Goal: Task Accomplishment & Management: Use online tool/utility

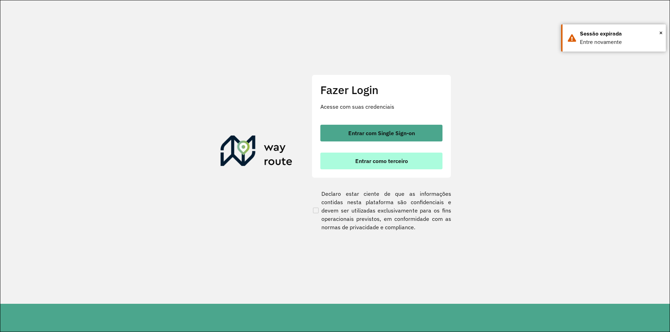
click at [387, 162] on span "Entrar como terceiro" at bounding box center [381, 161] width 53 height 6
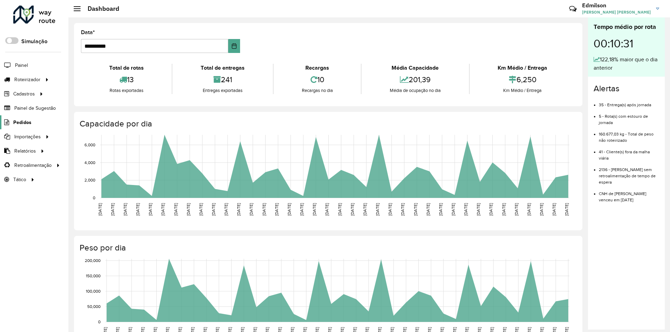
click at [26, 119] on span "Pedidos" at bounding box center [22, 122] width 18 height 7
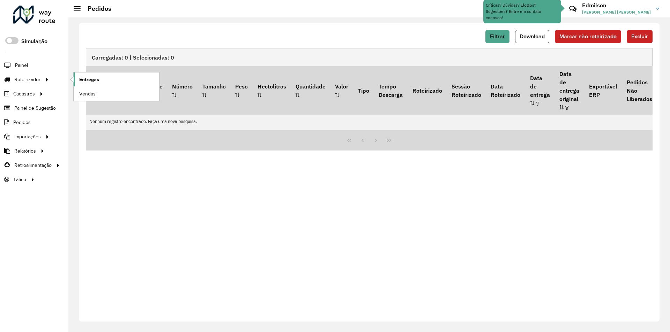
click at [102, 77] on link "Entregas" at bounding box center [116, 80] width 85 height 14
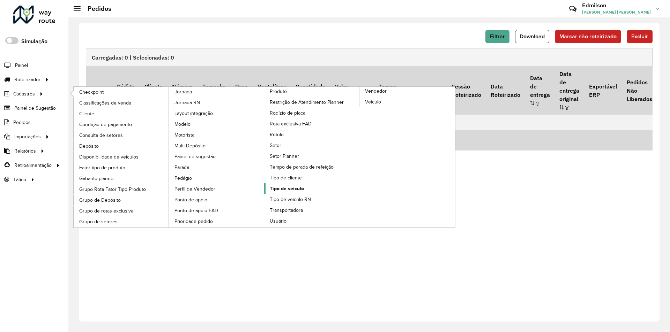
click at [291, 191] on span "Tipo de veículo" at bounding box center [287, 188] width 34 height 7
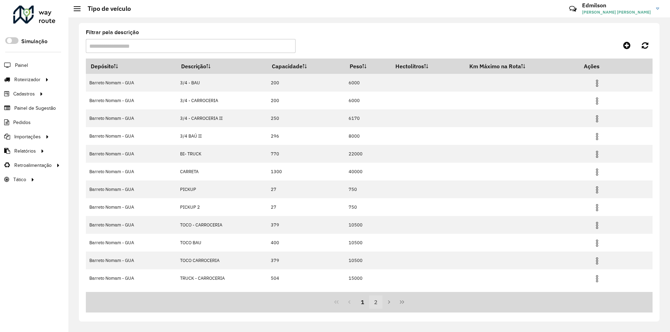
click at [376, 301] on button "2" at bounding box center [375, 302] width 13 height 13
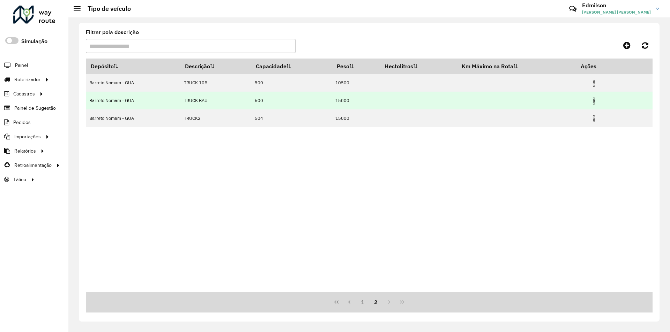
click at [594, 102] on img at bounding box center [593, 101] width 8 height 8
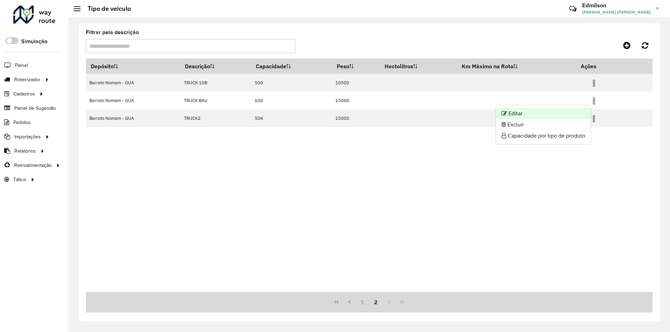
click at [529, 116] on li "Editar" at bounding box center [543, 113] width 95 height 11
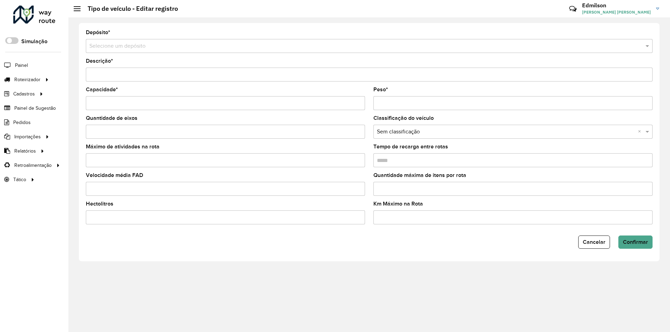
type input "*********"
type input "***"
type input "*****"
type input "***"
type input "*****"
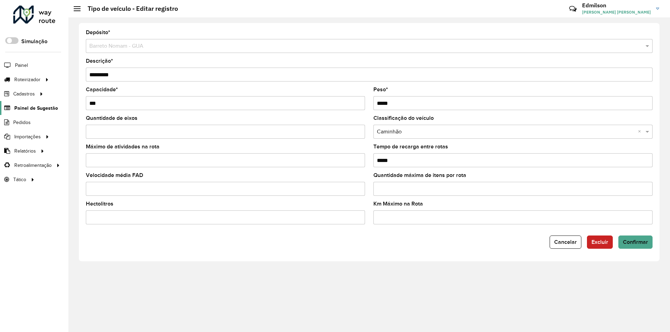
drag, startPoint x: 111, startPoint y: 108, endPoint x: 52, endPoint y: 104, distance: 59.4
click at [57, 106] on div "Roteirizador AmbevTech Simulação Painel Roteirizador Entregas Vendas Cadastros …" at bounding box center [335, 166] width 670 height 332
type input "***"
click at [618, 236] on button "Confirmar" at bounding box center [635, 242] width 34 height 13
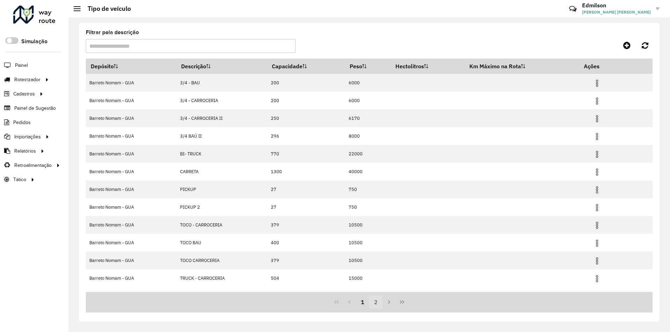
click at [376, 302] on button "2" at bounding box center [375, 302] width 13 height 13
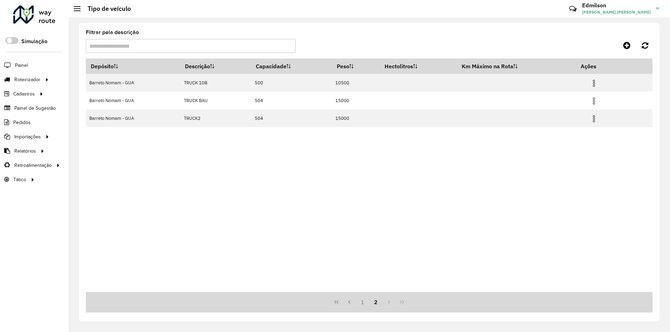
click at [288, 189] on div "Depósito Descrição Capacidade Peso Hectolitros Km Máximo na Rota Ações Barreto …" at bounding box center [369, 176] width 566 height 234
click at [364, 303] on button "1" at bounding box center [362, 302] width 13 height 13
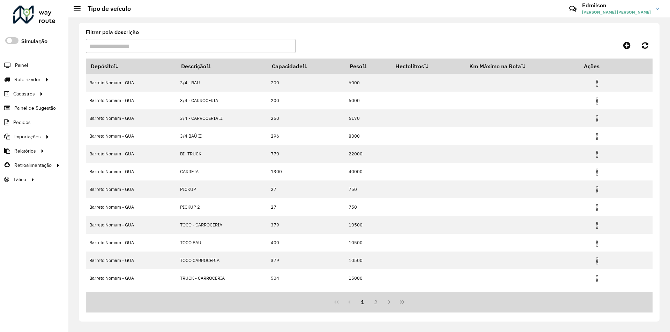
click at [495, 299] on div "1 2" at bounding box center [369, 302] width 566 height 21
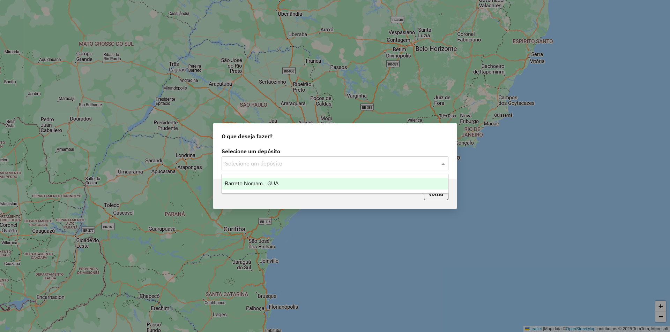
click at [252, 161] on input "text" at bounding box center [328, 164] width 206 height 8
click at [264, 185] on span "Barreto Nomam - GUA" at bounding box center [252, 184] width 54 height 6
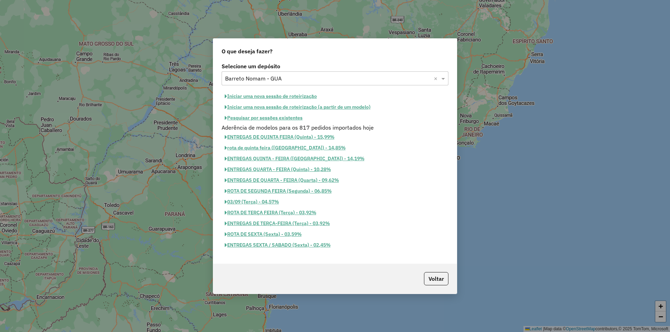
click at [287, 96] on button "Iniciar uma nova sessão de roteirização" at bounding box center [270, 96] width 98 height 11
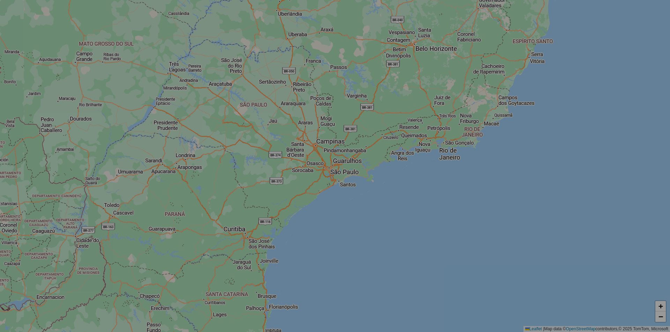
select select "*"
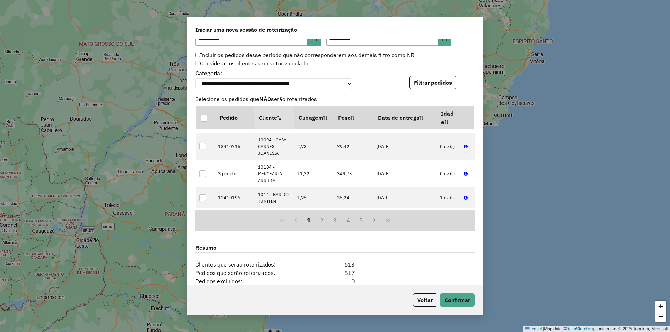
scroll to position [782, 0]
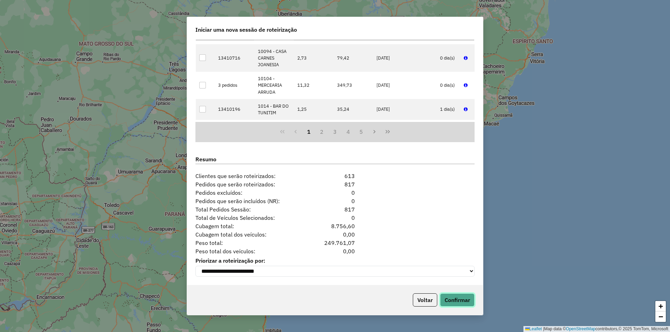
click at [460, 297] on button "Confirmar" at bounding box center [457, 300] width 35 height 13
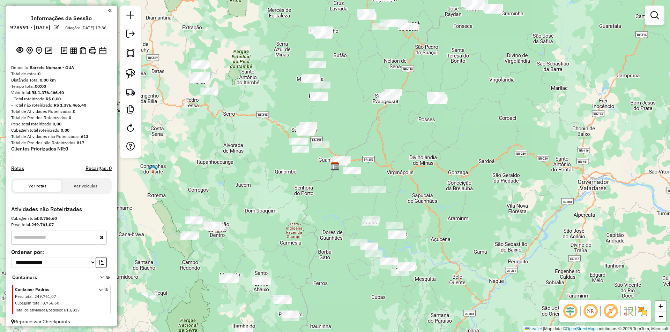
click at [516, 173] on div "Janela de atendimento Grade de atendimento Capacidade Transportadoras Veículos …" at bounding box center [335, 166] width 670 height 332
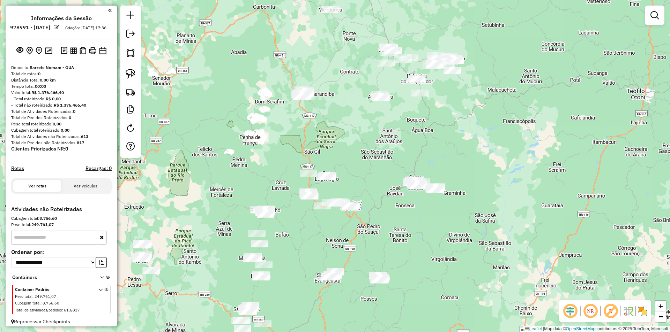
drag, startPoint x: 519, startPoint y: 82, endPoint x: 474, endPoint y: 166, distance: 95.6
click at [464, 238] on div "Janela de atendimento Grade de atendimento Capacidade Transportadoras Veículos …" at bounding box center [335, 166] width 670 height 332
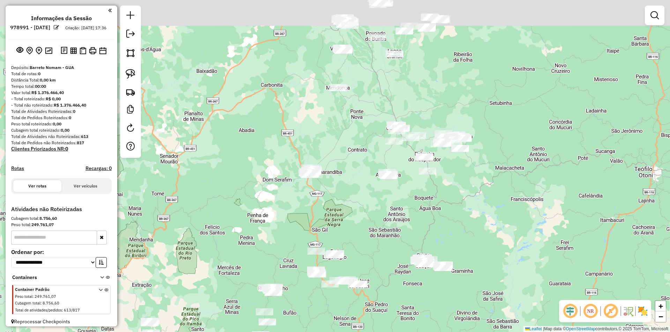
drag, startPoint x: 488, startPoint y: 206, endPoint x: 503, endPoint y: 183, distance: 27.5
click at [503, 243] on div "Janela de atendimento Grade de atendimento Capacidade Transportadoras Veículos …" at bounding box center [335, 166] width 670 height 332
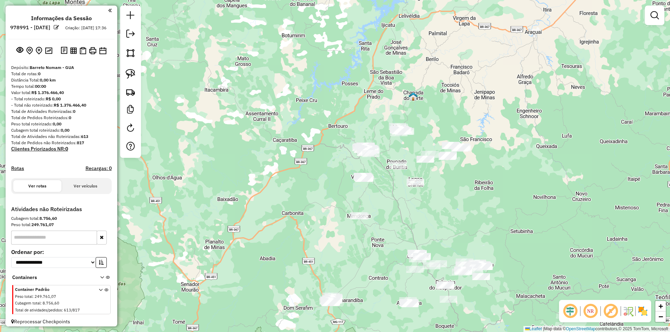
drag, startPoint x: 534, startPoint y: 193, endPoint x: 542, endPoint y: 295, distance: 102.5
click at [542, 295] on div "Janela de atendimento Grade de atendimento Capacidade Transportadoras Veículos …" at bounding box center [335, 166] width 670 height 332
drag, startPoint x: 546, startPoint y: 169, endPoint x: 434, endPoint y: 225, distance: 125.7
click at [546, 169] on div "Janela de atendimento Grade de atendimento Capacidade Transportadoras Veículos …" at bounding box center [335, 166] width 670 height 332
drag, startPoint x: 480, startPoint y: 231, endPoint x: 452, endPoint y: 219, distance: 30.6
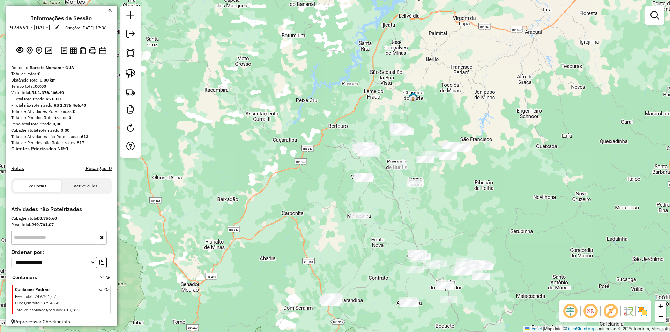
click at [480, 231] on div "Janela de atendimento Grade de atendimento Capacidade Transportadoras Veículos …" at bounding box center [335, 166] width 670 height 332
click at [443, 216] on div "Janela de atendimento Grade de atendimento Capacidade Transportadoras Veículos …" at bounding box center [335, 166] width 670 height 332
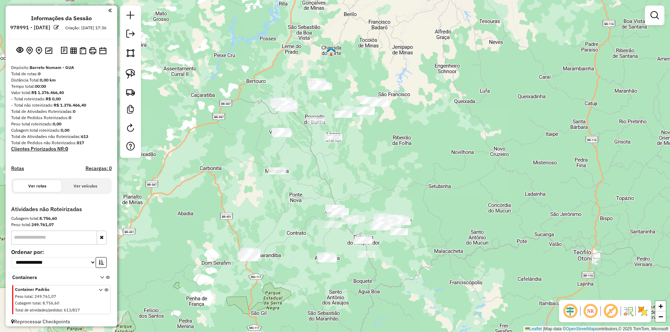
drag, startPoint x: 571, startPoint y: 235, endPoint x: 489, endPoint y: 190, distance: 92.7
click at [489, 190] on div "Janela de atendimento Grade de atendimento Capacidade Transportadoras Veículos …" at bounding box center [335, 166] width 670 height 332
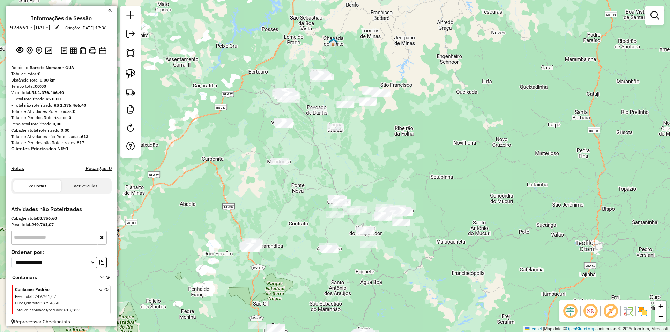
drag, startPoint x: 463, startPoint y: 199, endPoint x: 465, endPoint y: 190, distance: 9.6
click at [465, 190] on div "Janela de atendimento Grade de atendimento Capacidade Transportadoras Veículos …" at bounding box center [335, 166] width 670 height 332
click at [418, 134] on div "Janela de atendimento Grade de atendimento Capacidade Transportadoras Veículos …" at bounding box center [335, 166] width 670 height 332
click at [655, 15] on em at bounding box center [654, 15] width 8 height 8
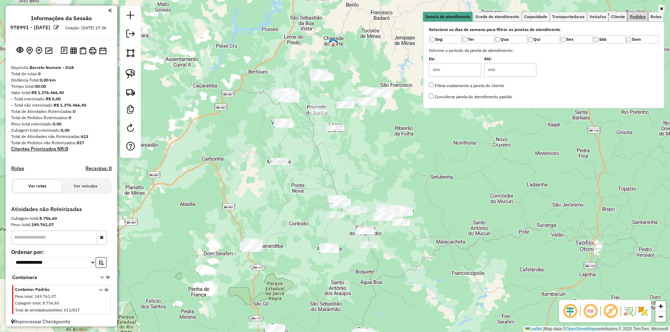
click at [640, 14] on link "Pedidos" at bounding box center [637, 17] width 20 height 10
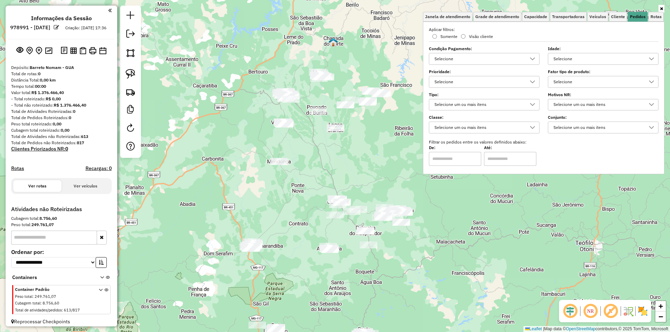
click at [569, 57] on div "Selecione" at bounding box center [598, 58] width 94 height 11
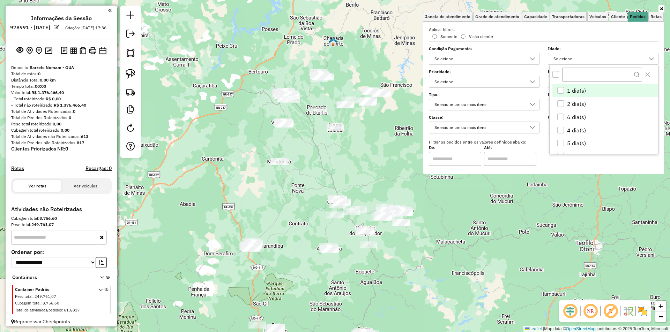
click at [557, 74] on div "All items unselected" at bounding box center [555, 74] width 7 height 7
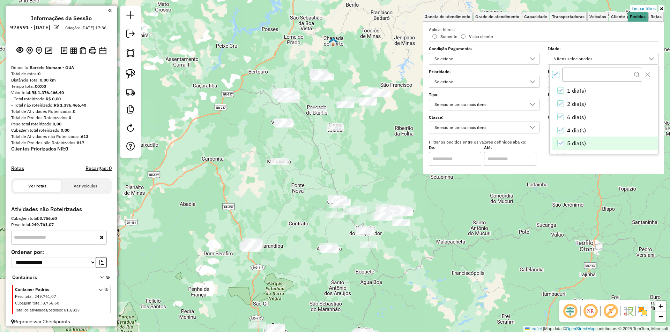
scroll to position [15, 0]
click at [561, 143] on icon "0 dia(s)" at bounding box center [560, 141] width 5 height 5
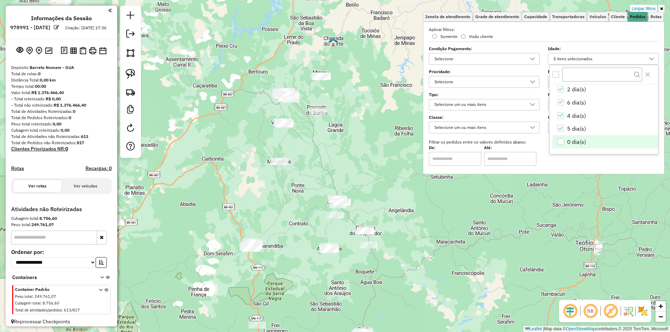
click at [514, 254] on div "Limpar filtros Janela de atendimento Grade de atendimento Capacidade Transporta…" at bounding box center [335, 166] width 670 height 332
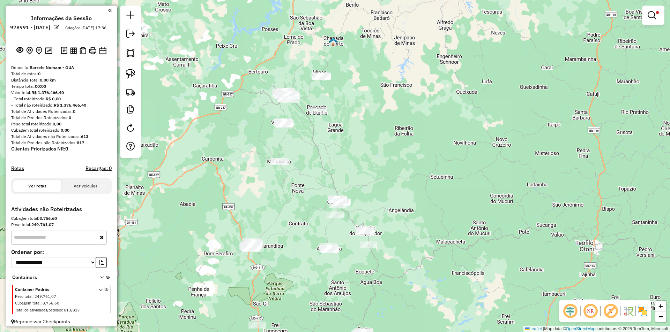
click at [394, 152] on div "Limpar filtros Janela de atendimento Grade de atendimento Capacidade Transporta…" at bounding box center [335, 166] width 670 height 332
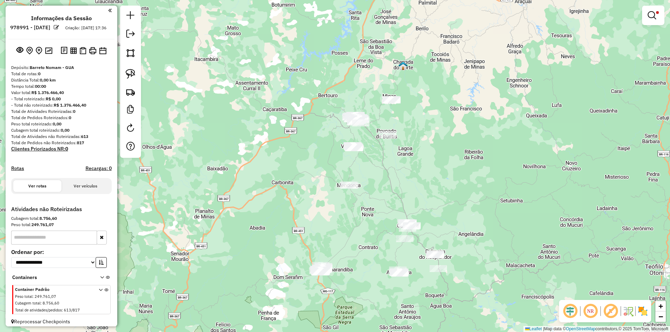
drag, startPoint x: 395, startPoint y: 194, endPoint x: 456, endPoint y: 207, distance: 61.7
click at [464, 217] on div "Limpar filtros Janela de atendimento Grade de atendimento Capacidade Transporta…" at bounding box center [335, 166] width 670 height 332
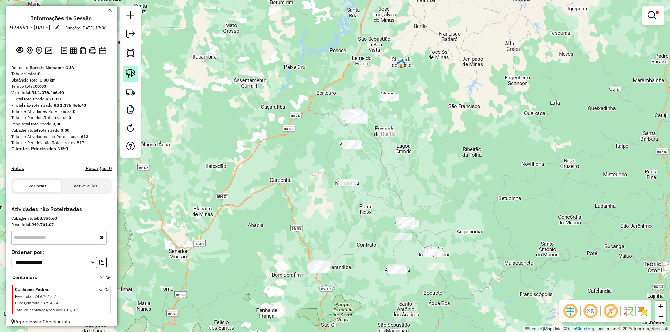
click at [134, 77] on img at bounding box center [131, 74] width 10 height 10
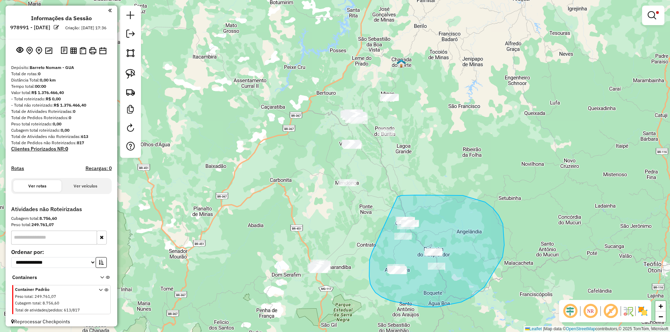
drag, startPoint x: 369, startPoint y: 264, endPoint x: 397, endPoint y: 197, distance: 72.7
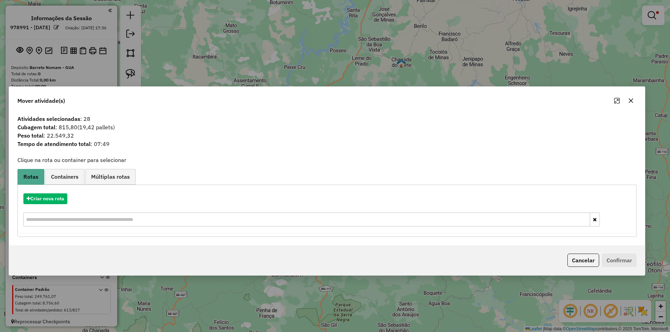
drag, startPoint x: 640, startPoint y: 84, endPoint x: 548, endPoint y: 136, distance: 105.9
click at [544, 112] on div "Mover atividade(s)" at bounding box center [326, 99] width 635 height 25
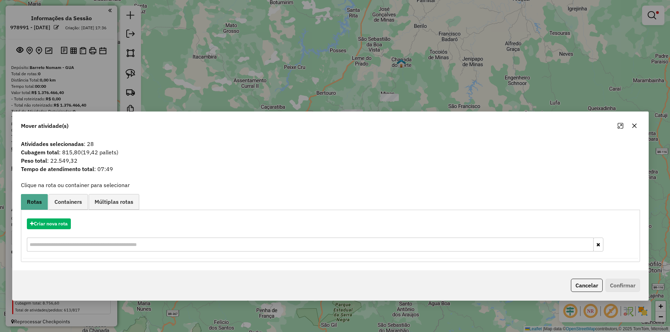
drag, startPoint x: 531, startPoint y: 127, endPoint x: 546, endPoint y: 94, distance: 36.5
click at [543, 112] on div "Mover atividade(s)" at bounding box center [330, 124] width 635 height 25
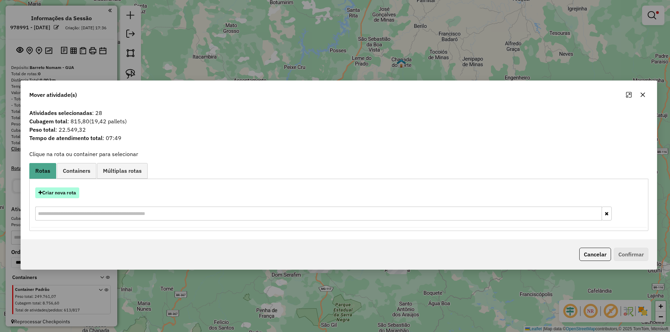
click at [46, 196] on button "Criar nova rota" at bounding box center [57, 193] width 44 height 11
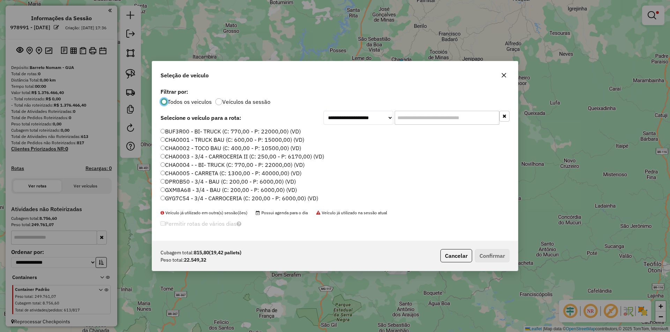
scroll to position [4, 2]
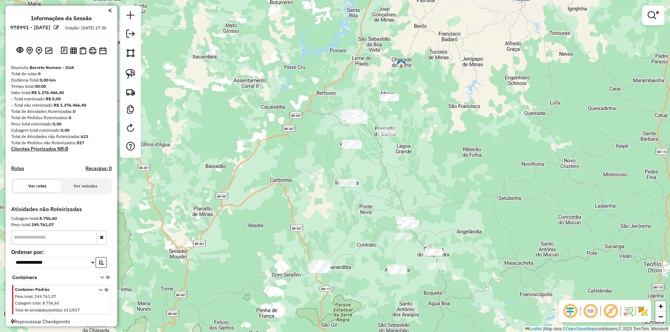
drag, startPoint x: 292, startPoint y: 126, endPoint x: 198, endPoint y: 108, distance: 95.8
click at [275, 125] on div "Limpar filtros Janela de atendimento Grade de atendimento Capacidade Transporta…" at bounding box center [335, 166] width 670 height 332
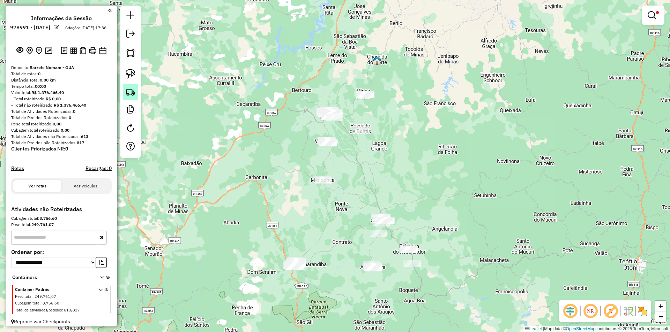
click at [132, 95] on img at bounding box center [131, 92] width 10 height 10
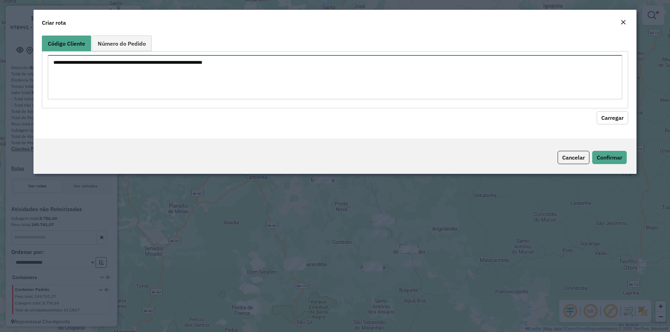
drag, startPoint x: 206, startPoint y: 78, endPoint x: 213, endPoint y: 74, distance: 8.7
click at [206, 78] on textarea at bounding box center [335, 77] width 574 height 44
type textarea "**** ***** *****"
click at [609, 122] on button "Carregar" at bounding box center [611, 117] width 31 height 13
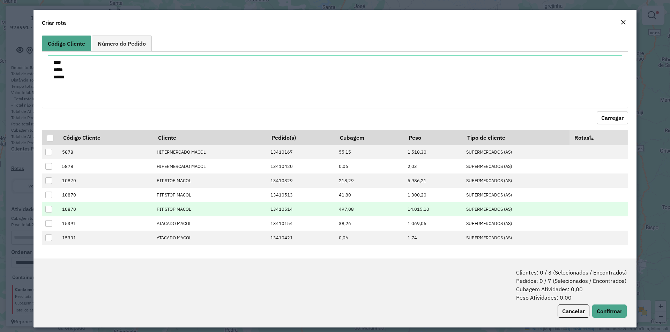
click at [46, 209] on div at bounding box center [48, 209] width 7 height 7
click at [603, 313] on button "Confirmar" at bounding box center [609, 311] width 35 height 13
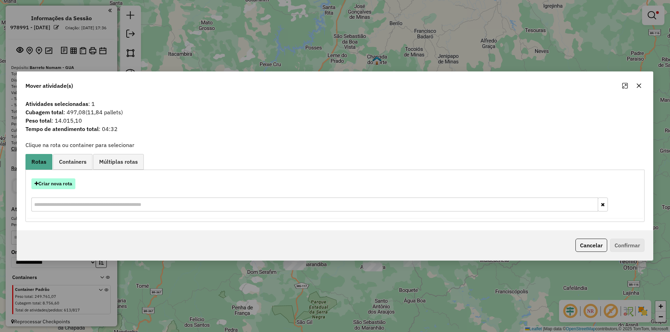
click at [55, 185] on button "Criar nova rota" at bounding box center [53, 184] width 44 height 11
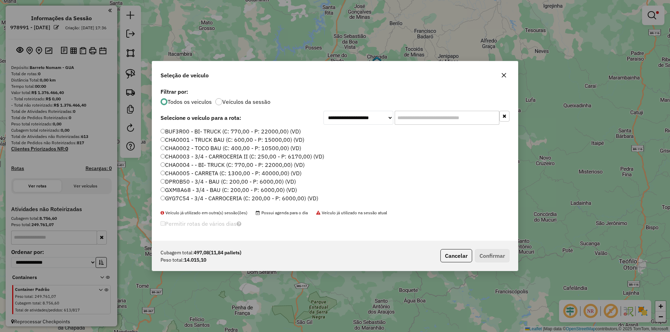
click at [210, 139] on label "CHA0001 - TRUCK BAU (C: 600,00 - P: 15000,00) (VD)" at bounding box center [232, 140] width 144 height 8
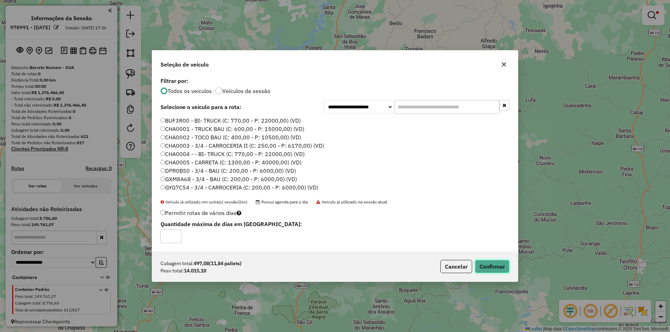
click at [494, 262] on button "Confirmar" at bounding box center [492, 266] width 35 height 13
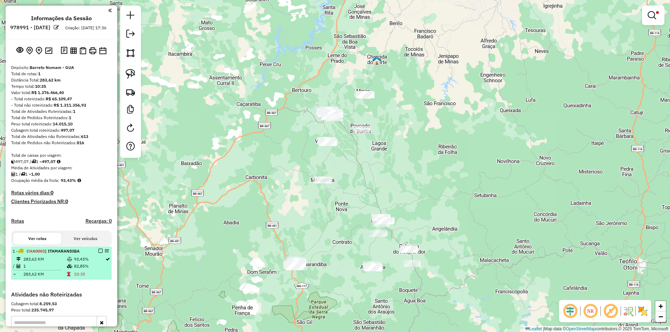
click at [61, 270] on td "1" at bounding box center [45, 266] width 44 height 7
select select "**********"
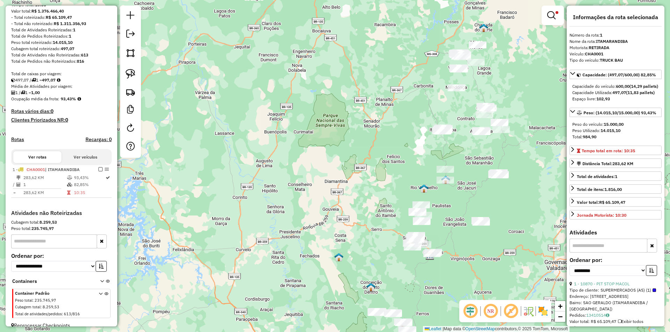
scroll to position [96, 0]
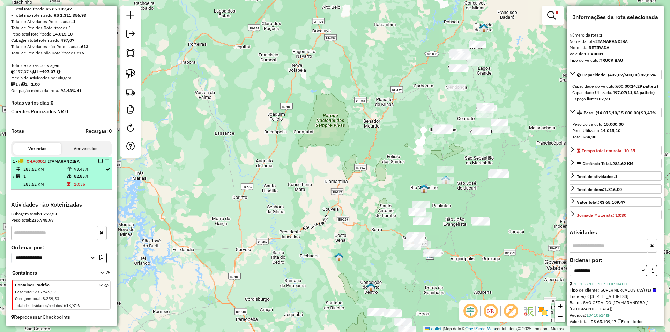
click at [57, 181] on td "283,62 KM" at bounding box center [45, 184] width 44 height 7
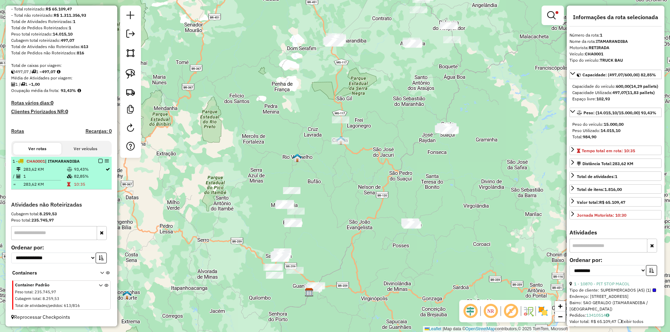
click at [68, 174] on icon at bounding box center [69, 176] width 5 height 4
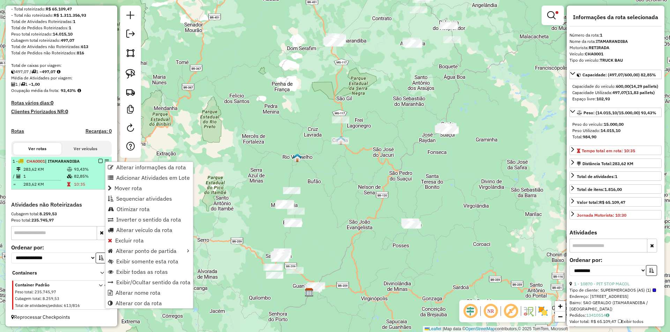
click at [52, 173] on td "1" at bounding box center [45, 176] width 44 height 7
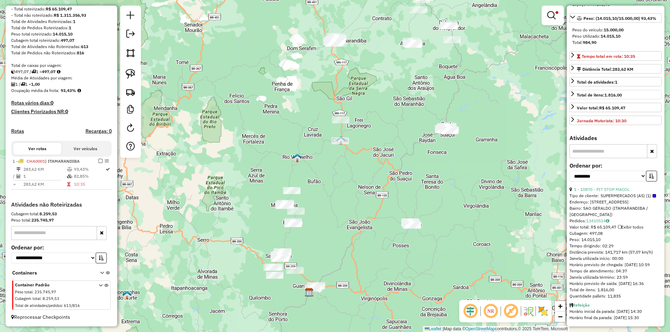
scroll to position [107, 0]
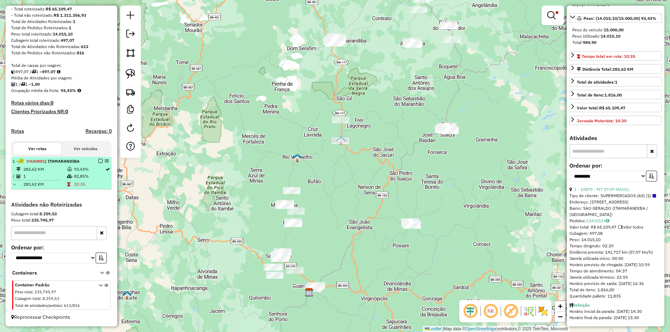
click at [98, 160] on em at bounding box center [100, 161] width 4 height 4
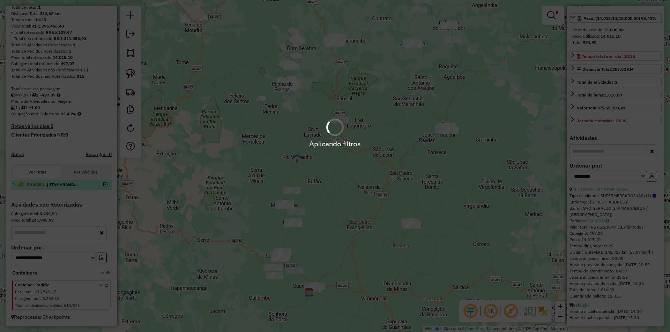
scroll to position [73, 0]
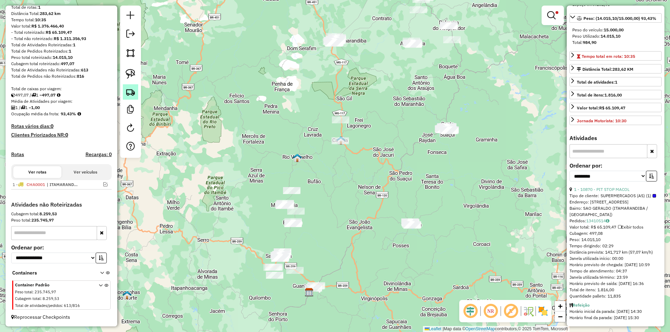
click at [131, 89] on img at bounding box center [131, 92] width 10 height 10
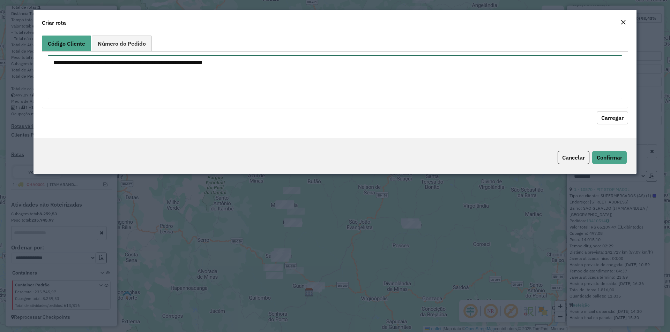
click at [185, 66] on textarea at bounding box center [335, 77] width 574 height 44
type textarea "**** ***** *****"
click at [612, 116] on button "Carregar" at bounding box center [611, 117] width 31 height 13
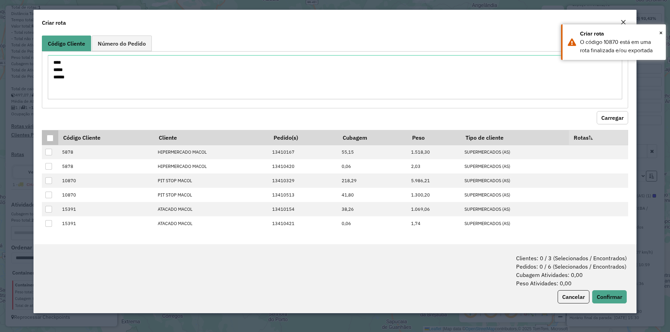
click at [50, 139] on div at bounding box center [50, 138] width 7 height 7
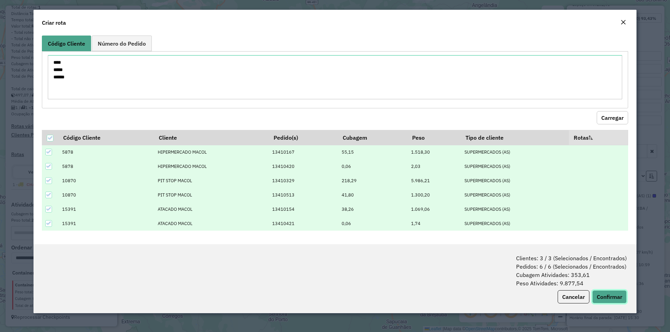
click at [608, 298] on button "Confirmar" at bounding box center [609, 297] width 35 height 13
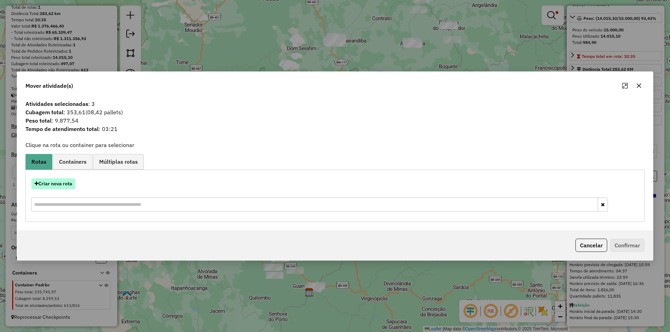
click at [64, 181] on button "Criar nova rota" at bounding box center [53, 184] width 44 height 11
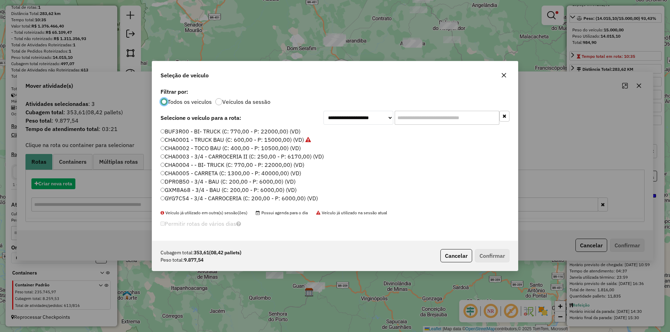
scroll to position [4, 2]
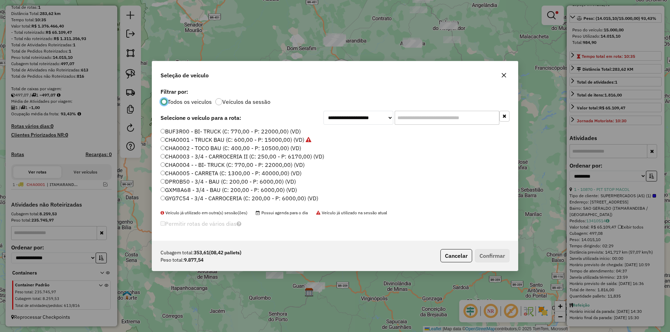
click at [434, 123] on input "text" at bounding box center [446, 118] width 105 height 14
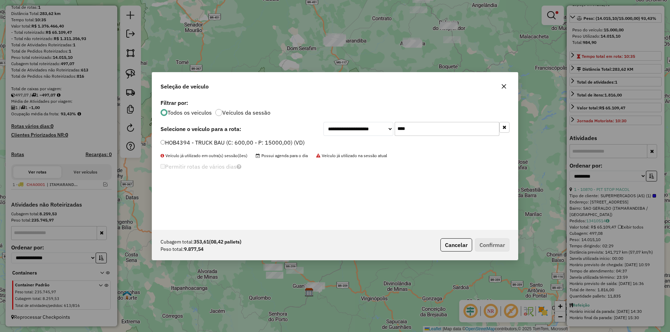
type input "****"
click at [187, 144] on label "HOB4394 - TRUCK BAU (C: 600,00 - P: 15000,00) (VD)" at bounding box center [232, 142] width 144 height 8
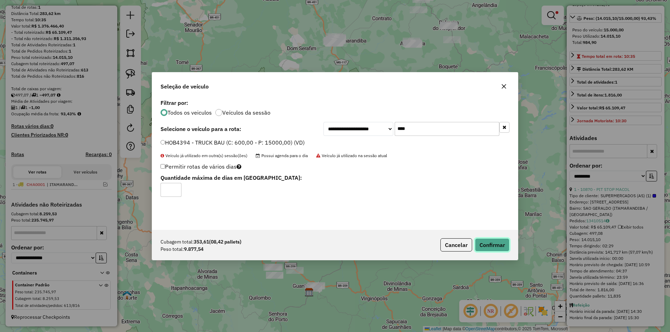
drag, startPoint x: 497, startPoint y: 247, endPoint x: 494, endPoint y: 244, distance: 4.0
click at [497, 247] on button "Confirmar" at bounding box center [492, 245] width 35 height 13
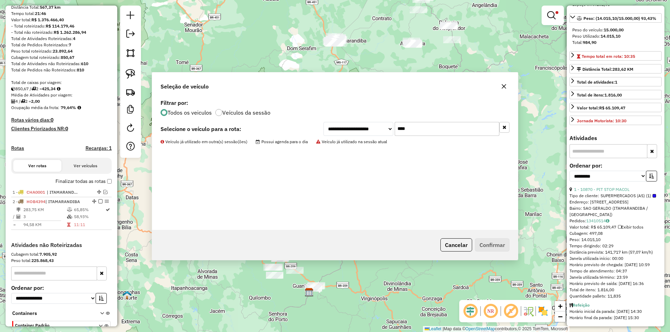
scroll to position [120, 0]
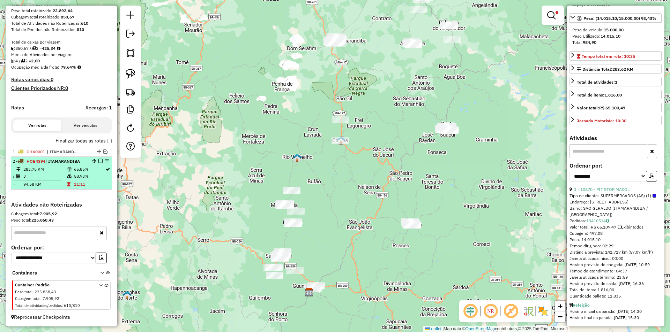
click at [55, 175] on td "3" at bounding box center [45, 176] width 44 height 7
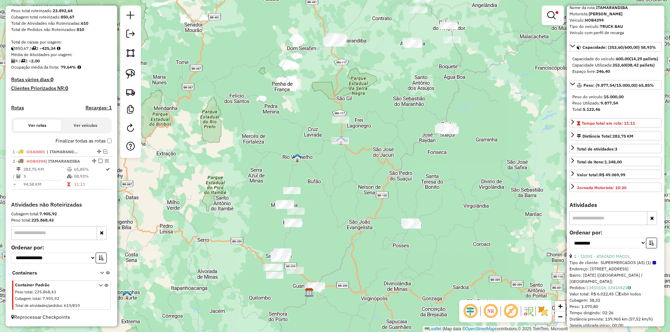
scroll to position [0, 0]
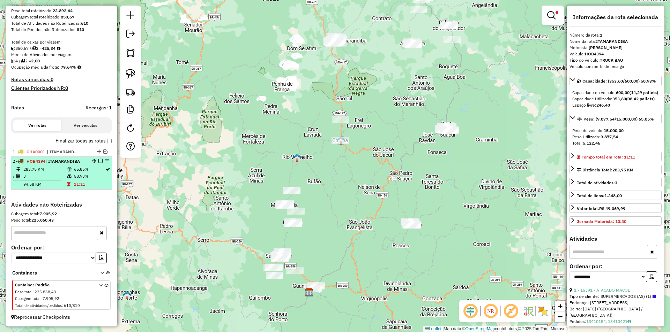
click at [67, 183] on icon at bounding box center [68, 184] width 3 height 4
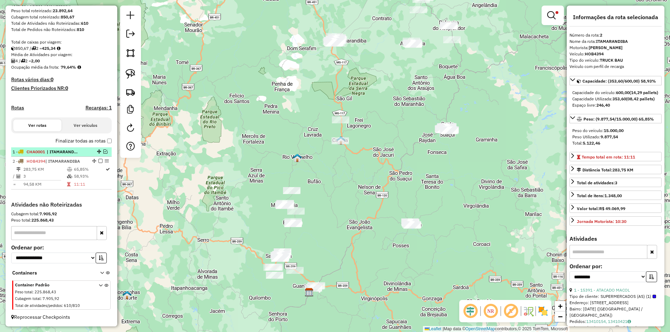
click at [105, 151] on em at bounding box center [105, 152] width 4 height 4
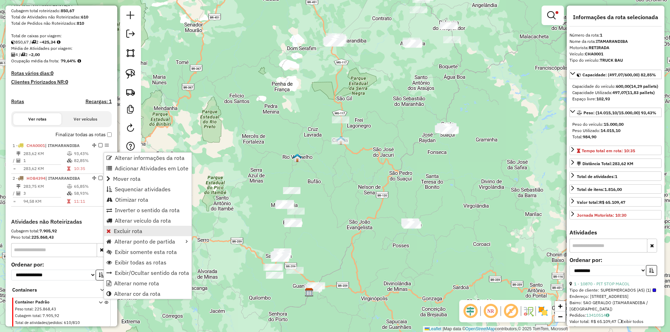
click at [127, 230] on span "Excluir rota" at bounding box center [128, 231] width 29 height 6
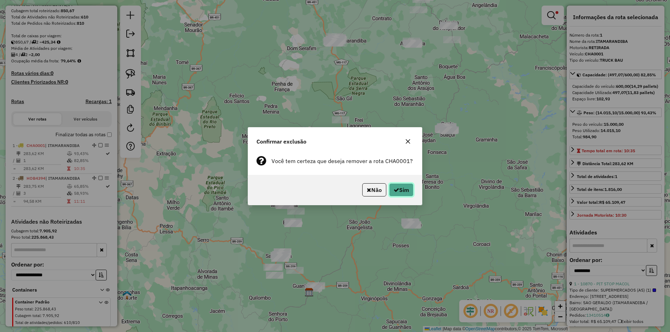
click at [408, 189] on button "Sim" at bounding box center [401, 189] width 24 height 13
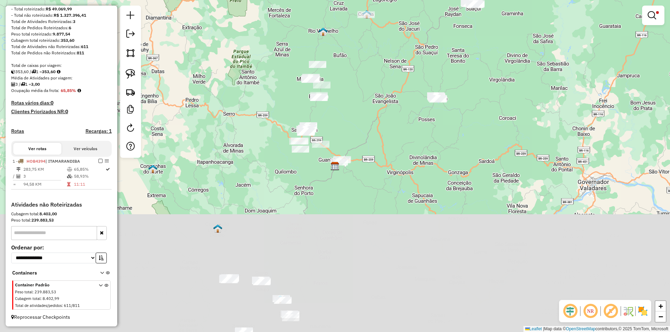
scroll to position [96, 0]
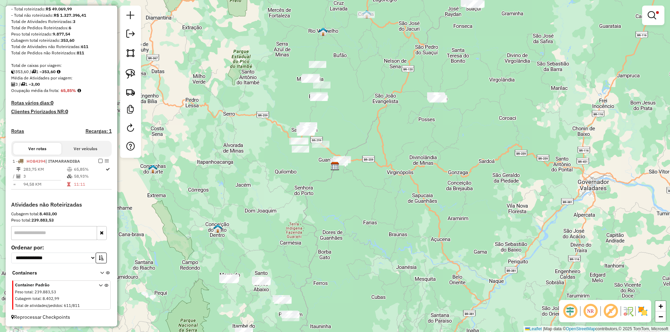
drag, startPoint x: 374, startPoint y: 230, endPoint x: 148, endPoint y: 177, distance: 232.1
click at [342, 219] on div "Limpar filtros Janela de atendimento Grade de atendimento Capacidade Transporta…" at bounding box center [335, 166] width 670 height 332
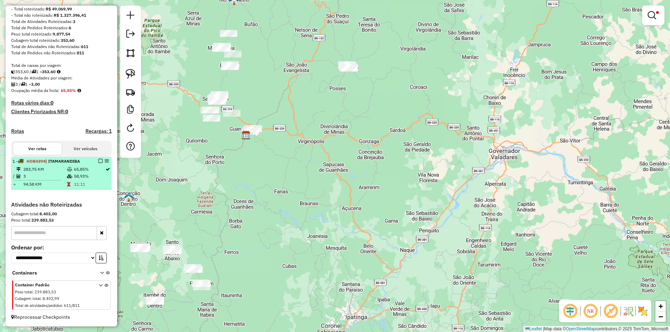
click at [98, 161] on em at bounding box center [100, 161] width 4 height 4
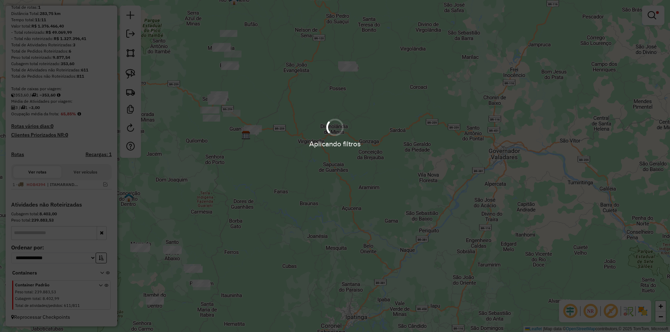
scroll to position [73, 0]
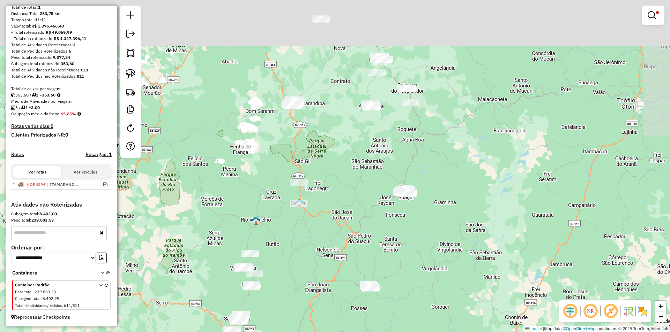
drag, startPoint x: 407, startPoint y: 128, endPoint x: 408, endPoint y: 253, distance: 124.9
click at [428, 332] on html "Aplicando filtros Pop-up bloqueado! Seu navegador bloqueou automáticamente a ab…" at bounding box center [335, 166] width 670 height 332
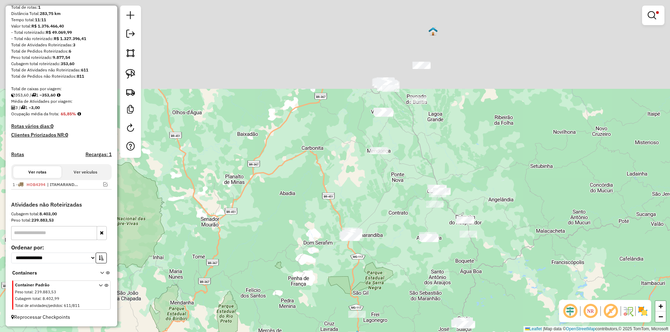
drag, startPoint x: 370, startPoint y: 228, endPoint x: 384, endPoint y: 262, distance: 36.7
click at [401, 296] on div "Limpar filtros Janela de atendimento Grade de atendimento Capacidade Transporta…" at bounding box center [335, 166] width 670 height 332
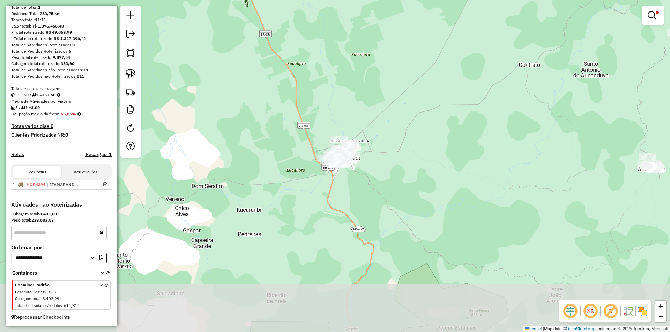
drag, startPoint x: 384, startPoint y: 171, endPoint x: 385, endPoint y: 77, distance: 94.5
click at [380, 92] on div "Limpar filtros Janela de atendimento Grade de atendimento Capacidade Transporta…" at bounding box center [335, 166] width 670 height 332
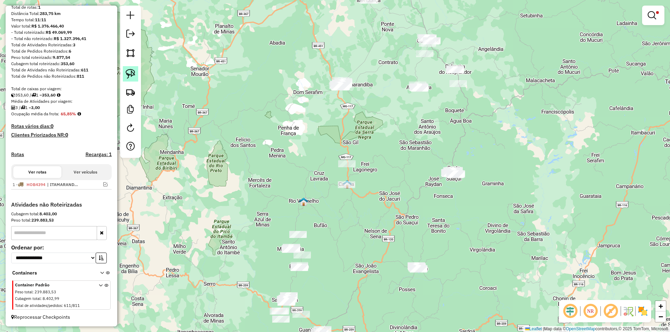
click at [126, 77] on img at bounding box center [131, 74] width 10 height 10
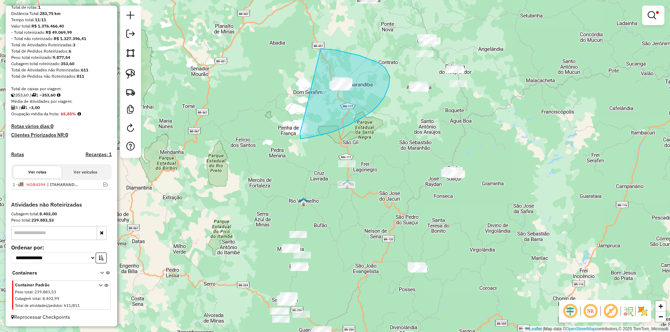
drag, startPoint x: 301, startPoint y: 129, endPoint x: 285, endPoint y: 50, distance: 81.2
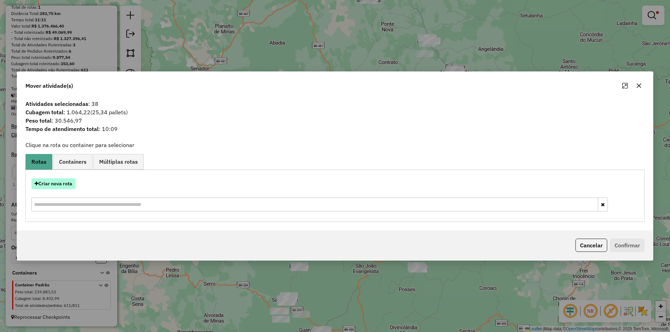
click at [62, 184] on button "Criar nova rota" at bounding box center [53, 184] width 44 height 11
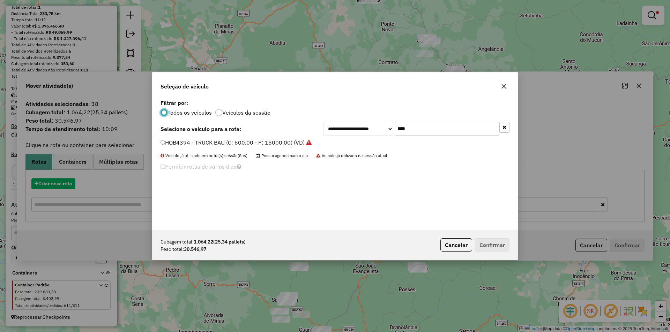
scroll to position [4, 2]
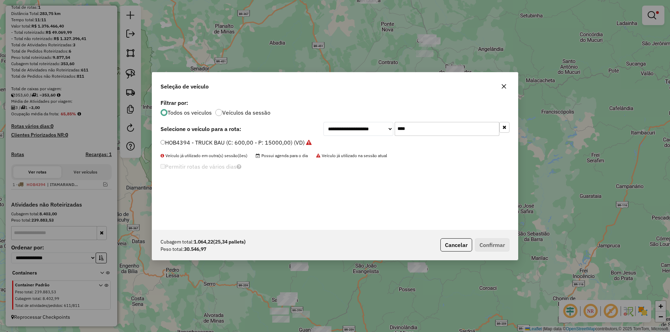
drag, startPoint x: 390, startPoint y: 139, endPoint x: 353, endPoint y: 147, distance: 38.4
click at [353, 147] on div "**********" at bounding box center [334, 164] width 365 height 133
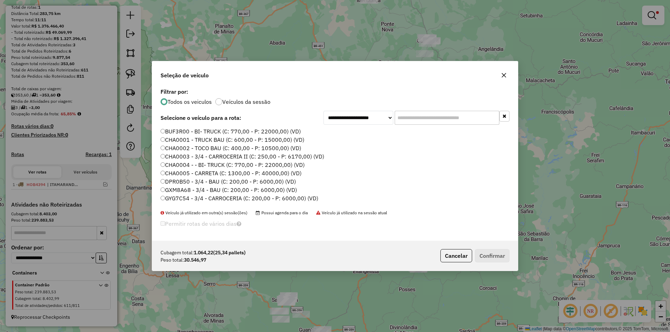
click at [177, 149] on label "CHA0002 - TOCO BAU (C: 400,00 - P: 10500,00) (VD)" at bounding box center [230, 148] width 141 height 8
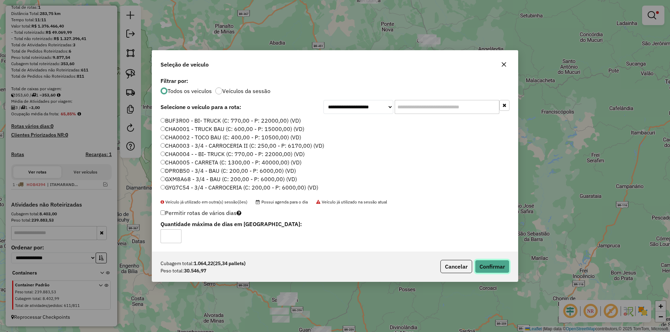
click at [488, 270] on button "Confirmar" at bounding box center [492, 266] width 35 height 13
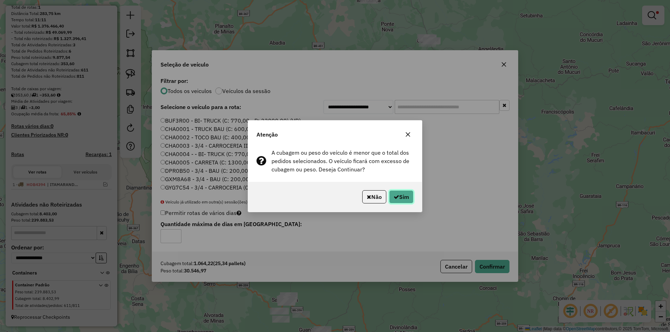
click at [408, 198] on button "Sim" at bounding box center [401, 196] width 24 height 13
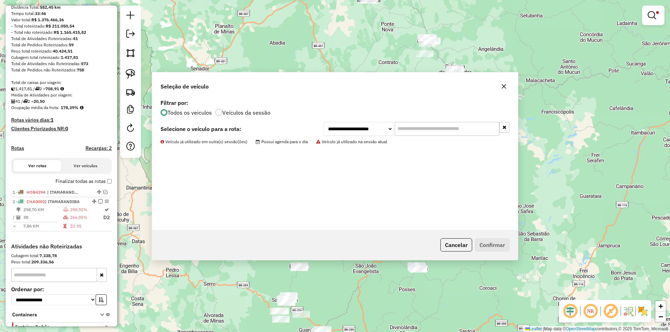
scroll to position [120, 0]
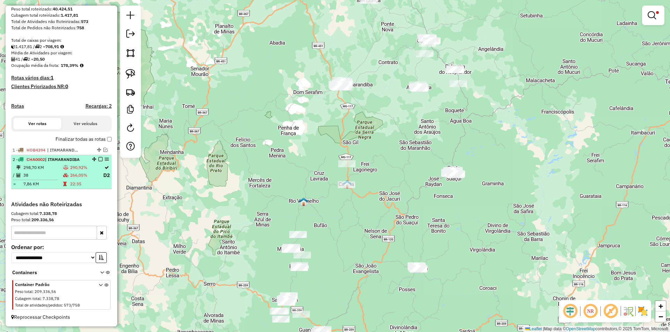
click at [70, 175] on td "266,05%" at bounding box center [86, 175] width 33 height 9
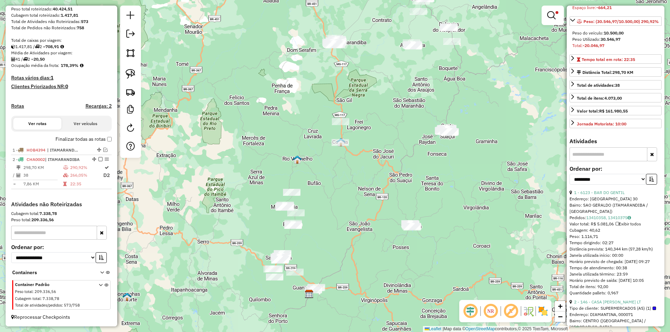
scroll to position [105, 0]
click at [654, 184] on button "button" at bounding box center [651, 178] width 11 height 11
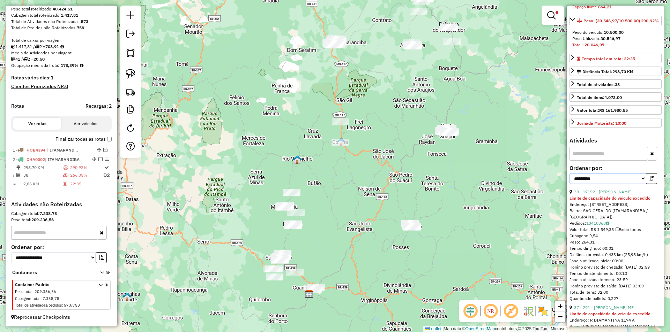
click at [642, 184] on select "**********" at bounding box center [607, 178] width 77 height 11
select select "*********"
click at [569, 184] on select "**********" at bounding box center [607, 178] width 77 height 11
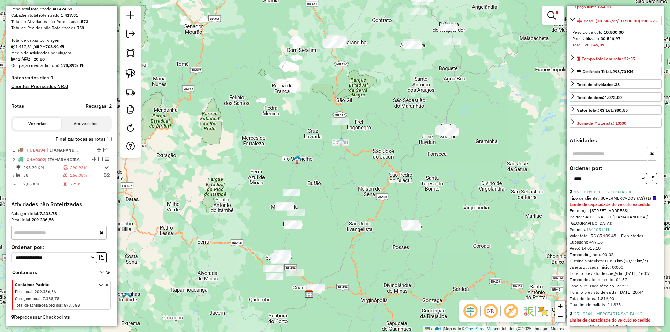
click at [619, 195] on link "16 - 10870 - PIT STOP MACOL" at bounding box center [603, 191] width 58 height 5
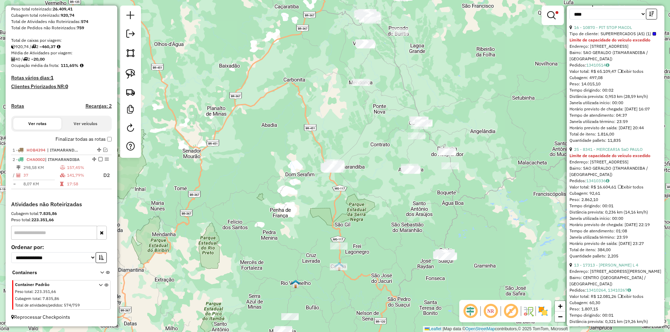
scroll to position [279, 0]
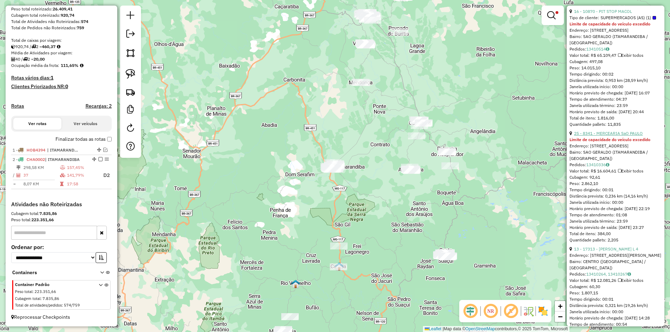
click at [617, 136] on link "25 - 8341 - MERCEARIA SaO PAULO" at bounding box center [608, 133] width 69 height 5
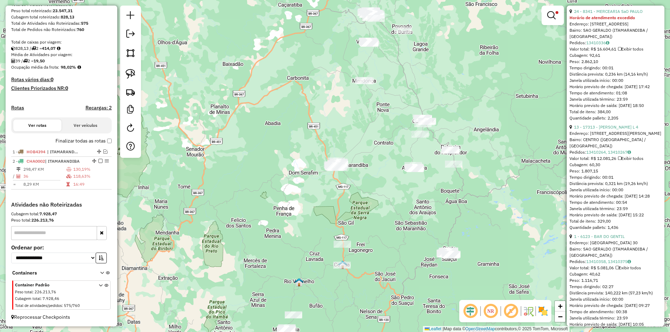
scroll to position [120, 0]
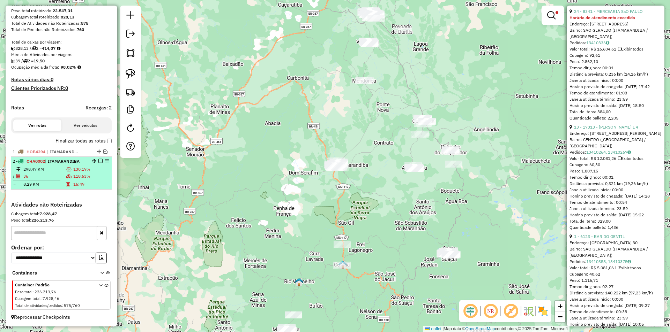
click at [69, 180] on table "298,47 KM 130,19% / 36 118,63% = 8,29 KM 16:49" at bounding box center [62, 177] width 98 height 22
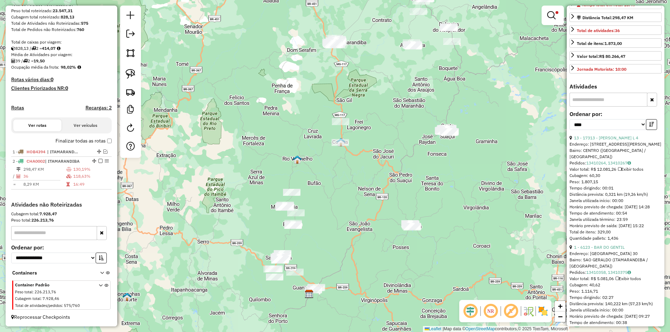
scroll to position [35, 0]
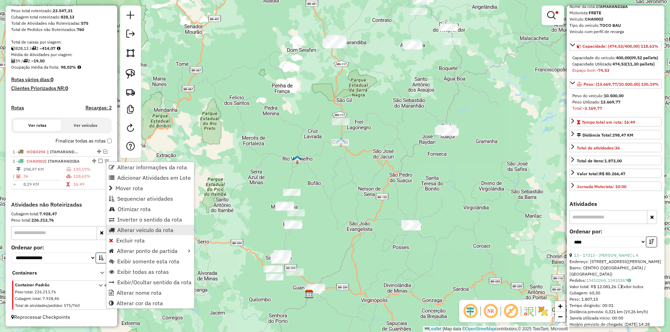
click at [164, 232] on span "Alterar veículo da rota" at bounding box center [145, 230] width 56 height 6
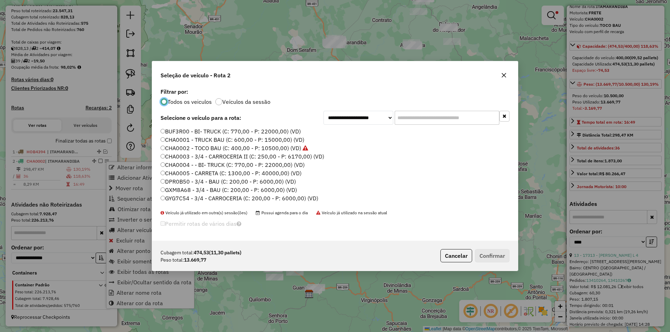
scroll to position [4, 2]
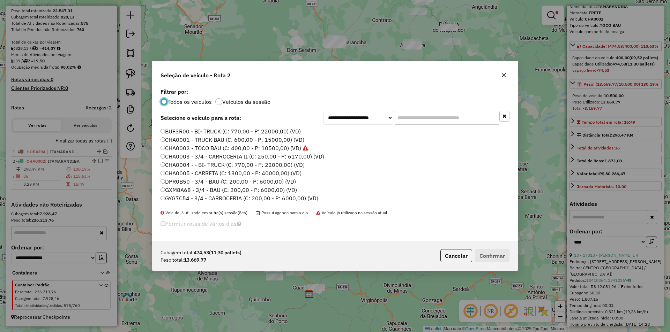
drag, startPoint x: 437, startPoint y: 121, endPoint x: 440, endPoint y: 118, distance: 4.3
click at [439, 119] on input "text" at bounding box center [446, 118] width 105 height 14
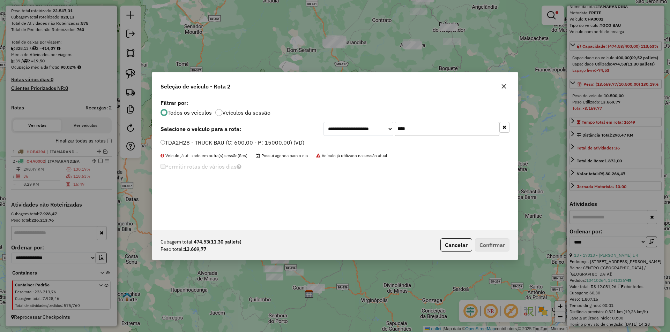
type input "****"
click at [212, 145] on label "TDA2H28 - TRUCK BAU (C: 600,00 - P: 15000,00) (VD)" at bounding box center [232, 142] width 144 height 8
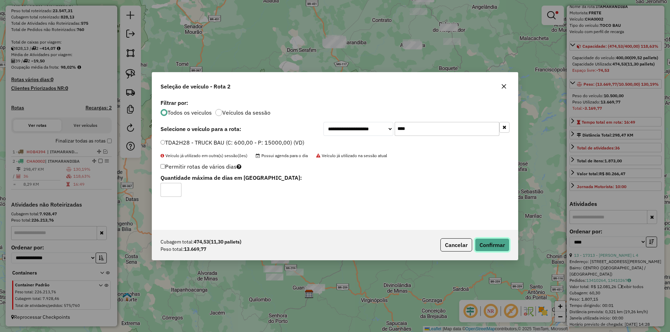
drag, startPoint x: 496, startPoint y: 248, endPoint x: 491, endPoint y: 246, distance: 5.1
click at [493, 247] on button "Confirmar" at bounding box center [492, 245] width 35 height 13
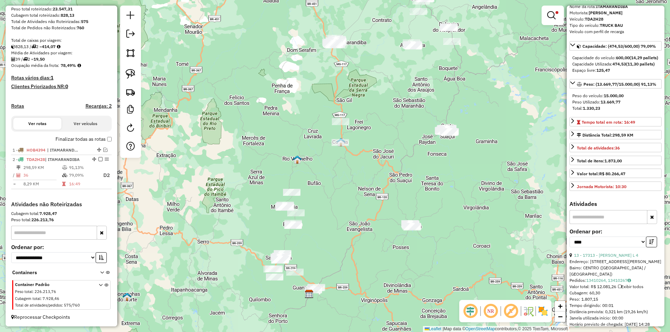
scroll to position [121, 0]
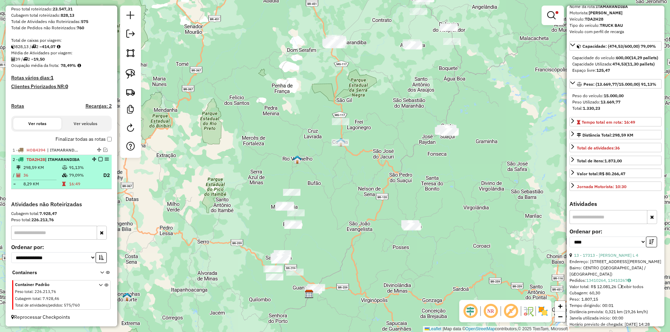
click at [98, 159] on em at bounding box center [100, 159] width 4 height 4
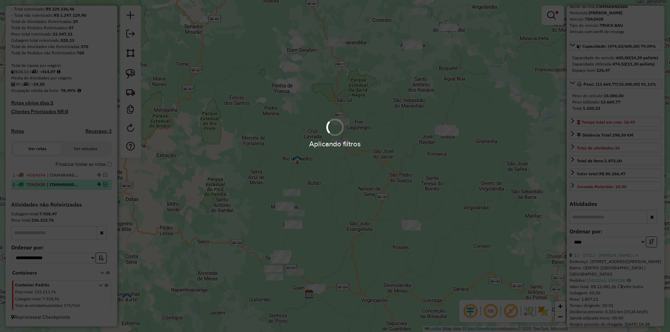
scroll to position [96, 0]
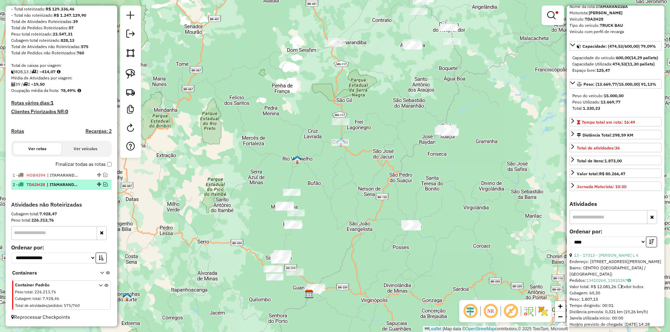
click at [65, 186] on span "| ITAMARANDIBA" at bounding box center [63, 185] width 32 height 6
click at [371, 188] on div "Limpar filtros Janela de atendimento Grade de atendimento Capacidade Transporta…" at bounding box center [335, 166] width 670 height 332
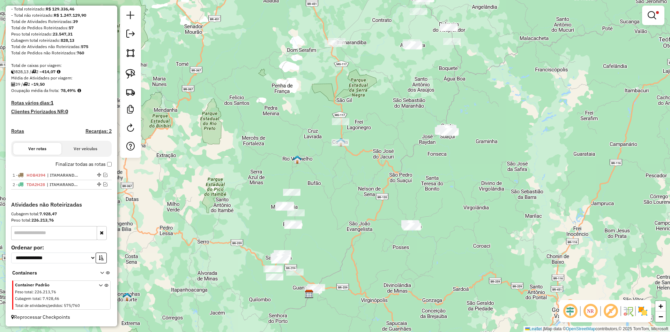
drag, startPoint x: 370, startPoint y: 106, endPoint x: 325, endPoint y: 106, distance: 45.0
click at [365, 105] on div "Limpar filtros Janela de atendimento Grade de atendimento Capacidade Transporta…" at bounding box center [335, 166] width 670 height 332
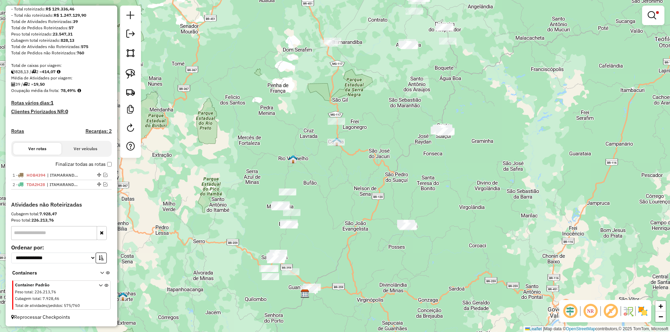
drag, startPoint x: 538, startPoint y: 82, endPoint x: 508, endPoint y: 80, distance: 29.3
click at [534, 80] on div "Limpar filtros Janela de atendimento Grade de atendimento Capacidade Transporta…" at bounding box center [335, 166] width 670 height 332
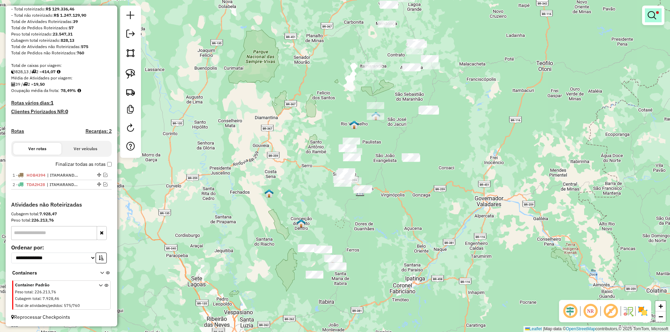
click at [653, 14] on em at bounding box center [651, 15] width 8 height 8
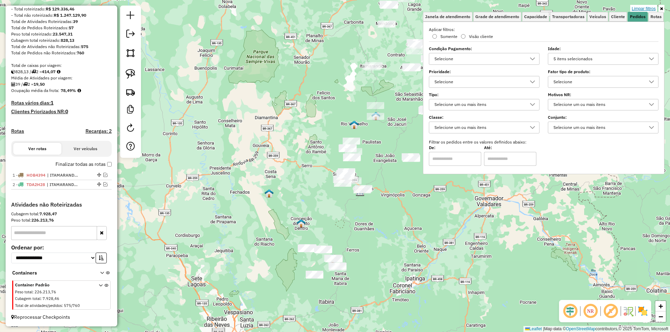
click at [633, 8] on link "Limpar filtros" at bounding box center [643, 9] width 27 height 8
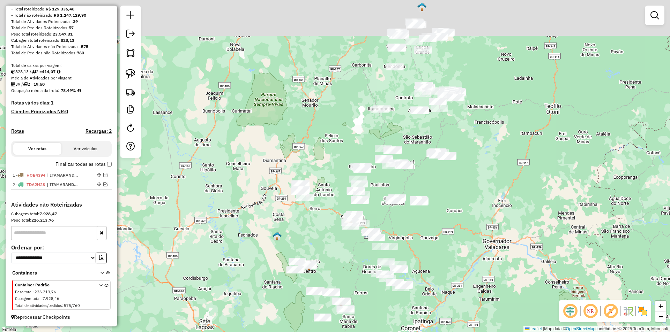
drag, startPoint x: 395, startPoint y: 127, endPoint x: 396, endPoint y: 138, distance: 11.2
click at [401, 153] on div "Janela de atendimento Grade de atendimento Capacidade Transportadoras Veículos …" at bounding box center [335, 166] width 670 height 332
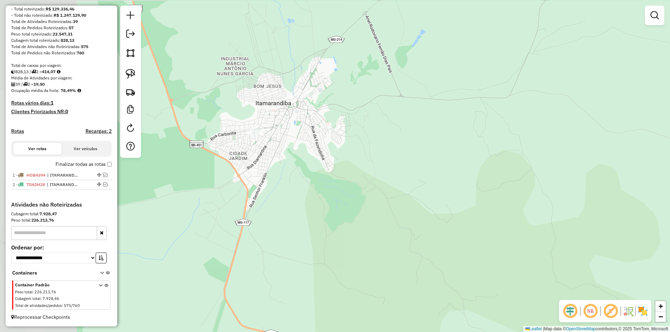
drag, startPoint x: 328, startPoint y: 125, endPoint x: 365, endPoint y: 132, distance: 37.7
click at [460, 152] on div "Janela de atendimento Grade de atendimento Capacidade Transportadoras Veículos …" at bounding box center [335, 166] width 670 height 332
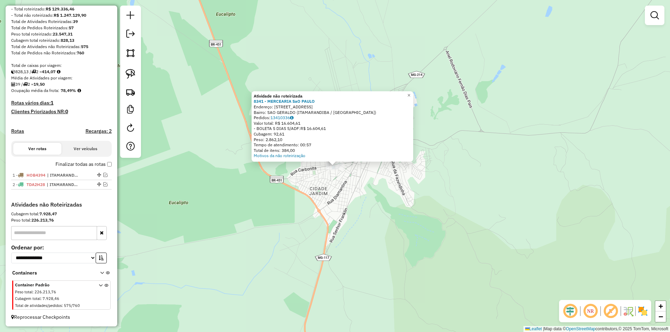
drag, startPoint x: 514, startPoint y: 148, endPoint x: 515, endPoint y: 144, distance: 4.5
click at [514, 148] on div "Atividade não roteirizada 8341 - MERCEARIA SaO PAULO Endereço: R SAO PAULO 13 B…" at bounding box center [335, 166] width 670 height 332
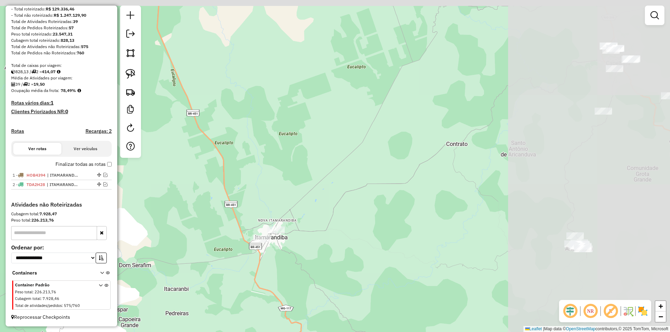
drag, startPoint x: 522, startPoint y: 135, endPoint x: 334, endPoint y: 156, distance: 188.8
click at [326, 172] on div "Janela de atendimento Grade de atendimento Capacidade Transportadoras Veículos …" at bounding box center [335, 166] width 670 height 332
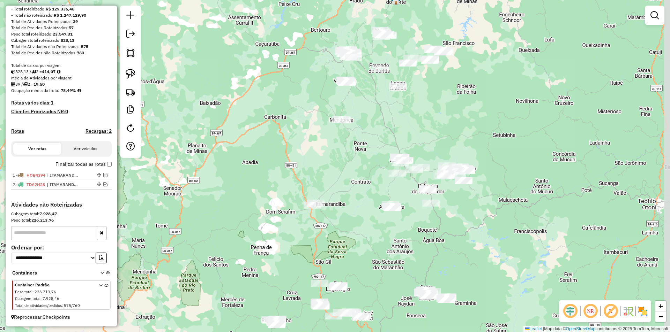
drag, startPoint x: 427, startPoint y: 199, endPoint x: 414, endPoint y: 195, distance: 13.9
click at [420, 234] on div "Janela de atendimento Grade de atendimento Capacidade Transportadoras Veículos …" at bounding box center [335, 166] width 670 height 332
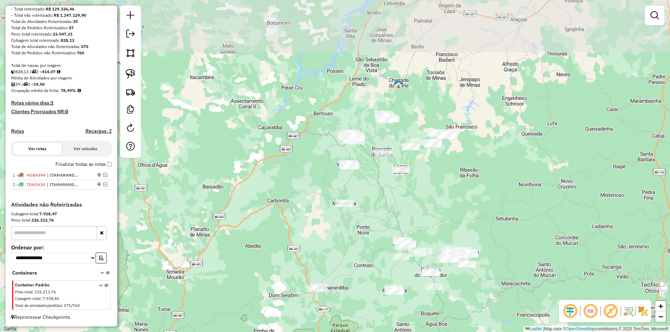
drag, startPoint x: 329, startPoint y: 160, endPoint x: 385, endPoint y: 202, distance: 70.4
click at [338, 231] on div "Janela de atendimento Grade de atendimento Capacidade Transportadoras Veículos …" at bounding box center [335, 166] width 670 height 332
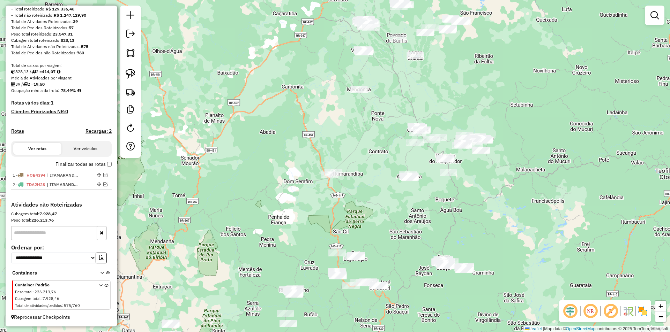
drag, startPoint x: 479, startPoint y: 180, endPoint x: 507, endPoint y: 34, distance: 148.8
click at [507, 34] on div "Janela de atendimento Grade de atendimento Capacidade Transportadoras Veículos …" at bounding box center [335, 166] width 670 height 332
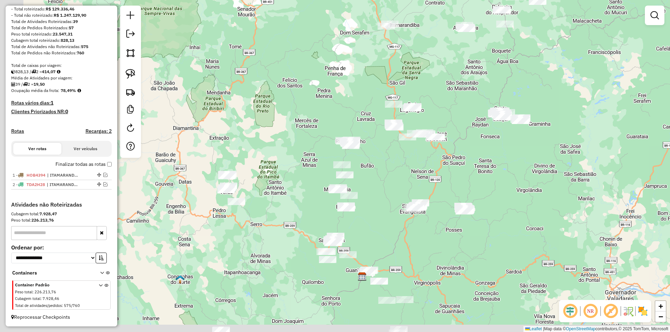
drag, startPoint x: 409, startPoint y: 203, endPoint x: 417, endPoint y: 129, distance: 74.0
click at [433, 111] on div "Janela de atendimento Grade de atendimento Capacidade Transportadoras Veículos …" at bounding box center [335, 166] width 670 height 332
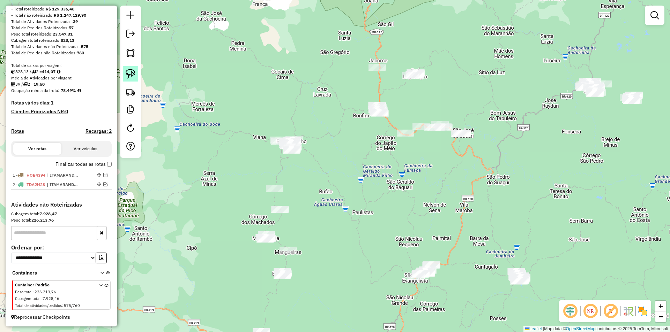
click at [124, 70] on link at bounding box center [130, 73] width 15 height 15
click at [130, 74] on img at bounding box center [131, 74] width 10 height 10
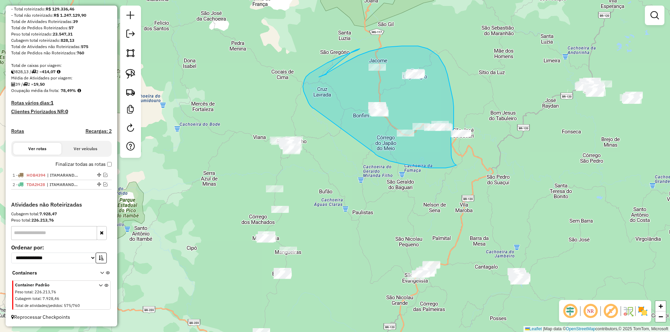
drag, startPoint x: 378, startPoint y: 156, endPoint x: 314, endPoint y: 108, distance: 80.3
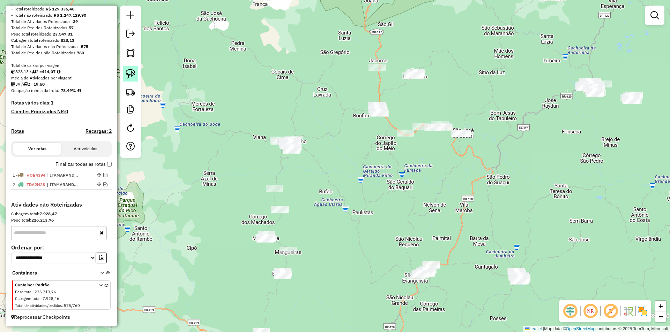
click at [128, 77] on img at bounding box center [131, 74] width 10 height 10
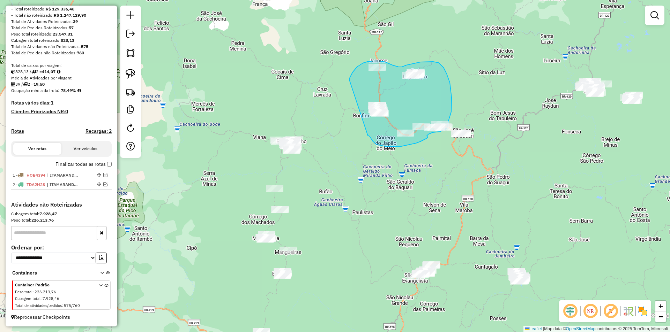
drag, startPoint x: 368, startPoint y: 136, endPoint x: 349, endPoint y: 80, distance: 58.8
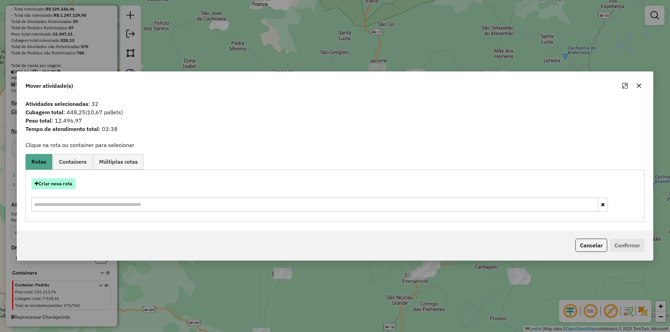
click at [55, 186] on button "Criar nova rota" at bounding box center [53, 184] width 44 height 11
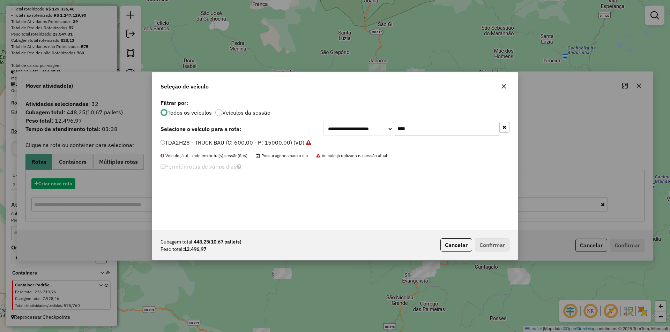
scroll to position [4, 2]
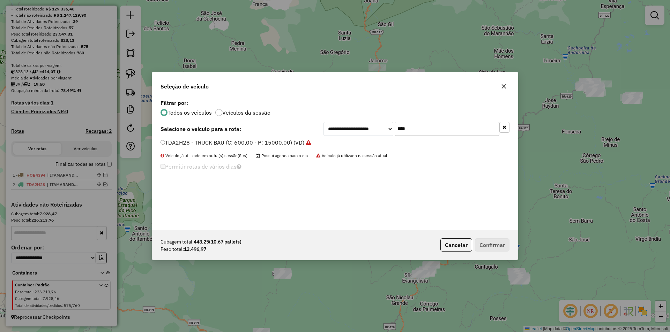
drag, startPoint x: 427, startPoint y: 127, endPoint x: 380, endPoint y: 120, distance: 47.3
click at [375, 123] on div "**********" at bounding box center [416, 129] width 186 height 14
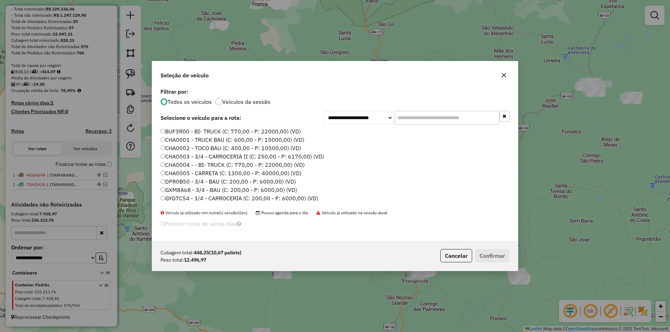
click at [190, 148] on label "CHA0002 - TOCO BAU (C: 400,00 - P: 10500,00) (VD)" at bounding box center [230, 148] width 141 height 8
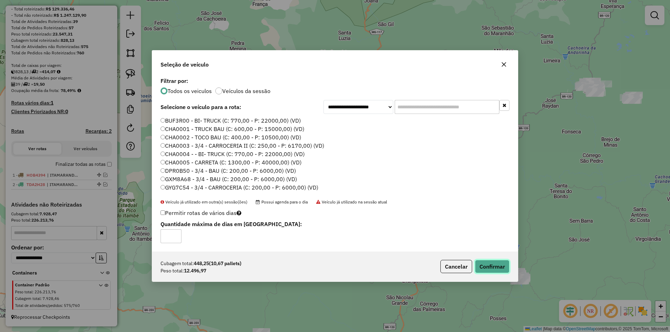
click at [488, 264] on button "Confirmar" at bounding box center [492, 266] width 35 height 13
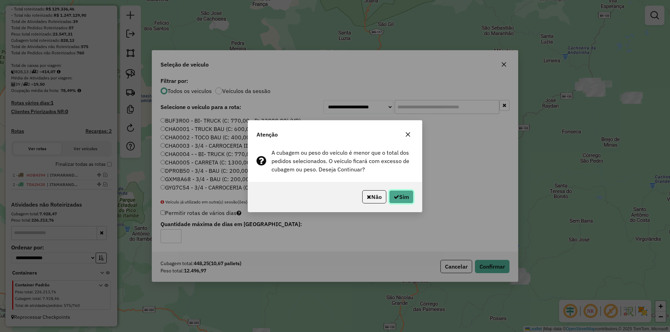
click at [404, 198] on button "Sim" at bounding box center [401, 196] width 24 height 13
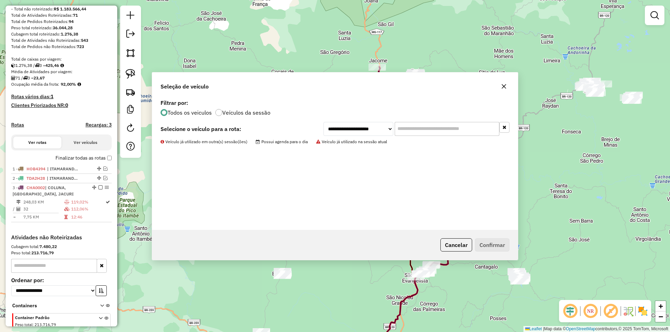
scroll to position [121, 0]
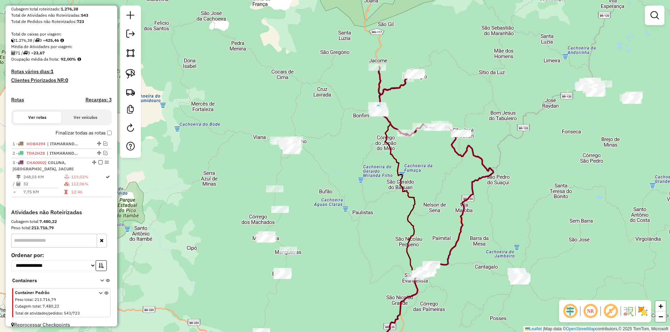
click at [393, 126] on icon at bounding box center [410, 101] width 67 height 69
select select "*********"
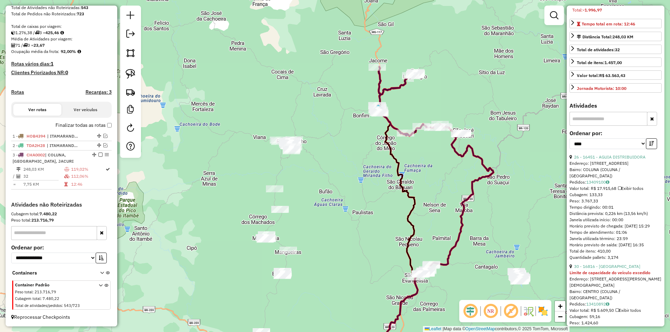
scroll to position [174, 0]
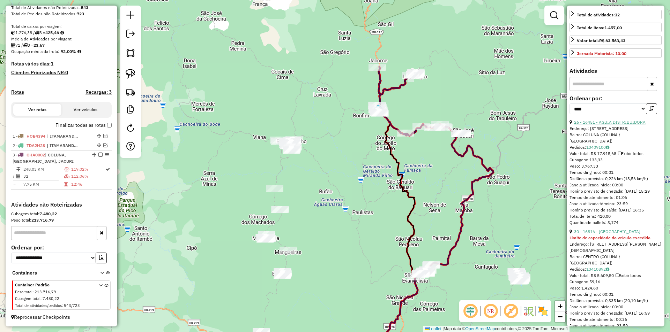
click at [625, 125] on link "26 - 16451 - AGUIA DISTRIBUIDORA" at bounding box center [609, 122] width 71 height 5
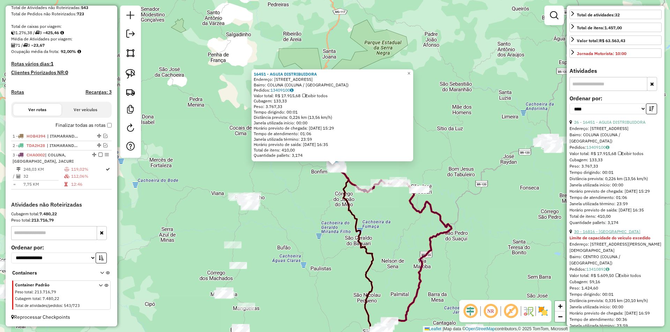
click at [613, 234] on link "30 - 16816 - BAR DO BAIANO" at bounding box center [607, 231] width 66 height 5
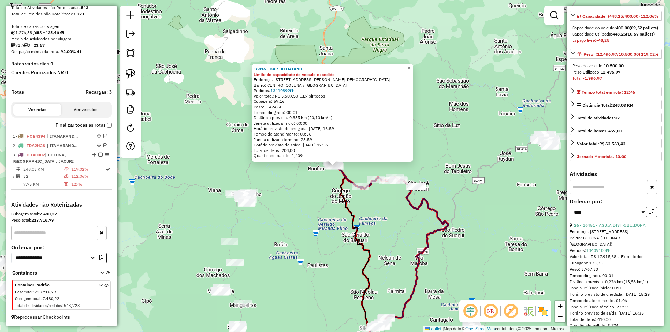
scroll to position [70, 0]
click at [611, 229] on link "26 - 16451 - AGUIA DISTRIBUIDORA" at bounding box center [609, 226] width 71 height 5
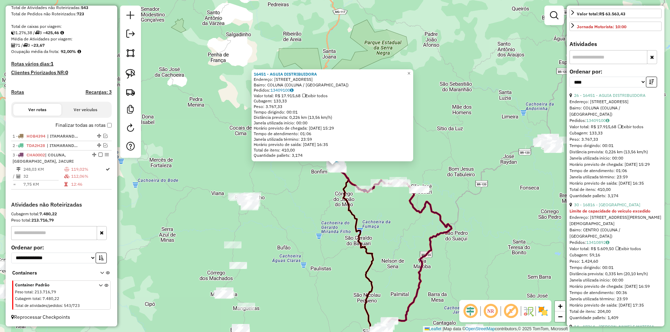
scroll to position [209, 0]
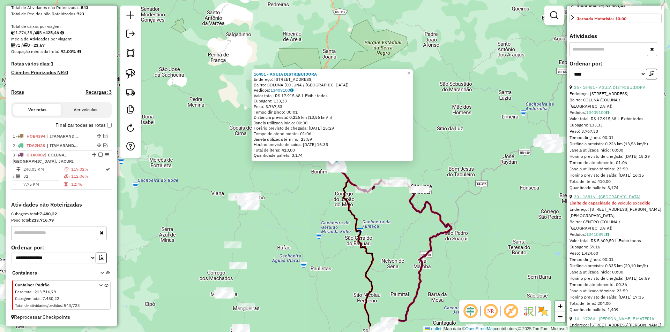
click at [613, 199] on link "30 - 16816 - BAR DO BAIANO" at bounding box center [607, 196] width 66 height 5
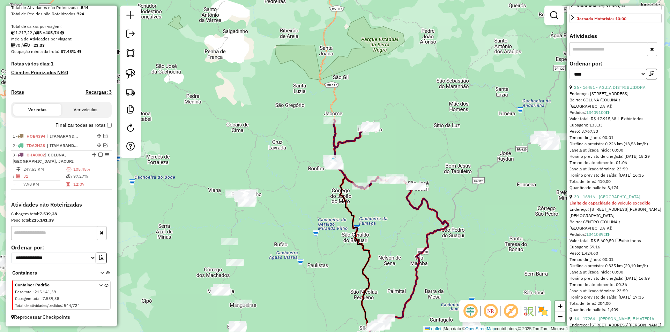
scroll to position [203, 0]
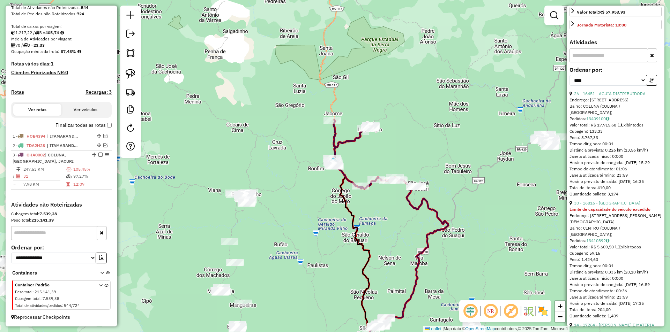
click at [348, 180] on icon at bounding box center [365, 154] width 67 height 69
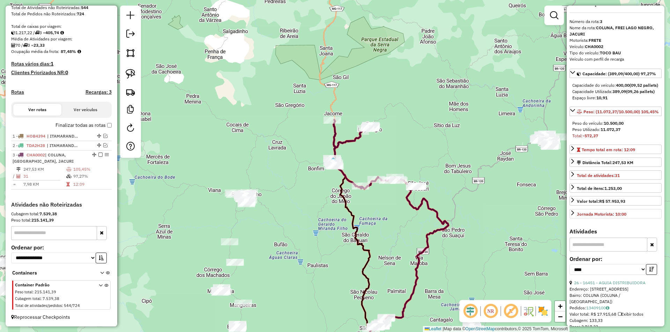
scroll to position [0, 0]
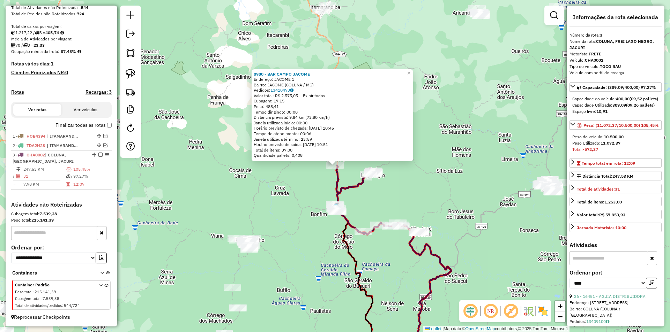
click at [285, 91] on link "13410493" at bounding box center [281, 90] width 23 height 5
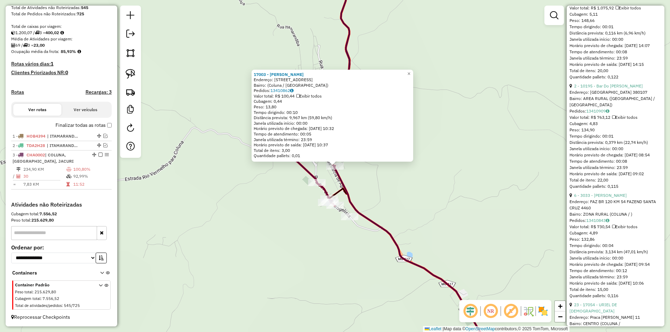
scroll to position [1953, 0]
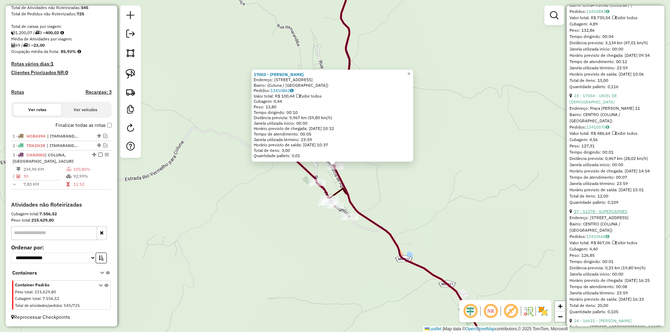
click at [613, 214] on link "27 - 11378 - SUPERCARNES" at bounding box center [600, 211] width 53 height 5
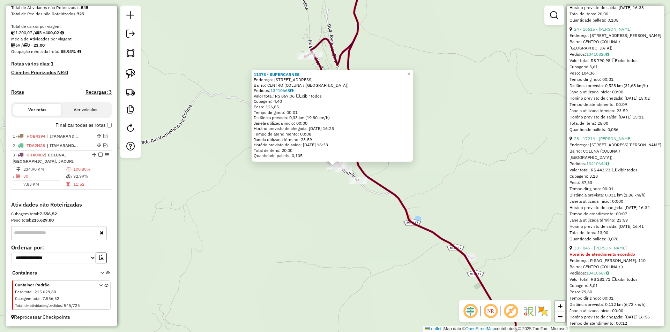
scroll to position [2232, 0]
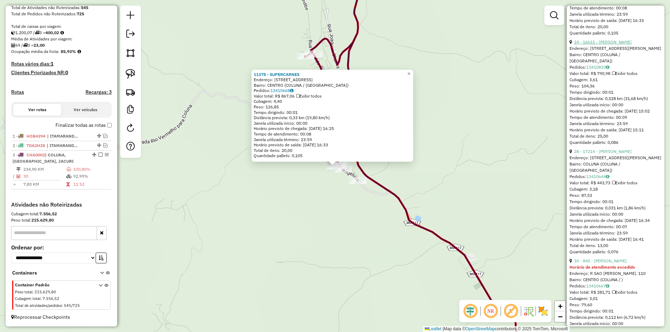
click at [613, 45] on link "24 - 16615 - GUSTAVO HENRIQUE GOM" at bounding box center [603, 41] width 58 height 5
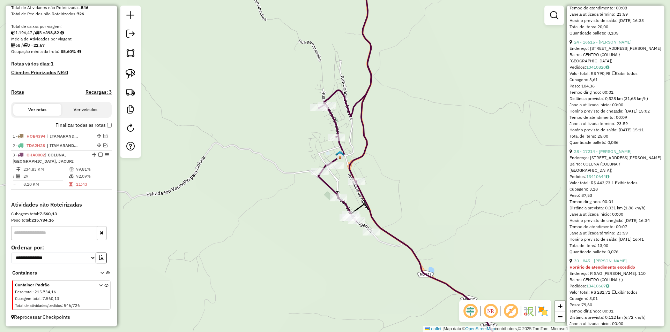
scroll to position [217, 0]
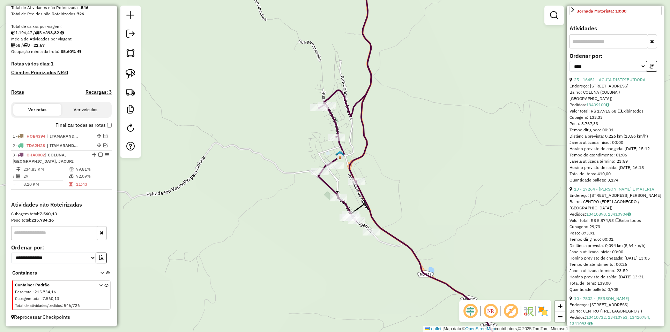
click at [361, 206] on icon at bounding box center [431, 285] width 162 height 162
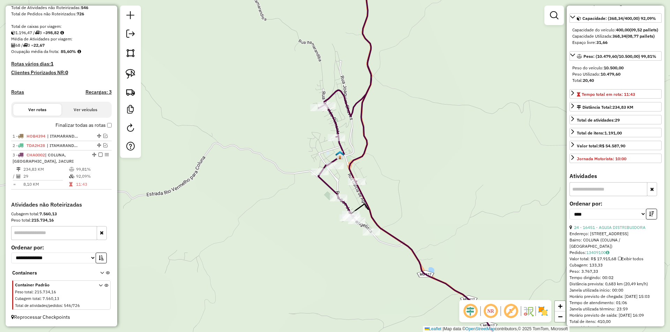
scroll to position [0, 0]
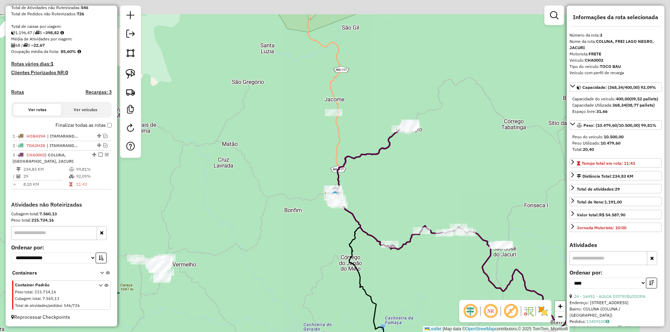
drag, startPoint x: 473, startPoint y: 123, endPoint x: 403, endPoint y: 172, distance: 85.4
click at [405, 179] on div "Janela de atendimento Grade de atendimento Capacidade Transportadoras Veículos …" at bounding box center [335, 166] width 670 height 332
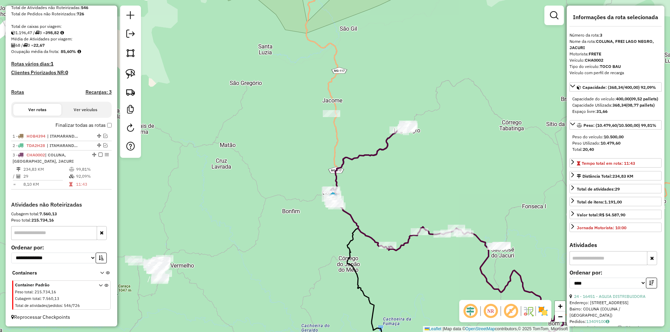
click at [371, 157] on icon at bounding box center [397, 188] width 134 height 126
click at [376, 152] on icon at bounding box center [397, 188] width 134 height 126
click at [349, 215] on icon at bounding box center [397, 188] width 134 height 126
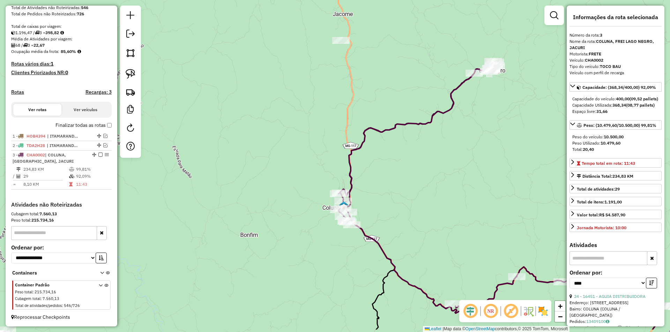
drag, startPoint x: 402, startPoint y: 237, endPoint x: 410, endPoint y: 156, distance: 81.7
click at [431, 142] on div "Janela de atendimento Grade de atendimento Capacidade Transportadoras Veículos …" at bounding box center [335, 166] width 670 height 332
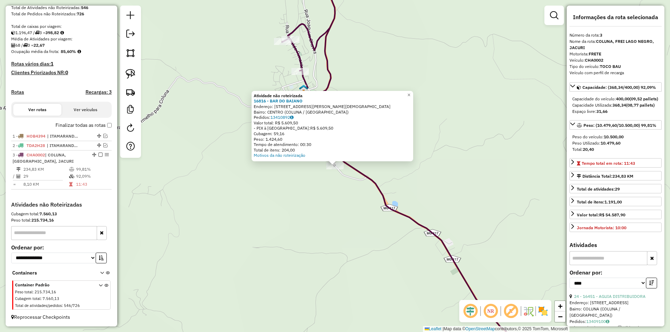
drag, startPoint x: 348, startPoint y: 240, endPoint x: 339, endPoint y: 201, distance: 39.9
click at [345, 234] on div "Atividade não roteirizada 16816 - BAR DO BAIANO Endereço: RUA SaO JOaO EVANGELI…" at bounding box center [335, 166] width 670 height 332
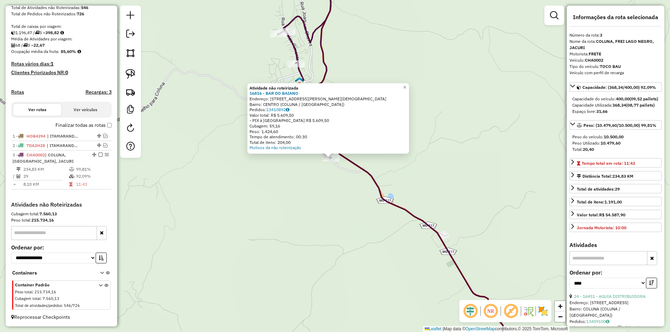
click at [431, 120] on div "Atividade não roteirizada 16816 - BAR DO BAIANO Endereço: RUA SaO JOaO EVANGELI…" at bounding box center [335, 166] width 670 height 332
click at [368, 45] on div "Atividade não roteirizada 16816 - BAR DO BAIANO Endereço: RUA SaO JOaO EVANGELI…" at bounding box center [335, 166] width 670 height 332
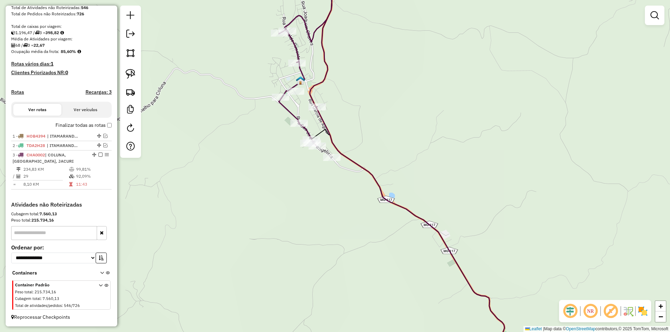
drag, startPoint x: 388, startPoint y: 70, endPoint x: 421, endPoint y: 108, distance: 49.9
click at [432, 103] on div "Janela de atendimento Grade de atendimento Capacidade Transportadoras Veículos …" at bounding box center [335, 166] width 670 height 332
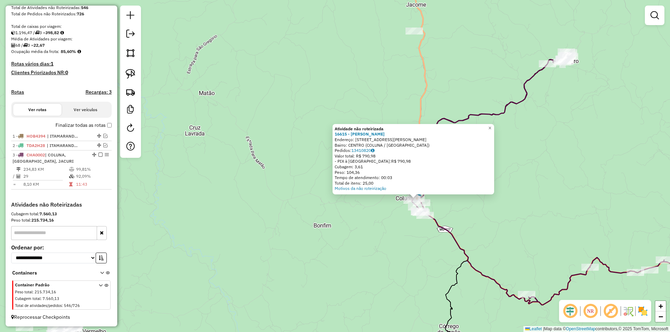
click at [456, 242] on icon at bounding box center [546, 179] width 269 height 252
select select "*********"
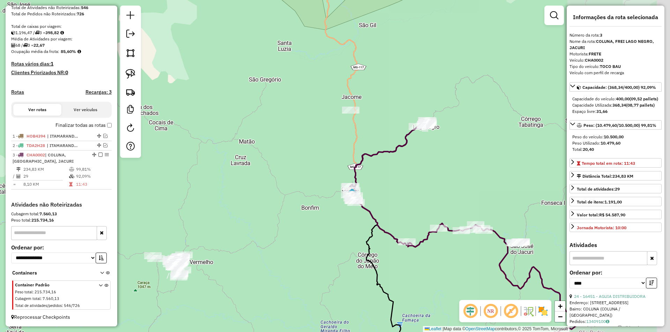
drag, startPoint x: 509, startPoint y: 200, endPoint x: 388, endPoint y: 182, distance: 122.4
click at [389, 183] on div "Janela de atendimento Grade de atendimento Capacidade Transportadoras Veículos …" at bounding box center [335, 166] width 670 height 332
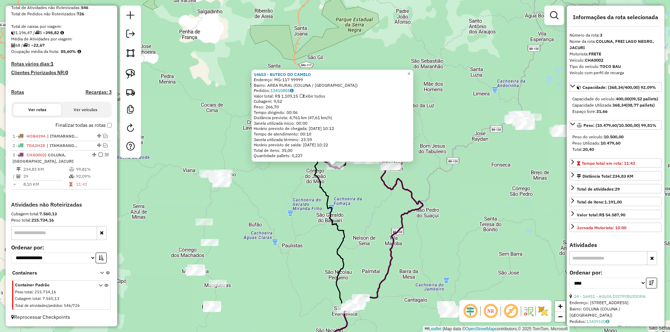
click at [436, 180] on div "14653 - BUTECO DO CAMELO Endereço: MG-117 99999 Bairro: AREA RURAL (COLUNA / MG…" at bounding box center [335, 166] width 670 height 332
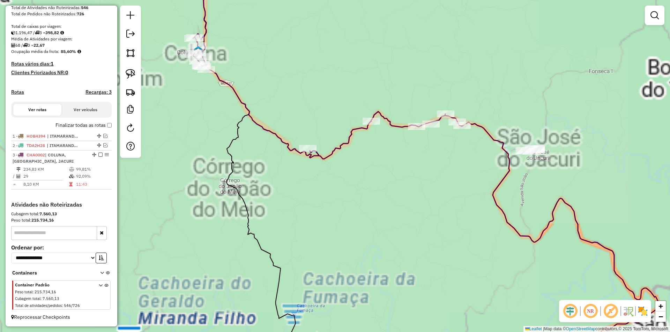
drag, startPoint x: 287, startPoint y: 103, endPoint x: 415, endPoint y: 231, distance: 181.0
click at [415, 231] on div "Janela de atendimento Grade de atendimento Capacidade Transportadoras Veículos …" at bounding box center [335, 166] width 670 height 332
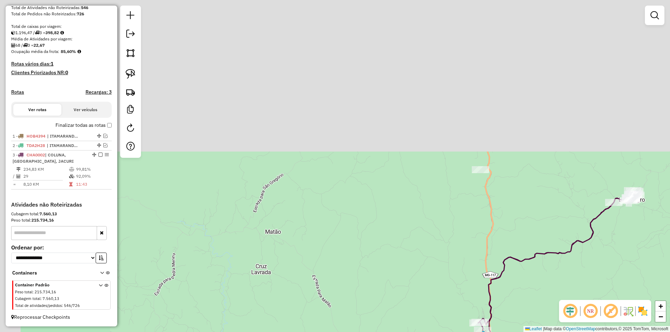
drag, startPoint x: 465, startPoint y: 264, endPoint x: 368, endPoint y: 160, distance: 142.4
click at [472, 258] on div "Janela de atendimento Grade de atendimento Capacidade Transportadoras Veículos …" at bounding box center [335, 166] width 670 height 332
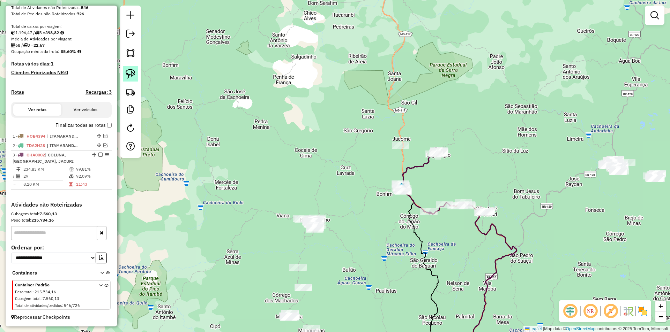
click at [129, 73] on img at bounding box center [131, 74] width 10 height 10
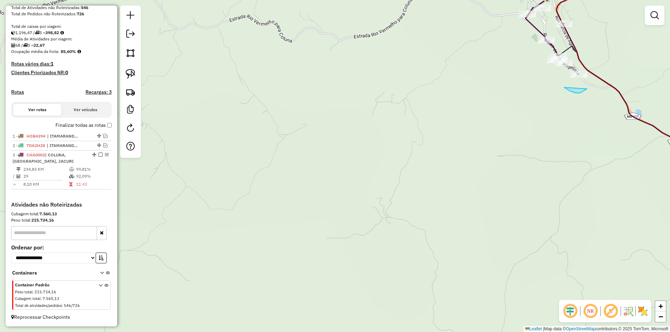
drag, startPoint x: 571, startPoint y: 92, endPoint x: 502, endPoint y: 84, distance: 69.5
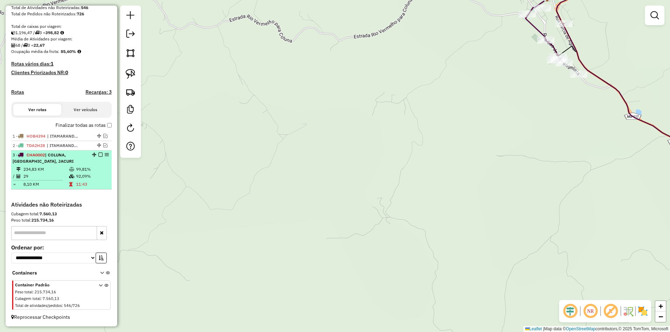
click at [98, 155] on em at bounding box center [100, 155] width 4 height 4
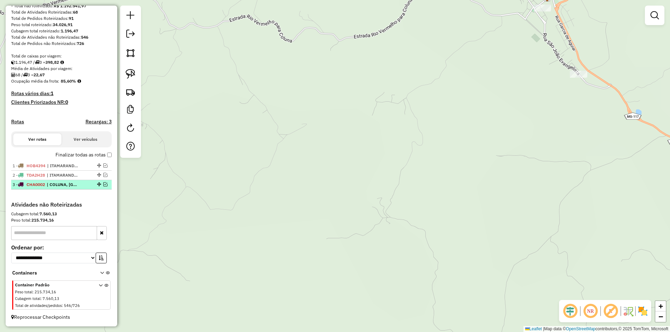
scroll to position [106, 0]
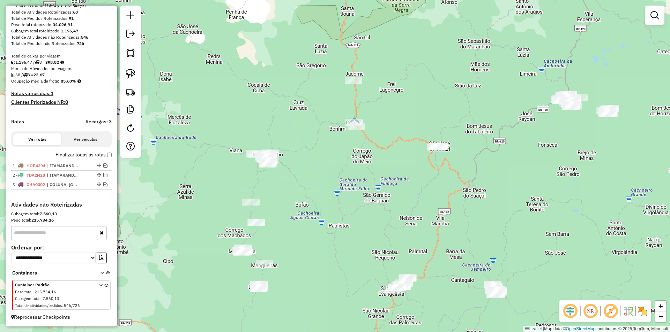
drag, startPoint x: 308, startPoint y: 151, endPoint x: 199, endPoint y: 128, distance: 111.3
click at [300, 150] on div "Janela de atendimento Grade de atendimento Capacidade Transportadoras Veículos …" at bounding box center [335, 166] width 670 height 332
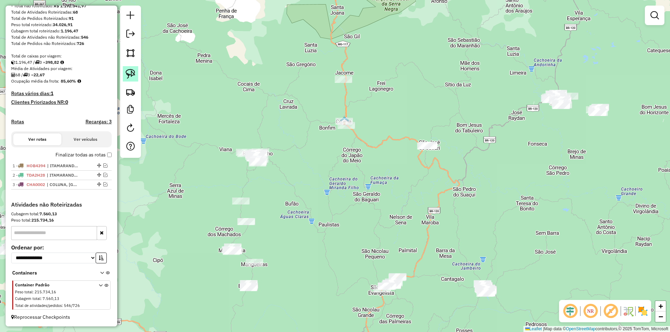
click at [134, 72] on img at bounding box center [131, 74] width 10 height 10
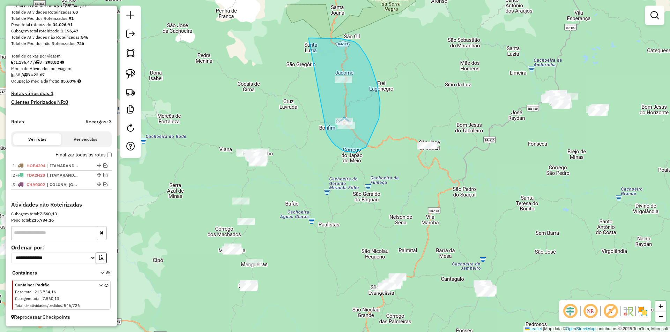
drag, startPoint x: 325, startPoint y: 129, endPoint x: 307, endPoint y: 38, distance: 92.8
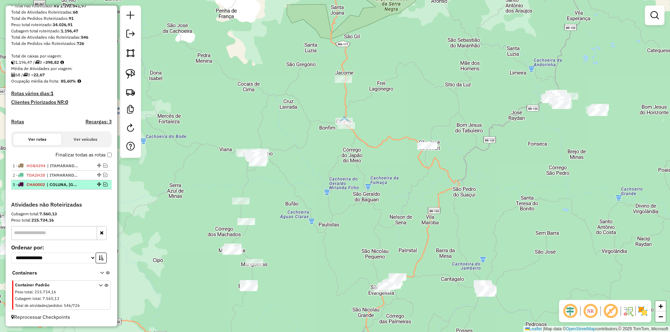
click at [73, 186] on span "| COLUNA, FREI LAGO NEGRO, JACURI" at bounding box center [63, 185] width 32 height 6
select select "*********"
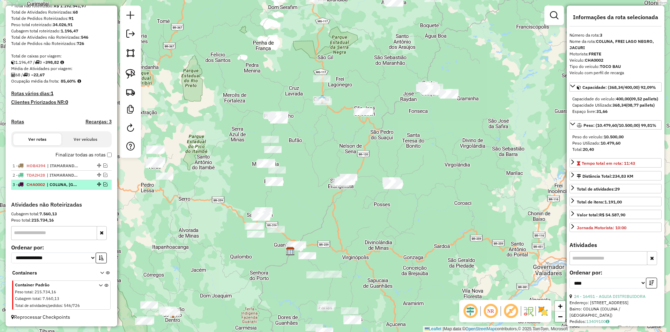
click at [104, 185] on em at bounding box center [105, 184] width 4 height 4
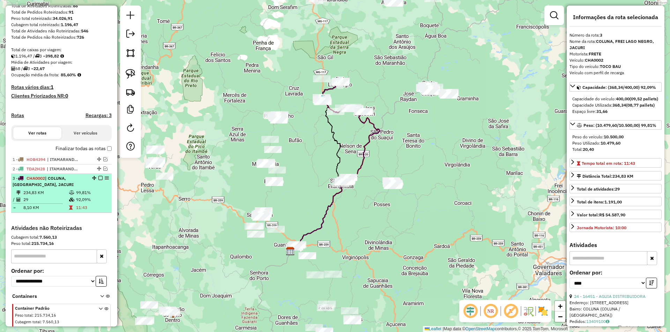
scroll to position [135, 0]
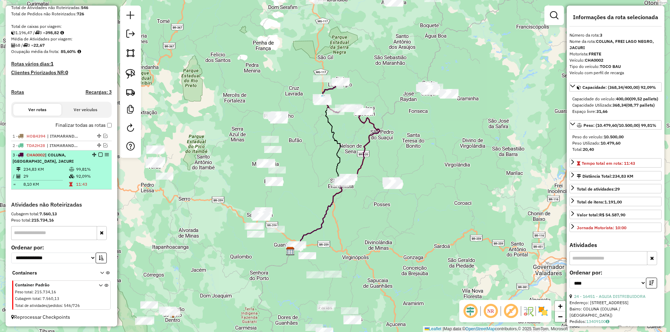
click at [64, 174] on td "29" at bounding box center [46, 176] width 46 height 7
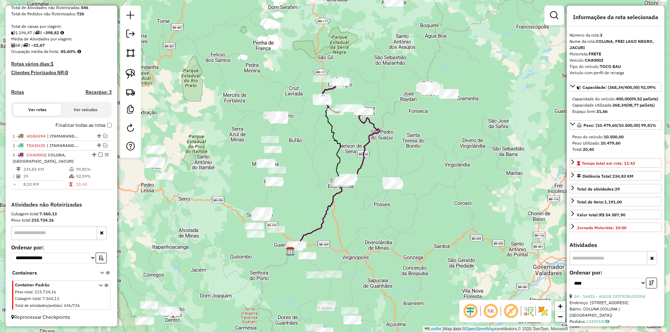
click at [327, 108] on icon at bounding box center [337, 97] width 33 height 32
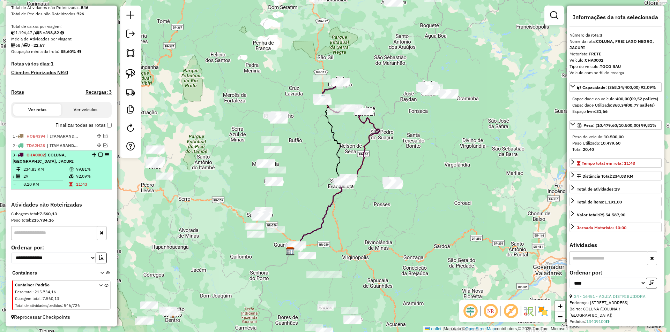
drag, startPoint x: 75, startPoint y: 175, endPoint x: 77, endPoint y: 172, distance: 3.9
click at [76, 174] on td "92,09%" at bounding box center [92, 176] width 33 height 7
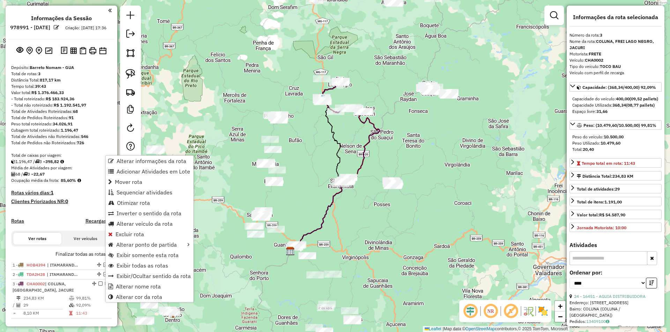
select select "*********"
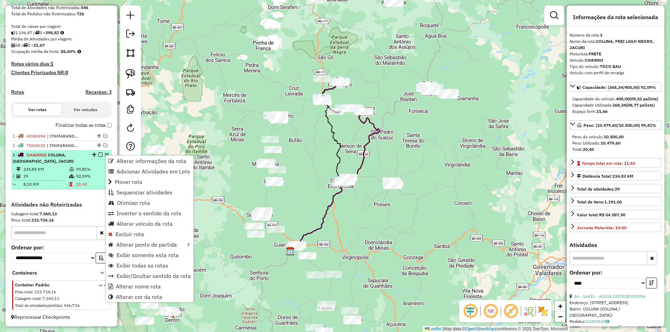
click at [99, 154] on em at bounding box center [100, 155] width 4 height 4
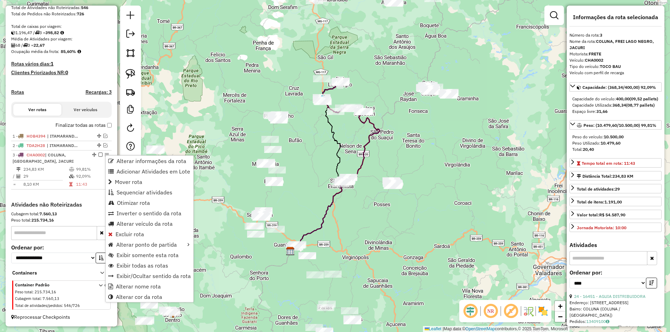
scroll to position [106, 0]
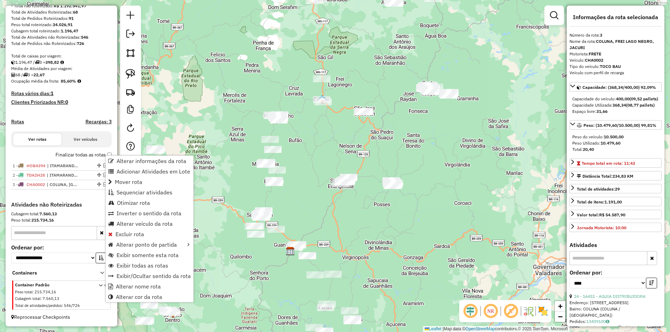
drag, startPoint x: 447, startPoint y: 152, endPoint x: 441, endPoint y: 145, distance: 8.6
click at [447, 152] on div "Janela de atendimento Grade de atendimento Capacidade Transportadoras Veículos …" at bounding box center [335, 166] width 670 height 332
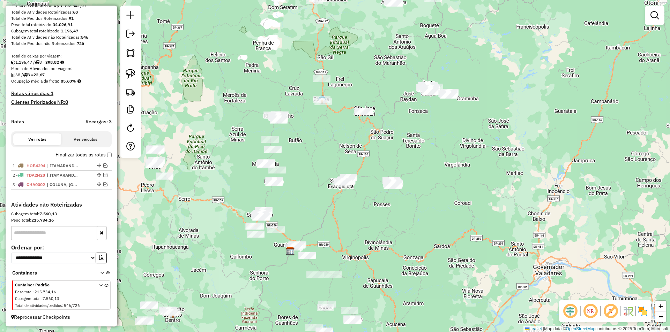
drag, startPoint x: 446, startPoint y: 142, endPoint x: 443, endPoint y: 137, distance: 5.9
click at [446, 142] on div "Janela de atendimento Grade de atendimento Capacidade Transportadoras Veículos …" at bounding box center [335, 166] width 670 height 332
click at [201, 203] on div "Janela de atendimento Grade de atendimento Capacidade Transportadoras Veículos …" at bounding box center [335, 166] width 670 height 332
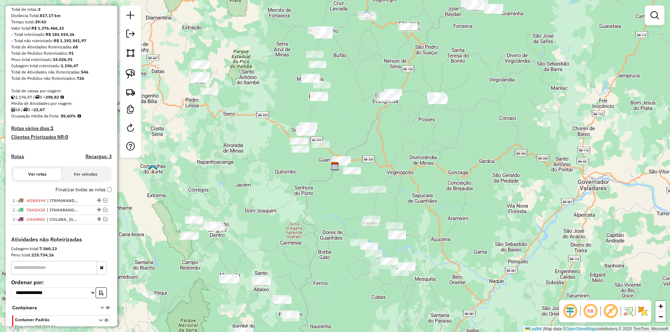
scroll to position [70, 0]
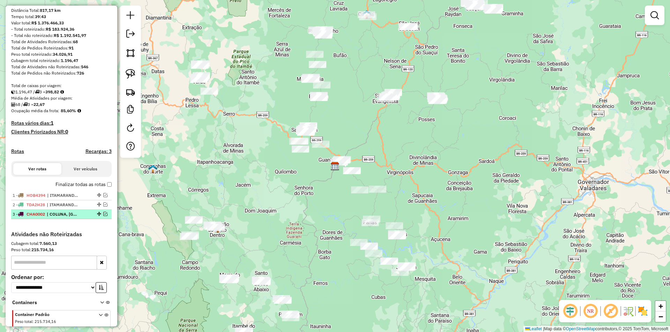
click at [104, 216] on em at bounding box center [105, 214] width 4 height 4
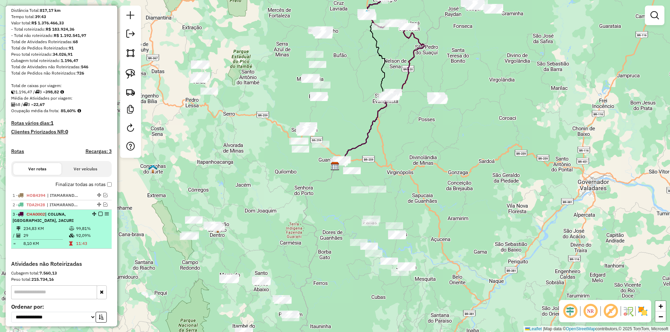
select select "**********"
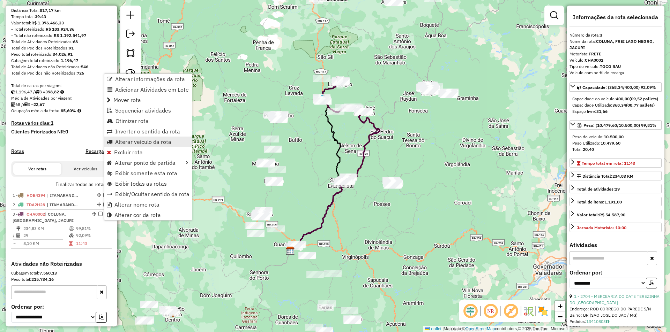
click at [152, 140] on span "Alterar veículo da rota" at bounding box center [143, 142] width 56 height 6
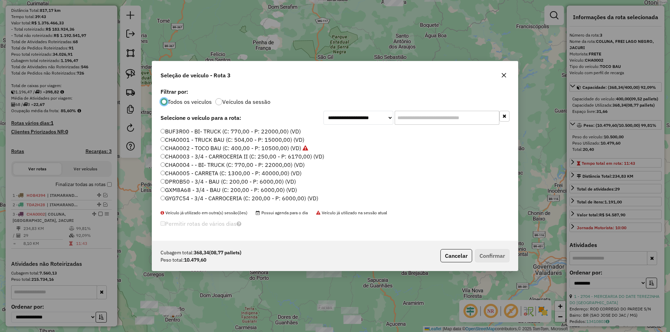
scroll to position [4, 2]
drag, startPoint x: 425, startPoint y: 120, endPoint x: 425, endPoint y: 112, distance: 7.7
click at [424, 117] on input "text" at bounding box center [446, 118] width 105 height 14
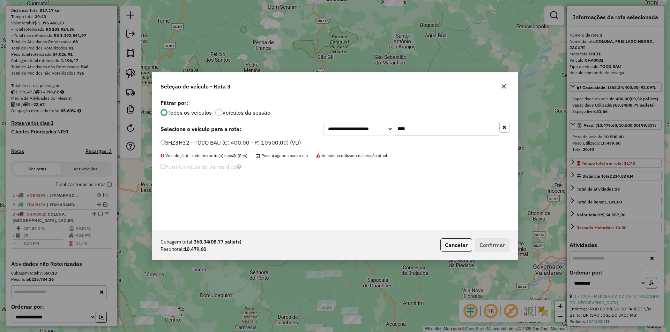
type input "****"
click at [205, 142] on label "SHZ3H32 - TOCO BAU (C: 400,00 - P: 10500,00) (VD)" at bounding box center [230, 142] width 140 height 8
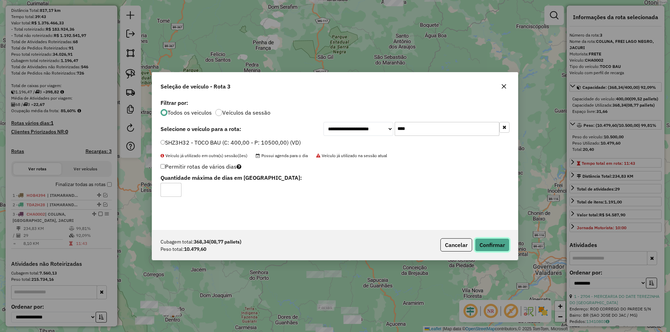
click at [489, 241] on button "Confirmar" at bounding box center [492, 245] width 35 height 13
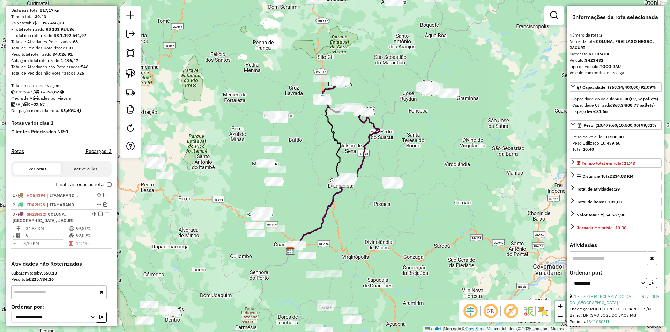
scroll to position [135, 0]
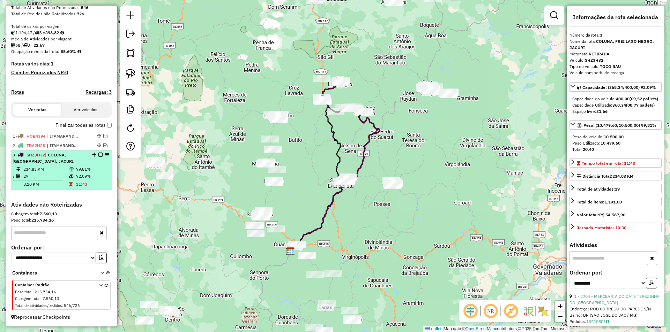
click at [98, 156] on em at bounding box center [100, 155] width 4 height 4
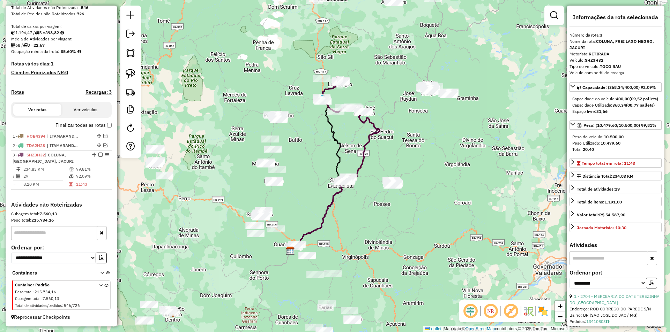
scroll to position [106, 0]
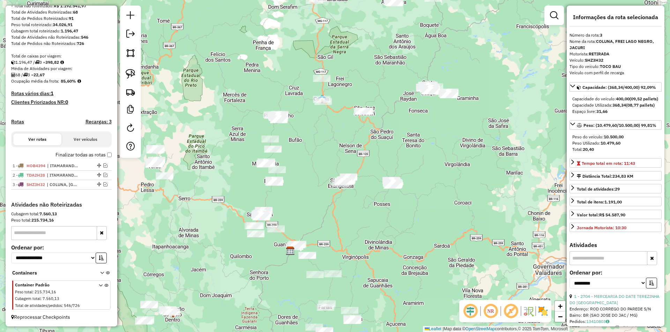
click at [332, 131] on div "Janela de atendimento Grade de atendimento Capacidade Transportadoras Veículos …" at bounding box center [335, 166] width 670 height 332
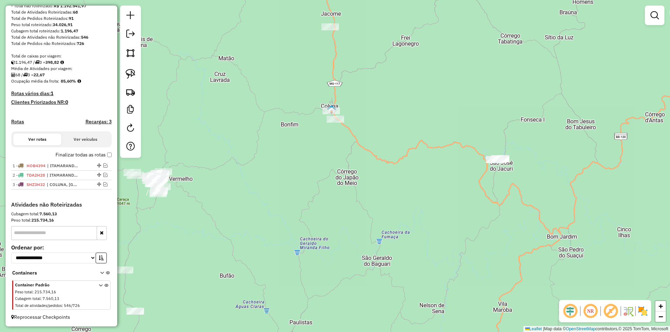
drag, startPoint x: 318, startPoint y: 156, endPoint x: 187, endPoint y: 174, distance: 132.4
click at [334, 192] on div "Janela de atendimento Grade de atendimento Capacidade Transportadoras Veículos …" at bounding box center [335, 166] width 670 height 332
click at [132, 92] on img at bounding box center [131, 92] width 10 height 10
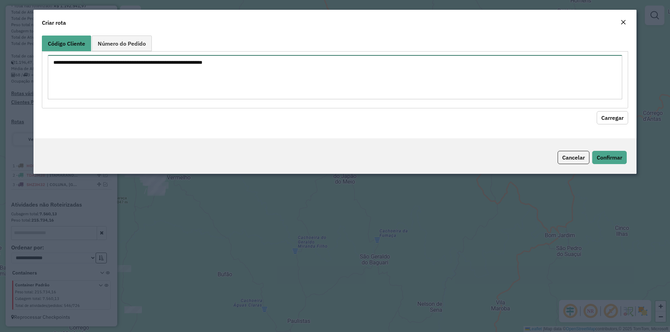
click at [168, 68] on textarea at bounding box center [335, 77] width 574 height 44
type textarea "*****"
drag, startPoint x: 614, startPoint y: 116, endPoint x: 610, endPoint y: 112, distance: 5.9
click at [614, 116] on button "Carregar" at bounding box center [611, 117] width 31 height 13
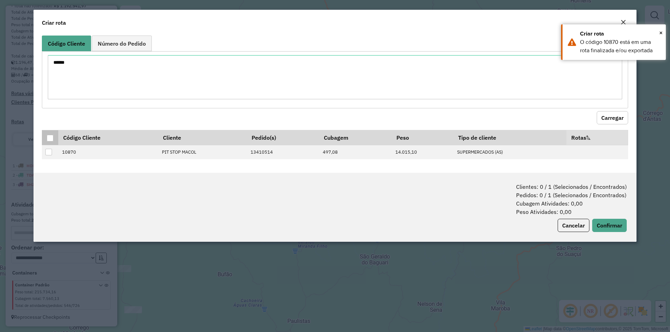
click at [50, 139] on div at bounding box center [50, 138] width 7 height 7
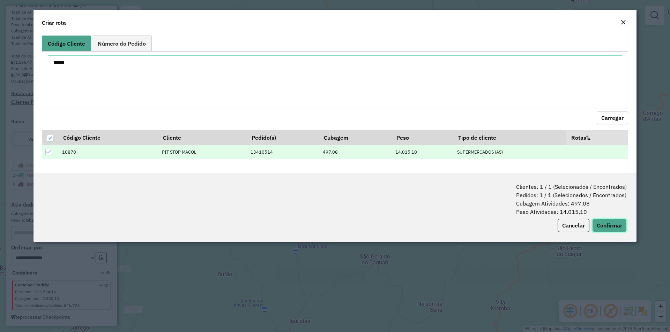
click at [612, 227] on button "Confirmar" at bounding box center [609, 225] width 35 height 13
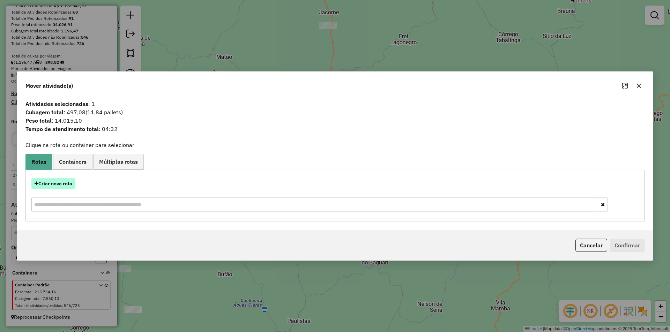
click at [53, 183] on button "Criar nova rota" at bounding box center [53, 184] width 44 height 11
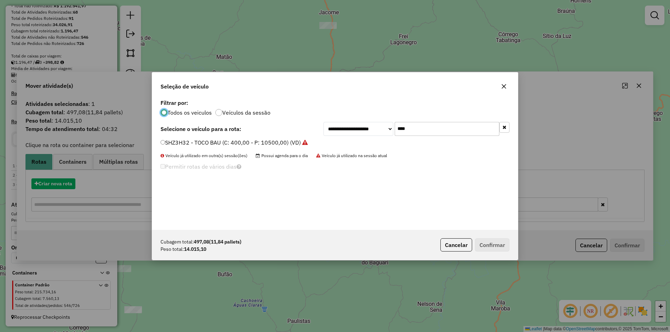
scroll to position [4, 2]
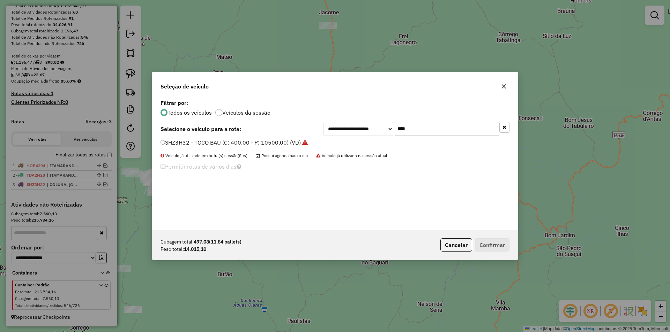
drag, startPoint x: 320, startPoint y: 129, endPoint x: 339, endPoint y: 98, distance: 36.7
click at [320, 123] on div "**********" at bounding box center [334, 129] width 349 height 14
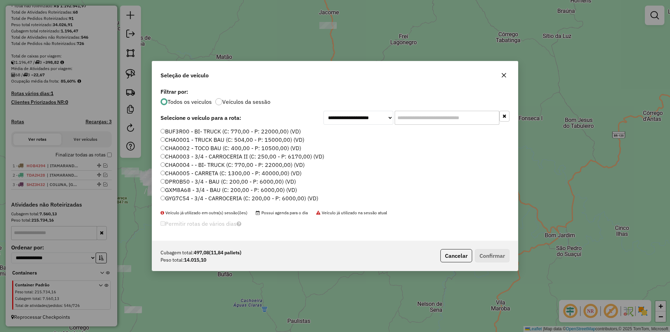
click at [196, 140] on label "CHA0001 - TRUCK BAU (C: 504,00 - P: 15000,00) (VD)" at bounding box center [232, 140] width 144 height 8
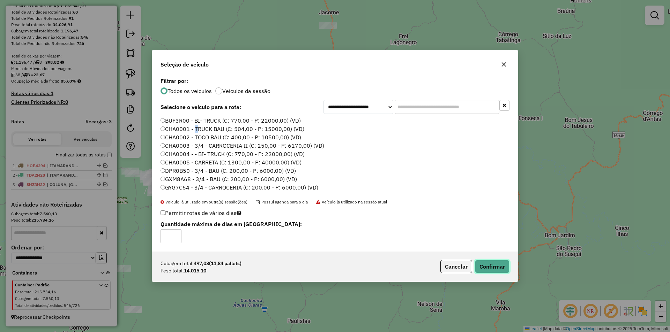
click at [483, 271] on button "Confirmar" at bounding box center [492, 266] width 35 height 13
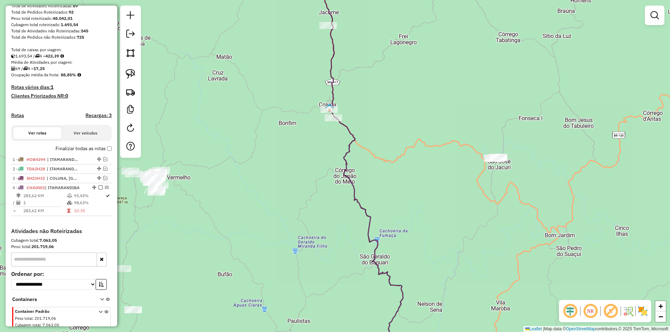
scroll to position [135, 0]
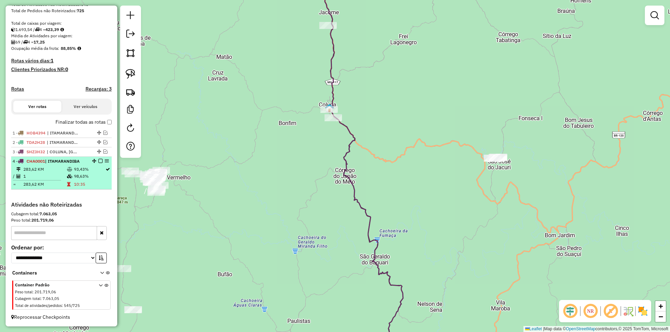
click at [63, 184] on td "283,62 KM" at bounding box center [45, 184] width 44 height 7
select select "**********"
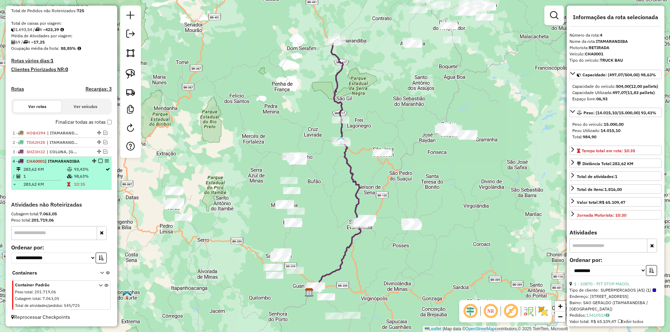
click at [53, 176] on td "1" at bounding box center [45, 176] width 44 height 7
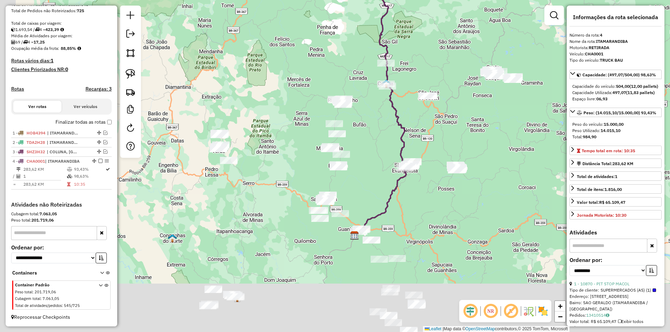
drag, startPoint x: 226, startPoint y: 265, endPoint x: 286, endPoint y: 162, distance: 118.7
click at [281, 179] on div "Janela de atendimento Grade de atendimento Capacidade Transportadoras Veículos …" at bounding box center [335, 166] width 670 height 332
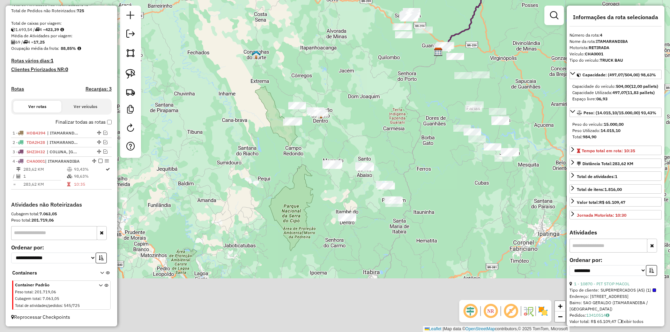
drag, startPoint x: 239, startPoint y: 179, endPoint x: 337, endPoint y: 67, distance: 148.1
click at [312, 32] on div "Janela de atendimento Grade de atendimento Capacidade Transportadoras Veículos …" at bounding box center [335, 166] width 670 height 332
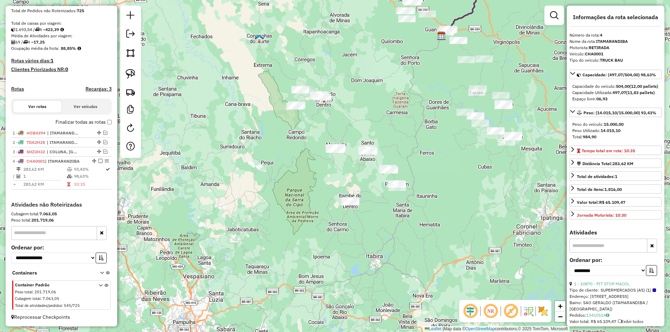
click at [463, 231] on div "Janela de atendimento Grade de atendimento Capacidade Transportadoras Veículos …" at bounding box center [335, 166] width 670 height 332
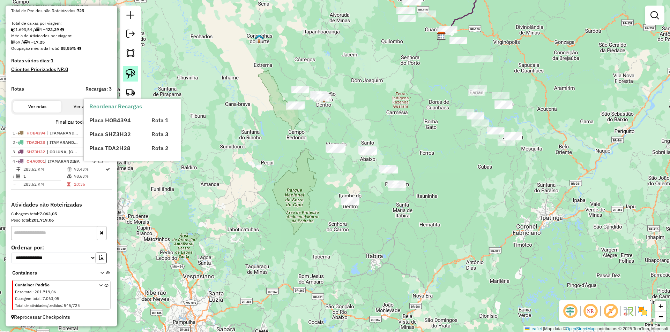
click at [133, 73] on img at bounding box center [131, 74] width 10 height 10
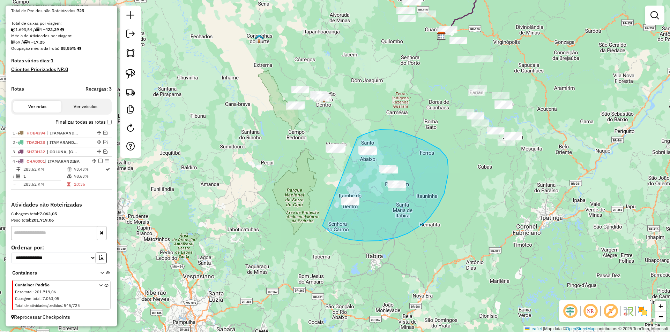
drag, startPoint x: 335, startPoint y: 235, endPoint x: 356, endPoint y: 137, distance: 100.1
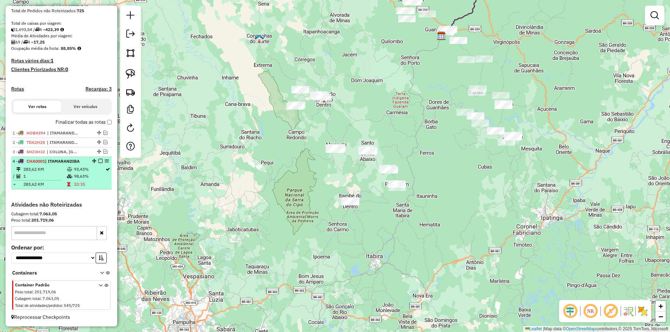
click at [91, 183] on table "283,62 KM 93,43% / 1 98,63% = 283,62 KM 10:35" at bounding box center [62, 177] width 98 height 22
select select "**********"
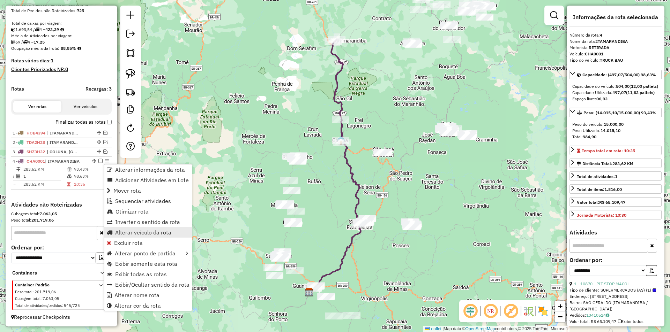
click at [156, 232] on span "Alterar veículo da rota" at bounding box center [143, 233] width 56 height 6
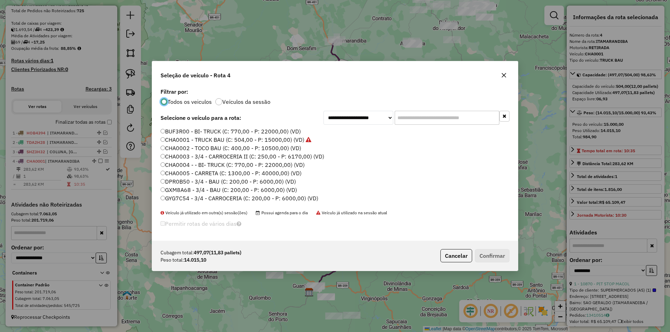
scroll to position [4, 2]
click at [426, 123] on input "text" at bounding box center [446, 118] width 105 height 14
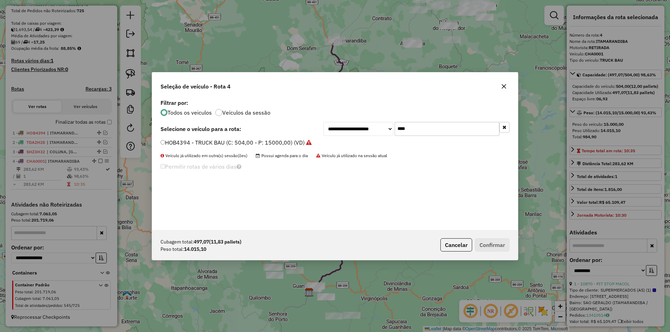
type input "****"
click at [183, 145] on label "HOB4394 - TRUCK BAU (C: 504,00 - P: 15000,00) (VD)" at bounding box center [235, 142] width 151 height 8
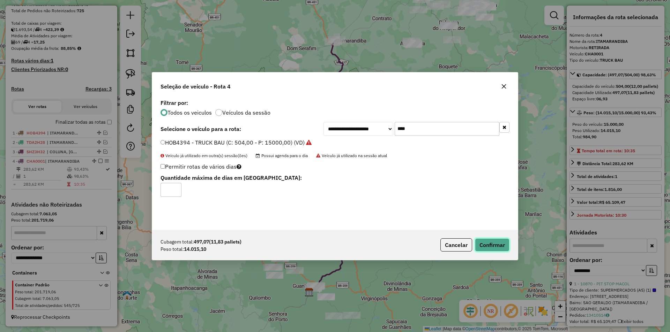
click at [490, 245] on button "Confirmar" at bounding box center [492, 245] width 35 height 13
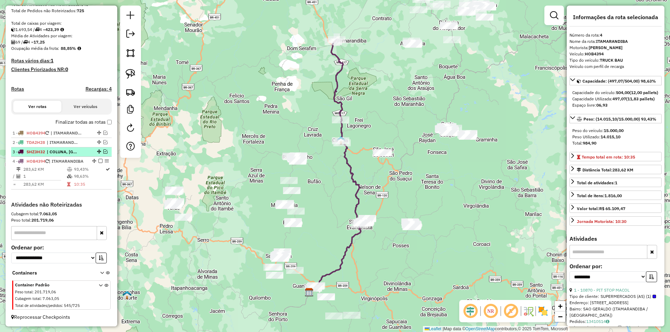
scroll to position [145, 0]
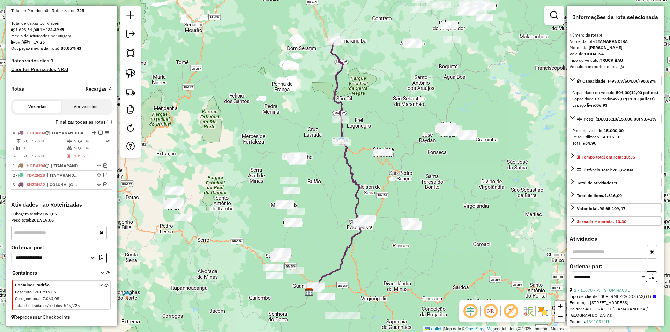
drag, startPoint x: 91, startPoint y: 157, endPoint x: 84, endPoint y: 122, distance: 34.9
click at [103, 166] on em at bounding box center [105, 166] width 4 height 4
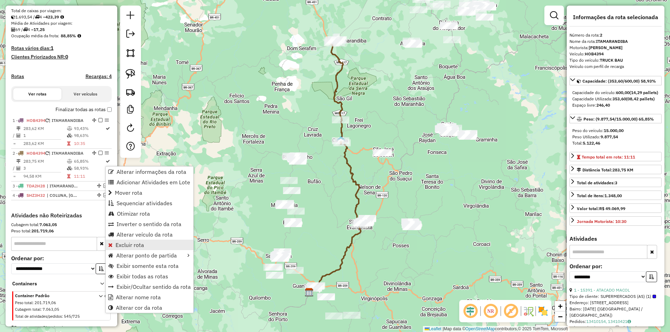
click at [138, 243] on span "Excluir rota" at bounding box center [129, 245] width 29 height 6
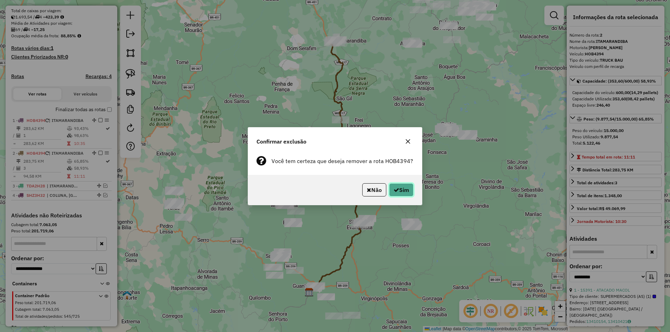
click at [394, 193] on button "Sim" at bounding box center [401, 189] width 24 height 13
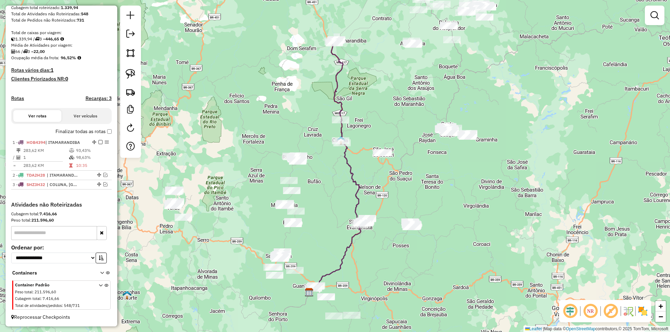
scroll to position [129, 0]
click at [99, 142] on em at bounding box center [100, 142] width 4 height 4
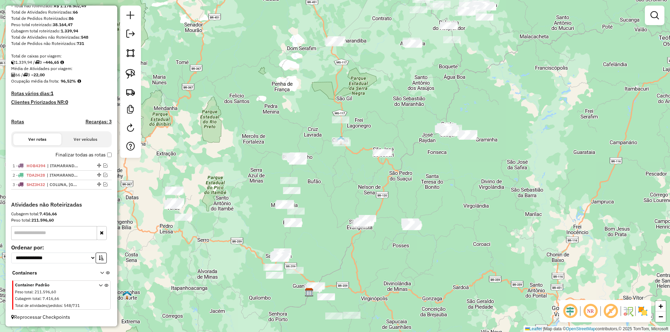
scroll to position [106, 0]
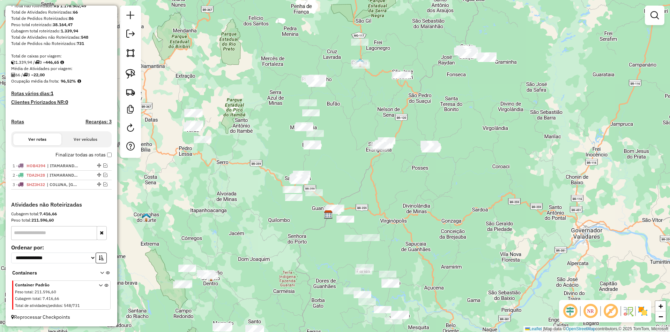
drag, startPoint x: 458, startPoint y: 276, endPoint x: 447, endPoint y: 172, distance: 104.1
click at [485, 149] on div "Janela de atendimento Grade de atendimento Capacidade Transportadoras Veículos …" at bounding box center [335, 166] width 670 height 332
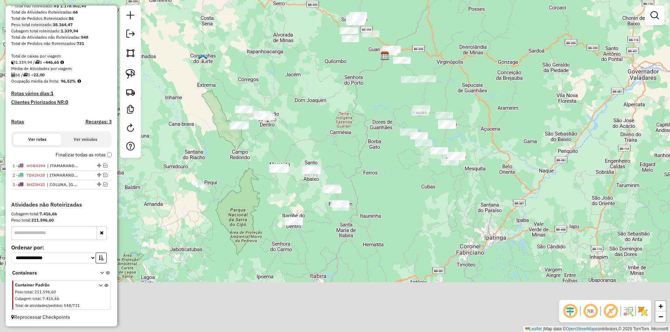
drag, startPoint x: 360, startPoint y: 166, endPoint x: 377, endPoint y: 142, distance: 29.6
click at [382, 135] on div "Janela de atendimento Grade de atendimento Capacidade Transportadoras Veículos …" at bounding box center [335, 166] width 670 height 332
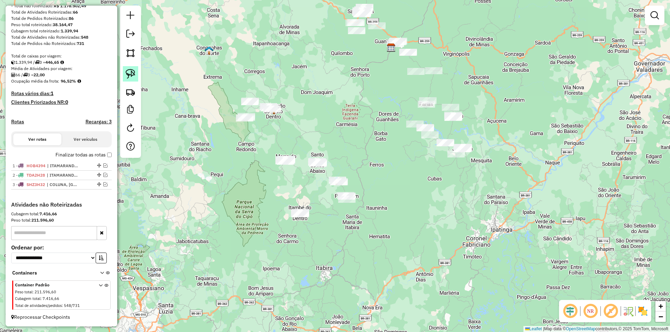
click at [136, 68] on link at bounding box center [130, 73] width 15 height 15
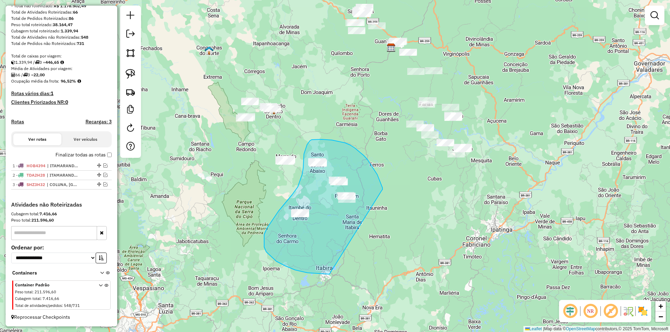
drag, startPoint x: 381, startPoint y: 191, endPoint x: 353, endPoint y: 193, distance: 27.9
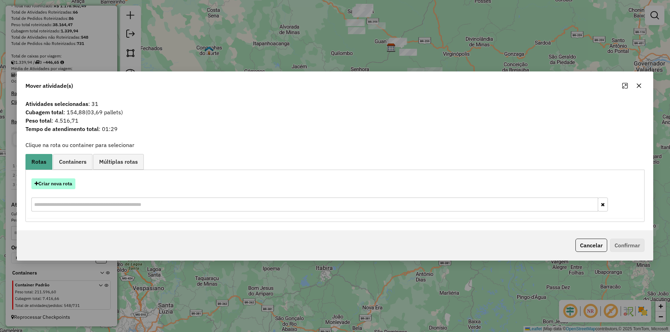
click at [55, 183] on button "Criar nova rota" at bounding box center [53, 184] width 44 height 11
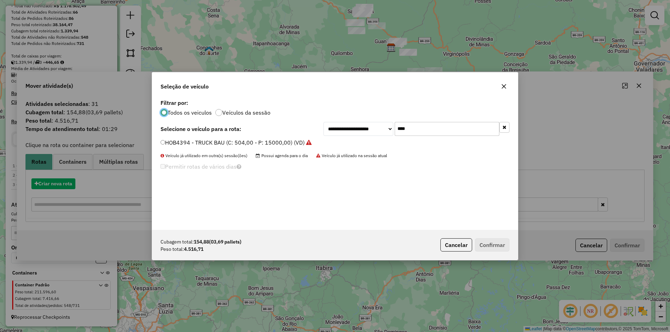
scroll to position [4, 2]
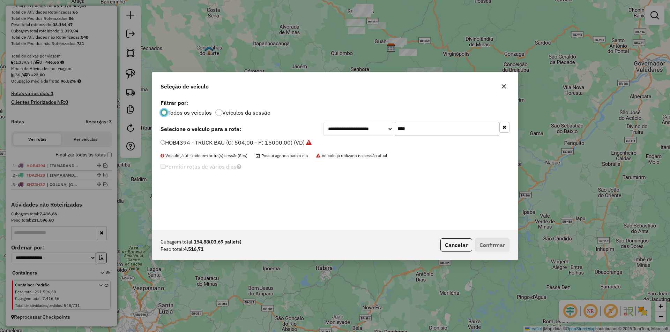
drag, startPoint x: 395, startPoint y: 132, endPoint x: 354, endPoint y: 129, distance: 41.6
click at [352, 132] on div "**********" at bounding box center [416, 129] width 186 height 14
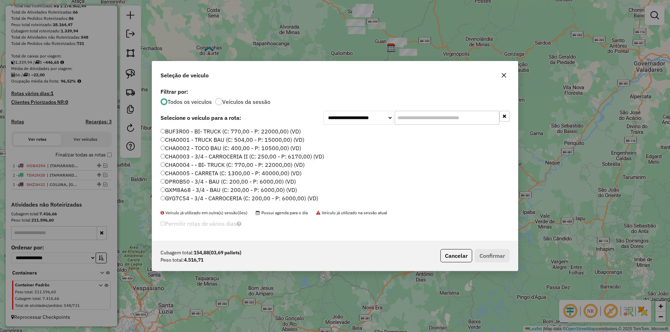
click at [192, 147] on label "CHA0002 - TOCO BAU (C: 400,00 - P: 10500,00) (VD)" at bounding box center [230, 148] width 141 height 8
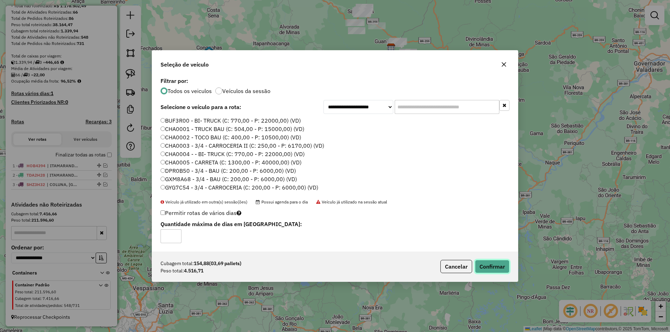
click at [499, 267] on button "Confirmar" at bounding box center [492, 266] width 35 height 13
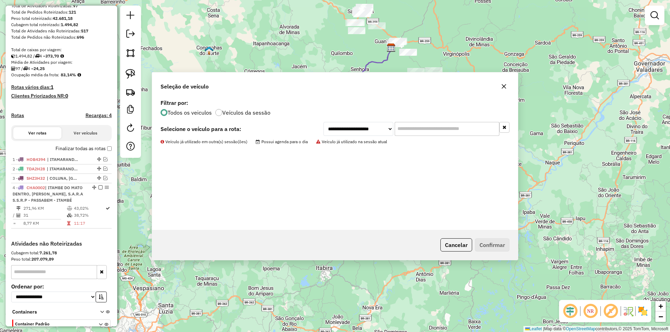
scroll to position [145, 0]
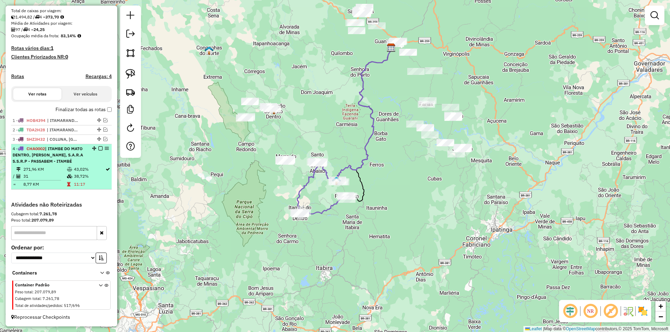
drag, startPoint x: 80, startPoint y: 175, endPoint x: 76, endPoint y: 168, distance: 7.8
click at [78, 173] on td "43,02%" at bounding box center [89, 169] width 31 height 7
select select "**********"
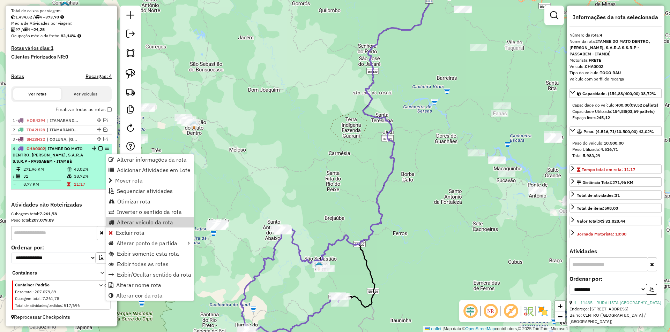
click at [44, 179] on td "31" at bounding box center [45, 176] width 44 height 7
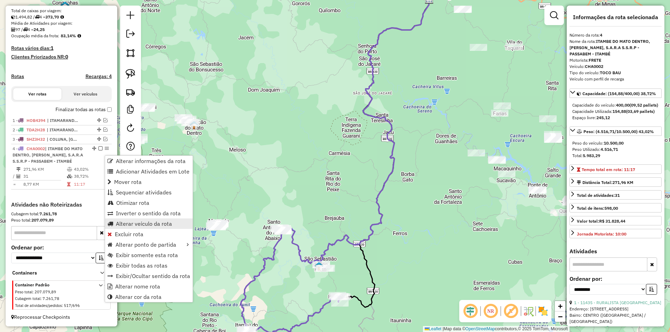
click at [151, 222] on span "Alterar veículo da rota" at bounding box center [144, 224] width 56 height 6
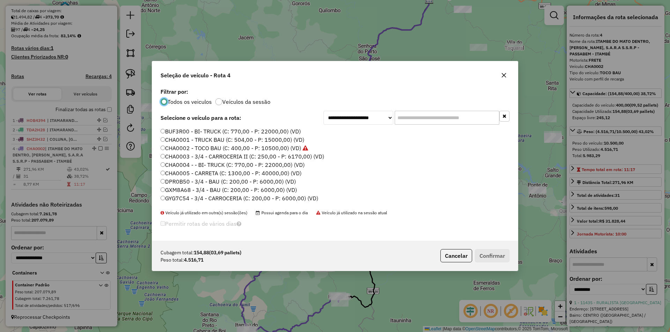
scroll to position [4, 2]
click at [424, 119] on input "text" at bounding box center [446, 118] width 105 height 14
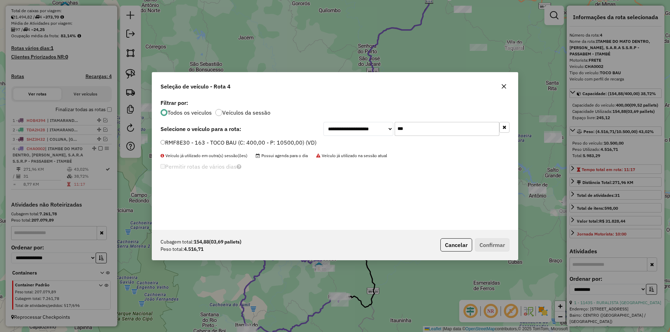
type input "***"
click at [243, 145] on label "RMF8E30 - 163 - TOCO BAU (C: 400,00 - P: 10500,00) (VD)" at bounding box center [238, 142] width 156 height 8
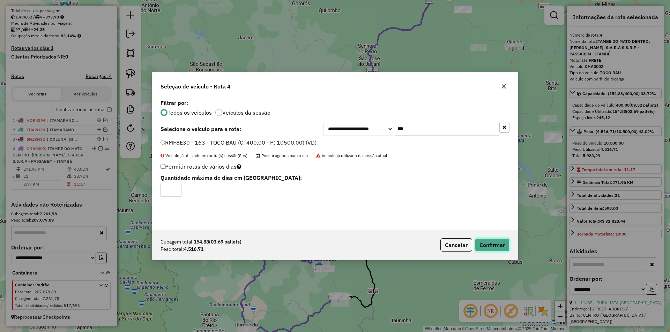
click at [490, 246] on button "Confirmar" at bounding box center [492, 245] width 35 height 13
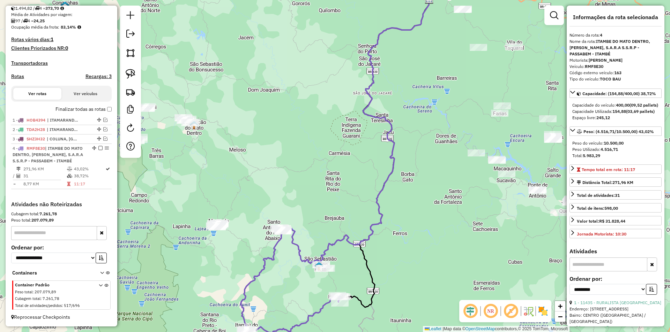
scroll to position [160, 0]
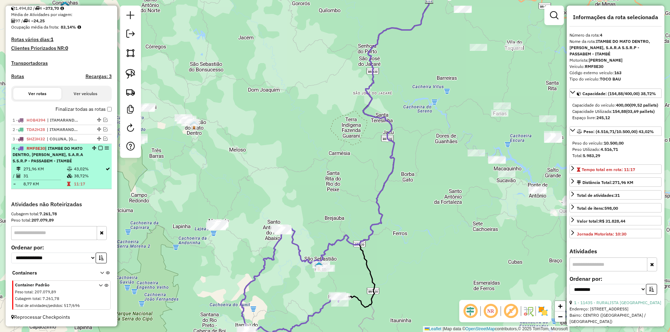
click at [98, 148] on em at bounding box center [100, 148] width 4 height 4
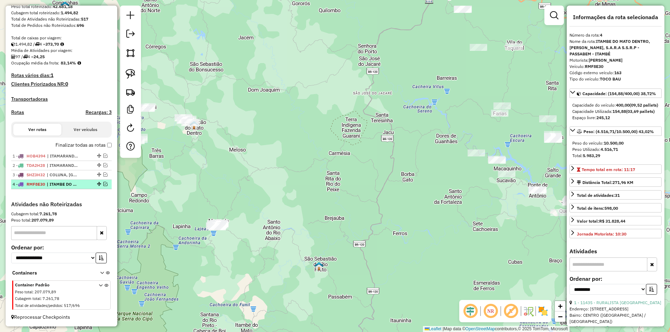
scroll to position [124, 0]
click at [294, 157] on div "Janela de atendimento Grade de atendimento Capacidade Transportadoras Veículos …" at bounding box center [335, 166] width 670 height 332
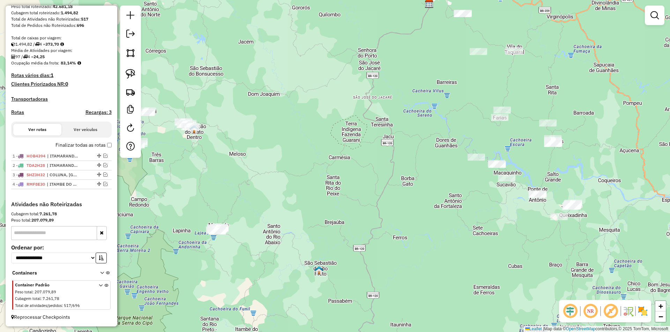
drag, startPoint x: 408, startPoint y: 219, endPoint x: 392, endPoint y: 183, distance: 39.0
click at [406, 208] on div "Janela de atendimento Grade de atendimento Capacidade Transportadoras Veículos …" at bounding box center [335, 166] width 670 height 332
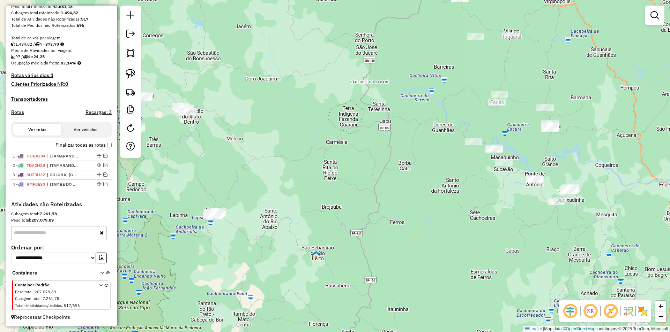
drag, startPoint x: 269, startPoint y: 139, endPoint x: 253, endPoint y: 143, distance: 15.7
click at [262, 139] on div "Janela de atendimento Grade de atendimento Capacidade Transportadoras Veículos …" at bounding box center [335, 166] width 670 height 332
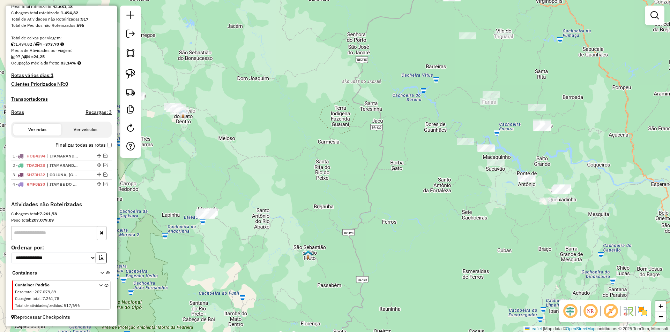
click at [400, 167] on div "Janela de atendimento Grade de atendimento Capacidade Transportadoras Veículos …" at bounding box center [335, 166] width 670 height 332
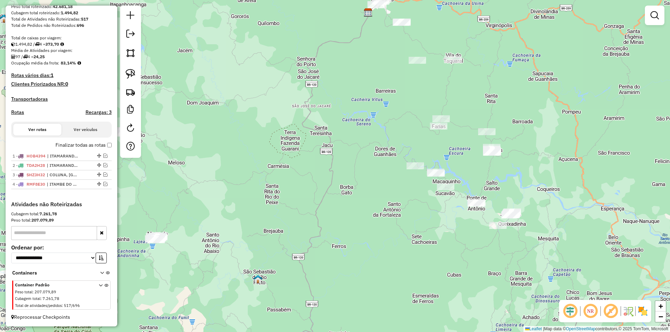
drag, startPoint x: 462, startPoint y: 218, endPoint x: 505, endPoint y: 204, distance: 45.4
click at [412, 240] on div "Janela de atendimento Grade de atendimento Capacidade Transportadoras Veículos …" at bounding box center [335, 166] width 670 height 332
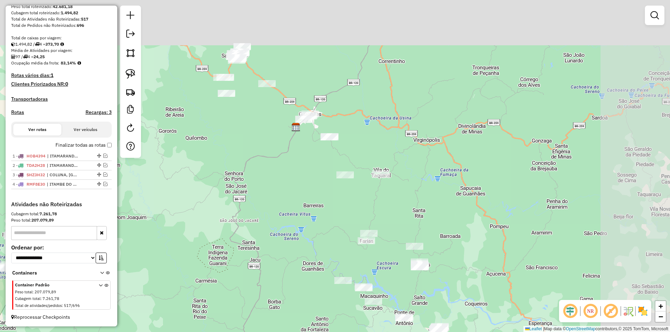
drag, startPoint x: 563, startPoint y: 147, endPoint x: 491, endPoint y: 266, distance: 138.9
click at [491, 266] on div "Janela de atendimento Grade de atendimento Capacidade Transportadoras Veículos …" at bounding box center [335, 166] width 670 height 332
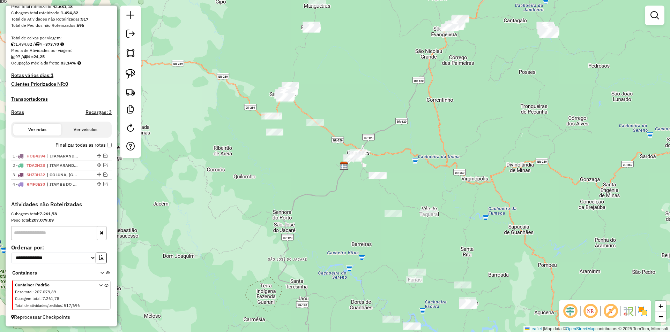
drag, startPoint x: 258, startPoint y: 145, endPoint x: 307, endPoint y: 183, distance: 61.5
click at [307, 183] on div "Janela de atendimento Grade de atendimento Capacidade Transportadoras Veículos …" at bounding box center [335, 166] width 670 height 332
click at [315, 224] on div "Janela de atendimento Grade de atendimento Capacidade Transportadoras Veículos …" at bounding box center [335, 166] width 670 height 332
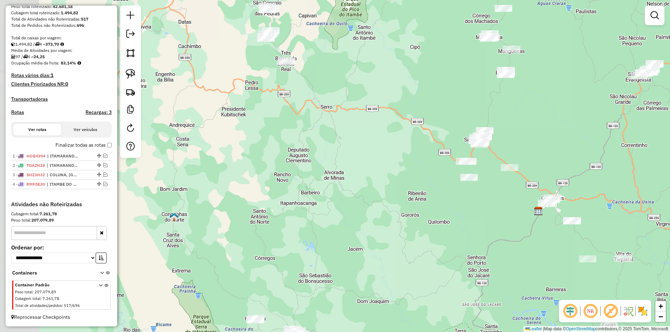
drag, startPoint x: 264, startPoint y: 224, endPoint x: 451, endPoint y: 255, distance: 189.2
click at [454, 257] on div "Janela de atendimento Grade de atendimento Capacidade Transportadoras Veículos …" at bounding box center [335, 166] width 670 height 332
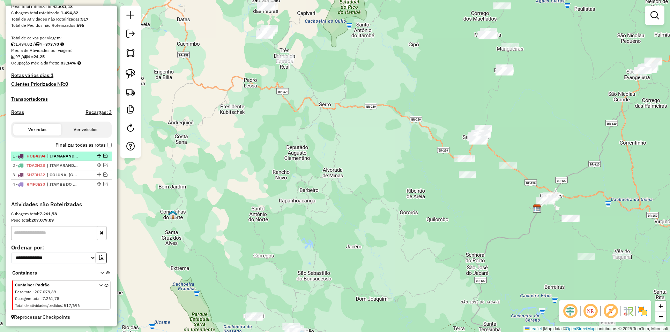
click at [103, 155] on em at bounding box center [105, 156] width 4 height 4
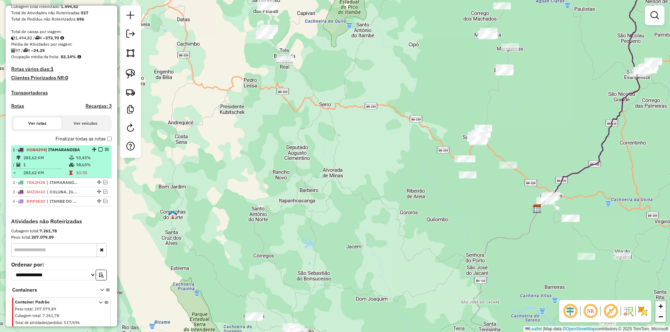
scroll to position [147, 0]
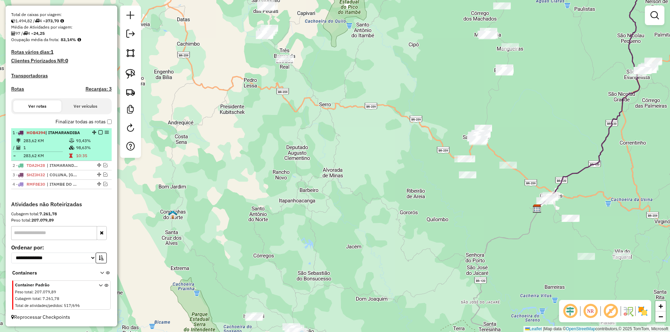
select select "**********"
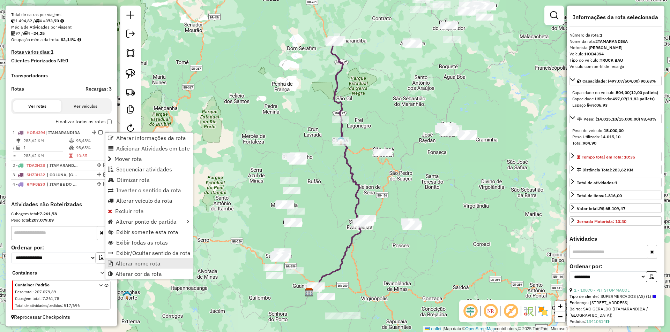
click at [148, 263] on span "Alterar nome rota" at bounding box center [137, 264] width 45 height 6
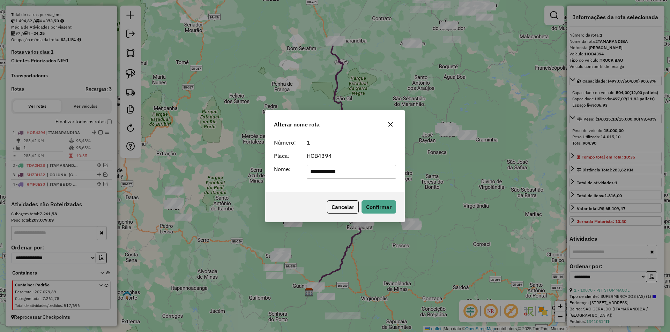
drag, startPoint x: 297, startPoint y: 173, endPoint x: 262, endPoint y: 176, distance: 34.7
click at [264, 179] on div "**********" at bounding box center [335, 166] width 670 height 332
type input "**********"
click at [376, 207] on button "Confirmar" at bounding box center [378, 207] width 35 height 13
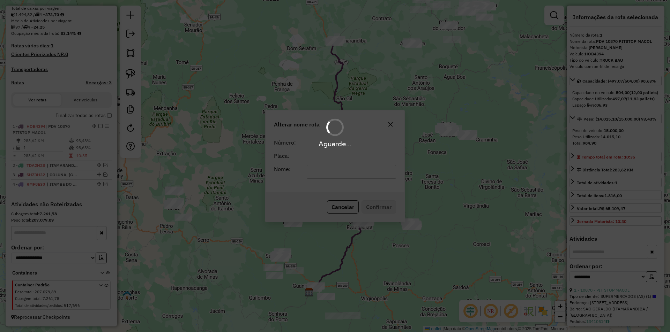
scroll to position [153, 0]
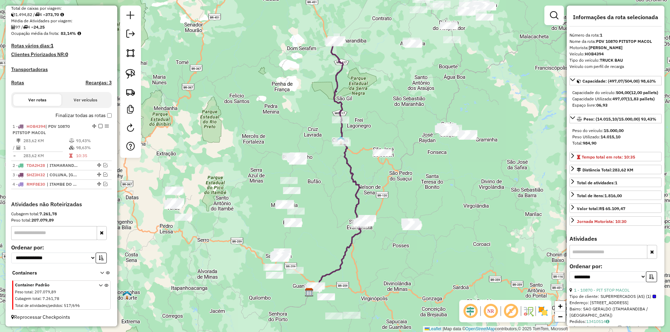
click at [86, 196] on div "1 - HOB4394 | PDV 10870 PITSTOP MACOL 283,62 KM 93,43% / 1 98,63% = 283,62 KM 1…" at bounding box center [61, 161] width 100 height 79
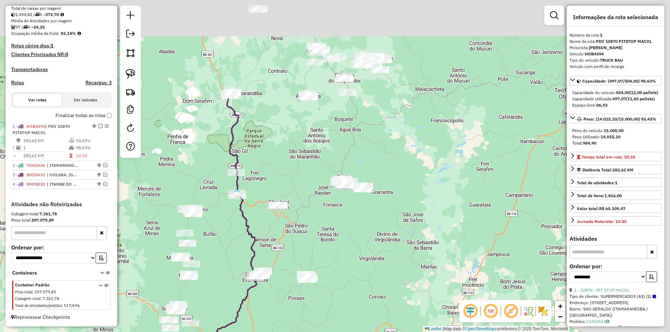
drag, startPoint x: 484, startPoint y: 240, endPoint x: 391, endPoint y: 233, distance: 93.7
click at [377, 292] on div "Janela de atendimento Grade de atendimento Capacidade Transportadoras Veículos …" at bounding box center [335, 166] width 670 height 332
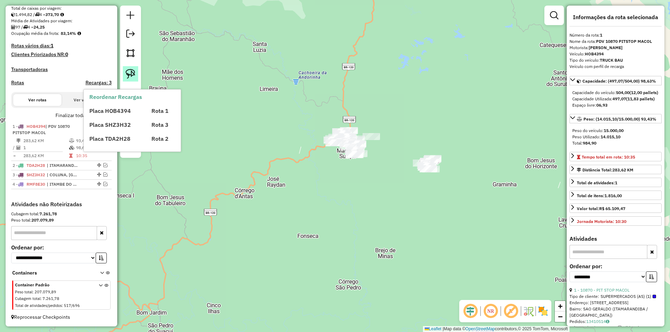
click at [126, 72] on img at bounding box center [131, 74] width 10 height 10
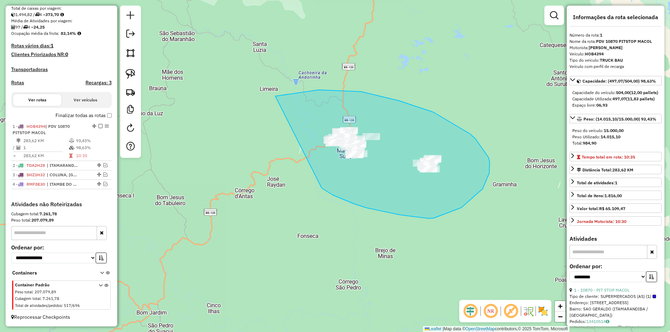
drag, startPoint x: 355, startPoint y: 204, endPoint x: 268, endPoint y: 99, distance: 136.3
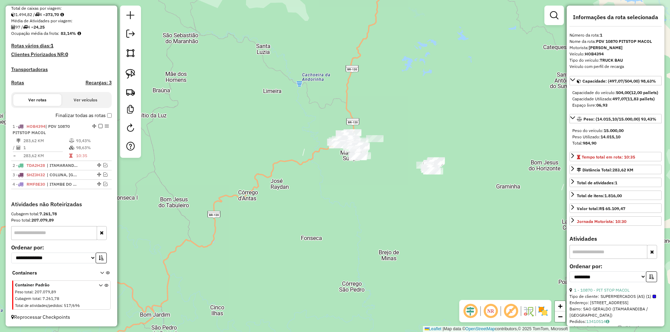
drag, startPoint x: 309, startPoint y: 184, endPoint x: 312, endPoint y: 186, distance: 4.1
click at [312, 186] on div "Janela de atendimento Grade de atendimento Capacidade Transportadoras Veículos …" at bounding box center [335, 166] width 670 height 332
click at [132, 75] on img at bounding box center [131, 74] width 10 height 10
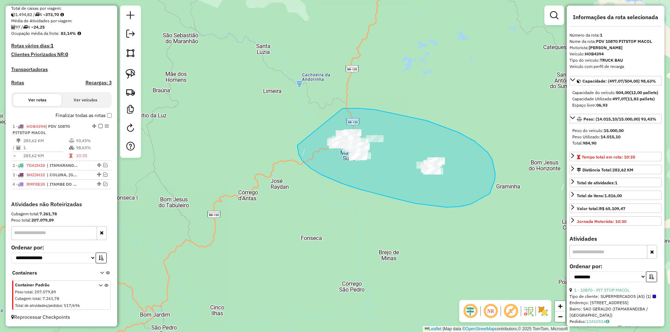
drag, startPoint x: 302, startPoint y: 160, endPoint x: 316, endPoint y: 108, distance: 54.0
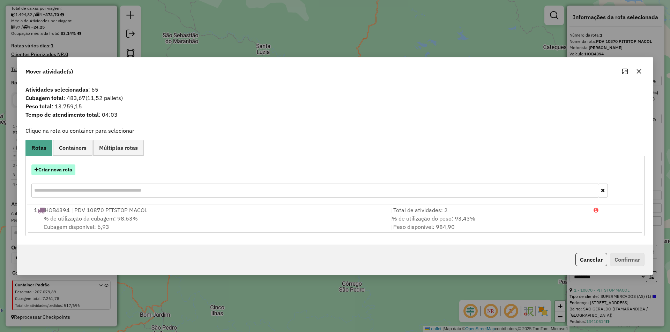
click at [53, 170] on button "Criar nova rota" at bounding box center [53, 170] width 44 height 11
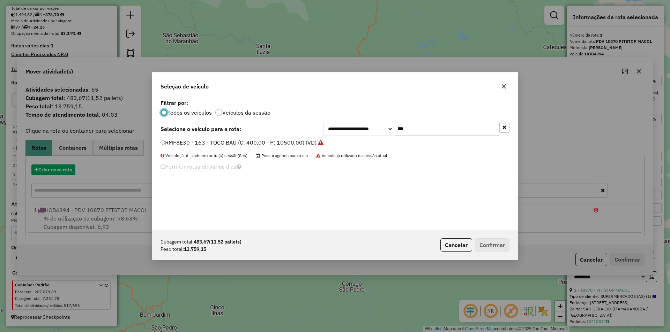
scroll to position [4, 2]
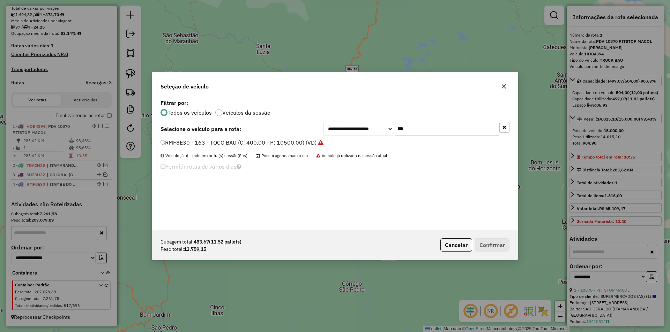
drag, startPoint x: 379, startPoint y: 129, endPoint x: 285, endPoint y: 110, distance: 95.4
click at [280, 122] on div "**********" at bounding box center [334, 129] width 349 height 14
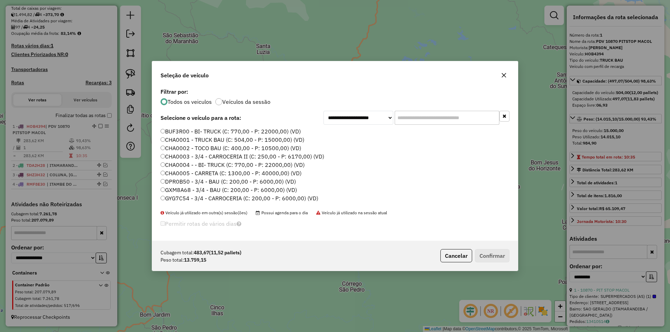
click at [190, 149] on label "CHA0002 - TOCO BAU (C: 400,00 - P: 10500,00) (VD)" at bounding box center [230, 148] width 141 height 8
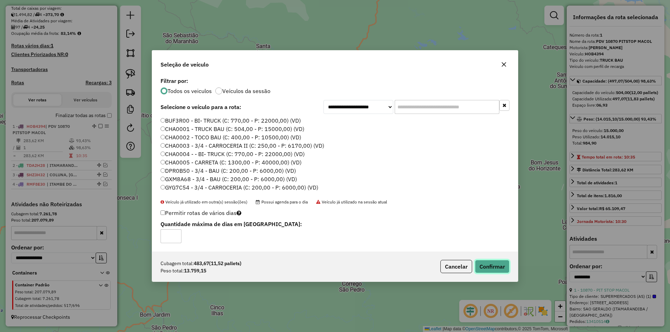
click at [490, 268] on button "Confirmar" at bounding box center [492, 266] width 35 height 13
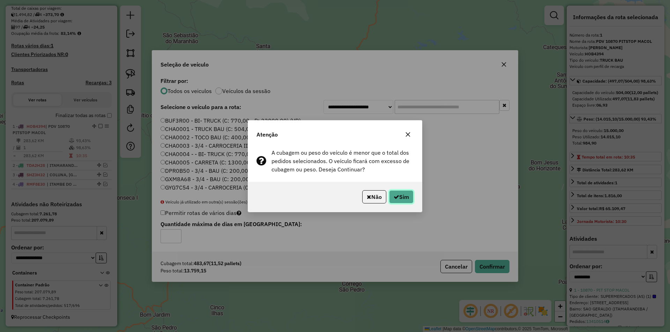
click at [397, 194] on icon "button" at bounding box center [396, 197] width 6 height 6
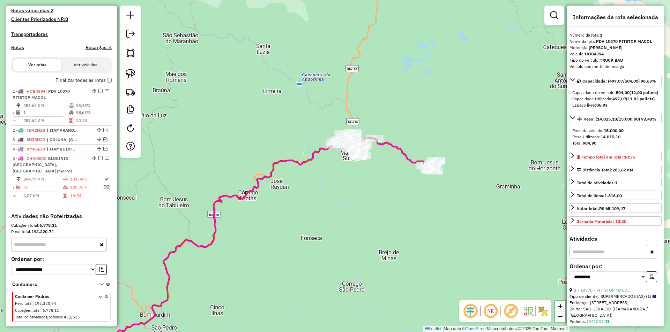
scroll to position [201, 0]
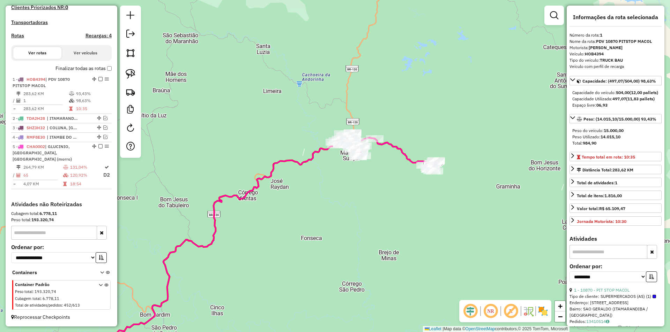
click at [403, 157] on icon at bounding box center [385, 152] width 100 height 39
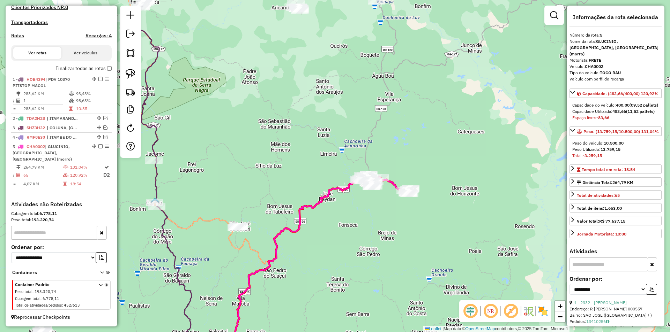
click at [393, 183] on icon at bounding box center [385, 185] width 50 height 20
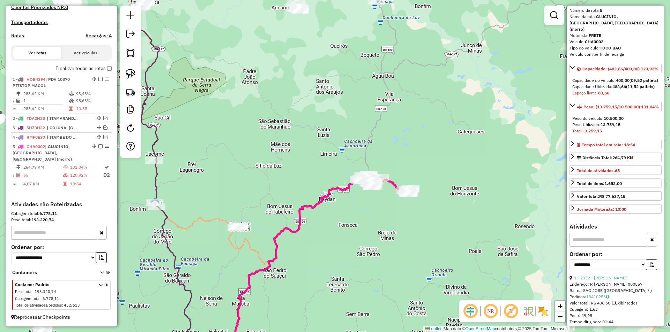
scroll to position [35, 0]
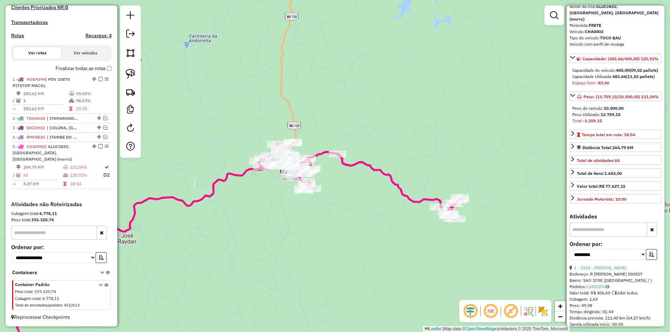
click at [417, 201] on icon at bounding box center [359, 181] width 201 height 78
click at [134, 74] on img at bounding box center [131, 74] width 10 height 10
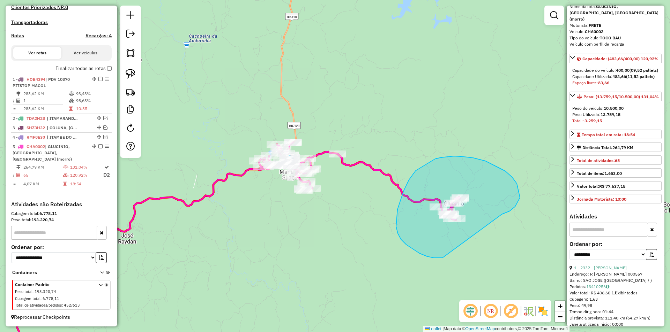
drag, startPoint x: 516, startPoint y: 184, endPoint x: 442, endPoint y: 258, distance: 105.1
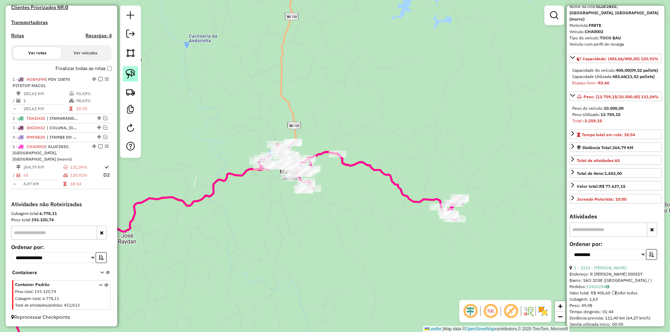
click at [133, 72] on img at bounding box center [131, 74] width 10 height 10
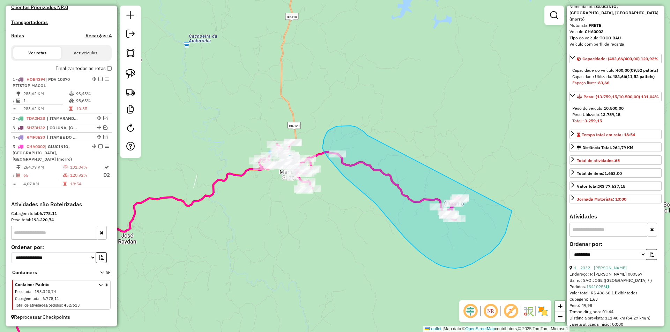
drag, startPoint x: 350, startPoint y: 126, endPoint x: 473, endPoint y: 120, distance: 122.6
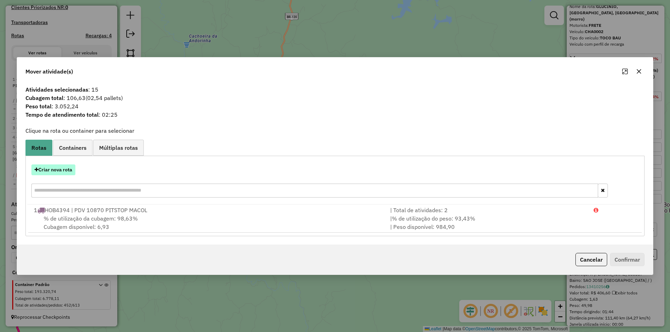
click at [56, 168] on button "Criar nova rota" at bounding box center [53, 170] width 44 height 11
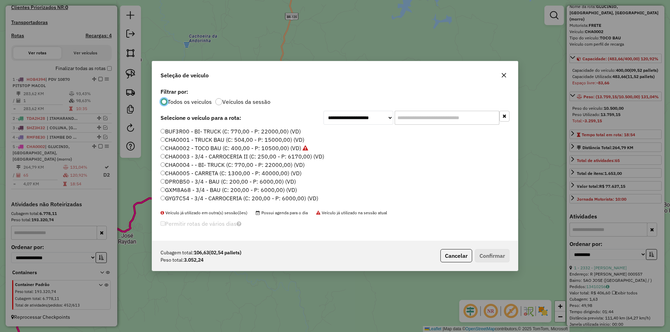
scroll to position [4, 2]
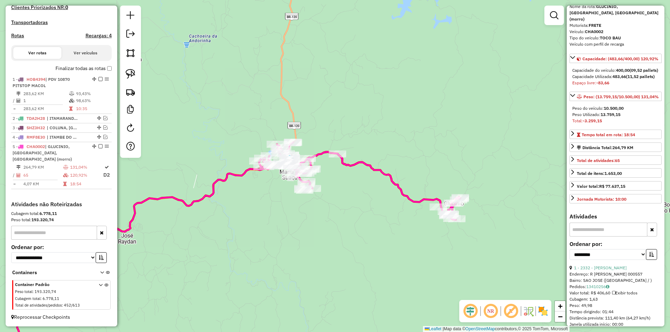
drag, startPoint x: 131, startPoint y: 72, endPoint x: 363, endPoint y: 85, distance: 231.9
click at [132, 72] on img at bounding box center [131, 74] width 10 height 10
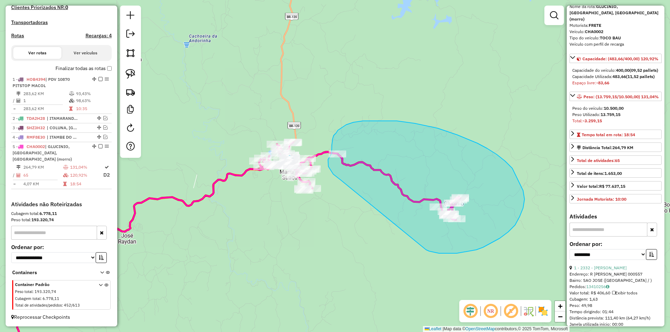
drag, startPoint x: 433, startPoint y: 252, endPoint x: 343, endPoint y: 178, distance: 117.1
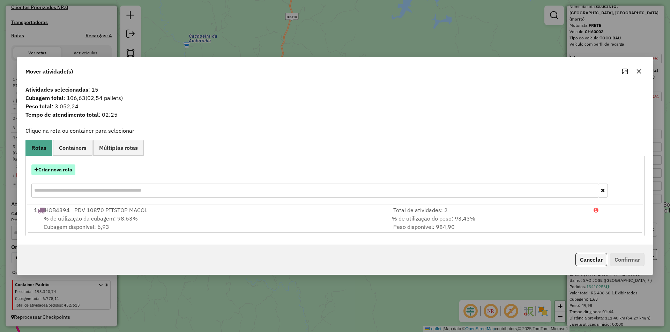
click at [62, 172] on button "Criar nova rota" at bounding box center [53, 170] width 44 height 11
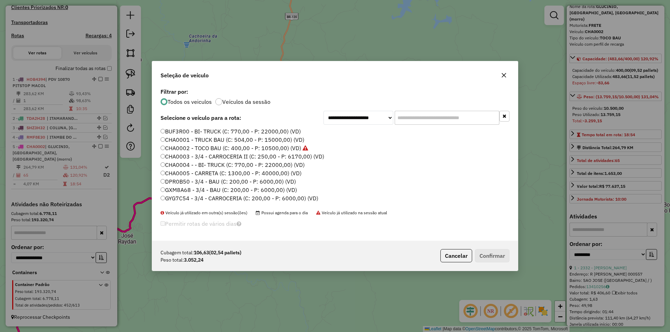
click at [171, 131] on label "BUF3R00 - BI- TRUCK (C: 770,00 - P: 22000,00) (VD)" at bounding box center [230, 131] width 140 height 8
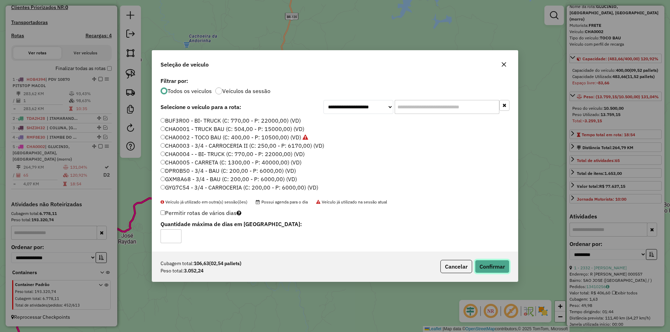
click at [494, 265] on button "Confirmar" at bounding box center [492, 266] width 35 height 13
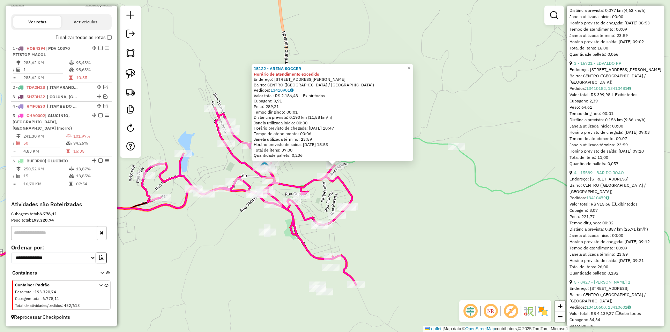
scroll to position [453, 0]
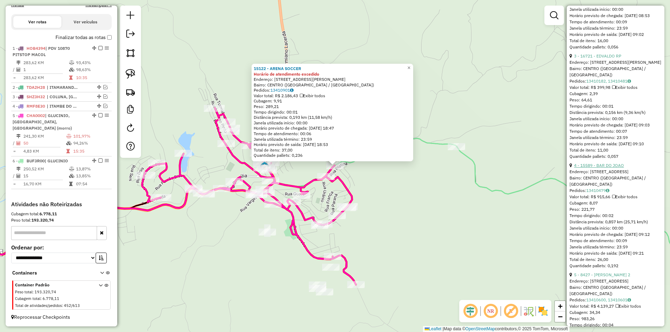
click at [602, 168] on link "4 - 15589 - BAR DO JOAO" at bounding box center [599, 165] width 50 height 5
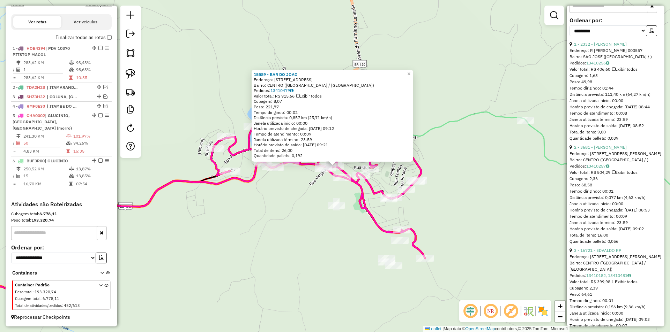
scroll to position [105, 0]
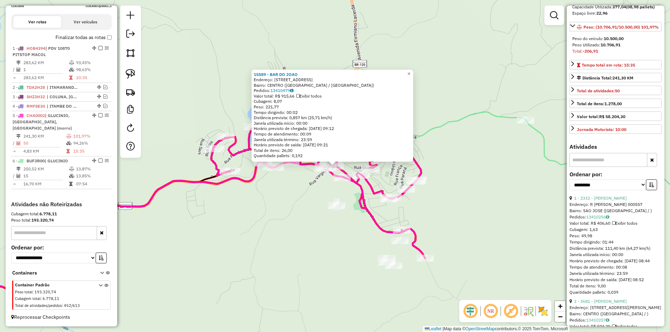
click at [649, 190] on button "button" at bounding box center [651, 185] width 11 height 11
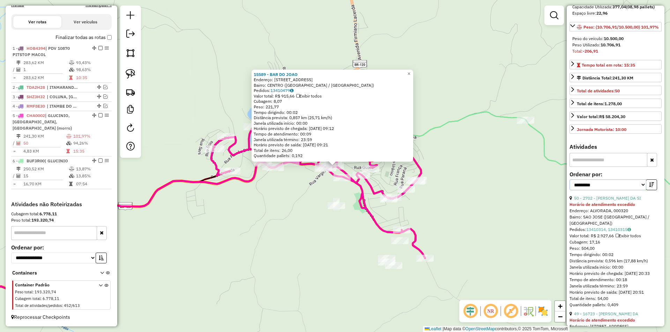
click at [640, 190] on select "**********" at bounding box center [607, 185] width 77 height 11
select select "*********"
click at [569, 190] on select "**********" at bounding box center [607, 185] width 77 height 11
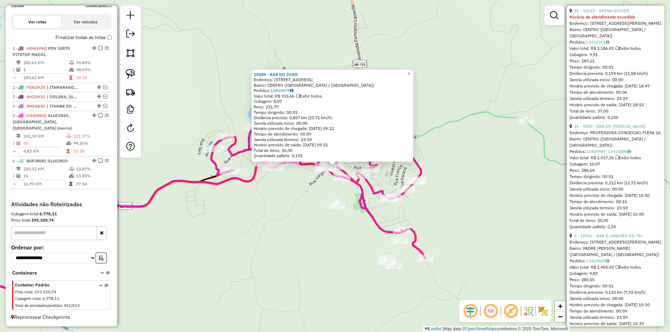
scroll to position [1569, 0]
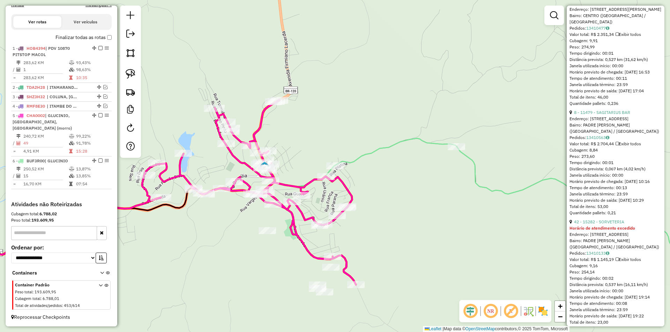
scroll to position [566, 0]
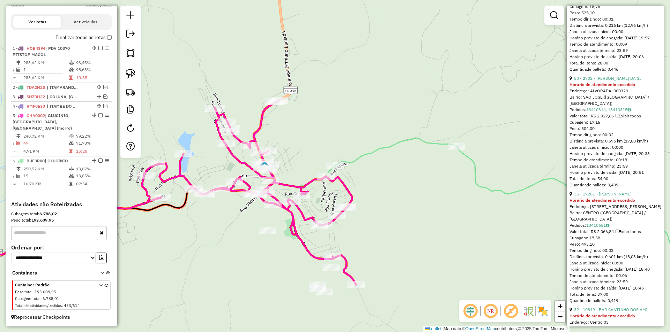
click at [347, 184] on icon at bounding box center [249, 192] width 214 height 185
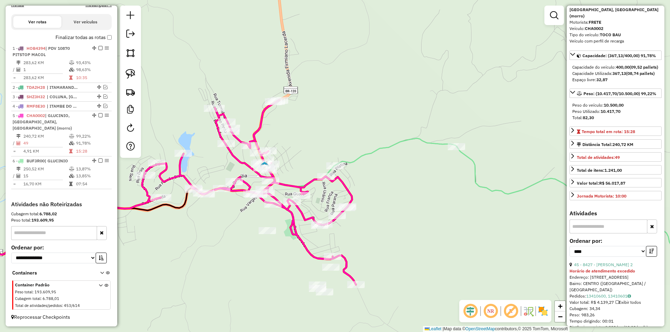
scroll to position [0, 0]
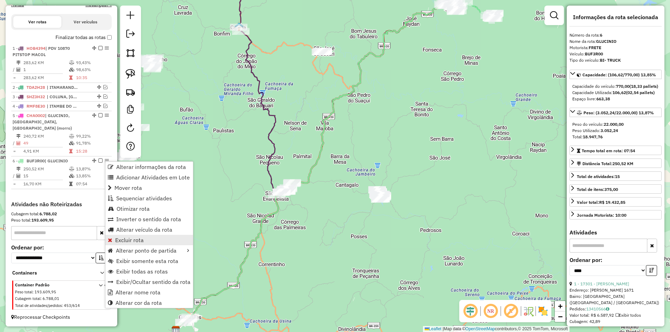
click at [135, 239] on span "Excluir rota" at bounding box center [129, 240] width 29 height 6
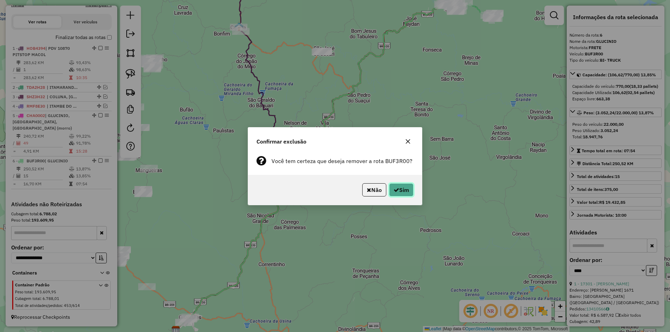
click at [407, 192] on button "Sim" at bounding box center [401, 189] width 24 height 13
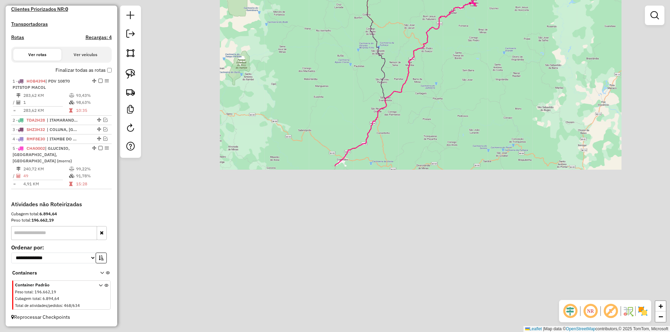
scroll to position [199, 0]
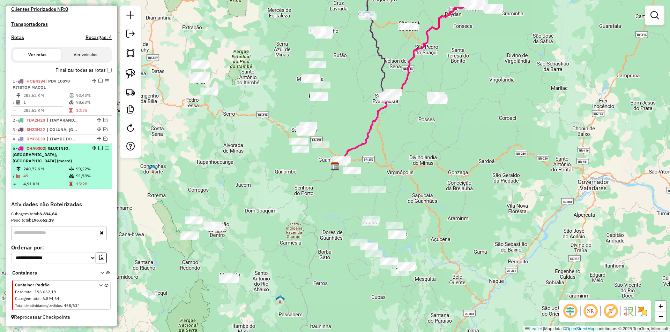
select select "*********"
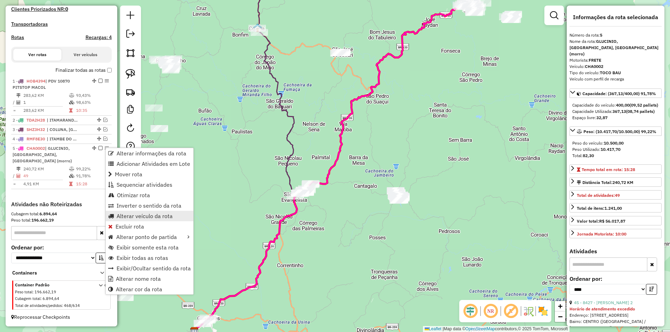
click at [155, 215] on span "Alterar veículo da rota" at bounding box center [144, 216] width 56 height 6
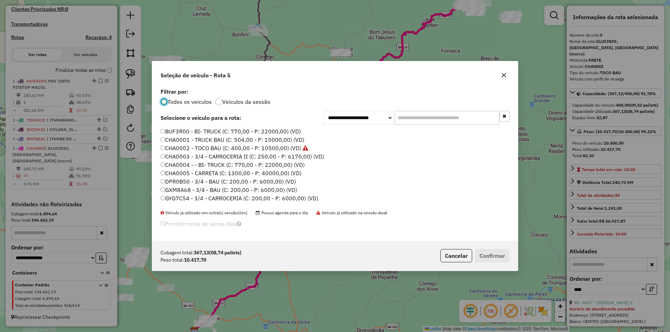
scroll to position [4, 2]
click at [416, 122] on input "text" at bounding box center [446, 118] width 105 height 14
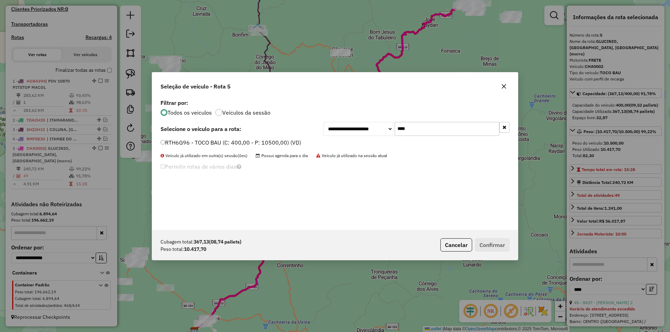
type input "****"
click at [187, 145] on label "RTH6G96 - TOCO BAU (C: 400,00 - P: 10500,00) (VD)" at bounding box center [230, 142] width 141 height 8
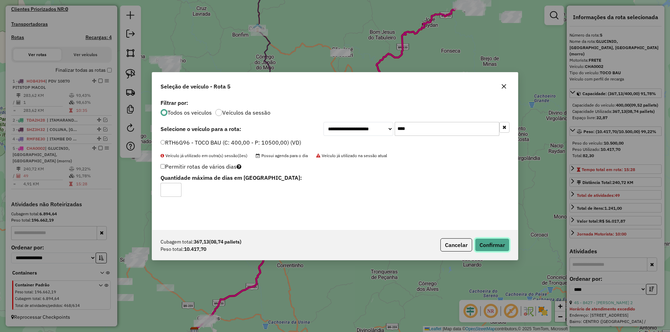
click at [494, 250] on button "Confirmar" at bounding box center [492, 245] width 35 height 13
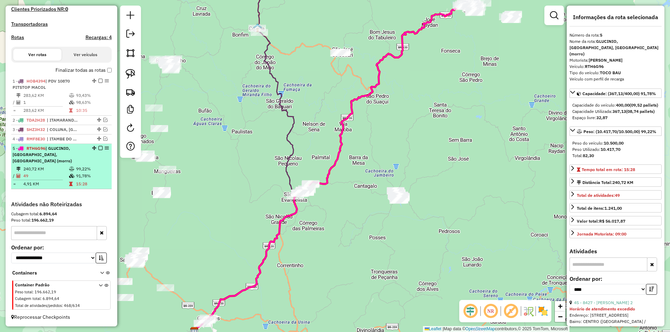
click at [98, 149] on em at bounding box center [100, 148] width 4 height 4
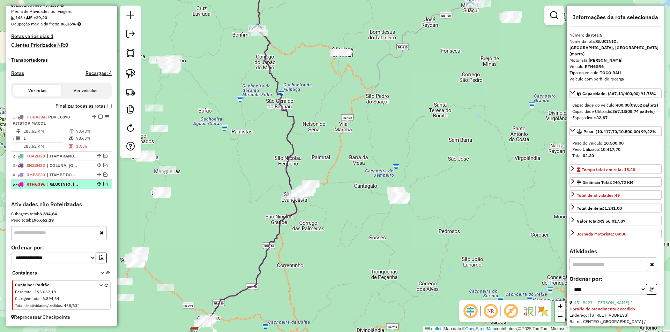
scroll to position [163, 0]
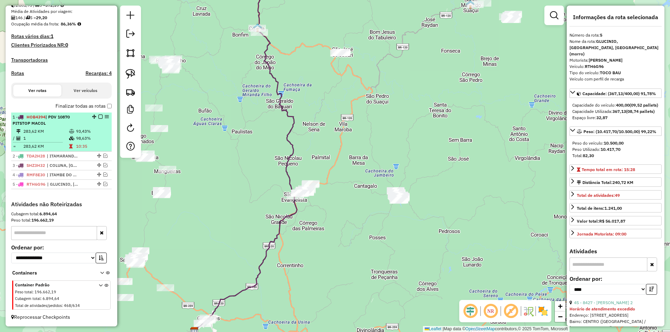
click at [98, 117] on em at bounding box center [100, 117] width 4 height 4
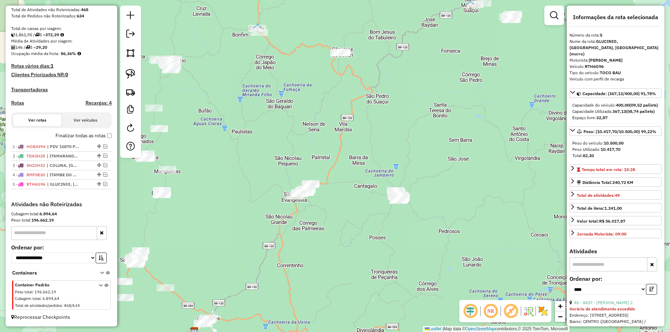
scroll to position [133, 0]
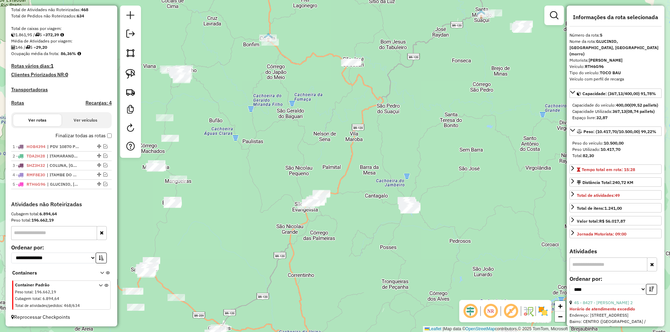
drag, startPoint x: 376, startPoint y: 232, endPoint x: 387, endPoint y: 231, distance: 11.5
click at [389, 239] on div "Janela de atendimento Grade de atendimento Capacidade Transportadoras Veículos …" at bounding box center [335, 166] width 670 height 332
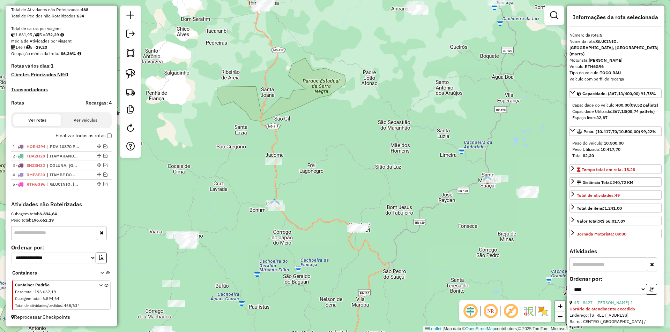
drag, startPoint x: 360, startPoint y: 208, endPoint x: 368, endPoint y: 218, distance: 12.9
click at [362, 297] on div "Janela de atendimento Grade de atendimento Capacidade Transportadoras Veículos …" at bounding box center [335, 166] width 670 height 332
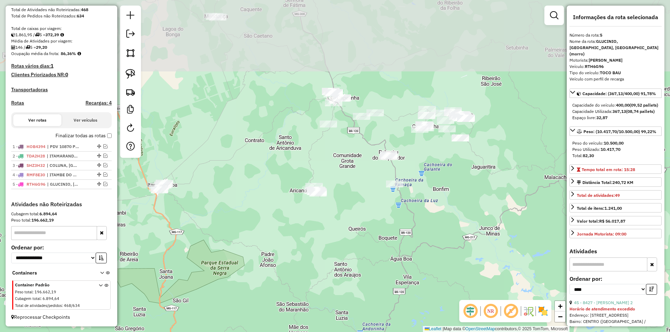
drag, startPoint x: 401, startPoint y: 116, endPoint x: 302, endPoint y: 304, distance: 211.9
click at [302, 304] on div "Janela de atendimento Grade de atendimento Capacidade Transportadoras Veículos …" at bounding box center [335, 166] width 670 height 332
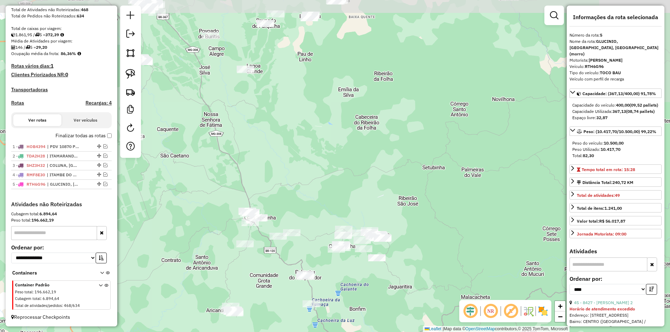
drag, startPoint x: 323, startPoint y: 247, endPoint x: 276, endPoint y: 265, distance: 51.0
click at [275, 327] on div "Janela de atendimento Grade de atendimento Capacidade Transportadoras Veículos …" at bounding box center [335, 166] width 670 height 332
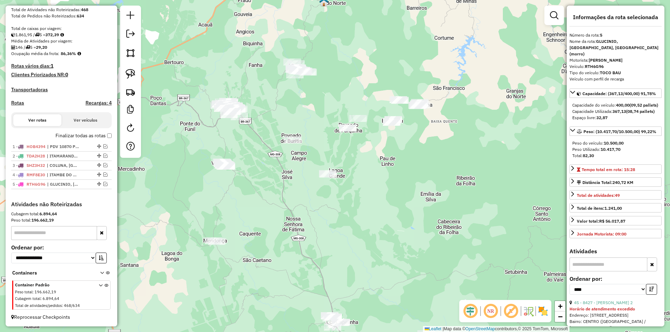
drag, startPoint x: 263, startPoint y: 135, endPoint x: 472, endPoint y: 144, distance: 208.7
click at [346, 218] on div "Janela de atendimento Grade de atendimento Capacidade Transportadoras Veículos …" at bounding box center [335, 166] width 670 height 332
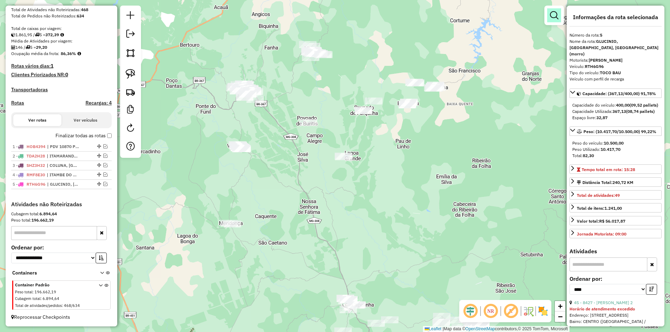
click at [550, 18] on em at bounding box center [554, 15] width 8 height 8
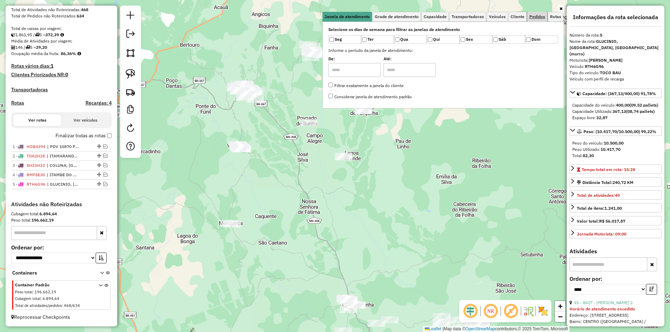
click at [540, 18] on span "Pedidos" at bounding box center [537, 17] width 16 height 4
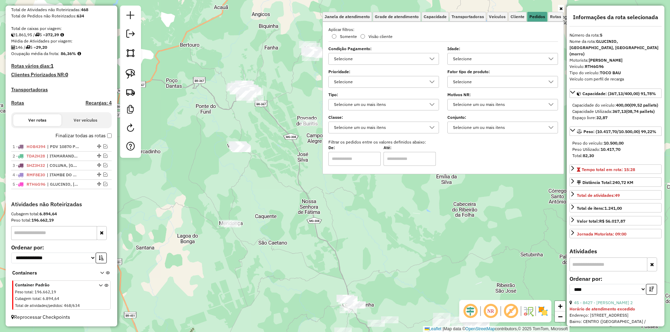
click at [498, 57] on div "Selecione" at bounding box center [497, 58] width 94 height 11
click at [456, 73] on div "All items unselected" at bounding box center [455, 74] width 7 height 7
click at [456, 73] on icon "All items selected" at bounding box center [455, 74] width 5 height 5
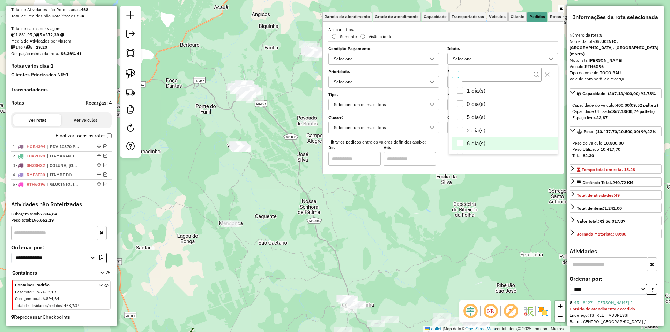
click at [461, 142] on div "6 dia(s)" at bounding box center [460, 143] width 7 height 7
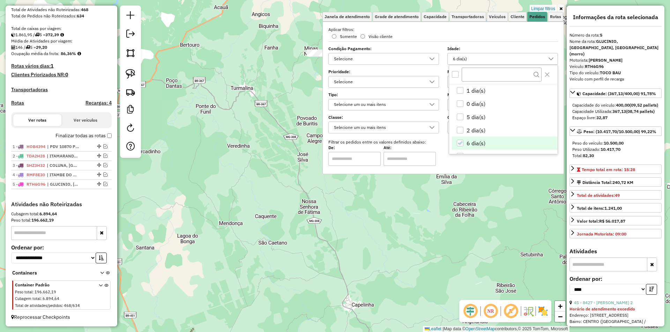
click at [302, 186] on div "Limpar filtros Janela de atendimento Grade de atendimento Capacidade Transporta…" at bounding box center [335, 166] width 670 height 332
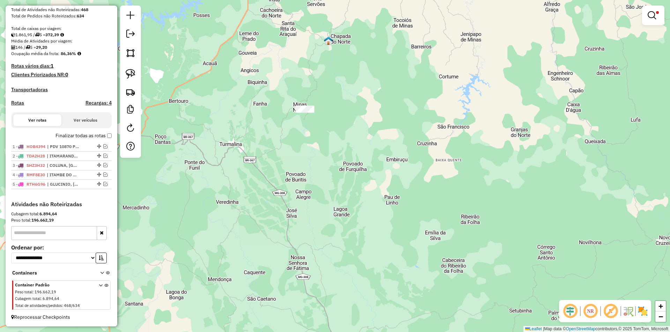
drag, startPoint x: 327, startPoint y: 129, endPoint x: 312, endPoint y: 172, distance: 45.8
click at [320, 201] on div "Limpar filtros Janela de atendimento Grade de atendimento Capacidade Transporta…" at bounding box center [335, 166] width 670 height 332
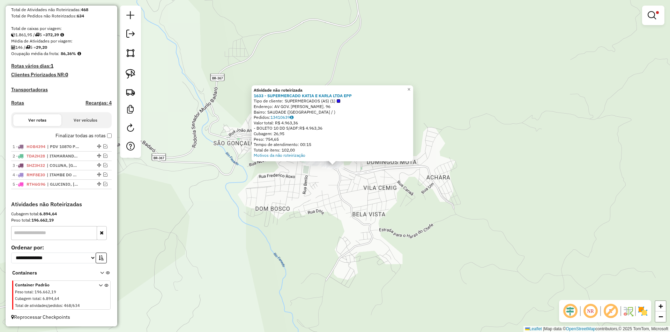
drag, startPoint x: 349, startPoint y: 223, endPoint x: 337, endPoint y: 198, distance: 28.1
click at [346, 218] on div "Atividade não roteirizada 1633 - SUPERMERCADO KATIA E KARLA LTDA EPP Tipo de cl…" at bounding box center [335, 166] width 670 height 332
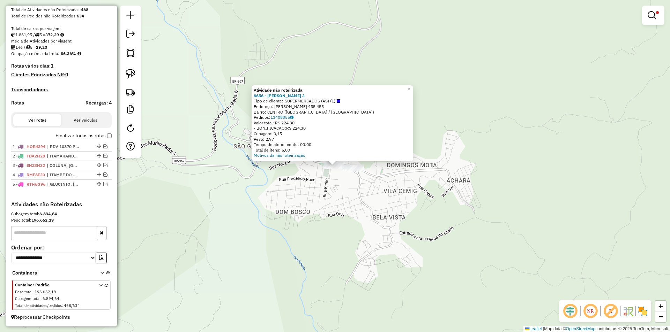
click at [335, 213] on div "Atividade não roteirizada 8656 - JOSE SILVA 3 Tipo de cliente: SUPERMERCADOS (A…" at bounding box center [335, 166] width 670 height 332
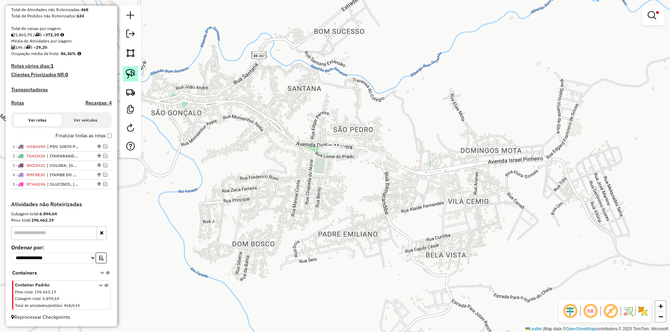
click at [128, 71] on img at bounding box center [131, 74] width 10 height 10
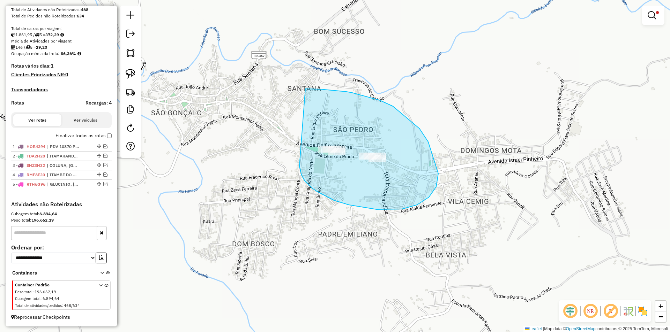
drag, startPoint x: 334, startPoint y: 201, endPoint x: 290, endPoint y: 92, distance: 116.9
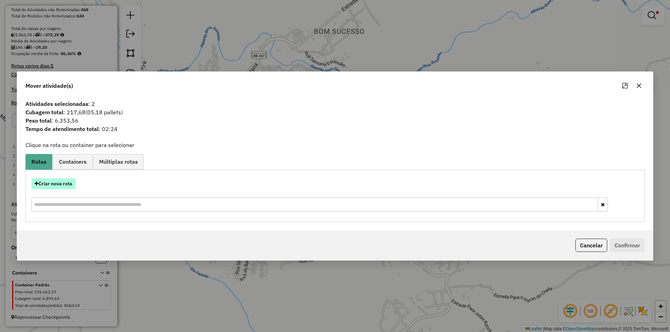
click at [57, 181] on button "Criar nova rota" at bounding box center [53, 184] width 44 height 11
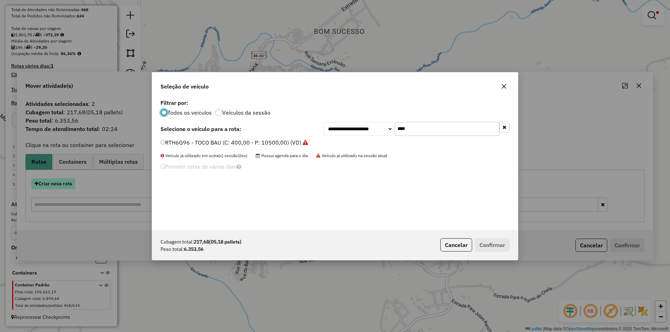
scroll to position [4, 2]
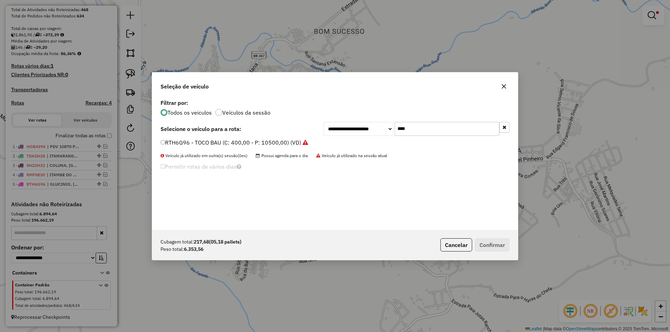
drag, startPoint x: 353, startPoint y: 129, endPoint x: 350, endPoint y: 122, distance: 7.7
click at [347, 125] on div "**********" at bounding box center [416, 129] width 186 height 14
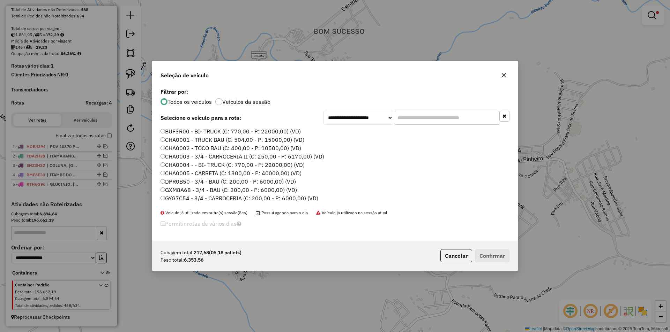
click at [207, 148] on label "CHA0002 - TOCO BAU (C: 400,00 - P: 10500,00) (VD)" at bounding box center [230, 148] width 141 height 8
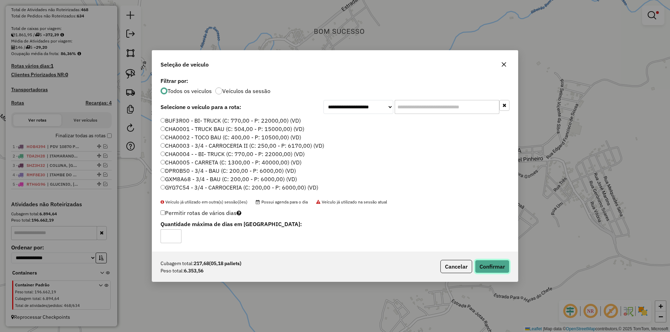
drag, startPoint x: 489, startPoint y: 271, endPoint x: 490, endPoint y: 263, distance: 7.8
click at [489, 269] on button "Confirmar" at bounding box center [492, 266] width 35 height 13
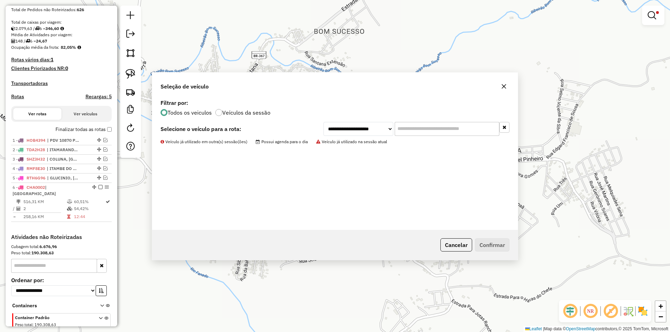
scroll to position [166, 0]
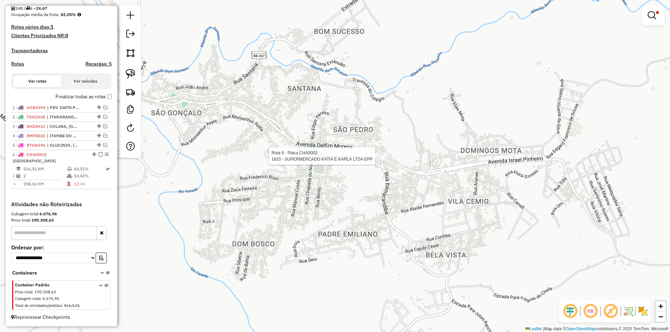
select select "*********"
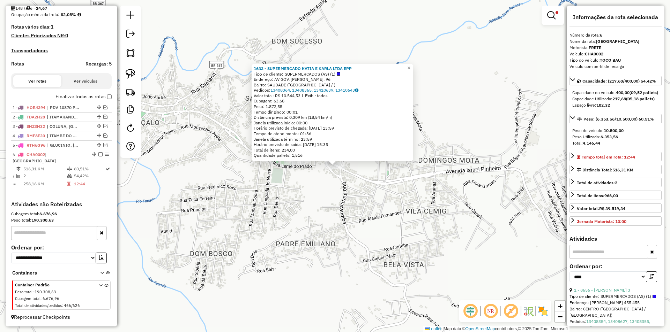
click at [335, 88] on link "13408364, 13408365, 13410639, 13410643" at bounding box center [314, 90] width 88 height 5
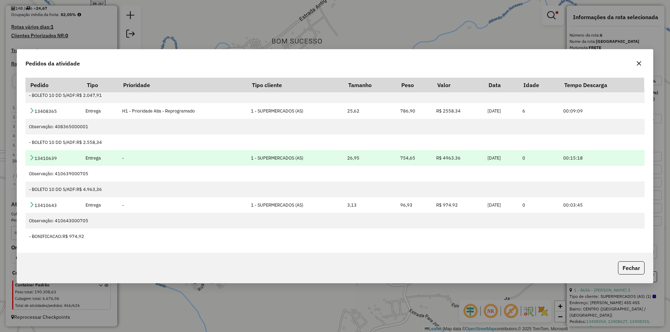
scroll to position [0, 0]
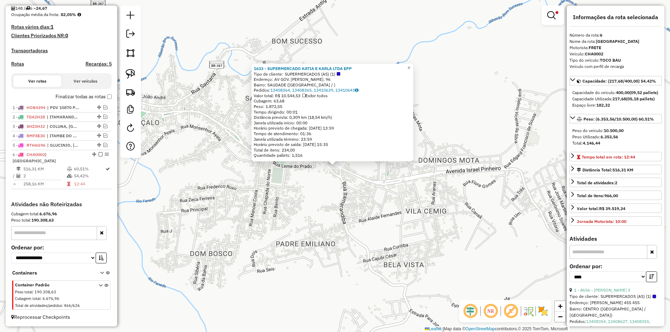
drag, startPoint x: 388, startPoint y: 197, endPoint x: 484, endPoint y: 149, distance: 106.8
click at [393, 194] on div "1633 - SUPERMERCADO KATIA E KARLA LTDA EPP Tipo de cliente: SUPERMERCADOS (AS) …" at bounding box center [335, 166] width 670 height 332
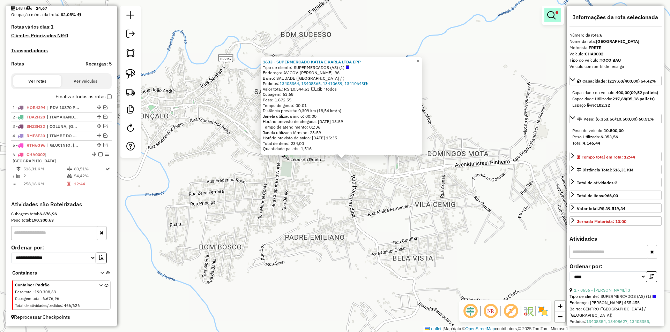
click at [551, 13] on em at bounding box center [551, 15] width 8 height 8
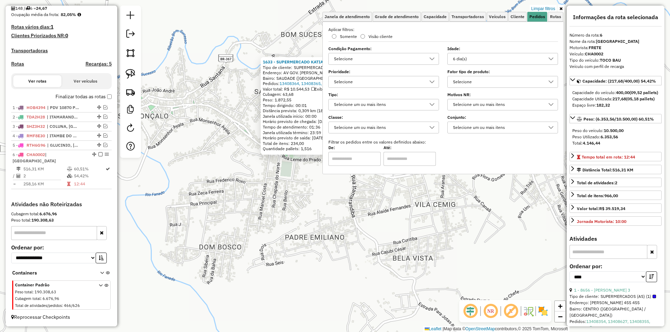
drag, startPoint x: 422, startPoint y: 232, endPoint x: 427, endPoint y: 230, distance: 5.0
click at [426, 231] on div "1633 - SUPERMERCADO KATIA E KARLA LTDA EPP Tipo de cliente: SUPERMERCADOS (AS) …" at bounding box center [335, 166] width 670 height 332
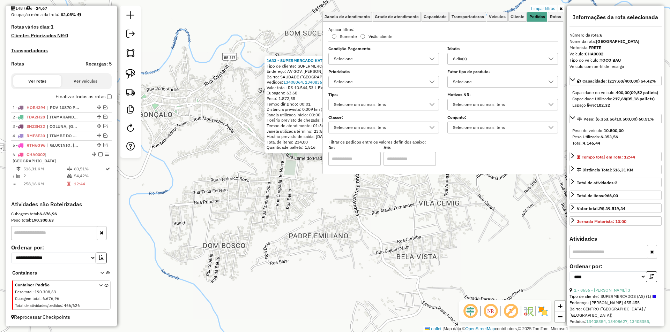
drag, startPoint x: 420, startPoint y: 231, endPoint x: 429, endPoint y: 223, distance: 11.9
click at [424, 227] on div "1633 - SUPERMERCADO KATIA E KARLA LTDA EPP Tipo de cliente: SUPERMERCADOS (AS) …" at bounding box center [335, 166] width 670 height 332
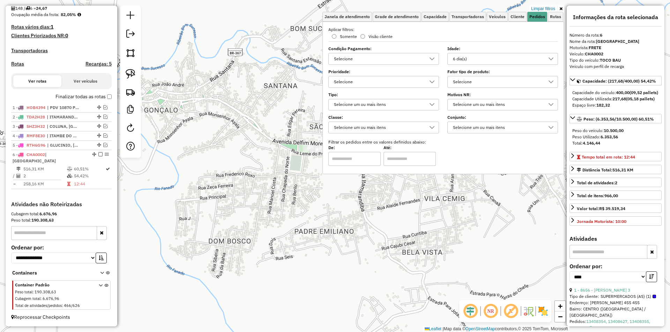
drag, startPoint x: 473, startPoint y: 226, endPoint x: 378, endPoint y: 186, distance: 102.9
click at [460, 208] on div "Limpar filtros Janela de atendimento Grade de atendimento Capacidade Transporta…" at bounding box center [335, 166] width 670 height 332
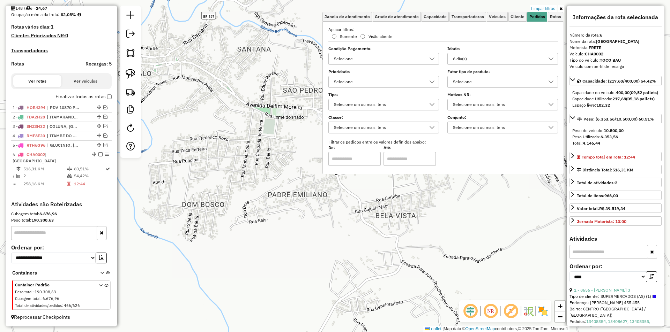
drag, startPoint x: 317, startPoint y: 237, endPoint x: 454, endPoint y: 134, distance: 171.7
click at [327, 227] on div "Limpar filtros Janela de atendimento Grade de atendimento Capacidade Transporta…" at bounding box center [335, 166] width 670 height 332
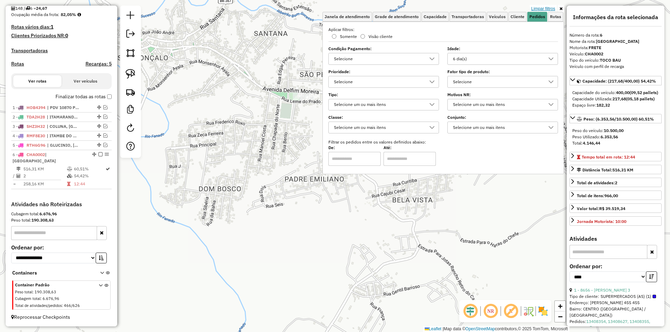
click at [551, 6] on link "Limpar filtros" at bounding box center [542, 9] width 27 height 8
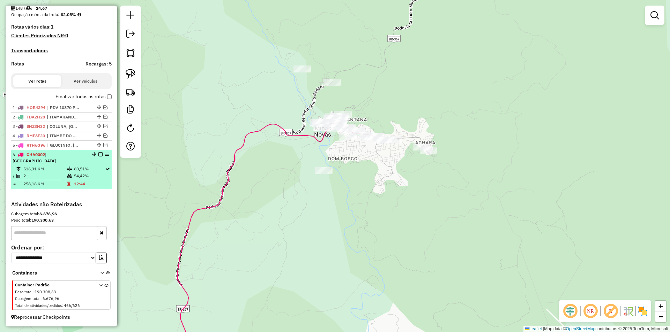
click at [98, 157] on em at bounding box center [100, 154] width 4 height 4
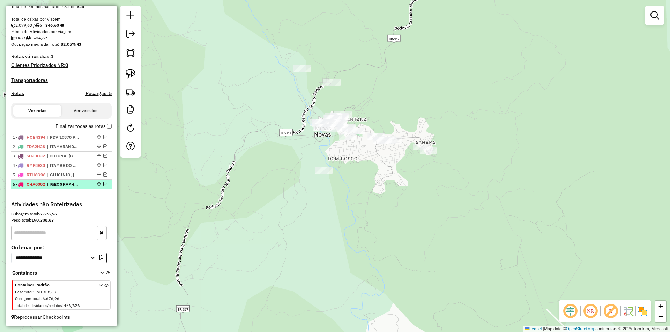
scroll to position [143, 0]
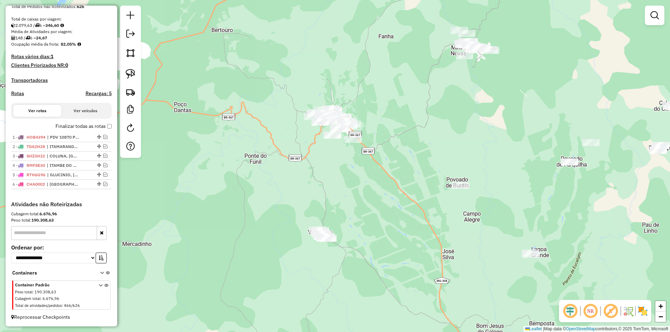
drag, startPoint x: 483, startPoint y: 225, endPoint x: 473, endPoint y: 190, distance: 35.9
click at [495, 142] on div "Janela de atendimento Grade de atendimento Capacidade Transportadoras Veículos …" at bounding box center [335, 166] width 670 height 332
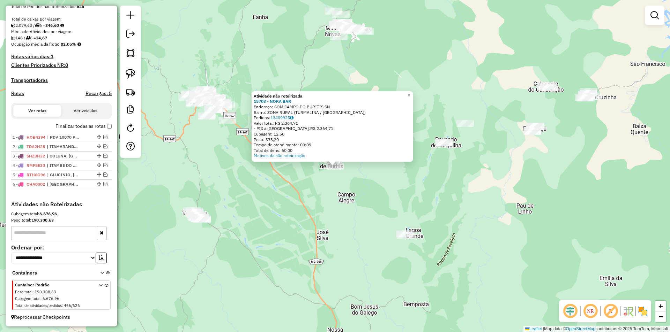
click at [304, 207] on div "Atividade não roteirizada 15703 - NOKA BAR Endereço: COM CAMPO DO BURITIS SN Ba…" at bounding box center [335, 166] width 670 height 332
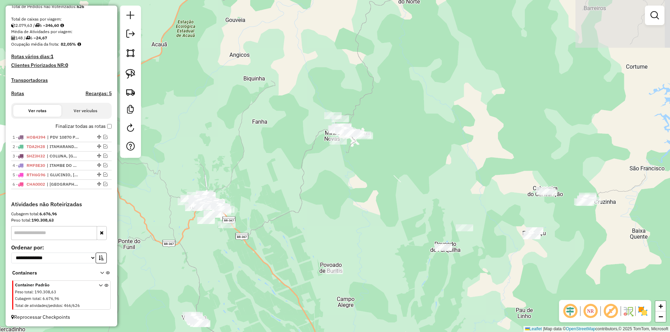
drag, startPoint x: 388, startPoint y: 160, endPoint x: 388, endPoint y: 199, distance: 39.4
click at [388, 199] on div "Janela de atendimento Grade de atendimento Capacidade Transportadoras Veículos …" at bounding box center [335, 166] width 670 height 332
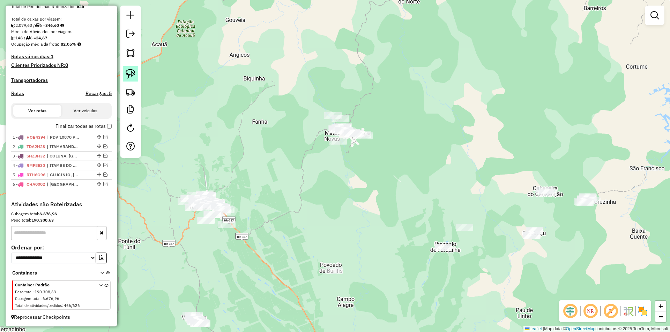
click at [133, 75] on img at bounding box center [131, 74] width 10 height 10
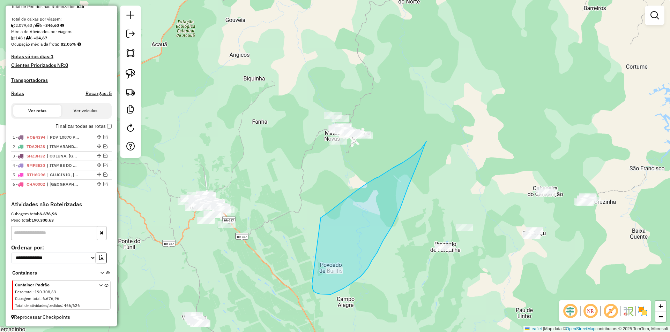
drag, startPoint x: 312, startPoint y: 284, endPoint x: 323, endPoint y: 217, distance: 67.8
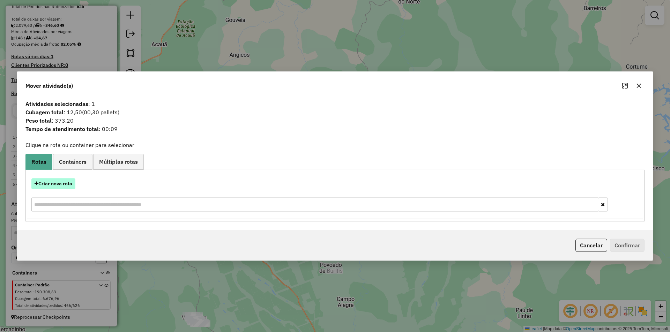
click at [48, 184] on button "Criar nova rota" at bounding box center [53, 184] width 44 height 11
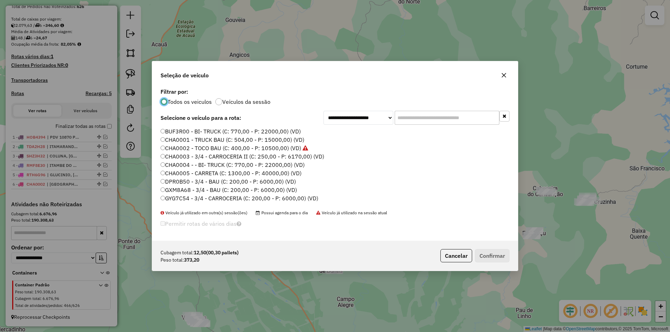
scroll to position [4, 2]
click at [186, 148] on label "CHA0002 - TOCO BAU (C: 400,00 - P: 10500,00) (VD)" at bounding box center [234, 148] width 148 height 8
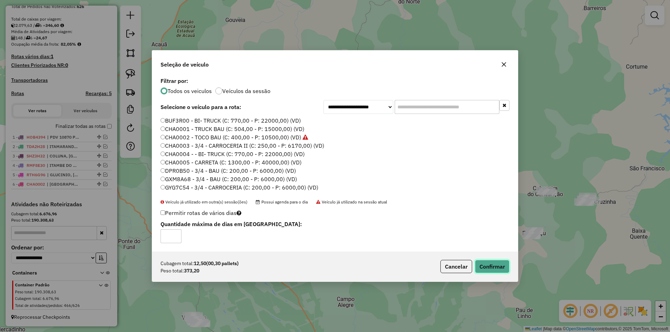
click at [491, 269] on button "Confirmar" at bounding box center [492, 266] width 35 height 13
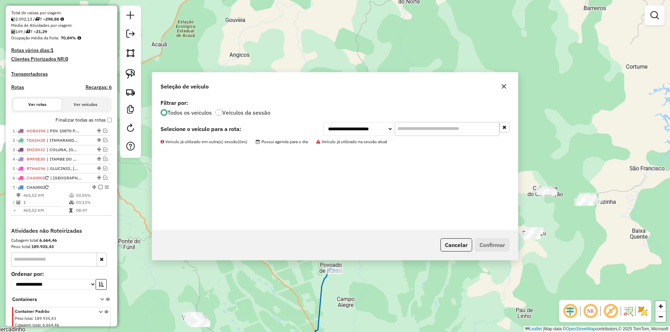
scroll to position [175, 0]
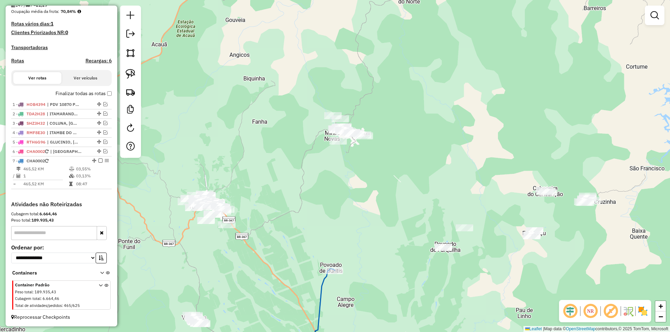
drag, startPoint x: 99, startPoint y: 161, endPoint x: 121, endPoint y: 154, distance: 23.8
click at [98, 161] on em at bounding box center [100, 161] width 4 height 4
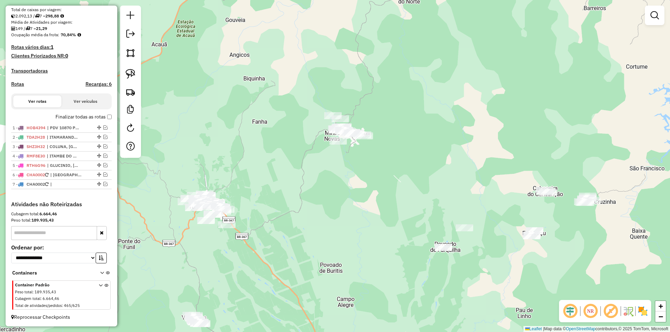
drag, startPoint x: 130, startPoint y: 72, endPoint x: 277, endPoint y: 106, distance: 151.3
click at [131, 72] on img at bounding box center [131, 74] width 10 height 10
drag, startPoint x: 304, startPoint y: 159, endPoint x: 322, endPoint y: 73, distance: 88.6
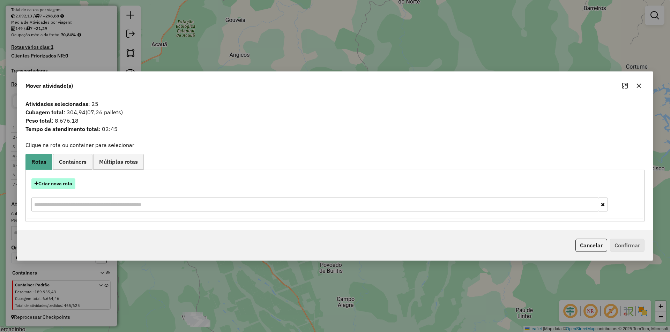
click at [62, 183] on button "Criar nova rota" at bounding box center [53, 184] width 44 height 11
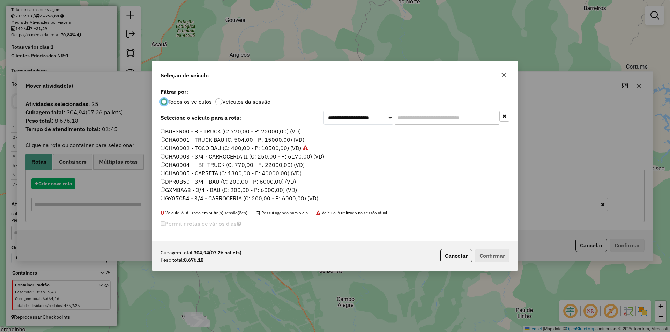
scroll to position [4, 2]
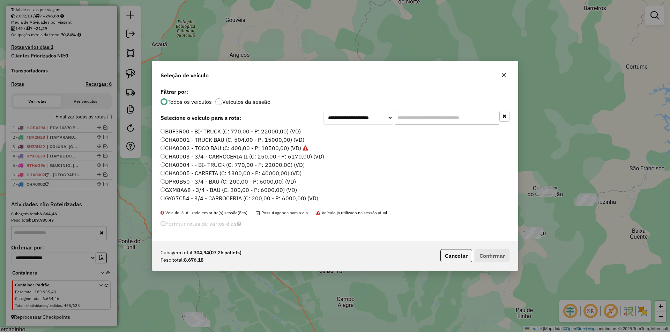
click at [193, 149] on label "CHA0002 - TOCO BAU (C: 400,00 - P: 10500,00) (VD)" at bounding box center [234, 148] width 148 height 8
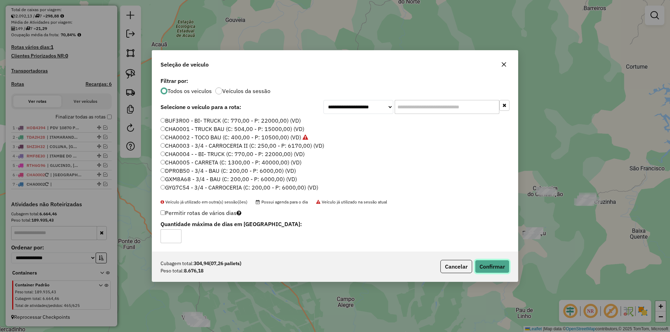
click at [491, 263] on button "Confirmar" at bounding box center [492, 266] width 35 height 13
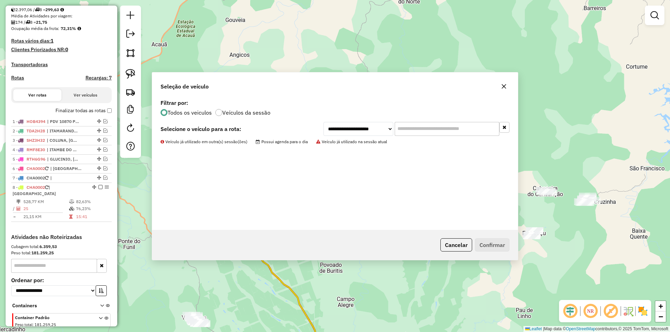
scroll to position [185, 0]
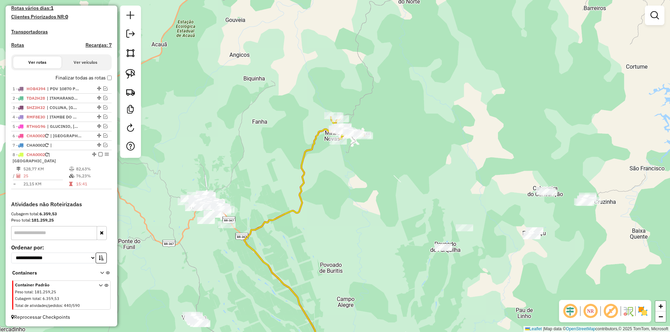
click at [302, 210] on icon at bounding box center [292, 242] width 96 height 247
select select "*********"
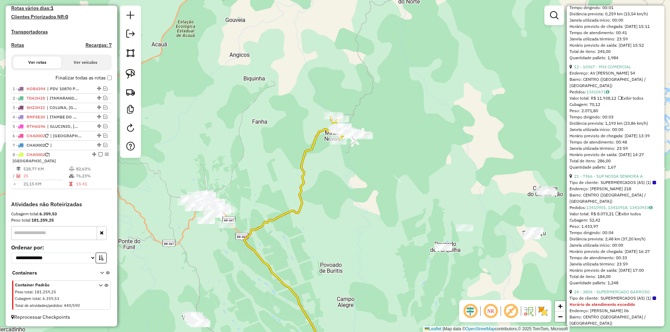
scroll to position [488, 0]
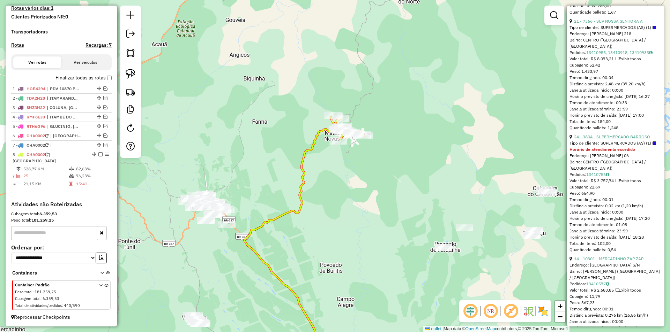
click at [620, 139] on link "24 - 3804 - SUPERMERCADO BARROSO" at bounding box center [612, 136] width 76 height 5
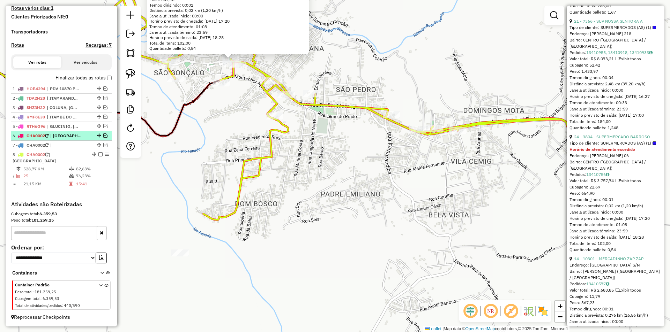
click at [103, 138] on em at bounding box center [105, 136] width 4 height 4
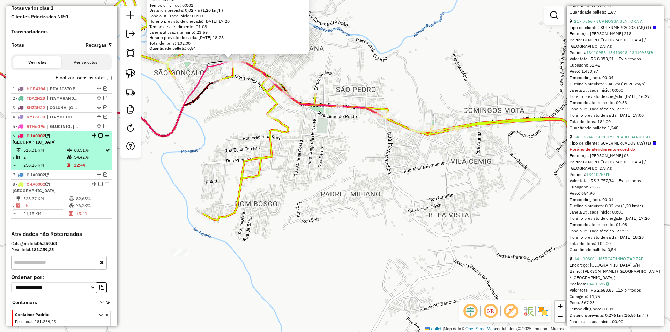
scroll to position [208, 0]
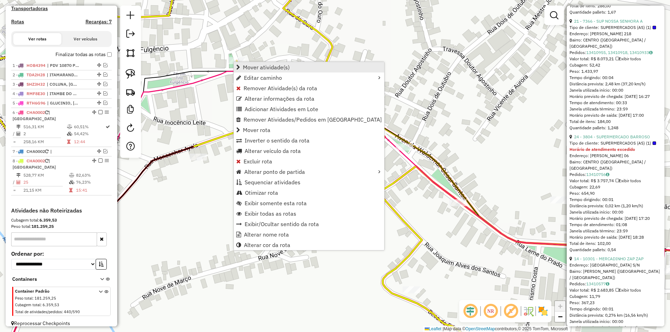
click at [266, 70] on span "Mover atividade(s)" at bounding box center [266, 68] width 47 height 6
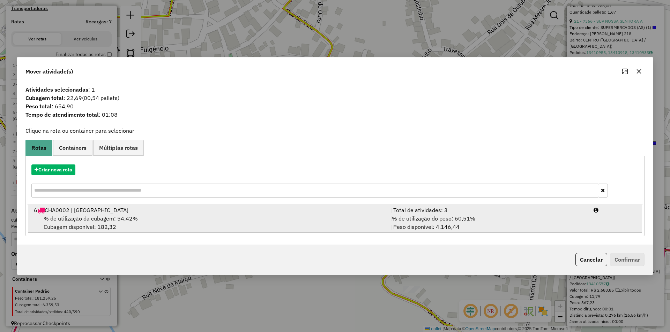
drag, startPoint x: 122, startPoint y: 223, endPoint x: 127, endPoint y: 218, distance: 7.2
click at [122, 222] on div "% de utilização da cubagem: 54,42% Cubagem disponível: 182,32" at bounding box center [208, 222] width 356 height 17
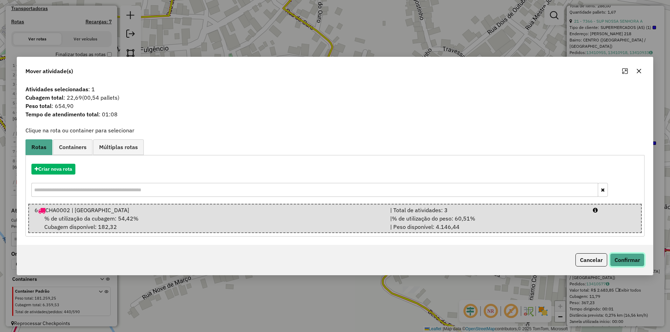
click at [619, 257] on button "Confirmar" at bounding box center [627, 260] width 35 height 13
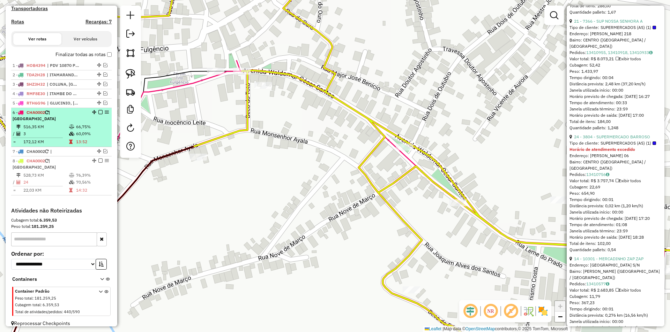
click at [69, 130] on td at bounding box center [72, 126] width 7 height 7
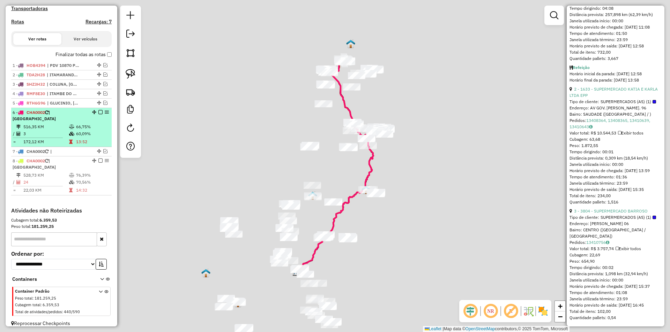
scroll to position [364, 0]
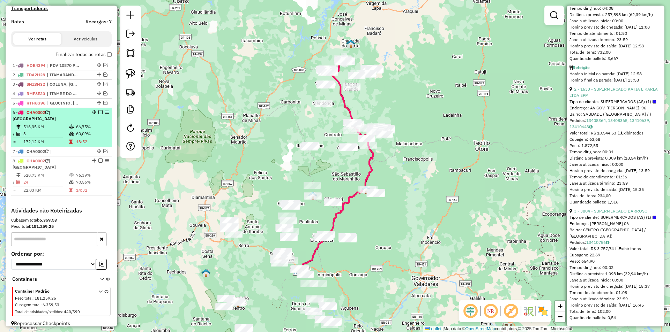
click at [71, 133] on icon at bounding box center [71, 134] width 5 height 4
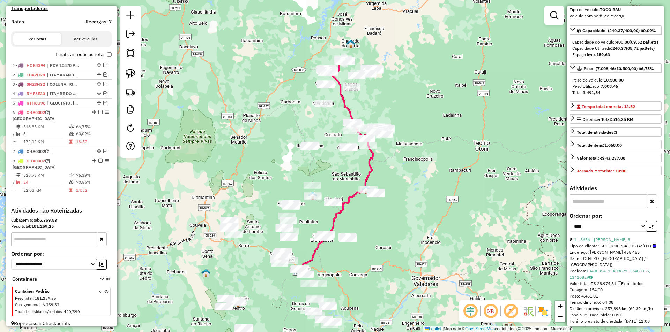
scroll to position [0, 0]
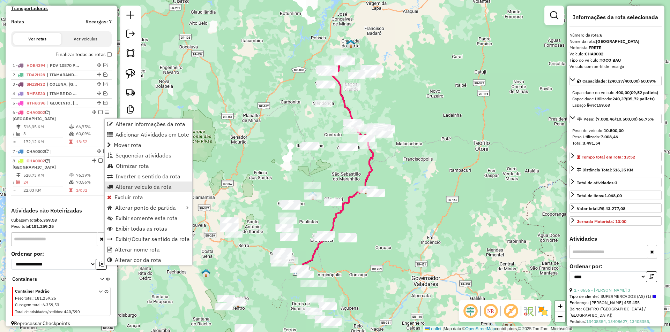
click at [153, 187] on span "Alterar veículo da rota" at bounding box center [143, 187] width 56 height 6
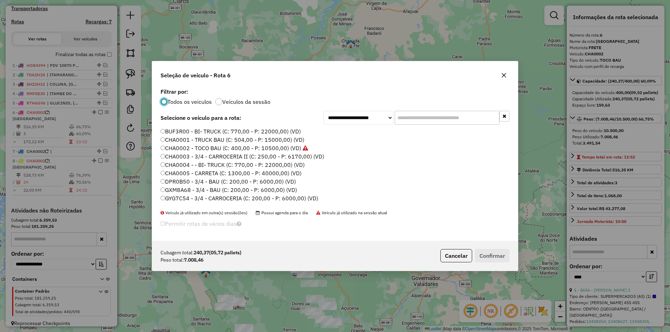
scroll to position [4, 2]
click at [437, 123] on input "text" at bounding box center [446, 118] width 105 height 14
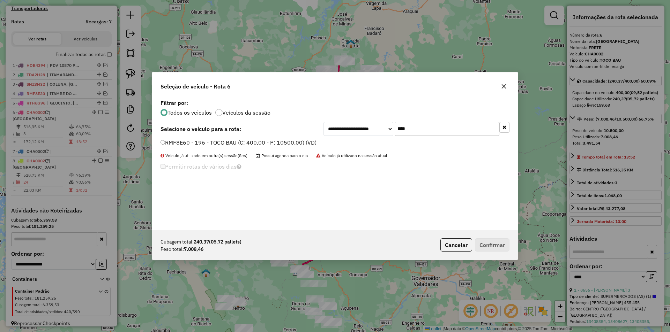
type input "****"
click at [212, 144] on label "RMF8E60 - 196 - TOCO BAU (C: 400,00 - P: 10500,00) (VD)" at bounding box center [238, 142] width 156 height 8
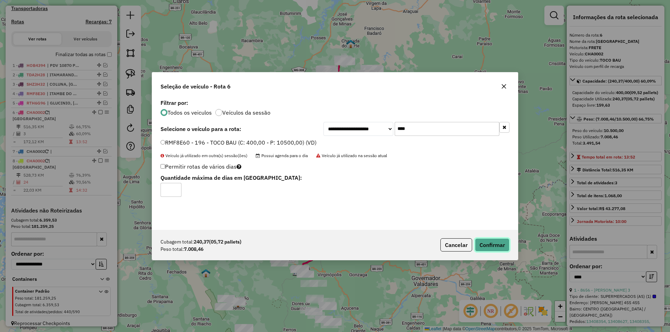
click at [490, 246] on button "Confirmar" at bounding box center [492, 245] width 35 height 13
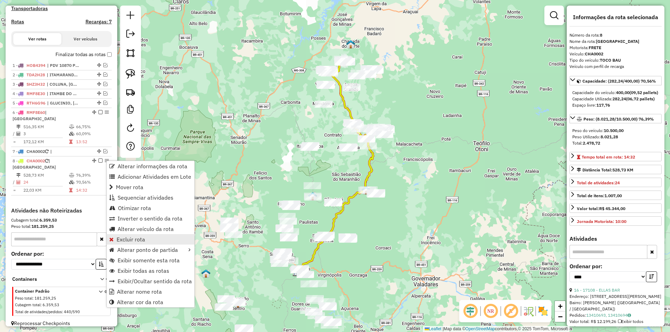
click at [136, 237] on span "Excluir rota" at bounding box center [130, 240] width 29 height 6
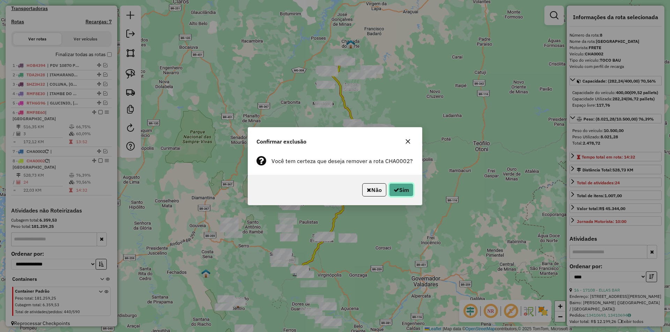
click at [399, 193] on button "Sim" at bounding box center [401, 189] width 24 height 13
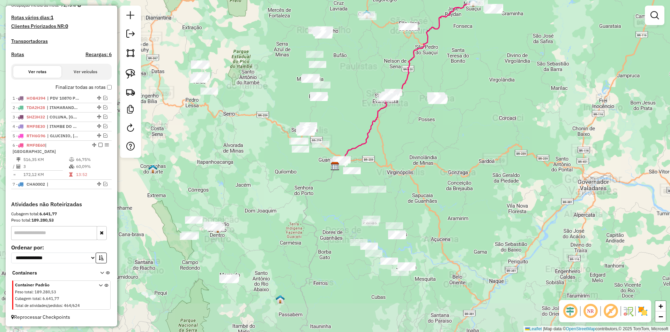
scroll to position [175, 0]
click at [103, 185] on em at bounding box center [105, 184] width 4 height 4
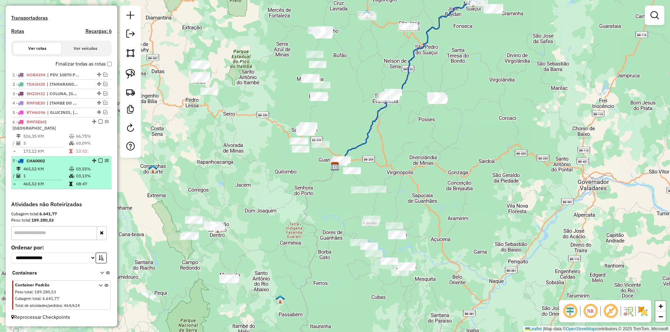
select select "*********"
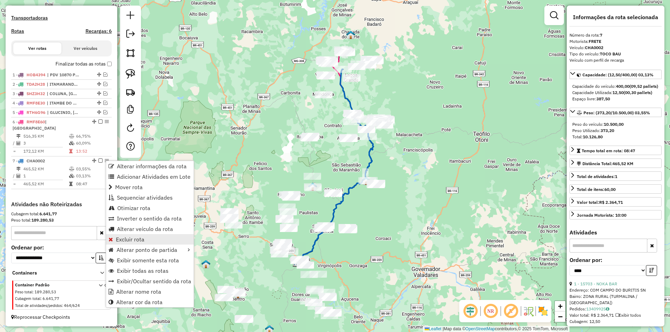
click at [133, 241] on span "Excluir rota" at bounding box center [130, 240] width 29 height 6
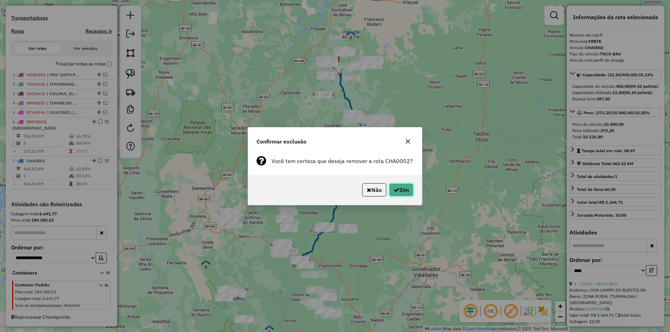
click at [405, 194] on button "Sim" at bounding box center [401, 189] width 24 height 13
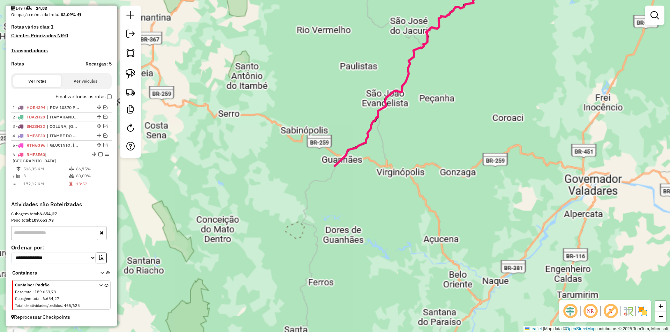
scroll to position [166, 0]
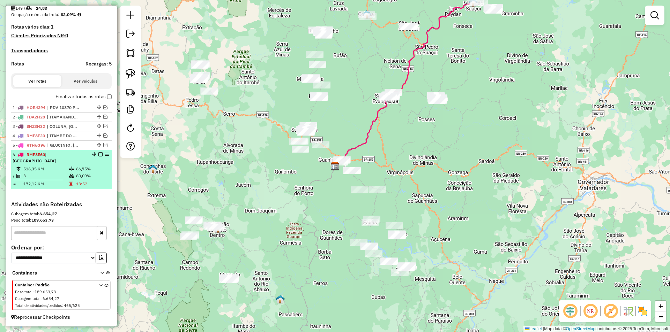
click at [99, 157] on em at bounding box center [100, 154] width 4 height 4
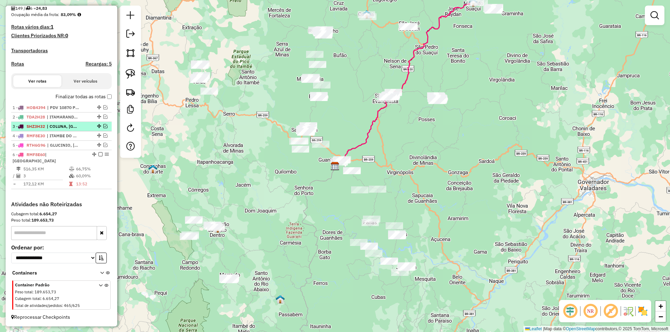
scroll to position [143, 0]
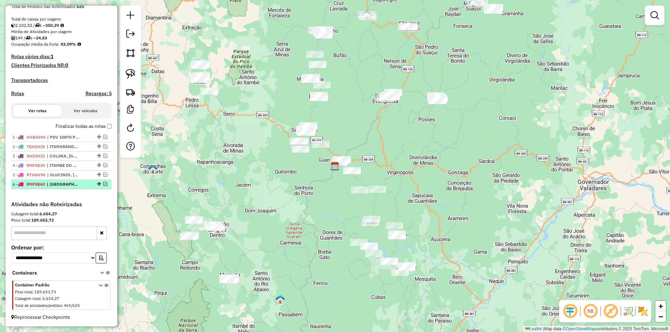
click at [83, 184] on div "6 - RMF8E60 | MINAS NOVAS" at bounding box center [50, 184] width 74 height 6
select select "*********"
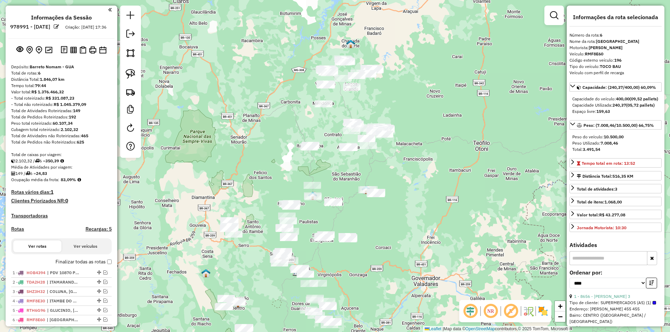
scroll to position [0, 0]
click at [485, 247] on div "Janela de atendimento Grade de atendimento Capacidade Transportadoras Veículos …" at bounding box center [335, 166] width 670 height 332
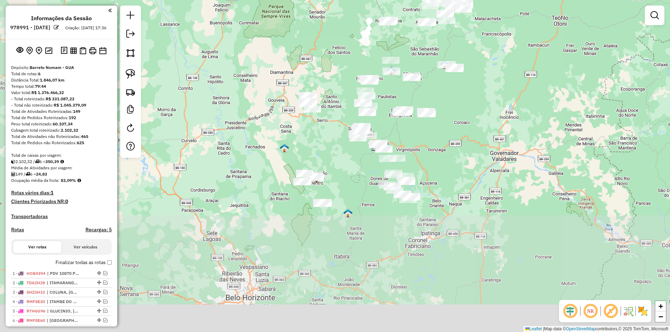
drag, startPoint x: 422, startPoint y: 280, endPoint x: 494, endPoint y: 152, distance: 146.6
click at [500, 155] on div "Janela de atendimento Grade de atendimento Capacidade Transportadoras Veículos …" at bounding box center [335, 166] width 670 height 332
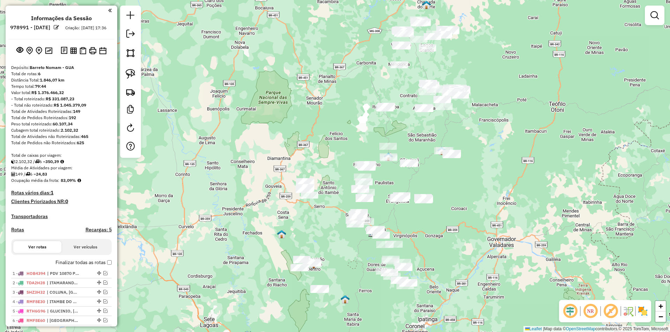
drag, startPoint x: 459, startPoint y: 136, endPoint x: 440, endPoint y: 214, distance: 79.9
click at [454, 218] on div "Janela de atendimento Grade de atendimento Capacidade Transportadoras Veículos …" at bounding box center [335, 166] width 670 height 332
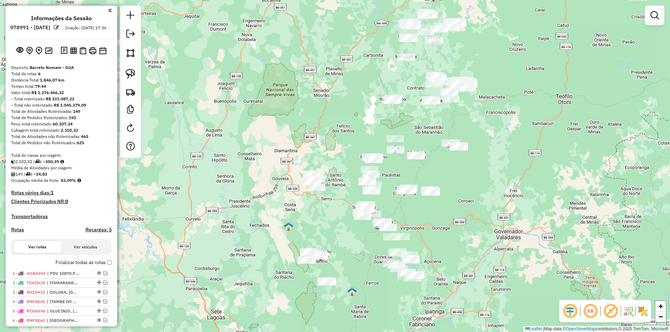
drag, startPoint x: 427, startPoint y: 246, endPoint x: 435, endPoint y: 232, distance: 16.0
click at [436, 237] on div "Janela de atendimento Grade de atendimento Capacidade Transportadoras Veículos …" at bounding box center [335, 166] width 670 height 332
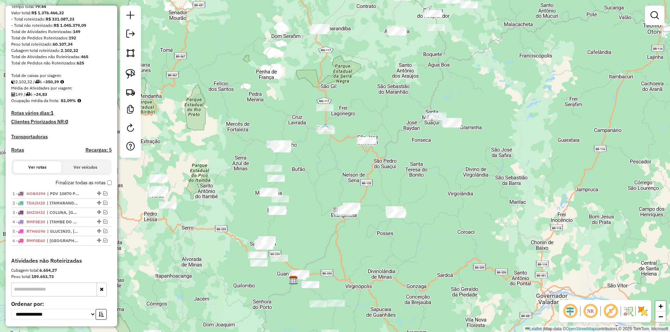
scroll to position [105, 0]
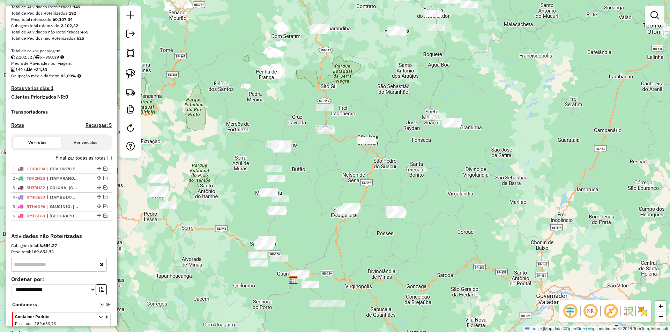
click at [91, 233] on div "1 - HOB4394 | PDV 10870 PITSTOP MACOL 2 - TDA2H28 | ITAMARANDIBA 3 - SHZ3H32 | …" at bounding box center [61, 199] width 100 height 68
drag, startPoint x: 507, startPoint y: 197, endPoint x: 487, endPoint y: 189, distance: 21.3
click at [503, 195] on div "Janela de atendimento Grade de atendimento Capacidade Transportadoras Veículos …" at bounding box center [335, 166] width 670 height 332
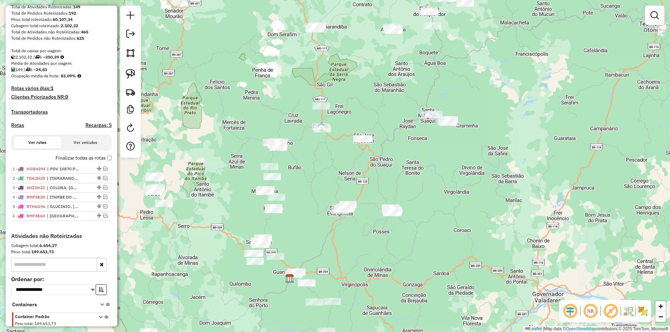
click at [78, 229] on div "1 - HOB4394 | PDV 10870 PITSTOP MACOL 2 - TDA2H28 | ITAMARANDIBA 3 - SHZ3H32 | …" at bounding box center [61, 199] width 100 height 68
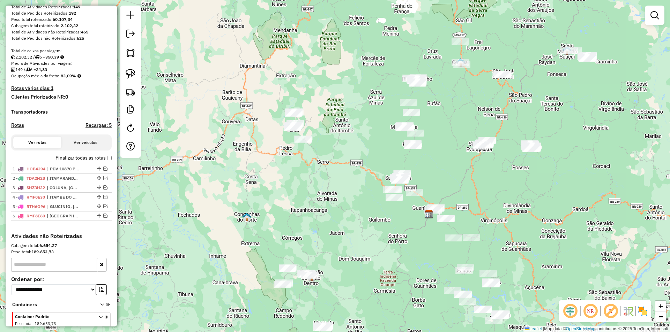
drag, startPoint x: 383, startPoint y: 266, endPoint x: 522, endPoint y: 202, distance: 153.2
click at [522, 202] on div "Janela de atendimento Grade de atendimento Capacidade Transportadoras Veículos …" at bounding box center [335, 166] width 670 height 332
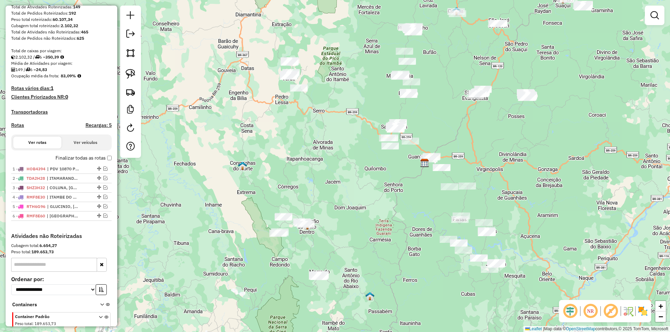
drag, startPoint x: 535, startPoint y: 247, endPoint x: 491, endPoint y: 187, distance: 73.6
click at [529, 199] on div "Janela de atendimento Grade de atendimento Capacidade Transportadoras Veículos …" at bounding box center [335, 166] width 670 height 332
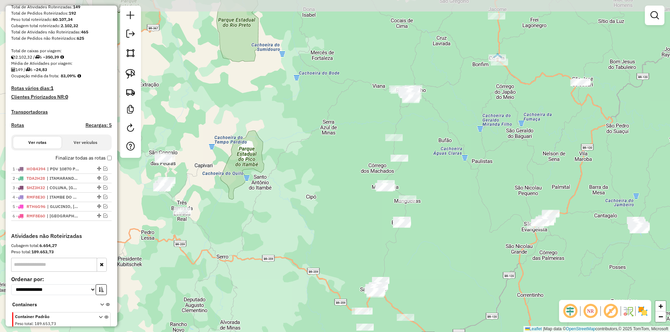
drag, startPoint x: 415, startPoint y: 163, endPoint x: 384, endPoint y: 246, distance: 88.6
click at [417, 267] on div "Janela de atendimento Grade de atendimento Capacidade Transportadoras Veículos …" at bounding box center [335, 166] width 670 height 332
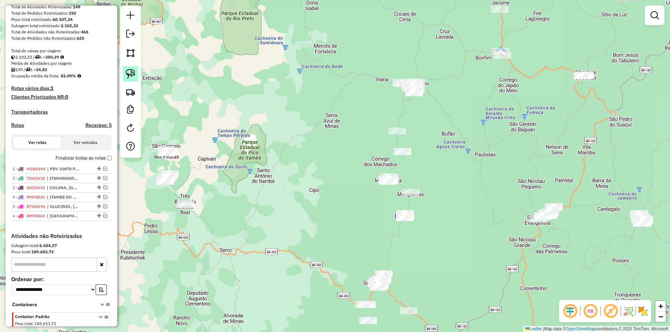
click at [127, 80] on link at bounding box center [130, 73] width 15 height 15
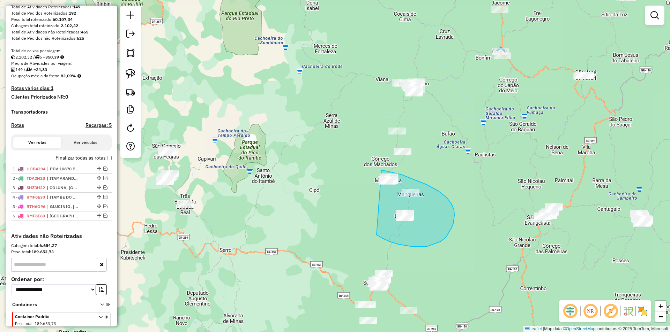
drag, startPoint x: 434, startPoint y: 244, endPoint x: 355, endPoint y: 165, distance: 111.7
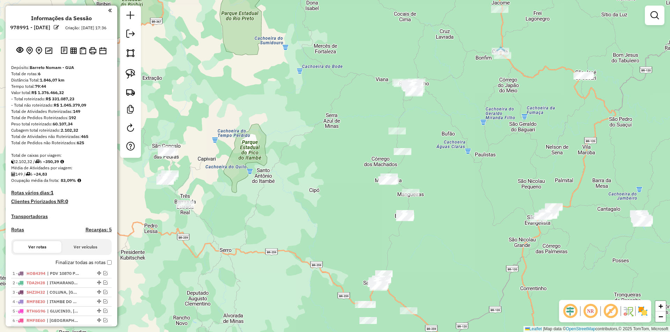
scroll to position [105, 0]
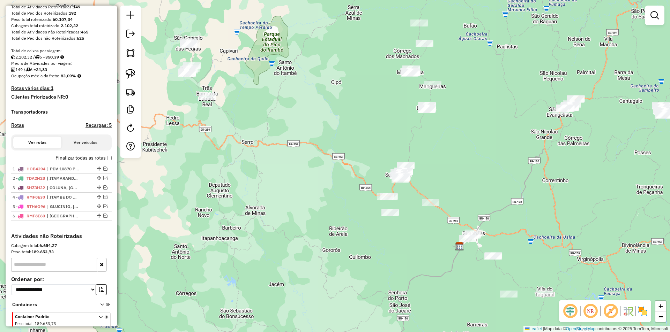
drag, startPoint x: 450, startPoint y: 243, endPoint x: 447, endPoint y: 143, distance: 99.4
click at [470, 130] on div "Janela de atendimento Grade de atendimento Capacidade Transportadoras Veículos …" at bounding box center [335, 166] width 670 height 332
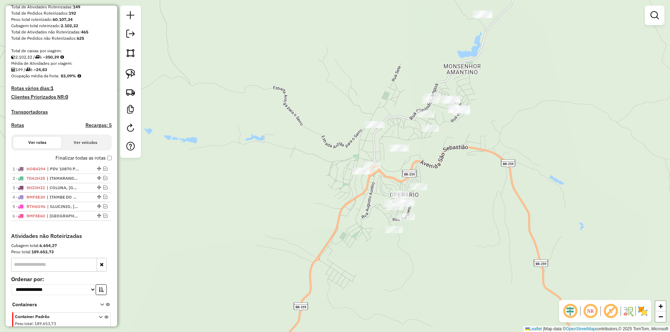
drag, startPoint x: 502, startPoint y: 249, endPoint x: 487, endPoint y: 178, distance: 72.8
click at [490, 186] on div "Janela de atendimento Grade de atendimento Capacidade Transportadoras Veículos …" at bounding box center [335, 166] width 670 height 332
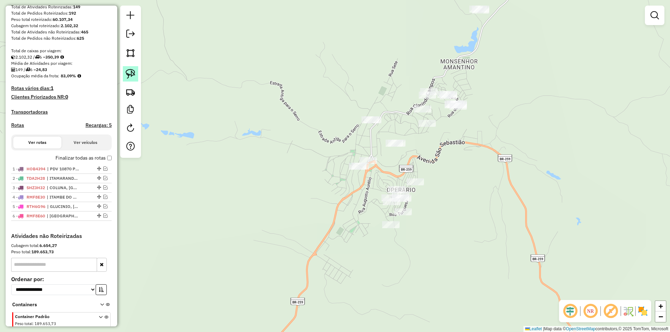
click at [128, 71] on img at bounding box center [131, 74] width 10 height 10
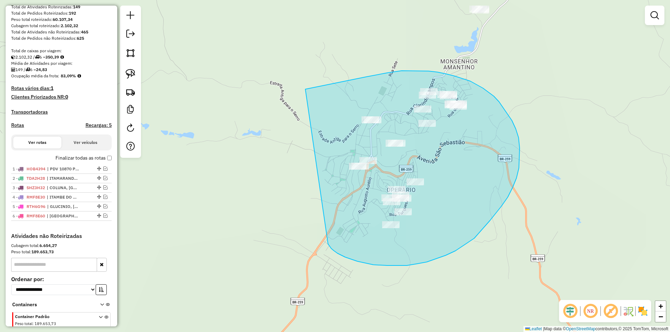
drag, startPoint x: 345, startPoint y: 257, endPoint x: 305, endPoint y: 89, distance: 172.7
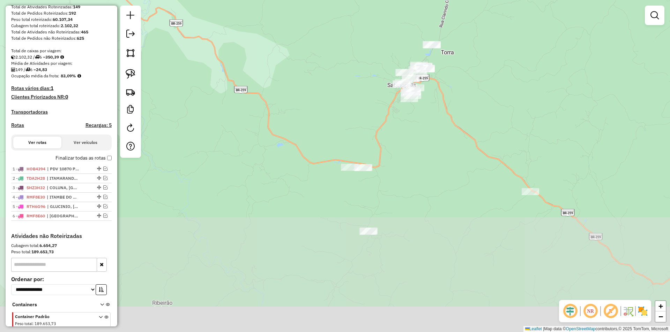
drag, startPoint x: 458, startPoint y: 264, endPoint x: 441, endPoint y: 144, distance: 121.1
click at [441, 144] on div "Janela de atendimento Grade de atendimento Capacidade Transportadoras Veículos …" at bounding box center [335, 166] width 670 height 332
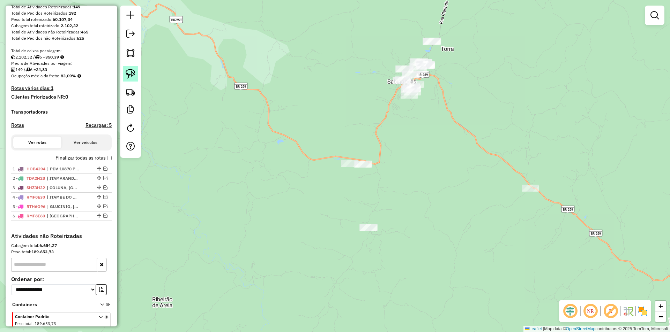
click at [130, 73] on img at bounding box center [131, 74] width 10 height 10
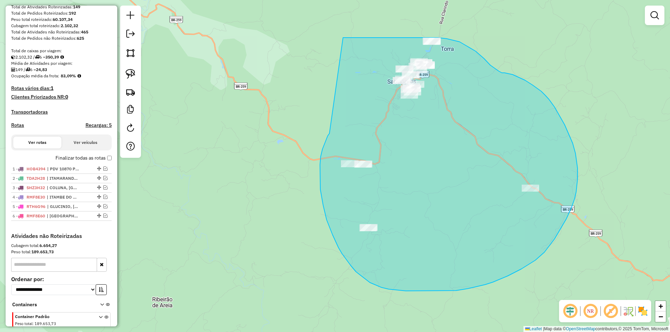
drag, startPoint x: 320, startPoint y: 157, endPoint x: 309, endPoint y: 40, distance: 117.0
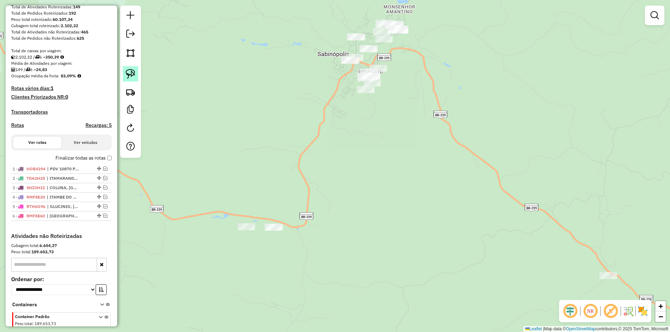
drag, startPoint x: 133, startPoint y: 75, endPoint x: 137, endPoint y: 71, distance: 5.9
click at [133, 74] on img at bounding box center [131, 74] width 10 height 10
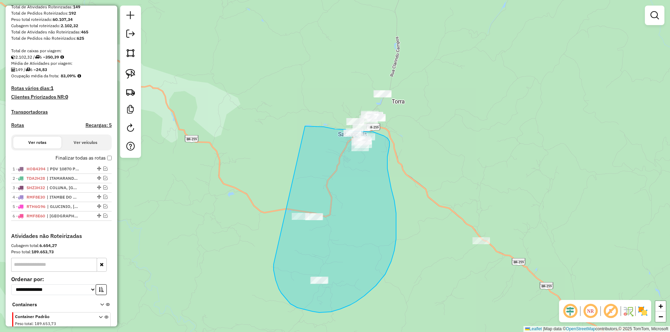
drag, startPoint x: 273, startPoint y: 265, endPoint x: 299, endPoint y: 124, distance: 143.1
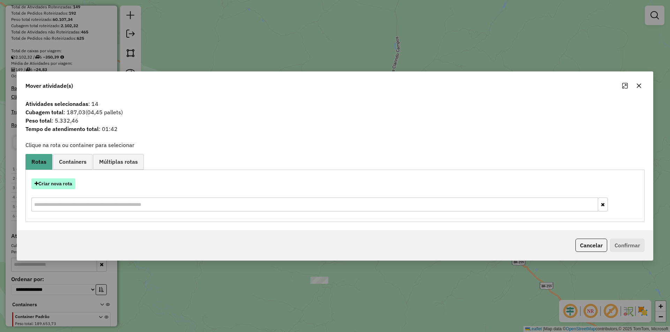
click at [61, 184] on button "Criar nova rota" at bounding box center [53, 184] width 44 height 11
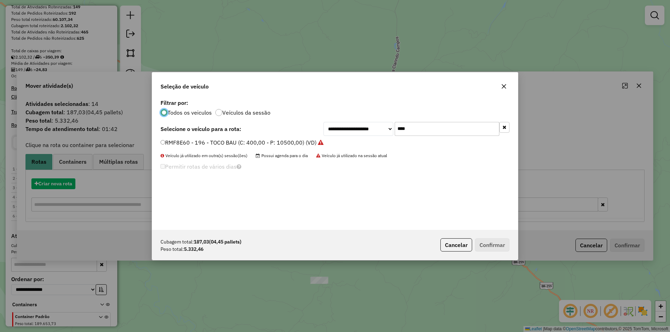
scroll to position [4, 2]
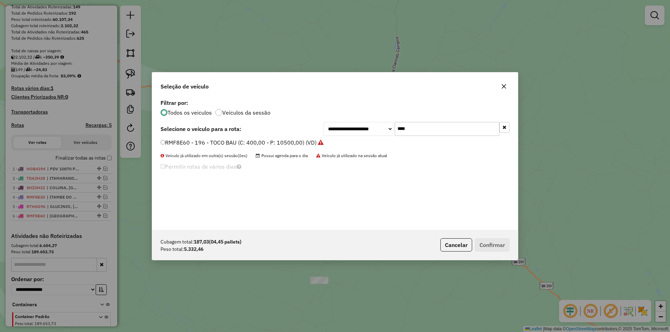
drag, startPoint x: 437, startPoint y: 127, endPoint x: 342, endPoint y: 71, distance: 109.8
click at [316, 123] on div "**********" at bounding box center [334, 129] width 349 height 14
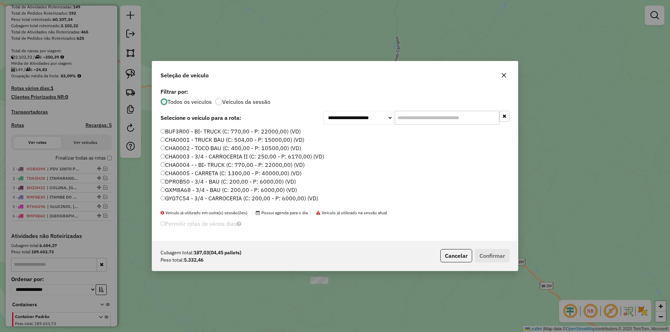
click at [415, 123] on input "text" at bounding box center [446, 118] width 105 height 14
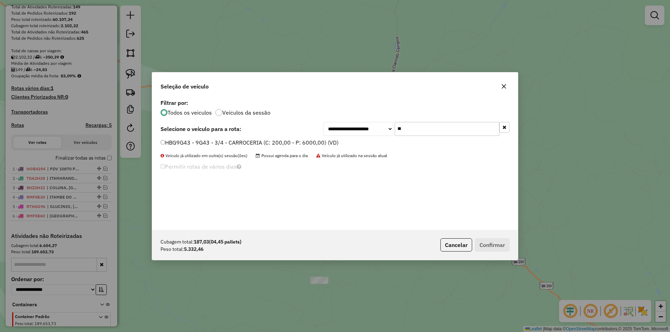
type input "**"
click at [201, 144] on label "HBG9G43 - 9G43 - 3/4 - CARROCERIA (C: 200,00 - P: 6000,00) (VD)" at bounding box center [249, 142] width 178 height 8
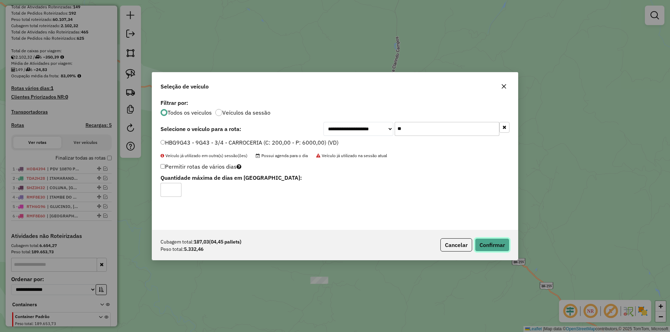
click at [497, 249] on button "Confirmar" at bounding box center [492, 245] width 35 height 13
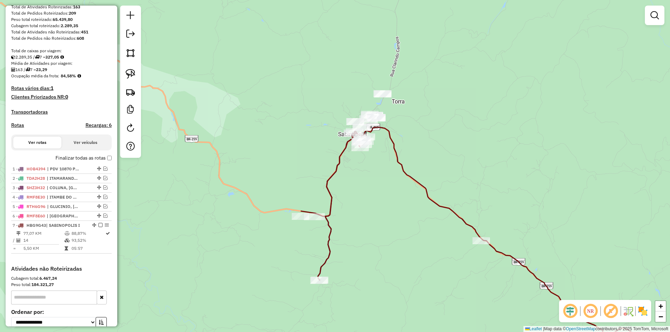
click at [330, 200] on icon at bounding box center [333, 205] width 65 height 150
select select "*********"
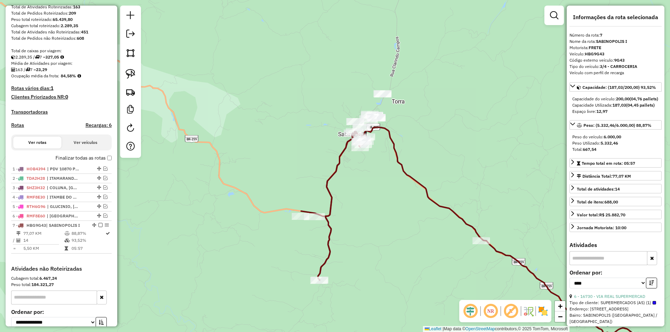
scroll to position [175, 0]
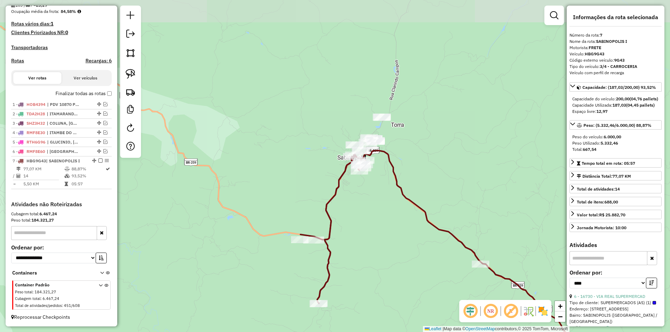
drag, startPoint x: 481, startPoint y: 182, endPoint x: 414, endPoint y: 198, distance: 69.2
click at [477, 204] on div "Janela de atendimento Grade de atendimento Capacidade Transportadoras Veículos …" at bounding box center [335, 166] width 670 height 332
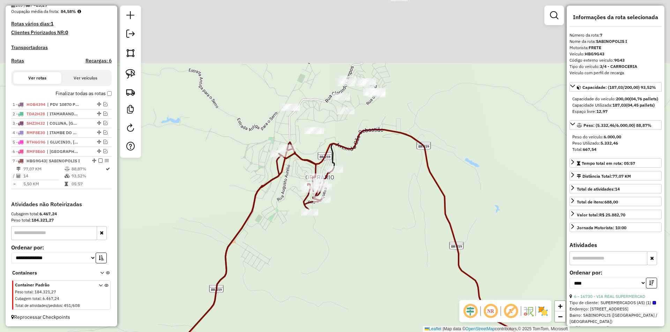
drag, startPoint x: 363, startPoint y: 173, endPoint x: 338, endPoint y: 169, distance: 24.8
click at [365, 203] on div "Janela de atendimento Grade de atendimento Capacidade Transportadoras Veículos …" at bounding box center [335, 166] width 670 height 332
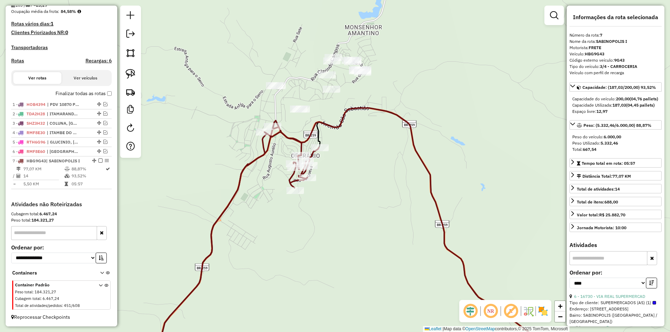
click at [308, 134] on icon at bounding box center [360, 237] width 400 height 258
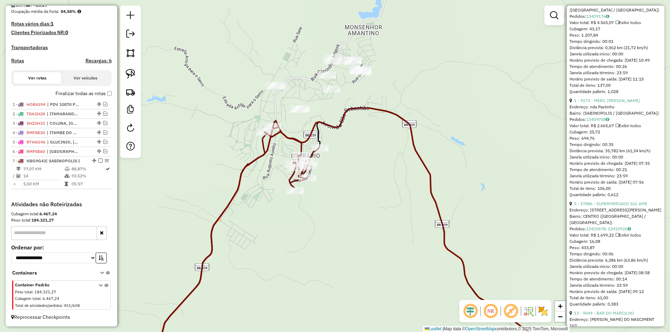
scroll to position [453, 0]
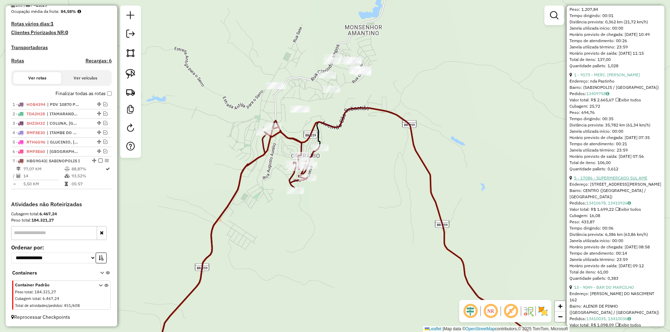
click at [621, 181] on link "5 - 17086 - SUPERMERCADO SUL AME" at bounding box center [610, 177] width 73 height 5
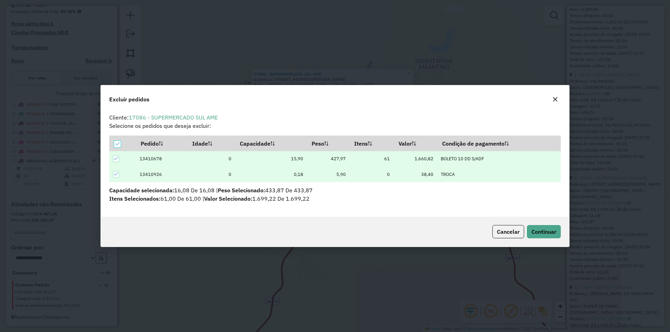
scroll to position [0, 0]
click at [545, 233] on span "Continuar" at bounding box center [543, 231] width 25 height 7
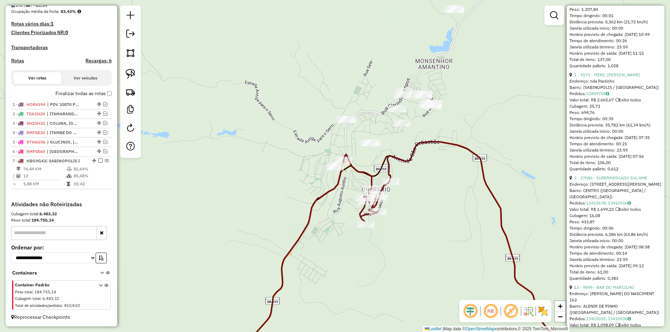
scroll to position [112, 0]
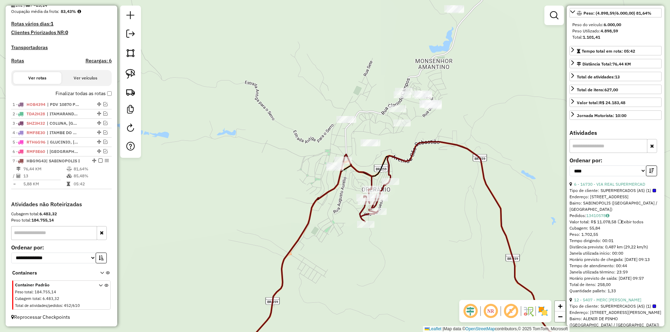
click at [484, 179] on icon at bounding box center [493, 254] width 212 height 224
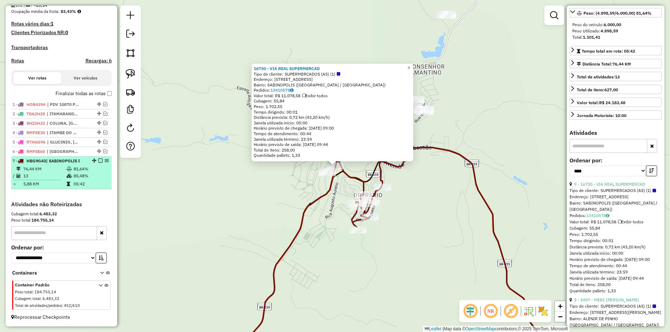
click at [99, 160] on em at bounding box center [100, 161] width 4 height 4
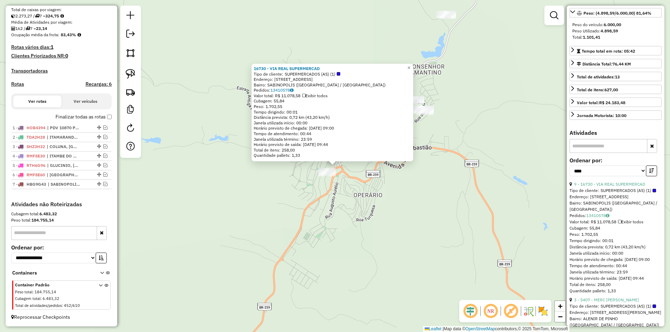
drag, startPoint x: 367, startPoint y: 204, endPoint x: 367, endPoint y: 198, distance: 5.9
click at [367, 203] on div "16730 - VIA REAL SUPERMERCAD Tipo de cliente: SUPERMERCADOS (AS) (1) Endereço: …" at bounding box center [335, 166] width 670 height 332
click at [409, 192] on div "16730 - VIA REAL SUPERMERCAD Tipo de cliente: SUPERMERCADOS (AS) (1) Endereço: …" at bounding box center [335, 166] width 670 height 332
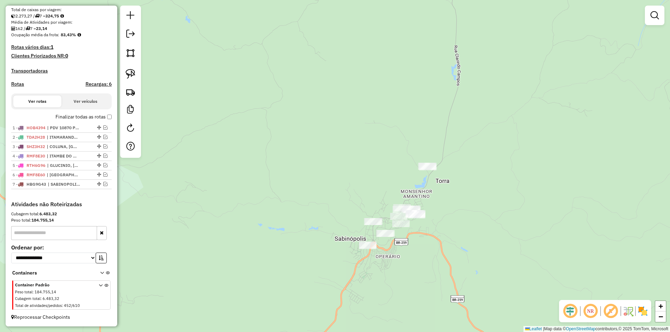
drag, startPoint x: 449, startPoint y: 204, endPoint x: 407, endPoint y: 219, distance: 43.9
click at [442, 236] on div "Janela de atendimento Grade de atendimento Capacidade Transportadoras Veículos …" at bounding box center [335, 166] width 670 height 332
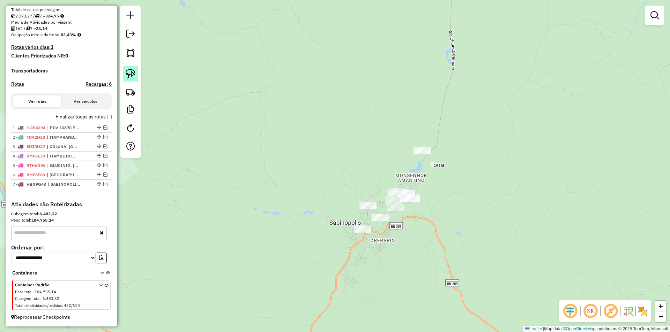
click at [131, 73] on img at bounding box center [131, 74] width 10 height 10
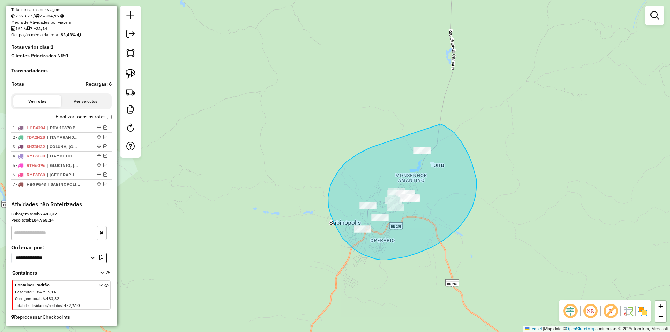
drag, startPoint x: 330, startPoint y: 185, endPoint x: 408, endPoint y: 116, distance: 104.0
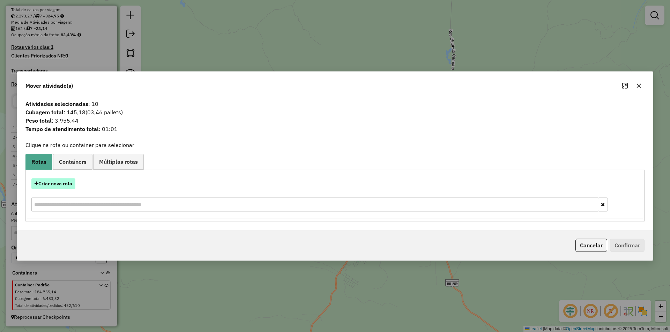
click at [55, 180] on button "Criar nova rota" at bounding box center [53, 184] width 44 height 11
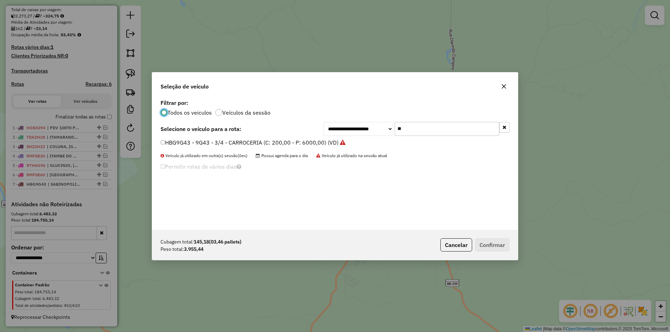
scroll to position [4, 2]
drag, startPoint x: 405, startPoint y: 130, endPoint x: 399, endPoint y: 102, distance: 29.2
click at [368, 120] on div "**********" at bounding box center [334, 164] width 365 height 133
type input "****"
click at [267, 143] on label "GYG7C54 - 3/4 - CARROCERIA (C: 200,00 - P: 6000,00) (VD)" at bounding box center [239, 142] width 158 height 8
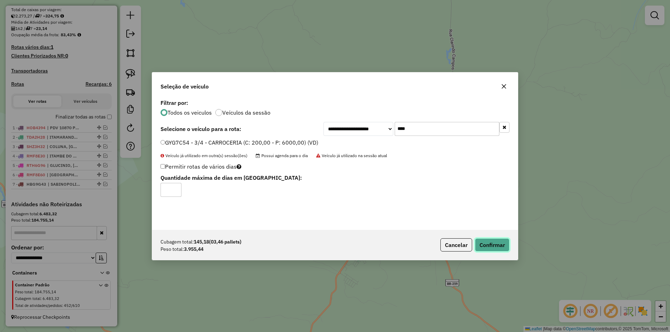
click at [496, 245] on button "Confirmar" at bounding box center [492, 245] width 35 height 13
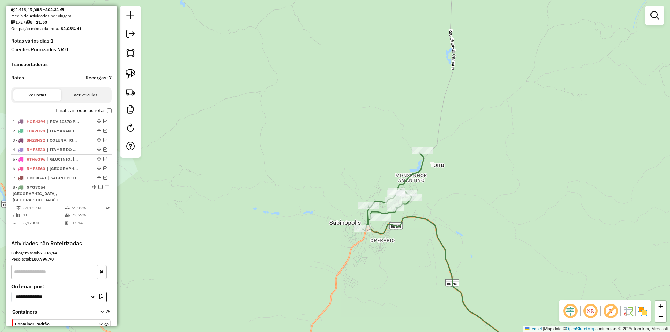
scroll to position [175, 0]
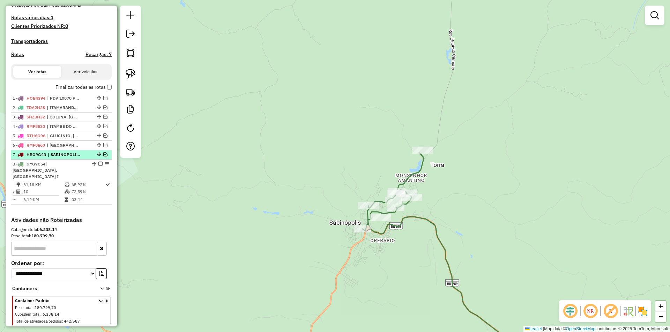
click at [104, 157] on em at bounding box center [105, 154] width 4 height 4
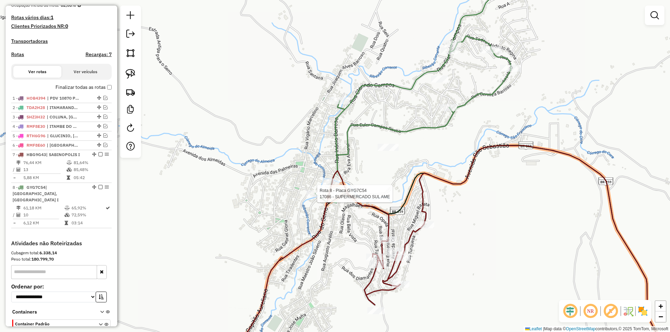
select select "*********"
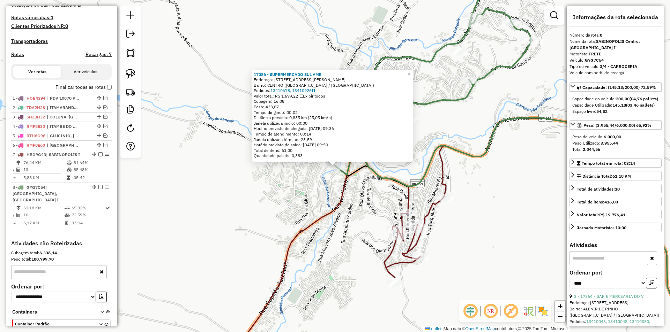
scroll to position [214, 0]
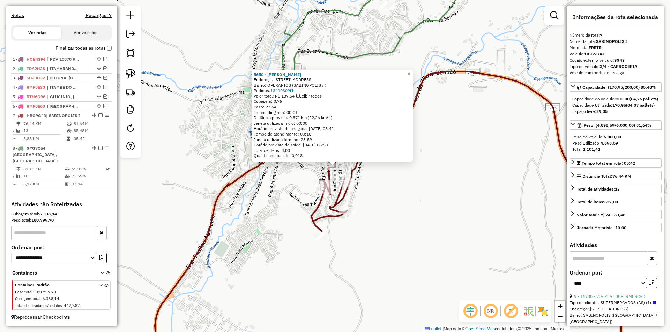
click at [439, 178] on div "5650 - CLAUDIO MIRANDO DE SOUZA Endereço: R ESMERALDA 194 Bairro: OPERARIOS (SA…" at bounding box center [335, 166] width 670 height 332
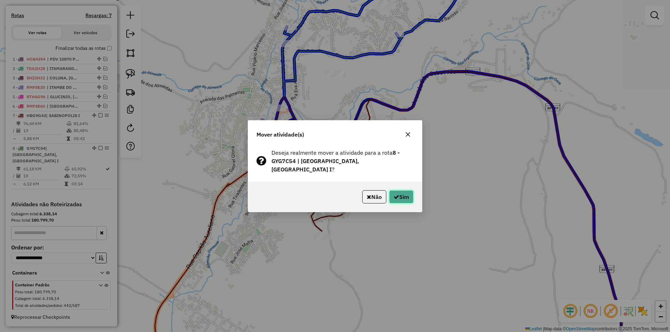
click at [401, 196] on button "Sim" at bounding box center [401, 196] width 24 height 13
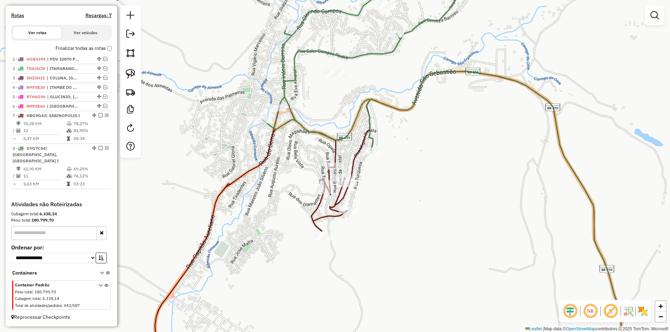
click at [369, 136] on icon at bounding box center [360, 59] width 196 height 184
select select "*********"
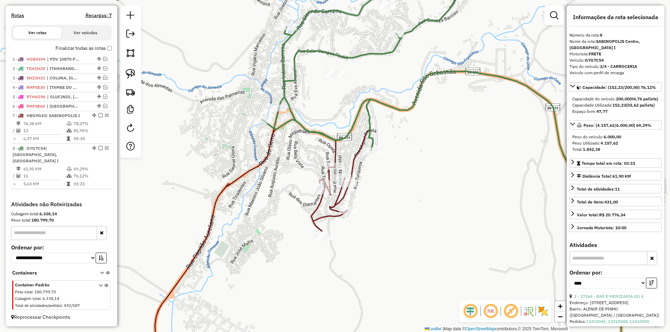
click at [294, 70] on icon at bounding box center [464, 208] width 360 height 315
click at [330, 139] on icon at bounding box center [360, 59] width 196 height 184
click at [353, 166] on icon at bounding box center [496, 218] width 295 height 294
click at [368, 135] on icon at bounding box center [360, 59] width 196 height 184
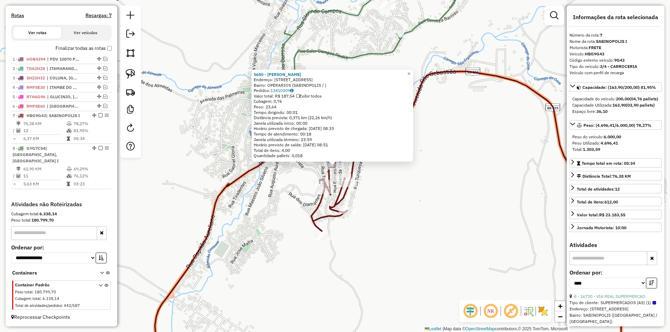
drag, startPoint x: 412, startPoint y: 191, endPoint x: 402, endPoint y: 178, distance: 17.0
click at [411, 190] on div "5650 - CLAUDIO MIRANDO DE SOUZA Endereço: R ESMERALDA 194 Bairro: OPERARIOS (SA…" at bounding box center [335, 166] width 670 height 332
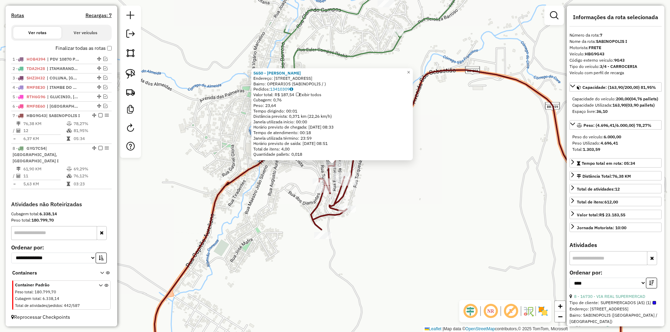
drag, startPoint x: 405, startPoint y: 197, endPoint x: 402, endPoint y: 189, distance: 8.1
click at [405, 195] on div "5650 - CLAUDIO MIRANDO DE SOUZA Endereço: R ESMERALDA 194 Bairro: OPERARIOS (SA…" at bounding box center [335, 166] width 670 height 332
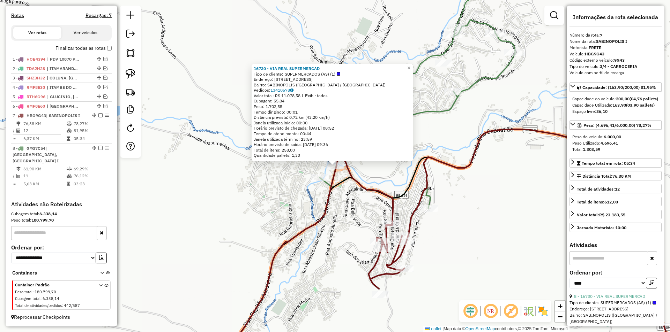
drag, startPoint x: 515, startPoint y: 210, endPoint x: 447, endPoint y: 217, distance: 67.9
click at [513, 209] on div "16730 - VIA REAL SUPERMERCAD Tipo de cliente: SUPERMERCADOS (AS) (1) Endereço: …" at bounding box center [335, 166] width 670 height 332
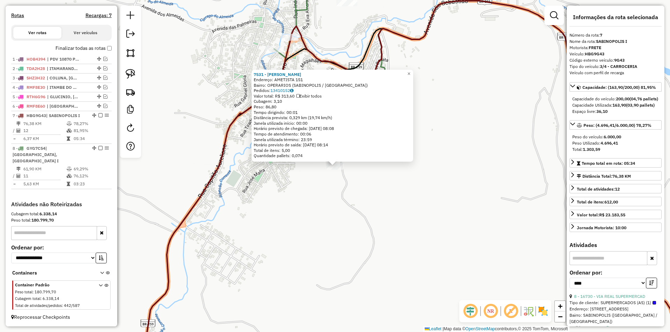
drag, startPoint x: 417, startPoint y: 163, endPoint x: 413, endPoint y: 175, distance: 12.8
click at [417, 163] on div "7531 - JOSE MARIA SAAE Endereço: AMETISTA 151 Bairro: OPERARIOS (SABINOPOLIS / …" at bounding box center [335, 166] width 670 height 332
drag, startPoint x: 427, startPoint y: 216, endPoint x: 414, endPoint y: 207, distance: 15.6
click at [424, 214] on div "7531 - JOSE MARIA SAAE Endereço: AMETISTA 151 Bairro: OPERARIOS (SABINOPOLIS / …" at bounding box center [335, 166] width 670 height 332
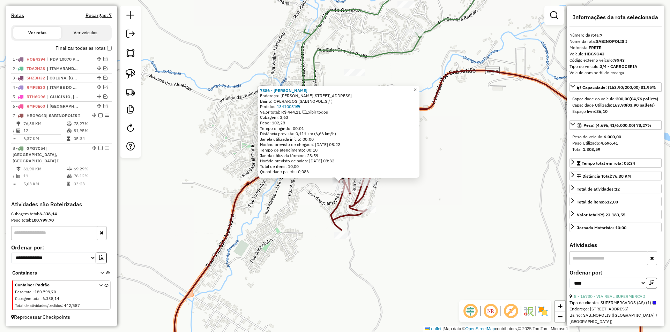
drag, startPoint x: 470, startPoint y: 142, endPoint x: 483, endPoint y: 173, distance: 33.4
click at [483, 173] on div "7886 - MARCELO RODRIGUES SARAIVA Endereço: R TURQUEZA 236 Bairro: OPERARIOS (SA…" at bounding box center [335, 166] width 670 height 332
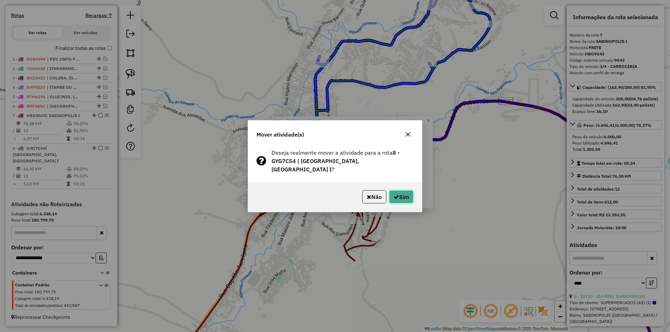
click at [404, 190] on button "Sim" at bounding box center [401, 196] width 24 height 13
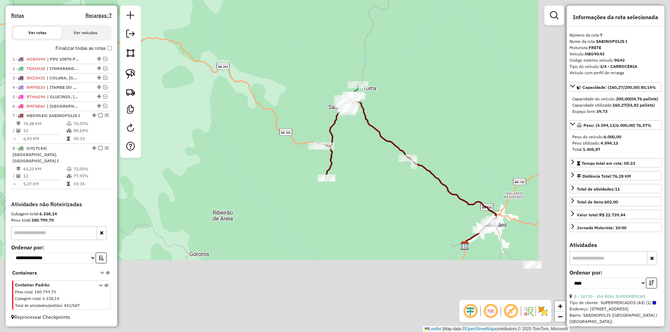
drag, startPoint x: 526, startPoint y: 163, endPoint x: 372, endPoint y: 73, distance: 178.5
click at [363, 67] on div "Janela de atendimento Grade de atendimento Capacidade Transportadoras Veículos …" at bounding box center [335, 166] width 670 height 332
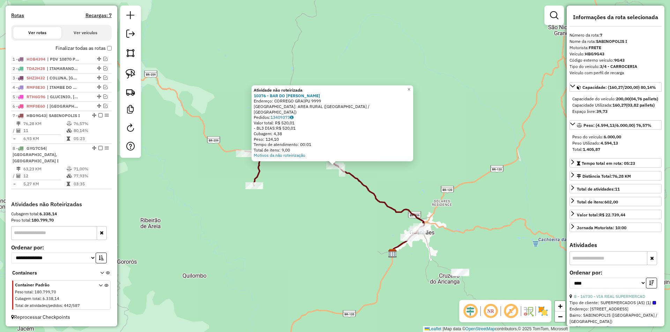
click at [434, 143] on div "Atividade não roteirizada 10376 - BAR DO MILTON Endereço: CORREGO GRAIPU 9999 B…" at bounding box center [335, 166] width 670 height 332
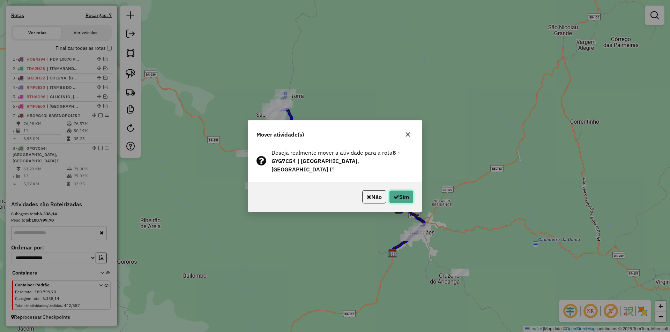
click at [399, 193] on button "Sim" at bounding box center [401, 196] width 24 height 13
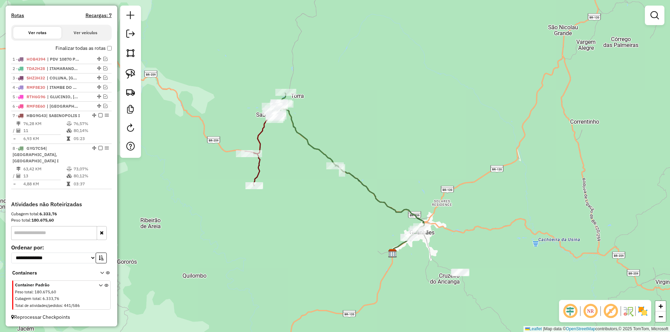
click at [329, 158] on icon at bounding box center [303, 129] width 65 height 73
select select "*********"
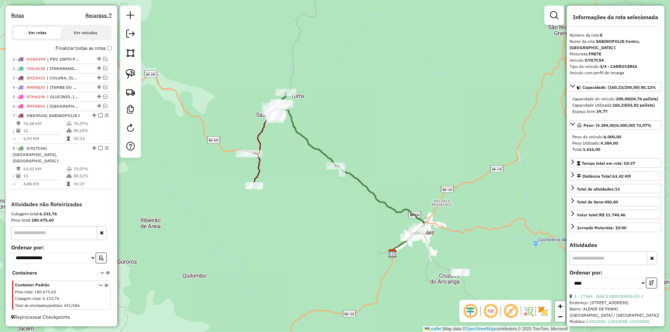
click at [259, 144] on icon at bounding box center [260, 148] width 31 height 75
click at [258, 141] on icon at bounding box center [260, 148] width 31 height 75
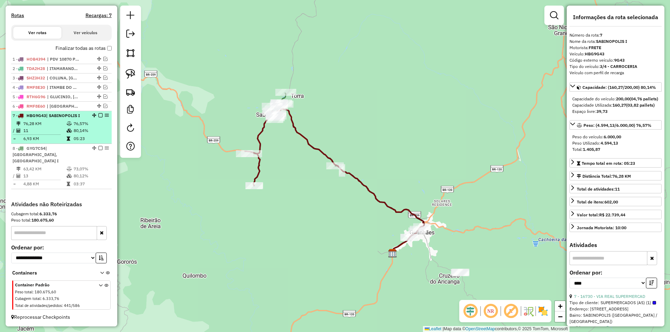
click at [66, 134] on td at bounding box center [69, 130] width 7 height 7
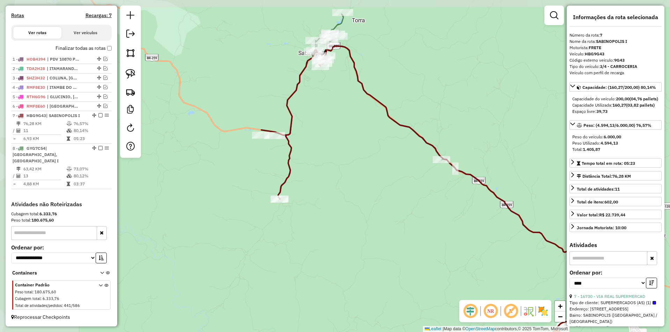
drag, startPoint x: 241, startPoint y: 138, endPoint x: 348, endPoint y: 162, distance: 110.1
click at [348, 162] on div "Janela de atendimento Grade de atendimento Capacidade Transportadoras Veículos …" at bounding box center [335, 166] width 670 height 332
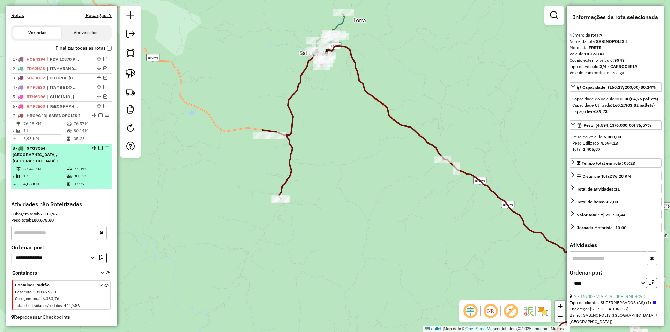
click at [57, 166] on td "63,42 KM" at bounding box center [44, 169] width 43 height 7
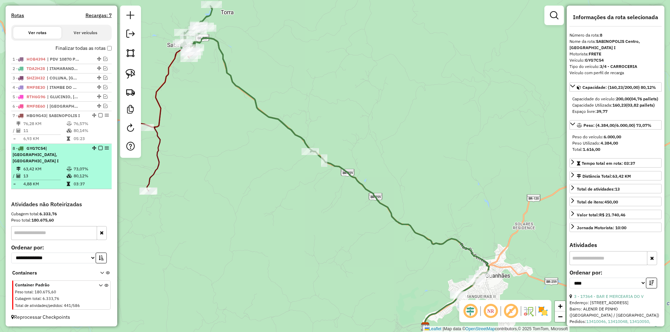
click at [73, 168] on td "73,07%" at bounding box center [90, 169] width 35 height 7
click at [73, 167] on td "73,07%" at bounding box center [90, 169] width 35 height 7
click at [71, 165] on li "8 - GYG7C54 | SABINOPOLIS Centro, SABINOPOLIS I 63,42 KM 73,07% / 13 80,12% = 4…" at bounding box center [61, 166] width 100 height 45
click at [59, 154] on span "| [GEOGRAPHIC_DATA], [GEOGRAPHIC_DATA] I" at bounding box center [36, 155] width 46 height 18
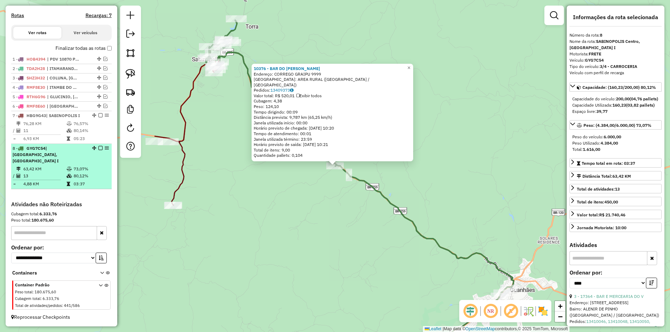
click at [98, 150] on em at bounding box center [100, 148] width 4 height 4
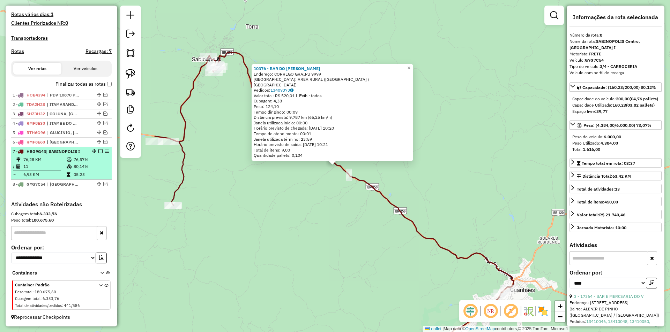
click at [98, 151] on em at bounding box center [100, 151] width 4 height 4
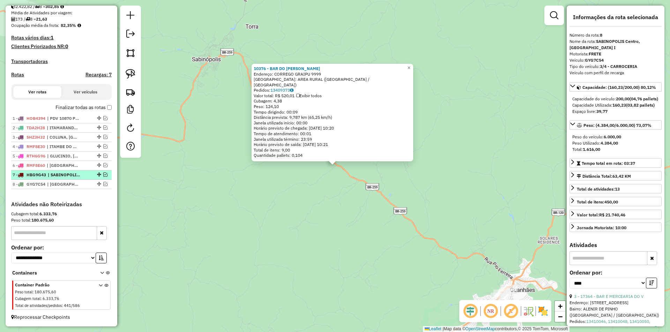
scroll to position [161, 0]
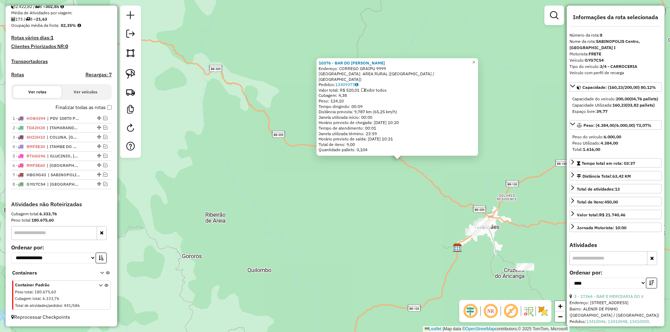
click at [514, 209] on div "10376 - BAR DO MILTON Endereço: CORREGO GRAIPU 9999 Bairro: AREA RURAL (SABINOP…" at bounding box center [335, 166] width 670 height 332
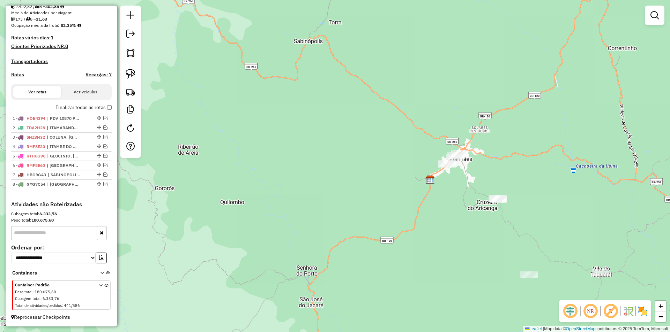
drag, startPoint x: 515, startPoint y: 224, endPoint x: 412, endPoint y: 137, distance: 134.9
click at [488, 156] on div "Janela de atendimento Grade de atendimento Capacidade Transportadoras Veículos …" at bounding box center [335, 166] width 670 height 332
click at [134, 72] on img at bounding box center [131, 74] width 10 height 10
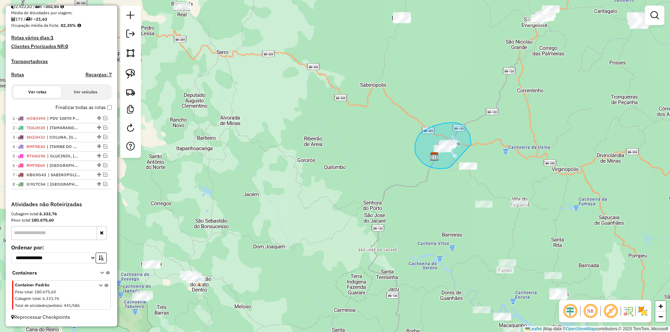
drag, startPoint x: 458, startPoint y: 123, endPoint x: 456, endPoint y: 159, distance: 35.9
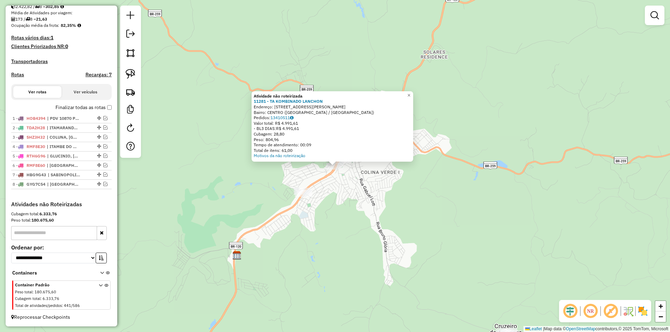
click at [465, 205] on div "Atividade não roteirizada 11281 - TA KOMBINADO LANCHON Endereço: [STREET_ADDRES…" at bounding box center [335, 166] width 670 height 332
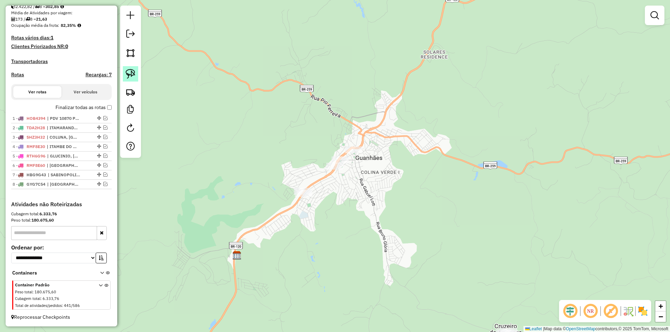
drag, startPoint x: 134, startPoint y: 73, endPoint x: 308, endPoint y: 107, distance: 176.7
click at [135, 72] on link at bounding box center [130, 73] width 15 height 15
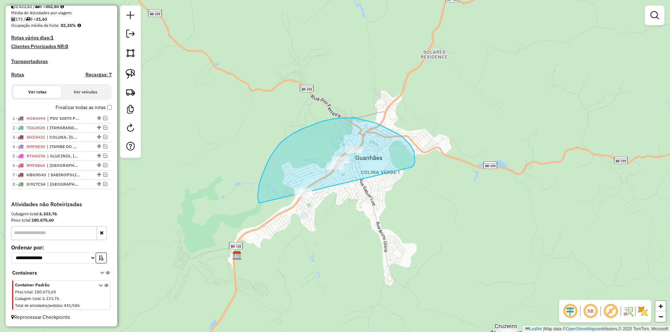
drag, startPoint x: 411, startPoint y: 167, endPoint x: 383, endPoint y: 212, distance: 53.1
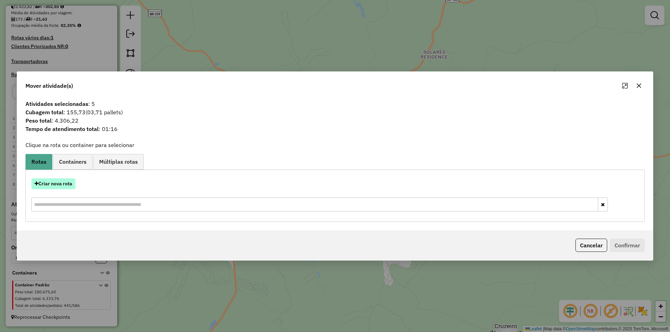
click at [60, 185] on button "Criar nova rota" at bounding box center [53, 184] width 44 height 11
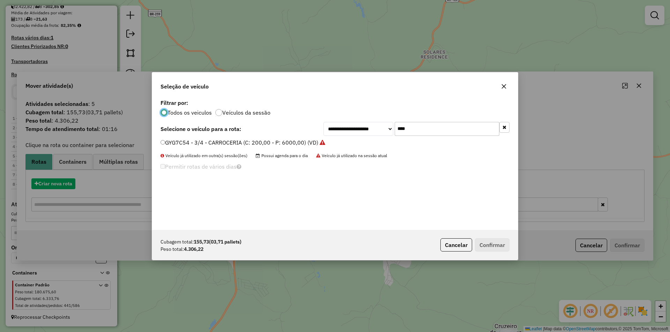
scroll to position [4, 2]
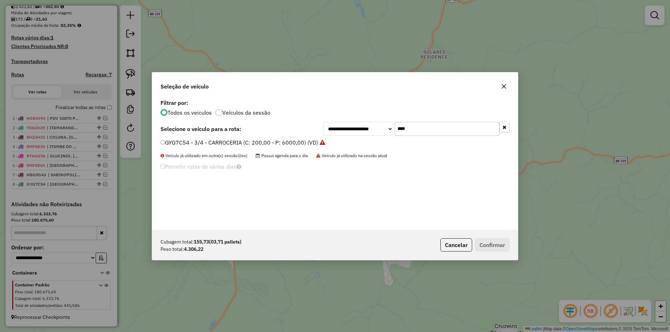
drag, startPoint x: 412, startPoint y: 131, endPoint x: 277, endPoint y: 130, distance: 135.0
click at [277, 130] on div "**********" at bounding box center [334, 129] width 349 height 14
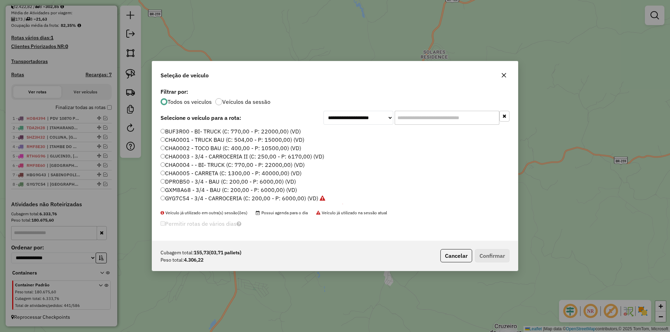
click at [203, 132] on label "BUF3R00 - BI- TRUCK (C: 770,00 - P: 22000,00) (VD)" at bounding box center [230, 131] width 140 height 8
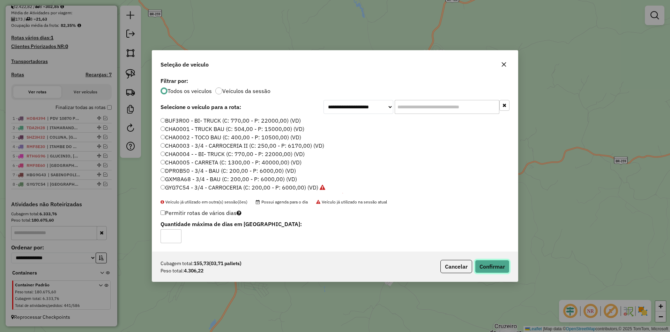
click at [492, 263] on button "Confirmar" at bounding box center [492, 266] width 35 height 13
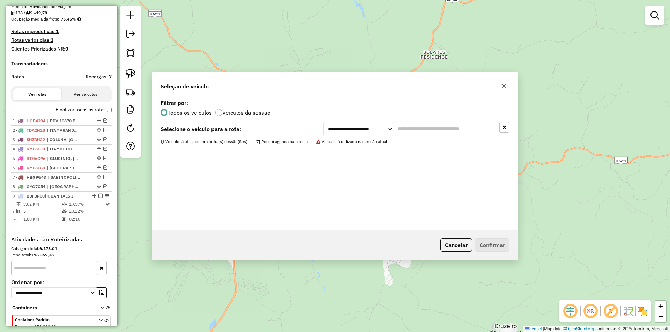
scroll to position [203, 0]
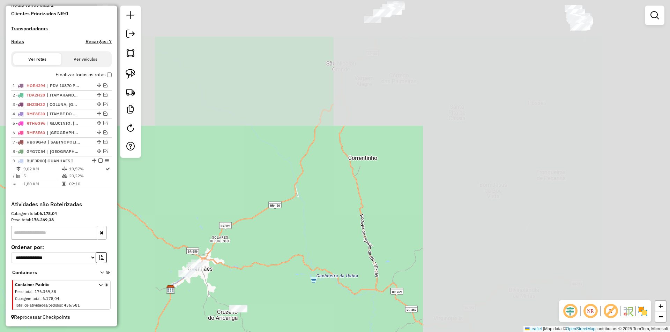
drag, startPoint x: 597, startPoint y: 122, endPoint x: 317, endPoint y: 259, distance: 311.8
click at [316, 261] on div "Janela de atendimento Grade de atendimento Capacidade Transportadoras Veículos …" at bounding box center [335, 166] width 670 height 332
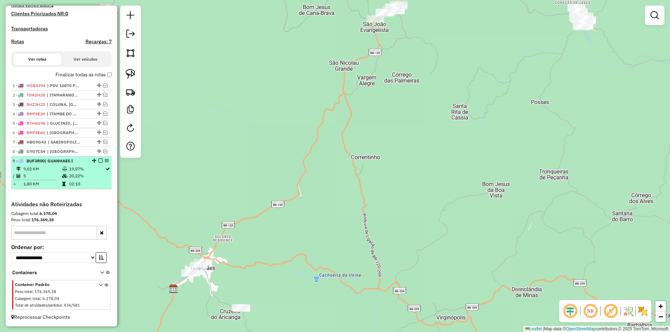
drag, startPoint x: 44, startPoint y: 178, endPoint x: 48, endPoint y: 173, distance: 6.2
click at [44, 177] on td "5" at bounding box center [42, 176] width 39 height 7
select select "*********"
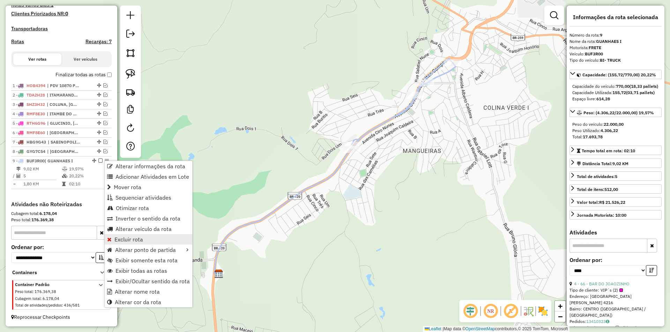
click at [133, 238] on span "Excluir rota" at bounding box center [128, 240] width 29 height 6
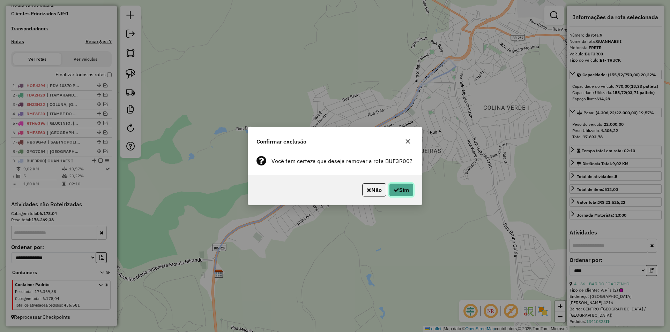
click at [401, 192] on button "Sim" at bounding box center [401, 189] width 24 height 13
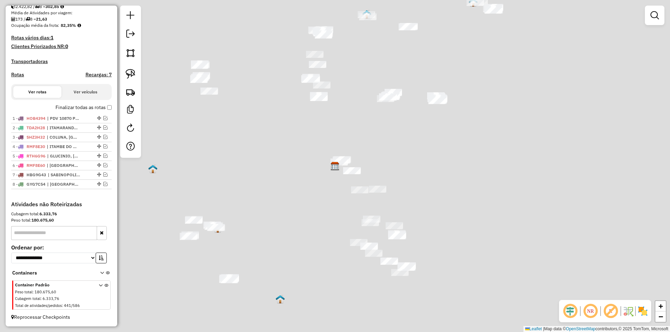
scroll to position [161, 0]
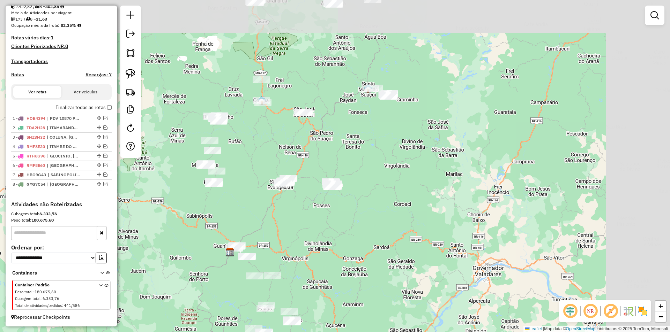
drag, startPoint x: 432, startPoint y: 190, endPoint x: 345, endPoint y: 205, distance: 88.6
click at [379, 243] on div "Janela de atendimento Grade de atendimento Capacidade Transportadoras Veículos …" at bounding box center [335, 166] width 670 height 332
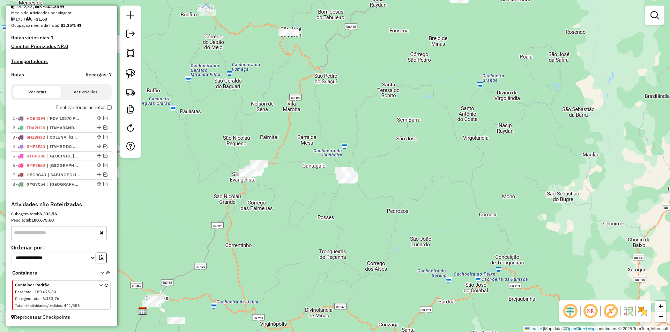
drag, startPoint x: 390, startPoint y: 205, endPoint x: 367, endPoint y: 191, distance: 27.0
click at [386, 201] on div "Janela de atendimento Grade de atendimento Capacidade Transportadoras Veículos …" at bounding box center [335, 166] width 670 height 332
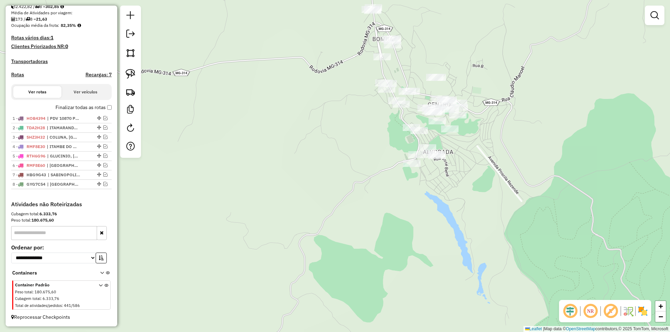
drag, startPoint x: 423, startPoint y: 199, endPoint x: 383, endPoint y: 198, distance: 40.1
click at [418, 199] on div "Janela de atendimento Grade de atendimento Capacidade Transportadoras Veículos …" at bounding box center [335, 166] width 670 height 332
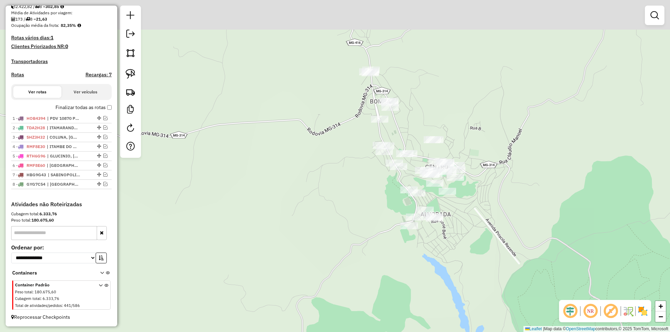
drag, startPoint x: 327, startPoint y: 240, endPoint x: 310, endPoint y: 225, distance: 22.2
click at [337, 264] on div "Janela de atendimento Grade de atendimento Capacidade Transportadoras Veículos …" at bounding box center [335, 166] width 670 height 332
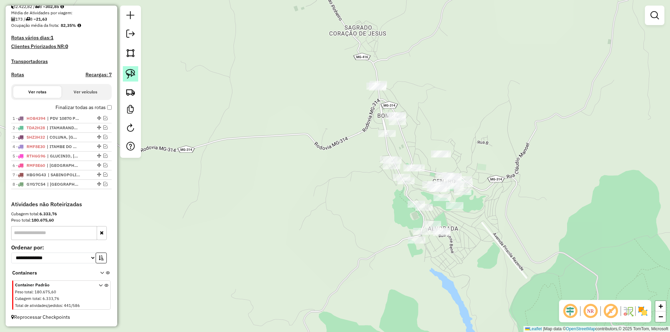
click at [128, 74] on img at bounding box center [131, 74] width 10 height 10
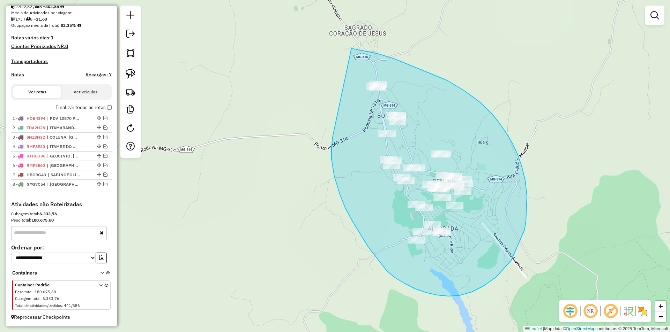
drag, startPoint x: 334, startPoint y: 176, endPoint x: 328, endPoint y: 47, distance: 129.5
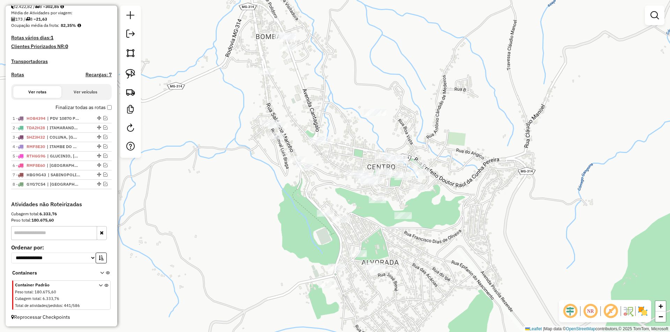
drag, startPoint x: 507, startPoint y: 193, endPoint x: 430, endPoint y: 139, distance: 94.2
click at [480, 159] on div "Janela de atendimento Grade de atendimento Capacidade Transportadoras Veículos …" at bounding box center [335, 166] width 670 height 332
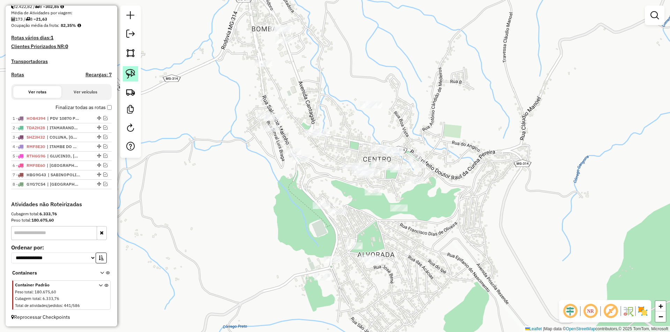
click at [127, 75] on img at bounding box center [131, 74] width 10 height 10
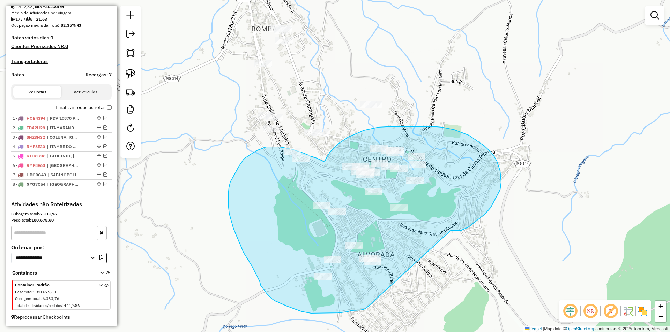
drag, startPoint x: 477, startPoint y: 221, endPoint x: 367, endPoint y: 289, distance: 129.9
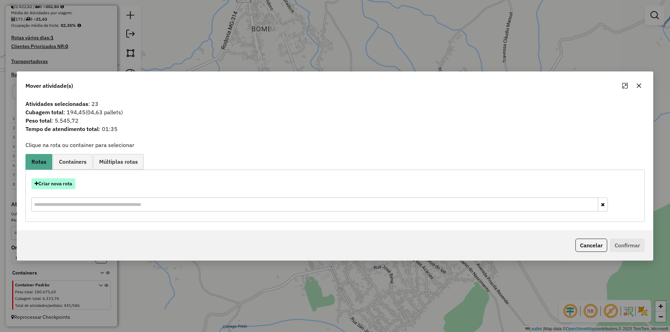
click at [64, 182] on button "Criar nova rota" at bounding box center [53, 184] width 44 height 11
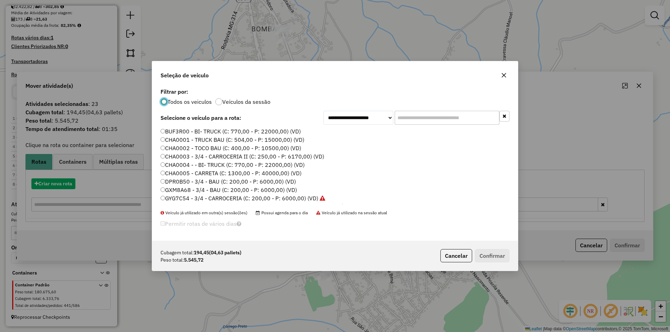
scroll to position [4, 2]
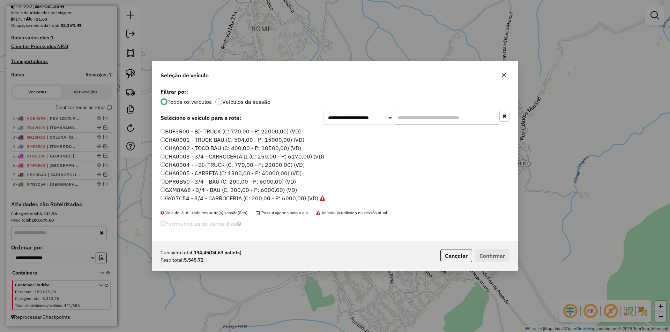
drag, startPoint x: 415, startPoint y: 119, endPoint x: 402, endPoint y: 106, distance: 18.0
click at [416, 118] on input "text" at bounding box center [446, 118] width 105 height 14
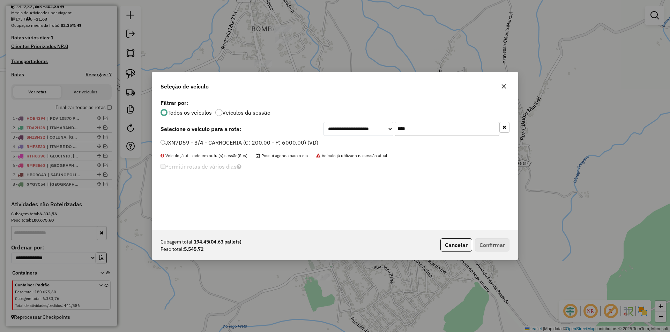
type input "****"
click at [230, 143] on label "JXN7D59 - 3/4 - CARROCERIA (C: 200,00 - P: 6000,00) (VD)" at bounding box center [239, 142] width 158 height 8
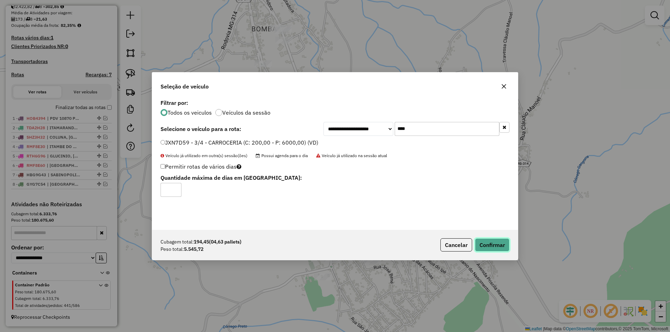
click at [494, 248] on button "Confirmar" at bounding box center [492, 245] width 35 height 13
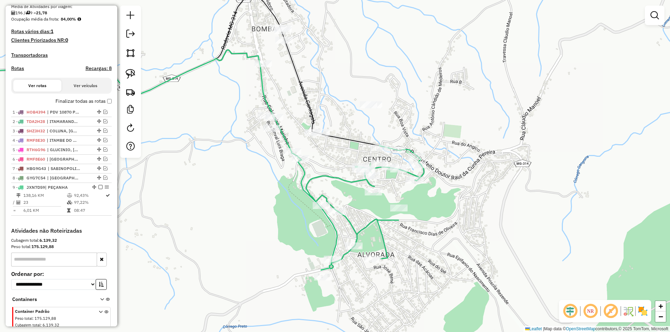
scroll to position [194, 0]
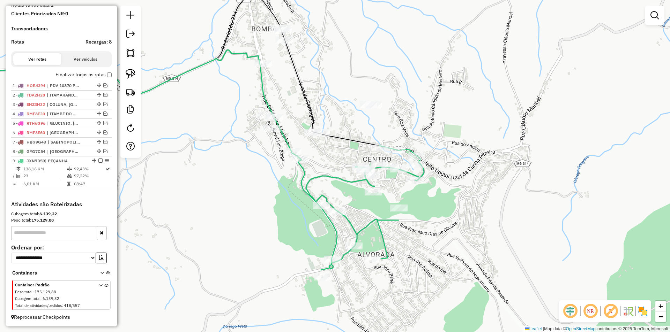
click at [411, 174] on icon at bounding box center [358, 208] width 132 height 125
select select "*********"
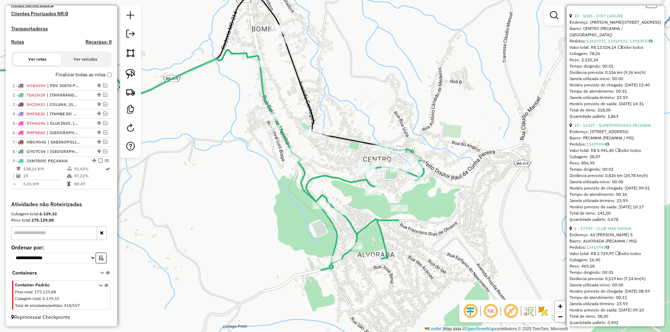
scroll to position [314, 0]
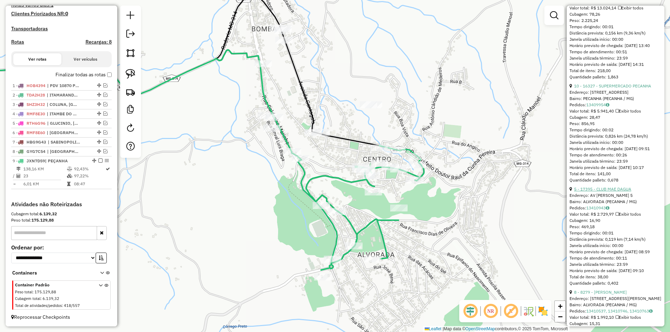
click at [612, 192] on link "5 - 17395 - CLUB MAE DAGUA" at bounding box center [602, 189] width 57 height 5
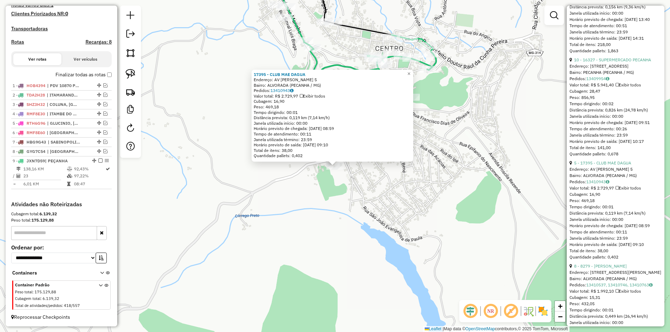
scroll to position [418, 0]
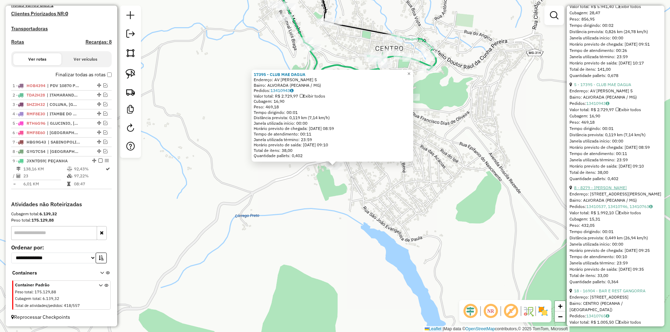
click at [614, 190] on link "8 - 8279 - JOAO DIAS DE ALMEIDA" at bounding box center [600, 187] width 53 height 5
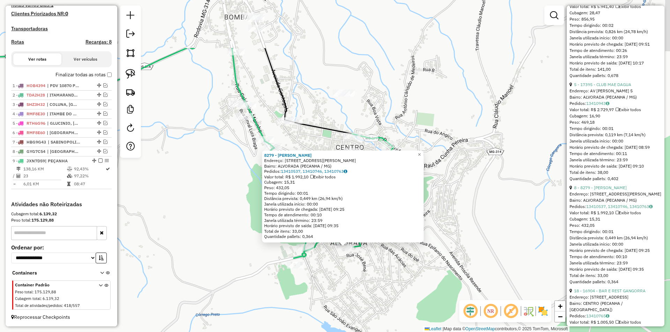
drag, startPoint x: 484, startPoint y: 150, endPoint x: 480, endPoint y: 221, distance: 71.3
click at [502, 245] on div "8279 - JOAO DIAS DE ALMEIDA Endereço: R JOAO NASCIMENTO PIRES 5 Bairro: ALVORAD…" at bounding box center [335, 166] width 670 height 332
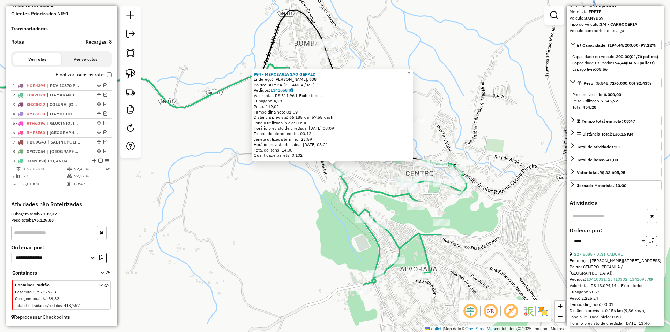
scroll to position [0, 0]
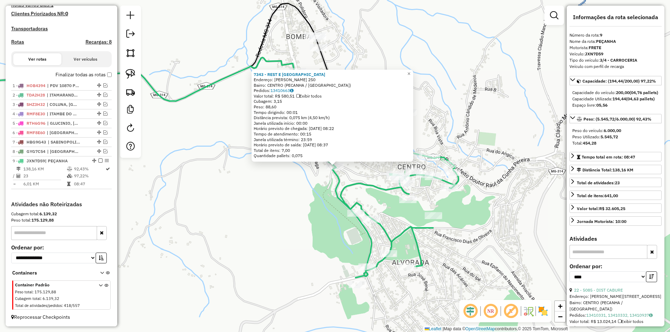
drag, startPoint x: 529, startPoint y: 204, endPoint x: 476, endPoint y: 169, distance: 63.3
click at [523, 199] on div "7343 - REST E CHUR MAE DAGU Endereço: AURELIANO A ANDRADE 250 Bairro: CENTRO (P…" at bounding box center [335, 166] width 670 height 332
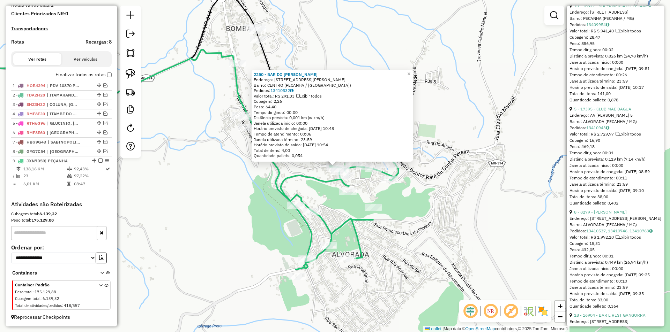
scroll to position [384, 0]
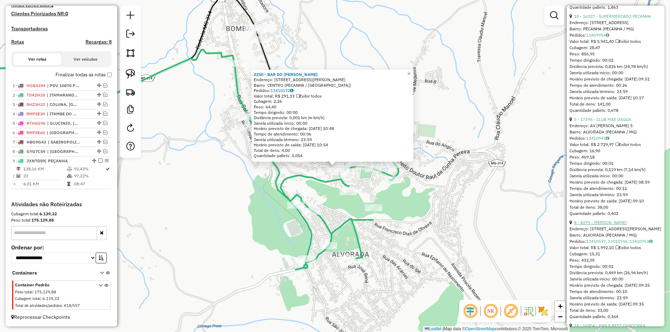
click at [614, 225] on link "8 - 8279 - JOAO DIAS DE ALMEIDA" at bounding box center [600, 222] width 53 height 5
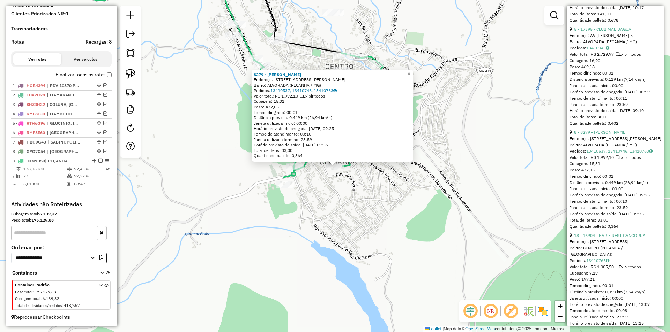
scroll to position [488, 0]
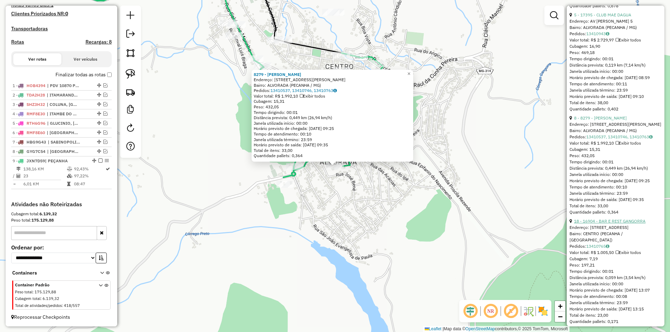
click at [609, 224] on link "18 - 16904 - BAR E REST GANGORRA" at bounding box center [609, 221] width 71 height 5
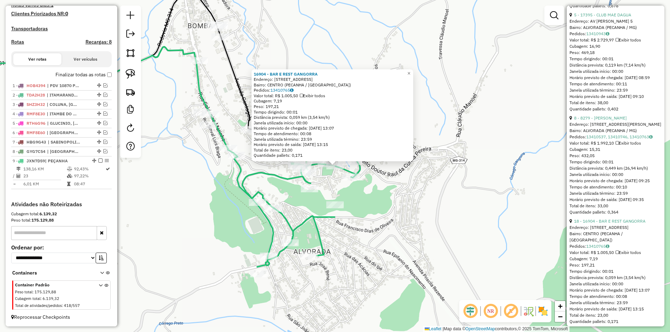
scroll to position [453, 0]
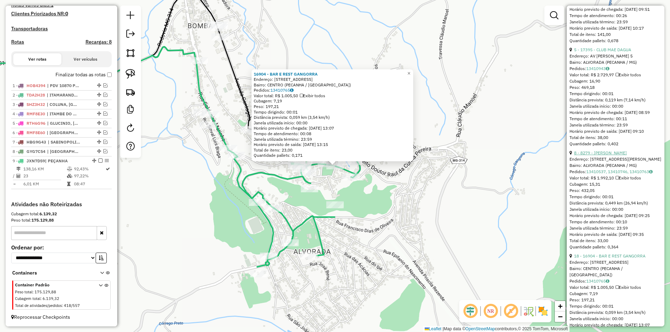
click at [616, 156] on link "8 - 8279 - JOAO DIAS DE ALMEIDA" at bounding box center [600, 152] width 53 height 5
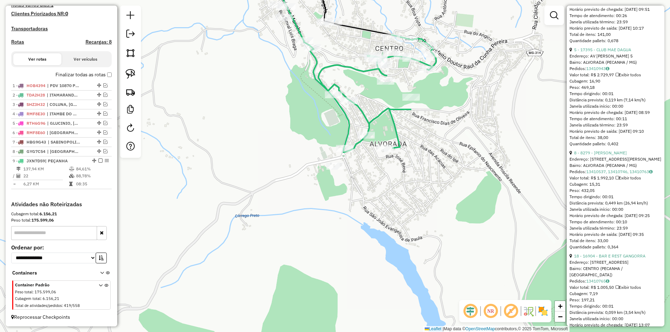
click at [356, 144] on icon at bounding box center [370, 94] width 132 height 118
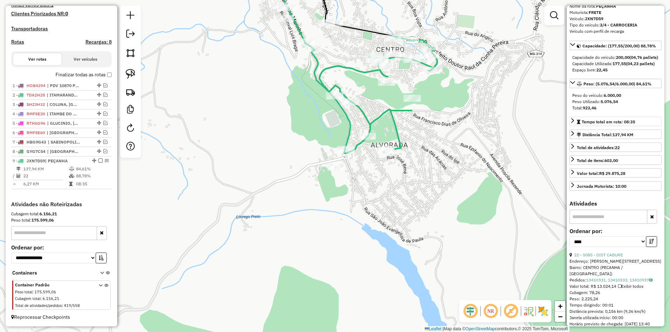
scroll to position [35, 0]
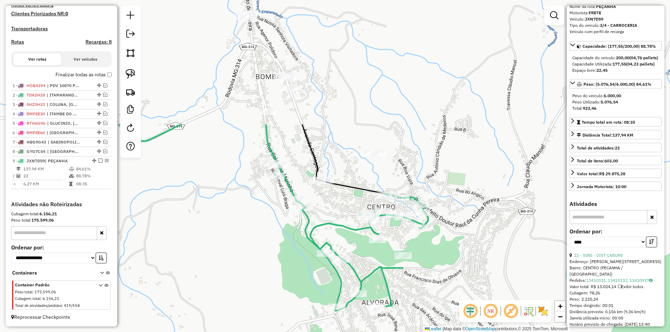
drag, startPoint x: 239, startPoint y: 175, endPoint x: 274, endPoint y: 243, distance: 76.4
click at [237, 287] on div "Janela de atendimento Grade de atendimento Capacidade Transportadoras Veículos …" at bounding box center [335, 166] width 670 height 332
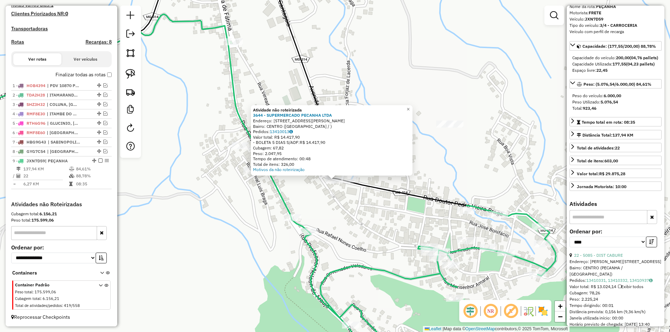
click at [366, 73] on div "Atividade não roteirizada 3644 - SUPERMERCADO PECANHA LTDA Endereço: AV JOSE PI…" at bounding box center [335, 166] width 670 height 332
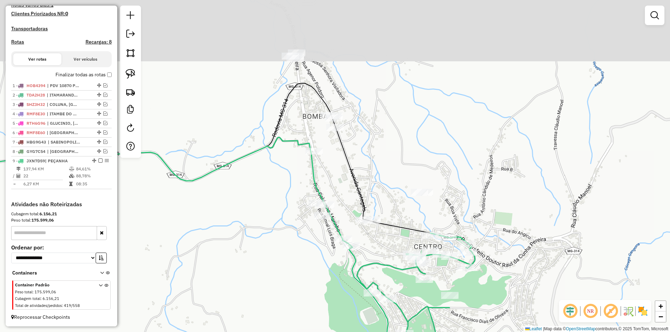
drag, startPoint x: 375, startPoint y: 98, endPoint x: 352, endPoint y: 133, distance: 41.9
click at [386, 167] on div "Janela de atendimento Grade de atendimento Capacidade Transportadoras Veículos …" at bounding box center [335, 166] width 670 height 332
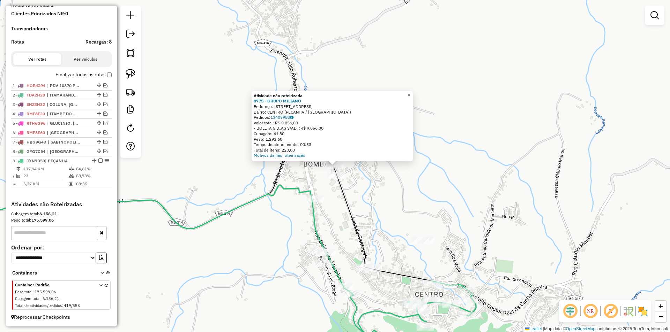
drag, startPoint x: 449, startPoint y: 91, endPoint x: 457, endPoint y: 113, distance: 23.2
click at [450, 90] on div "Atividade não roteirizada 8775 - GRUPO MILIANO Endereço: AV CANTAGALO 707 Bairr…" at bounding box center [335, 166] width 670 height 332
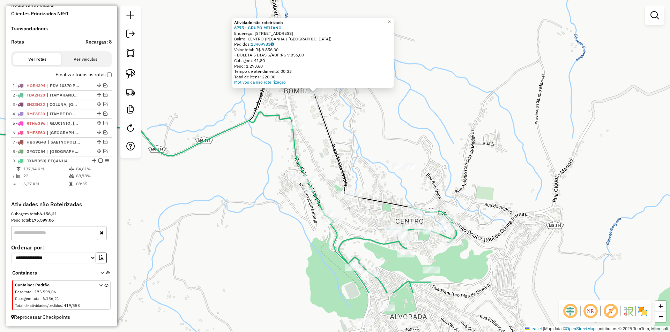
drag, startPoint x: 445, startPoint y: 89, endPoint x: 436, endPoint y: 62, distance: 27.8
click at [436, 62] on div "Atividade não roteirizada 8775 - GRUPO MILIANO Endereço: AV CANTAGALO 707 Bairr…" at bounding box center [335, 166] width 670 height 332
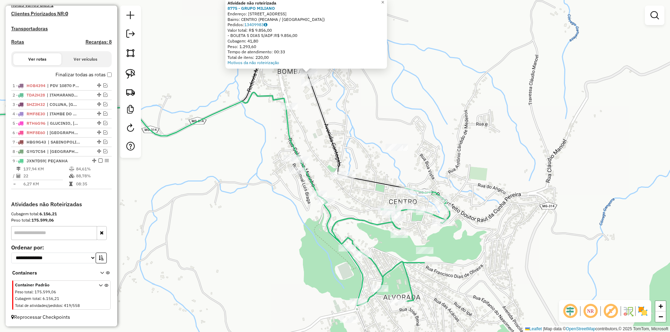
click at [329, 216] on icon at bounding box center [383, 247] width 132 height 118
select select "*********"
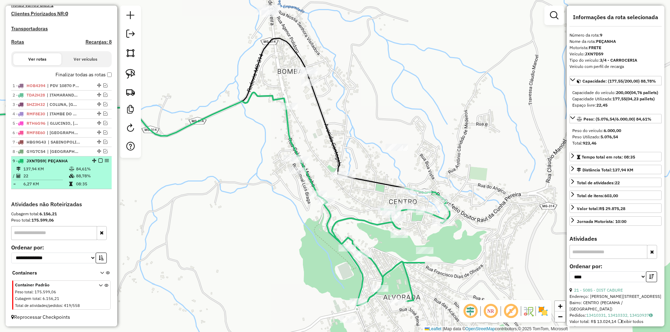
click at [98, 160] on em at bounding box center [100, 161] width 4 height 4
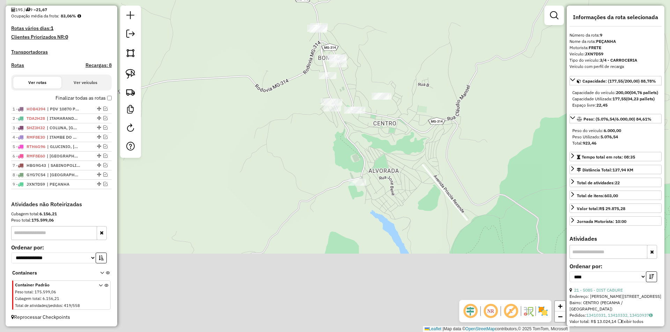
drag, startPoint x: 416, startPoint y: 166, endPoint x: 415, endPoint y: 78, distance: 88.6
click at [421, 74] on div "Janela de atendimento Grade de atendimento Capacidade Transportadoras Veículos …" at bounding box center [335, 166] width 670 height 332
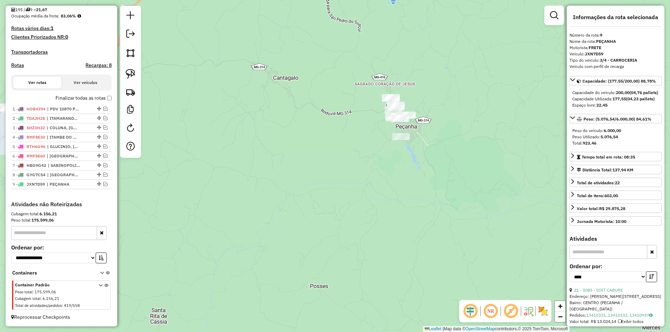
drag, startPoint x: 375, startPoint y: 186, endPoint x: 341, endPoint y: 216, distance: 45.0
click at [370, 249] on div "Janela de atendimento Grade de atendimento Capacidade Transportadoras Veículos …" at bounding box center [335, 166] width 670 height 332
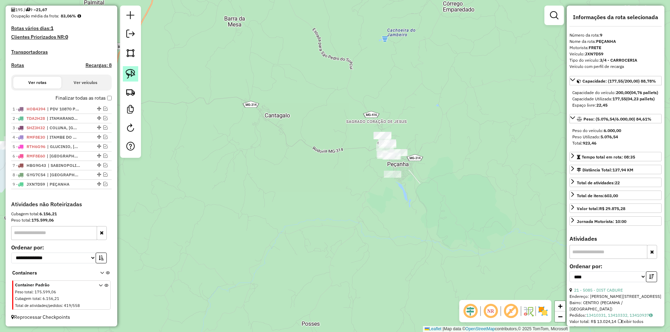
drag, startPoint x: 135, startPoint y: 73, endPoint x: 281, endPoint y: 100, distance: 148.2
click at [136, 72] on link at bounding box center [130, 73] width 15 height 15
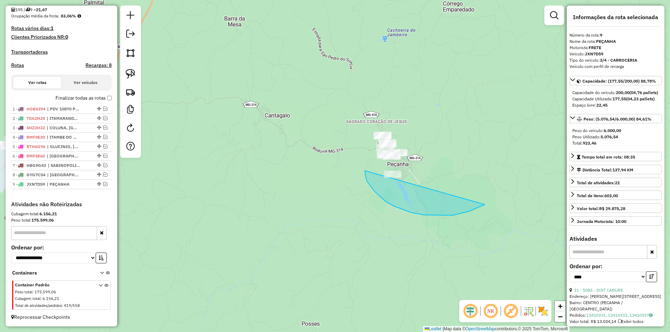
drag, startPoint x: 365, startPoint y: 172, endPoint x: 328, endPoint y: 44, distance: 132.9
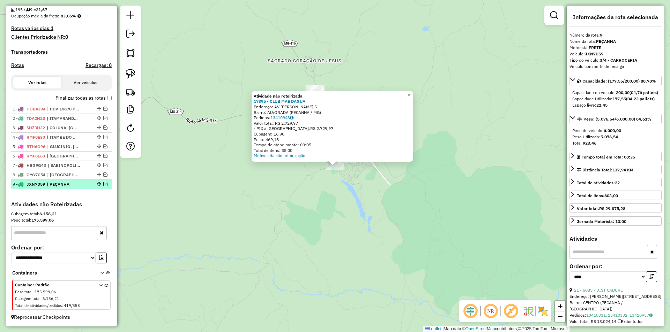
click at [76, 185] on span "| PEÇANHA" at bounding box center [63, 184] width 32 height 6
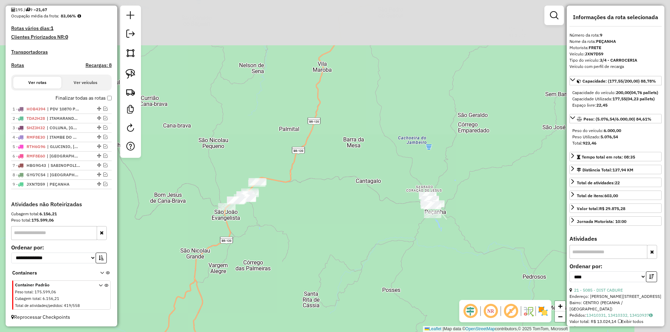
drag, startPoint x: 296, startPoint y: 166, endPoint x: 311, endPoint y: 207, distance: 43.5
click at [234, 260] on div "Janela de atendimento Grade de atendimento Capacidade Transportadoras Veículos …" at bounding box center [335, 166] width 670 height 332
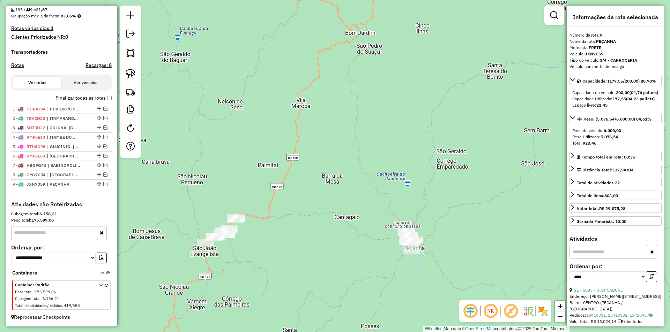
drag, startPoint x: 332, startPoint y: 196, endPoint x: 378, endPoint y: 216, distance: 51.1
click at [339, 227] on div "Janela de atendimento Grade de atendimento Capacidade Transportadoras Veículos …" at bounding box center [335, 166] width 670 height 332
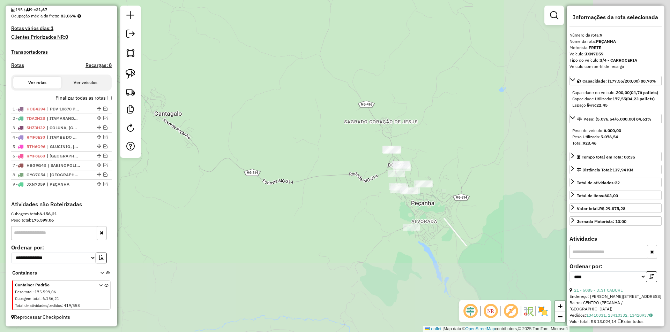
drag, startPoint x: 306, startPoint y: 155, endPoint x: 199, endPoint y: 99, distance: 120.9
click at [187, 101] on div "Janela de atendimento Grade de atendimento Capacidade Transportadoras Veículos …" at bounding box center [335, 166] width 670 height 332
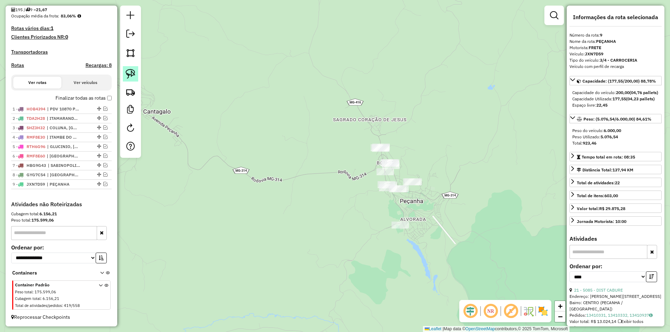
click at [133, 75] on img at bounding box center [131, 74] width 10 height 10
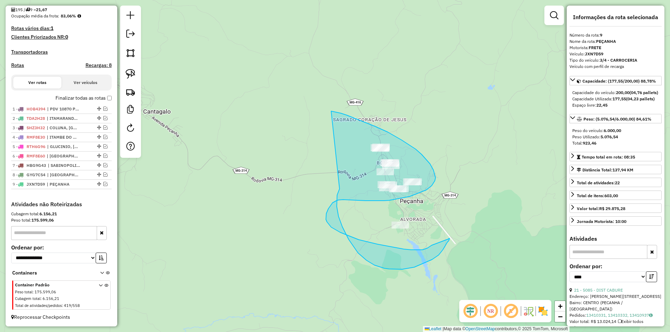
drag, startPoint x: 337, startPoint y: 198, endPoint x: 327, endPoint y: 111, distance: 87.3
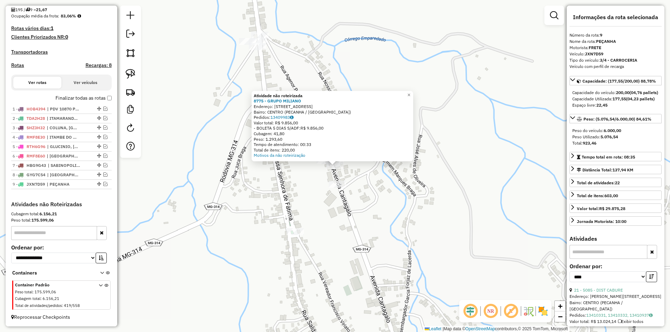
drag, startPoint x: 400, startPoint y: 199, endPoint x: 358, endPoint y: 175, distance: 48.1
click at [398, 198] on div "Atividade não roteirizada 8775 - GRUPO MILIANO Endereço: AV CANTAGALO 707 Bairr…" at bounding box center [335, 166] width 670 height 332
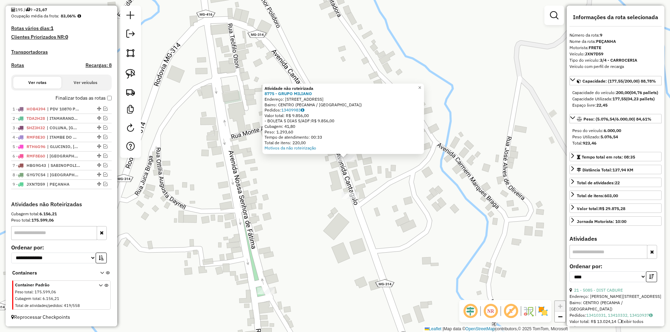
drag, startPoint x: 386, startPoint y: 203, endPoint x: 353, endPoint y: 172, distance: 45.6
click at [382, 200] on div "Atividade não roteirizada 8775 - GRUPO MILIANO Endereço: AV CANTAGALO 707 Bairr…" at bounding box center [335, 166] width 670 height 332
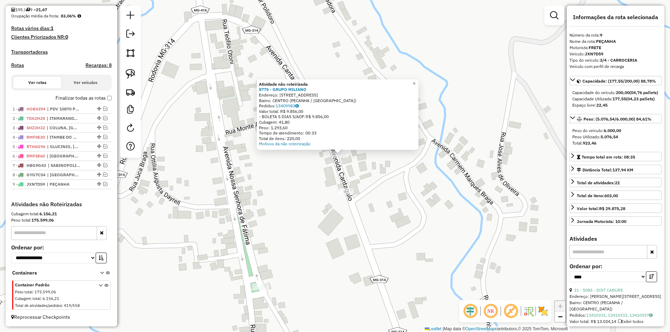
click at [368, 171] on div "Atividade não roteirizada 8775 - GRUPO MILIANO Endereço: AV CANTAGALO 707 Bairr…" at bounding box center [335, 166] width 670 height 332
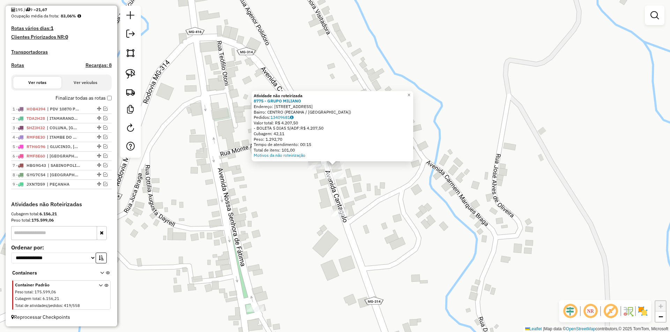
drag, startPoint x: 390, startPoint y: 202, endPoint x: 375, endPoint y: 197, distance: 15.9
click at [386, 201] on div "Atividade não roteirizada 8775 - GRUPO MILIANO Endereço: AV CANTAGALO 707 Bairr…" at bounding box center [335, 166] width 670 height 332
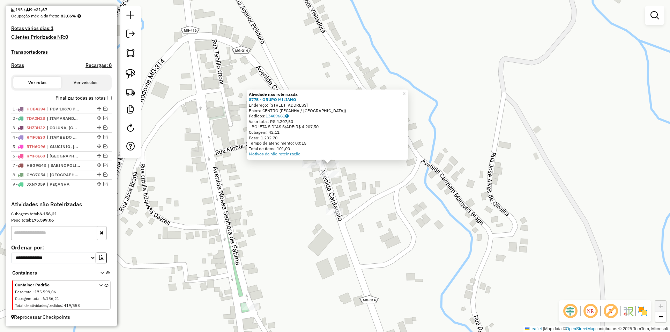
click at [311, 168] on div at bounding box center [310, 164] width 17 height 7
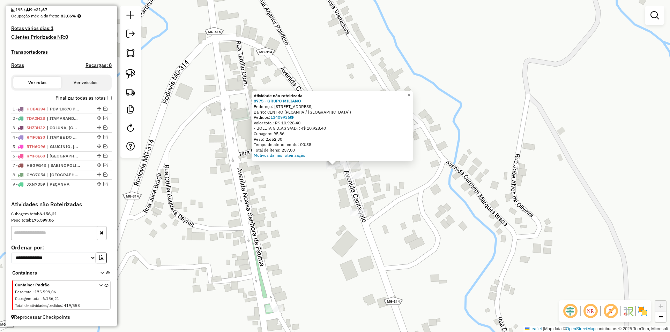
drag, startPoint x: 417, startPoint y: 187, endPoint x: 347, endPoint y: 192, distance: 69.9
click at [415, 186] on div "Atividade não roteirizada 8775 - GRUPO MILIANO Endereço: AV CANTAGALO 707 Bairr…" at bounding box center [335, 166] width 670 height 332
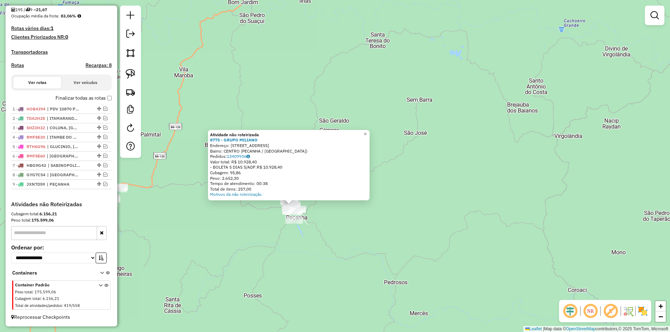
drag, startPoint x: 305, startPoint y: 251, endPoint x: 451, endPoint y: 169, distance: 167.4
click at [451, 170] on div "Atividade não roteirizada 8775 - GRUPO MILIANO Endereço: AV CANTAGALO 707 Bairr…" at bounding box center [335, 166] width 670 height 332
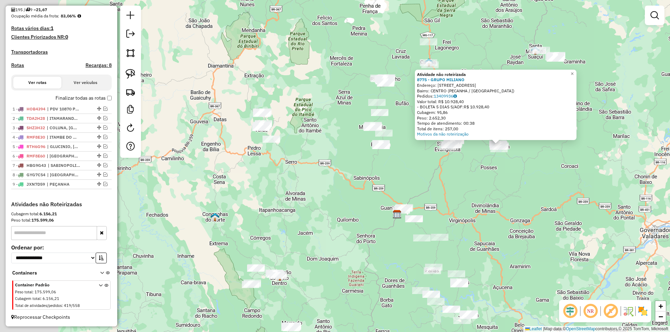
drag, startPoint x: 409, startPoint y: 206, endPoint x: 450, endPoint y: 195, distance: 42.4
click at [463, 195] on div "Atividade não roteirizada 8775 - GRUPO MILIANO Endereço: AV CANTAGALO 707 Bairr…" at bounding box center [335, 166] width 670 height 332
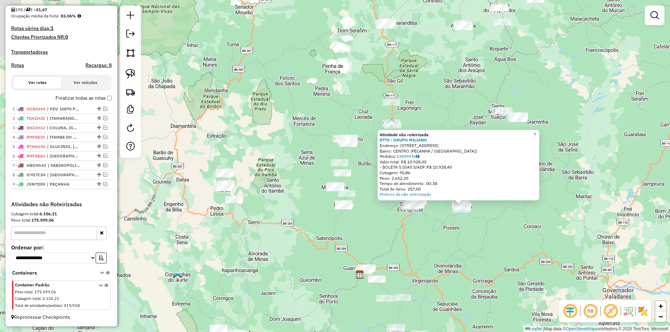
drag, startPoint x: 353, startPoint y: 193, endPoint x: 259, endPoint y: 190, distance: 94.2
click at [299, 257] on div "Atividade não roteirizada 8775 - GRUPO MILIANO Endereço: AV CANTAGALO 707 Bairr…" at bounding box center [335, 166] width 670 height 332
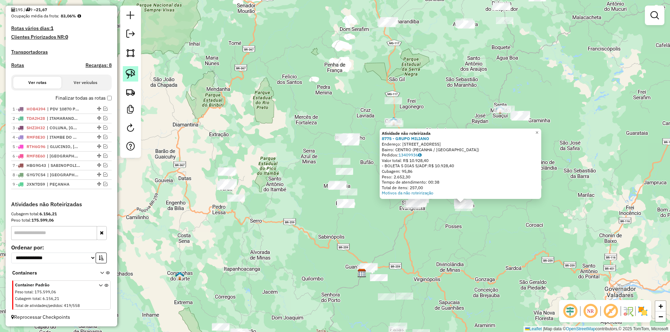
drag, startPoint x: 129, startPoint y: 73, endPoint x: 136, endPoint y: 75, distance: 6.9
click at [130, 73] on img at bounding box center [131, 74] width 10 height 10
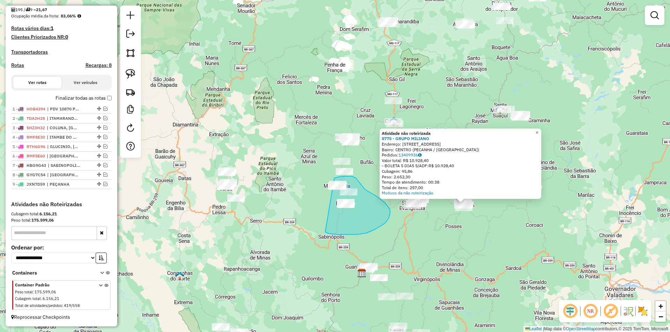
drag, startPoint x: 356, startPoint y: 235, endPoint x: 302, endPoint y: 176, distance: 80.0
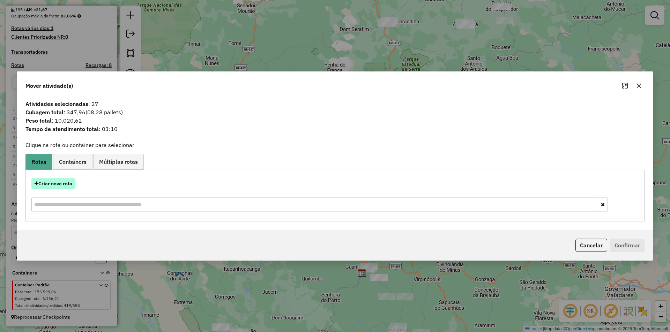
click at [63, 185] on button "Criar nova rota" at bounding box center [53, 184] width 44 height 11
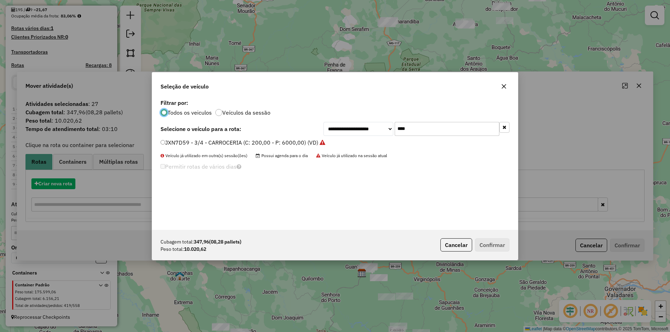
scroll to position [4, 2]
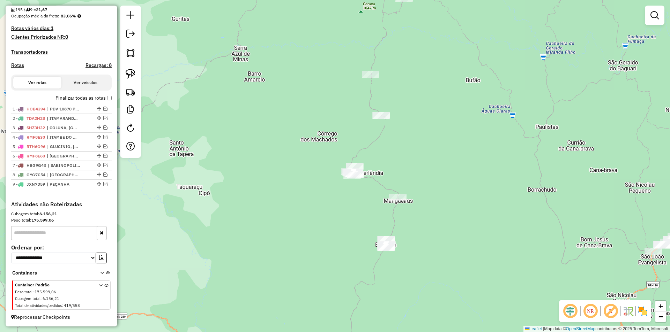
drag, startPoint x: 301, startPoint y: 183, endPoint x: 207, endPoint y: 127, distance: 109.6
click at [291, 178] on div "Atividade não roteirizada 8775 - GRUPO MILIANO Endereço: AV CANTAGALO 707 Bairr…" at bounding box center [335, 166] width 670 height 332
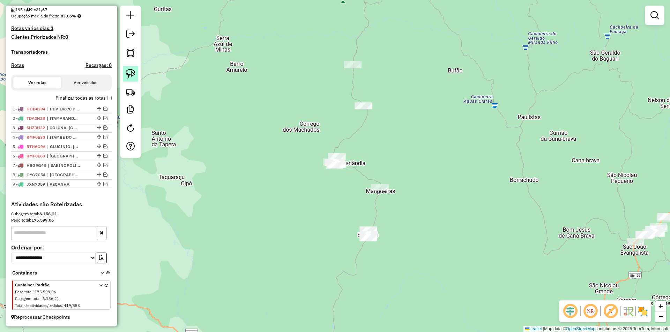
click at [133, 74] on img at bounding box center [131, 74] width 10 height 10
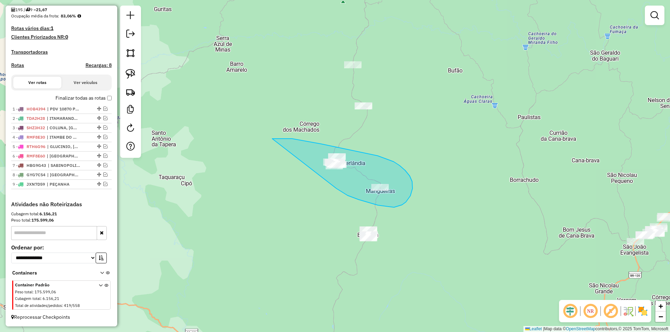
drag, startPoint x: 367, startPoint y: 202, endPoint x: 270, endPoint y: 139, distance: 115.3
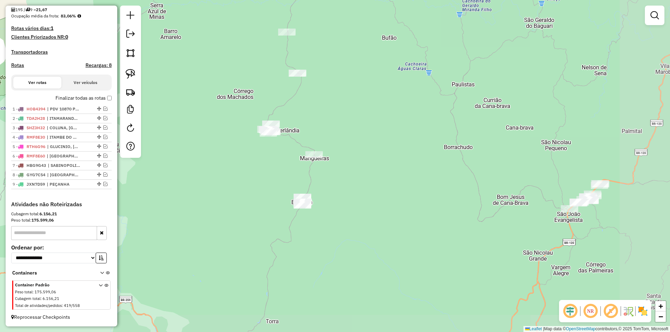
drag, startPoint x: 457, startPoint y: 222, endPoint x: 384, endPoint y: 177, distance: 86.2
click at [385, 181] on div "Atividade não roteirizada 8775 - GRUPO MILIANO Endereço: AV CANTAGALO 707 Bairr…" at bounding box center [335, 166] width 670 height 332
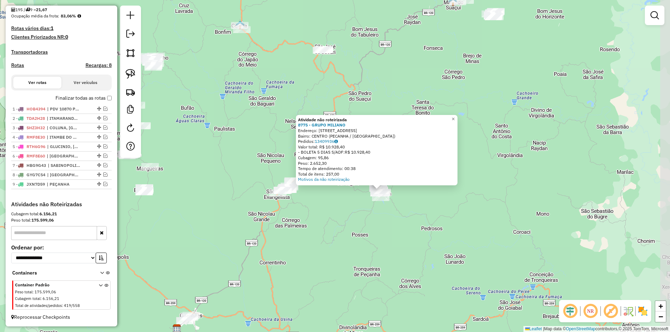
drag, startPoint x: 496, startPoint y: 224, endPoint x: 324, endPoint y: 234, distance: 171.9
click at [324, 234] on div "Atividade não roteirizada 8775 - GRUPO MILIANO Endereço: AV CANTAGALO 707 Bairr…" at bounding box center [335, 166] width 670 height 332
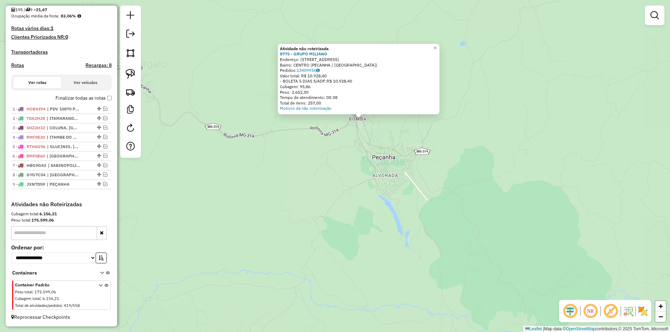
click at [431, 180] on div "Atividade não roteirizada 8775 - GRUPO MILIANO Endereço: AV CANTAGALO 707 Bairr…" at bounding box center [335, 166] width 670 height 332
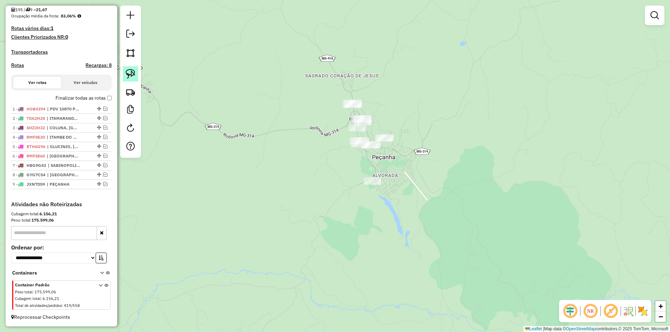
click at [129, 76] on img at bounding box center [131, 74] width 10 height 10
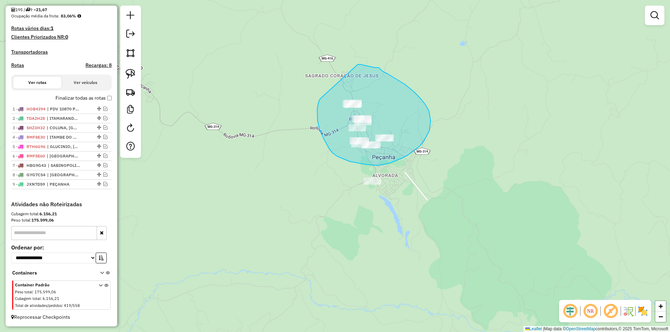
drag, startPoint x: 317, startPoint y: 111, endPoint x: 357, endPoint y: 65, distance: 61.5
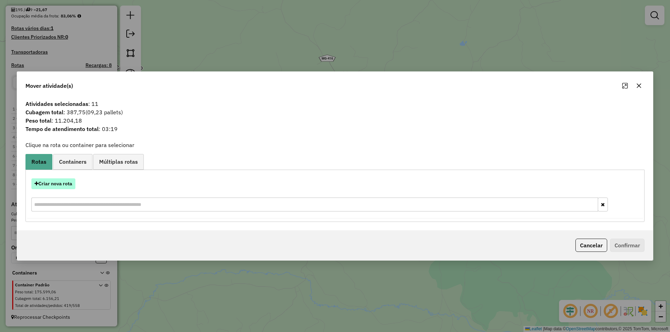
click at [63, 184] on button "Criar nova rota" at bounding box center [53, 184] width 44 height 11
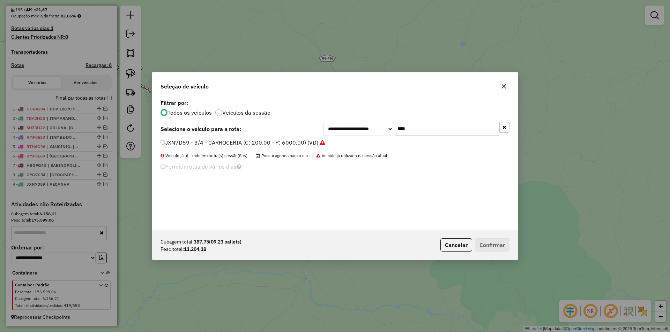
drag, startPoint x: 185, startPoint y: 143, endPoint x: 222, endPoint y: 143, distance: 37.3
click at [184, 143] on label "JXN7D59 - 3/4 - CARROCERIA (C: 200,00 - P: 6000,00) (VD)" at bounding box center [242, 142] width 165 height 8
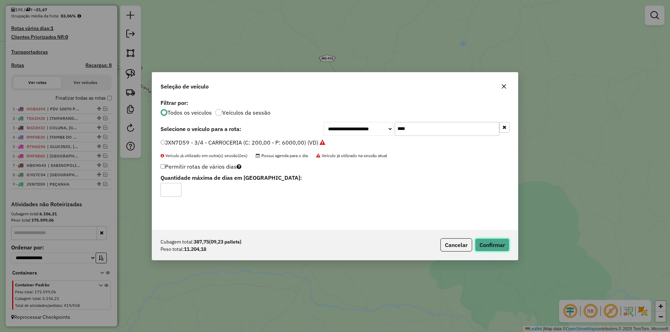
click at [498, 248] on button "Confirmar" at bounding box center [492, 245] width 35 height 13
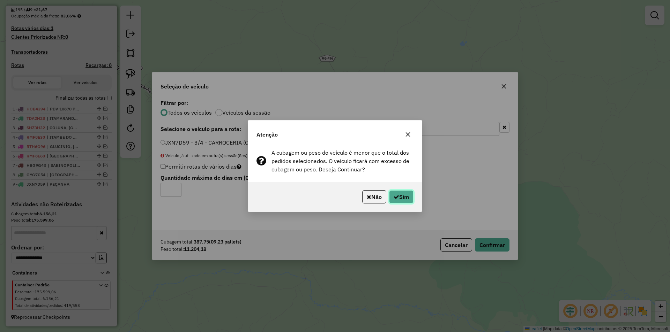
click at [401, 198] on button "Sim" at bounding box center [401, 196] width 24 height 13
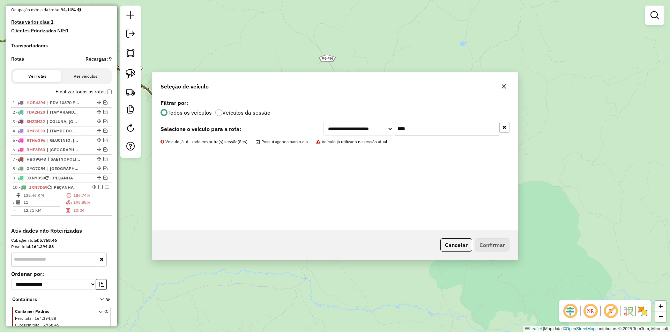
scroll to position [204, 0]
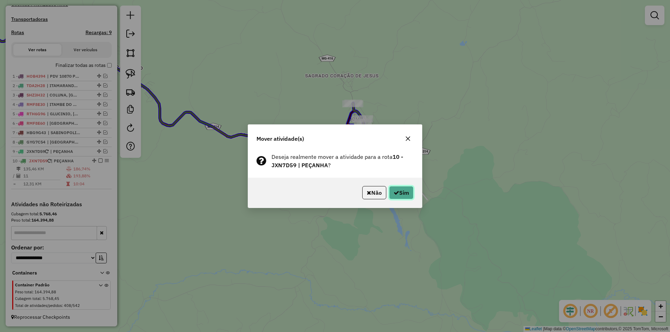
click at [395, 191] on icon "button" at bounding box center [396, 193] width 6 height 6
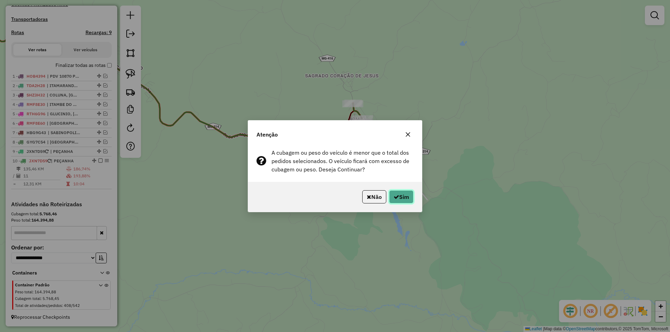
click at [399, 196] on button "Sim" at bounding box center [401, 196] width 24 height 13
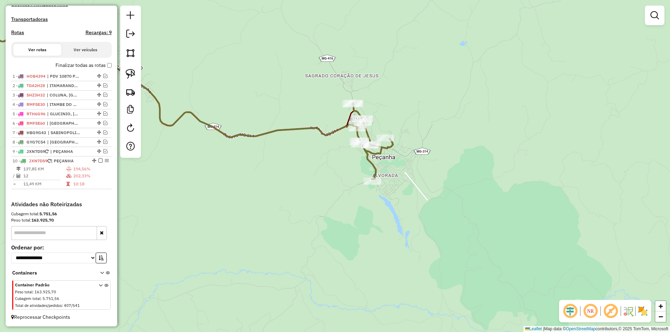
click at [379, 153] on icon at bounding box center [373, 141] width 40 height 76
select select "*********"
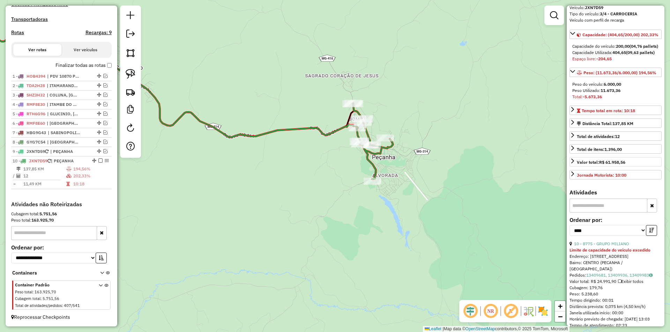
scroll to position [105, 0]
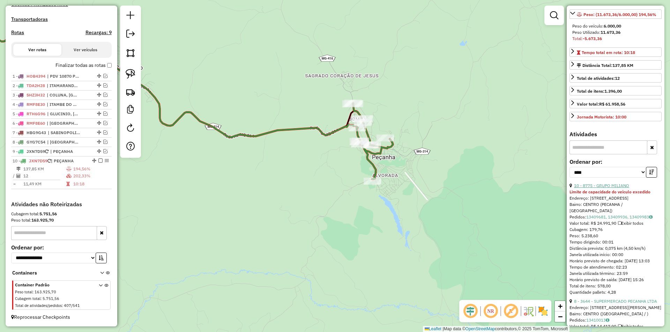
click at [614, 188] on link "10 - 8775 - GRUPO MILIANO" at bounding box center [601, 185] width 55 height 5
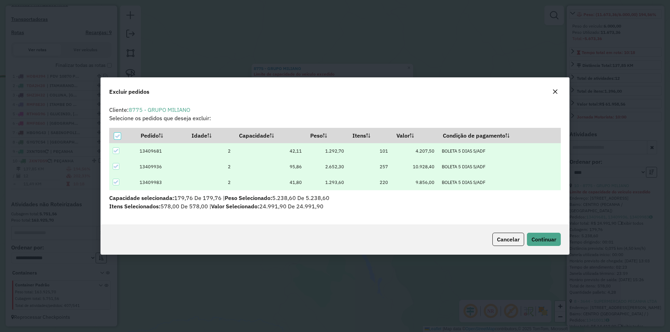
scroll to position [4, 2]
click at [116, 168] on icon at bounding box center [116, 166] width 5 height 5
drag, startPoint x: 539, startPoint y: 241, endPoint x: 356, endPoint y: 209, distance: 185.5
click at [356, 209] on div "Excluir pedidos Cliente: 8775 - GRUPO MILIANO Selecione os pedidos que deseja e…" at bounding box center [334, 166] width 469 height 178
drag, startPoint x: 113, startPoint y: 183, endPoint x: 114, endPoint y: 177, distance: 6.4
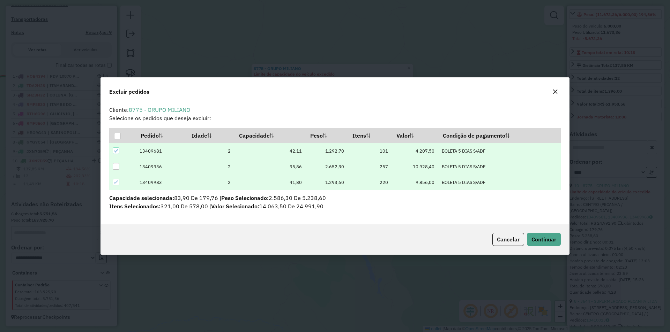
click at [114, 181] on div at bounding box center [116, 182] width 7 height 7
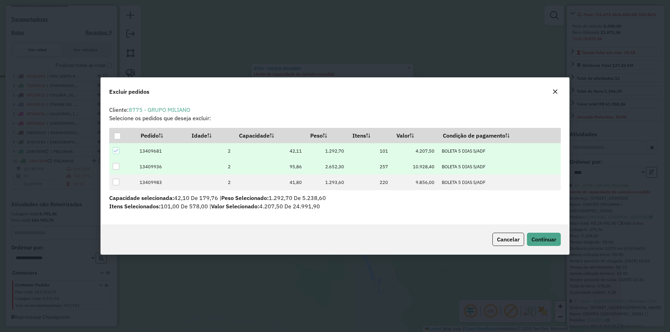
click at [116, 150] on icon at bounding box center [116, 151] width 5 height 5
click at [116, 167] on div at bounding box center [116, 166] width 7 height 7
click at [539, 239] on span "Continuar" at bounding box center [543, 239] width 25 height 7
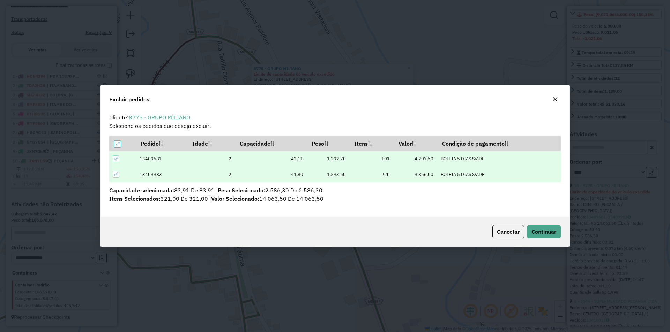
scroll to position [0, 0]
click at [117, 174] on icon at bounding box center [116, 174] width 5 height 3
click at [541, 238] on button "Continuar" at bounding box center [544, 231] width 34 height 13
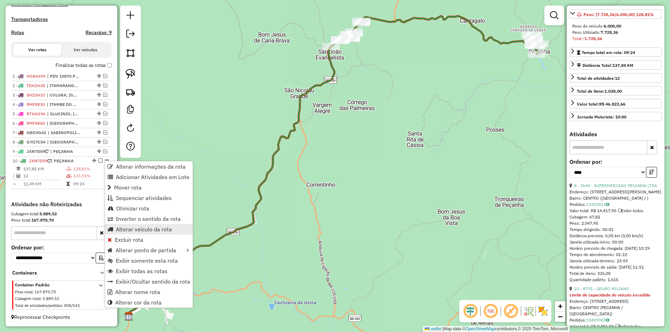
click at [149, 228] on span "Alterar veículo da rota" at bounding box center [144, 230] width 56 height 6
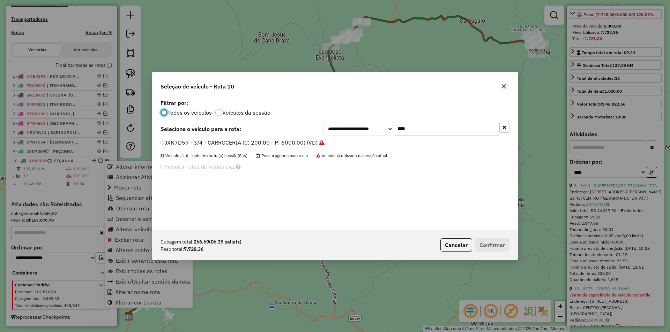
scroll to position [4, 2]
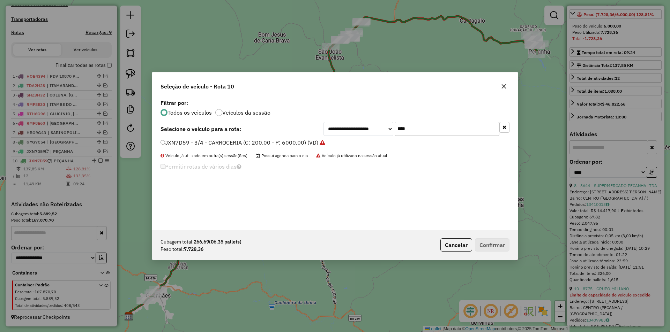
drag, startPoint x: 410, startPoint y: 134, endPoint x: 351, endPoint y: 118, distance: 61.1
click at [348, 125] on div "**********" at bounding box center [416, 129] width 186 height 14
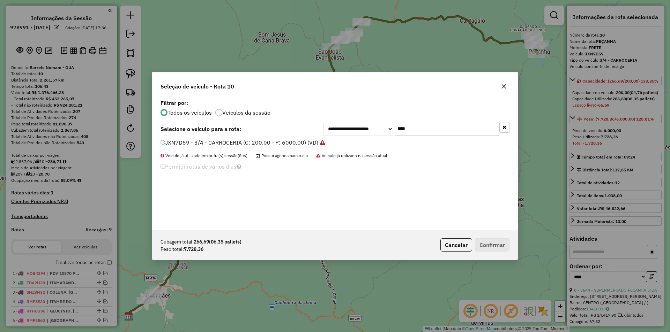
select select "*********"
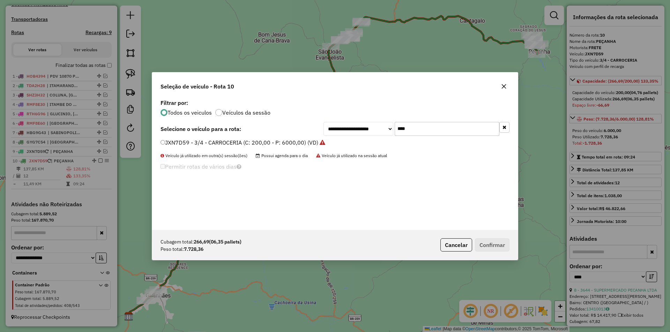
scroll to position [4, 2]
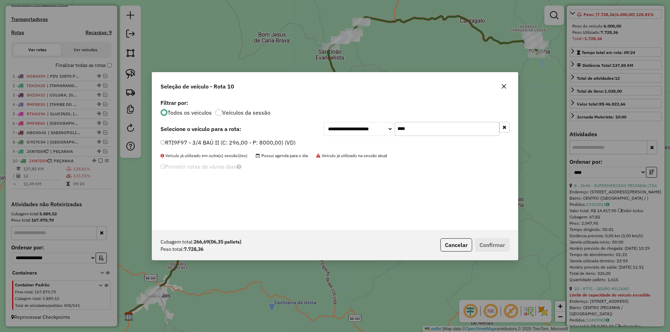
type input "****"
click at [186, 143] on label "RTI9F97 - 3/4 BAÚ II (C: 296,00 - P: 8000,00) (VD)" at bounding box center [227, 142] width 135 height 8
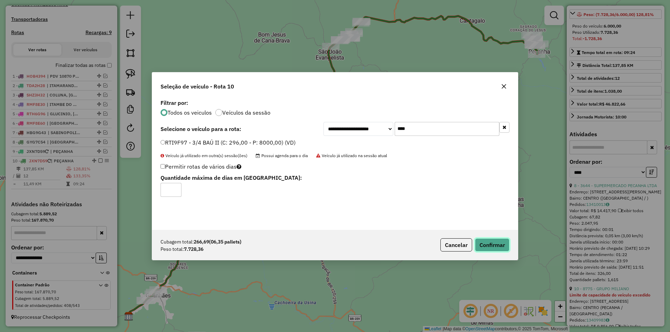
click at [493, 246] on button "Confirmar" at bounding box center [492, 245] width 35 height 13
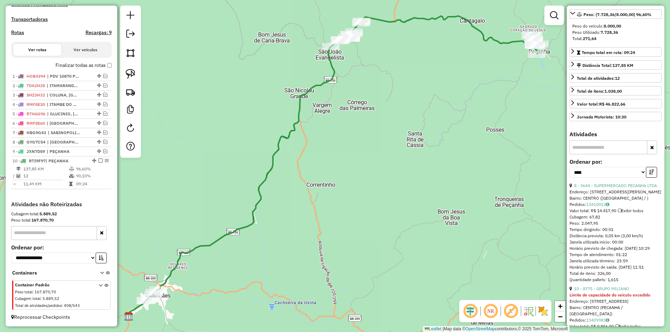
scroll to position [98, 0]
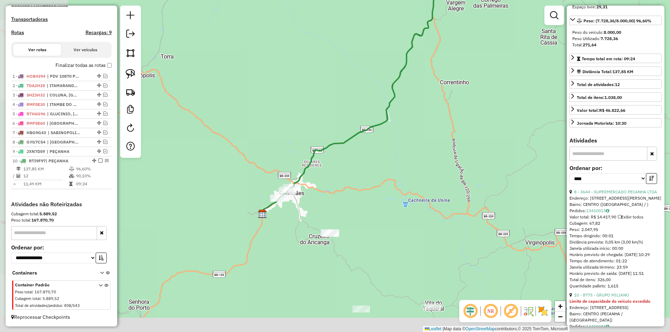
drag, startPoint x: 242, startPoint y: 289, endPoint x: 389, endPoint y: 159, distance: 196.2
click at [389, 160] on div "Janela de atendimento Grade de atendimento Capacidade Transportadoras Veículos …" at bounding box center [335, 166] width 670 height 332
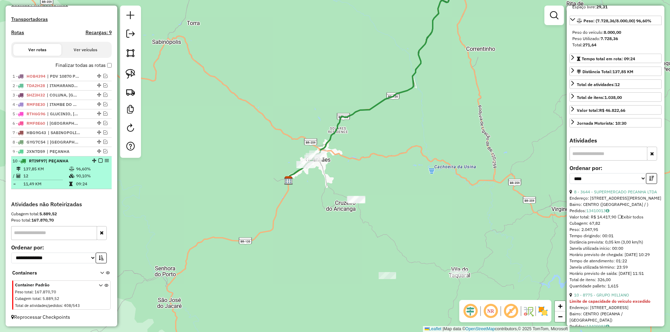
click at [98, 160] on em at bounding box center [100, 161] width 4 height 4
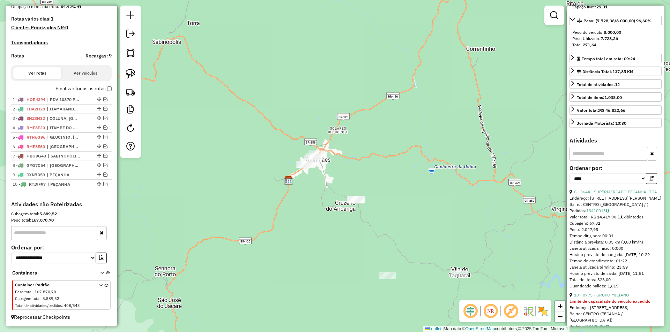
scroll to position [180, 0]
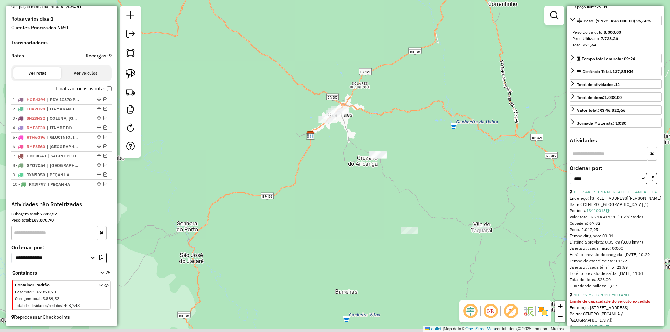
drag, startPoint x: 428, startPoint y: 212, endPoint x: 452, endPoint y: 163, distance: 54.6
click at [451, 163] on div "Janela de atendimento Grade de atendimento Capacidade Transportadoras Veículos …" at bounding box center [335, 166] width 670 height 332
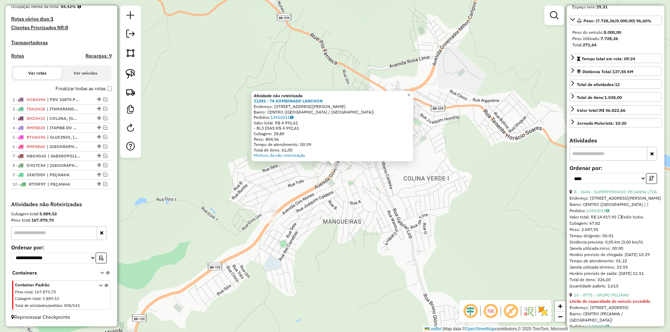
drag, startPoint x: 394, startPoint y: 211, endPoint x: 375, endPoint y: 201, distance: 22.0
click at [385, 206] on div "Atividade não roteirizada 11281 - TA KOMBINADO LANCHON Endereço: [STREET_ADDRES…" at bounding box center [335, 166] width 670 height 332
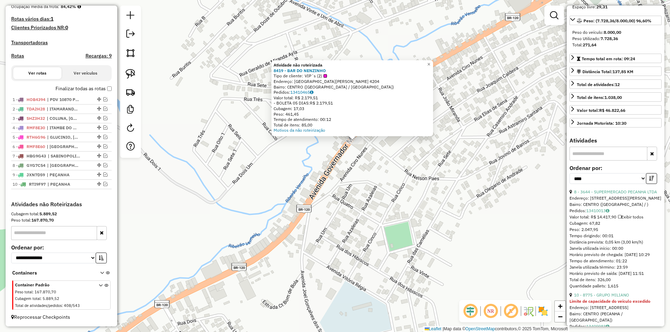
click at [376, 173] on div "Atividade não roteirizada 8419 - BAR DO NENZINHO Tipo de cliente: VIP´s (2) End…" at bounding box center [335, 166] width 670 height 332
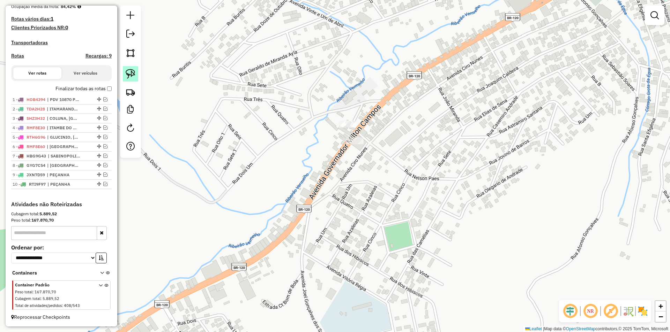
click at [130, 70] on img at bounding box center [131, 74] width 10 height 10
drag, startPoint x: 369, startPoint y: 166, endPoint x: 322, endPoint y: 131, distance: 58.2
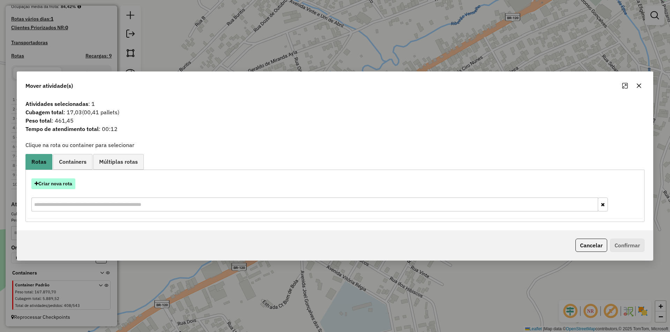
click at [61, 185] on button "Criar nova rota" at bounding box center [53, 184] width 44 height 11
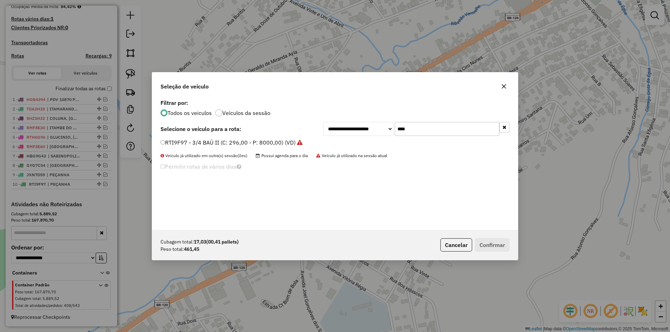
scroll to position [4, 2]
drag, startPoint x: 436, startPoint y: 127, endPoint x: 338, endPoint y: 136, distance: 98.1
click at [338, 136] on div "**********" at bounding box center [334, 164] width 365 height 133
type input "****"
drag, startPoint x: 192, startPoint y: 142, endPoint x: 279, endPoint y: 160, distance: 88.8
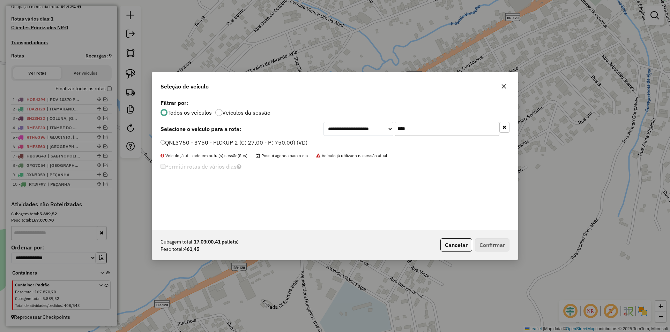
click at [192, 141] on label "QNL3750 - 3750 - PICKUP 2 (C: 27,00 - P: 750,00) (VD)" at bounding box center [233, 142] width 147 height 8
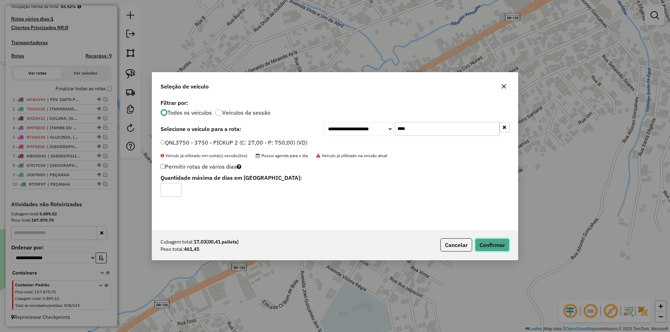
click at [494, 248] on button "Confirmar" at bounding box center [492, 245] width 35 height 13
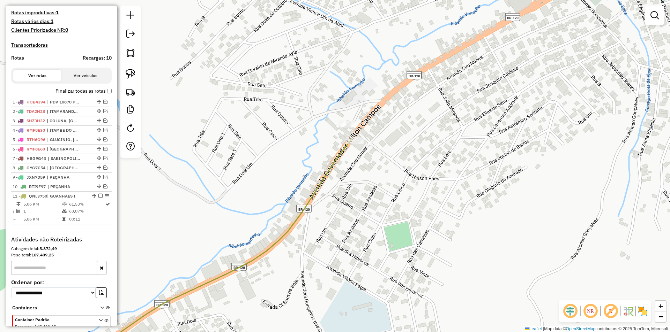
scroll to position [222, 0]
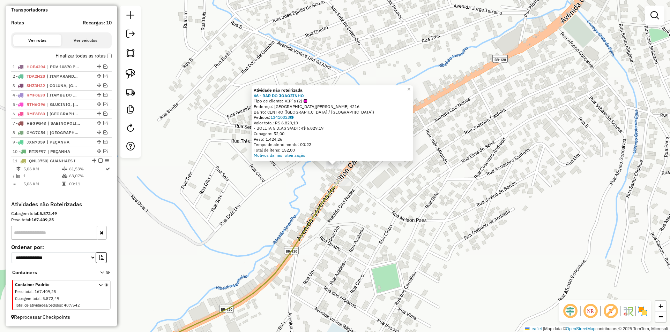
click at [511, 136] on div "Atividade não roteirizada 66 - BAR DO JOAOZINHO Tipo de cliente: VIP´s (2) Ende…" at bounding box center [335, 166] width 670 height 332
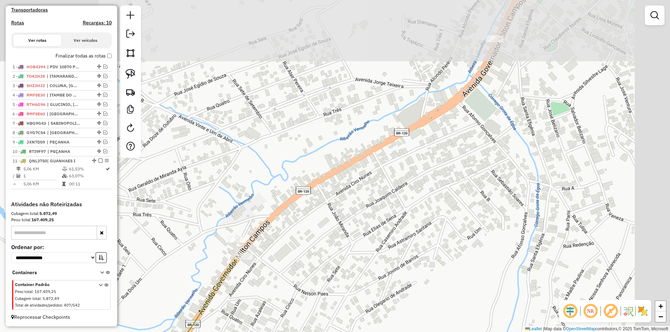
drag, startPoint x: 515, startPoint y: 141, endPoint x: 396, endPoint y: 213, distance: 138.6
click at [385, 233] on div "Janela de atendimento Grade de atendimento Capacidade Transportadoras Veículos …" at bounding box center [335, 166] width 670 height 332
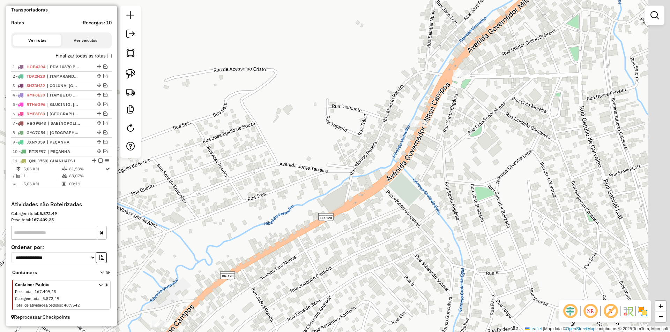
drag, startPoint x: 424, startPoint y: 187, endPoint x: 416, endPoint y: 197, distance: 13.6
click at [416, 207] on div "Janela de atendimento Grade de atendimento Capacidade Transportadoras Veículos …" at bounding box center [335, 166] width 670 height 332
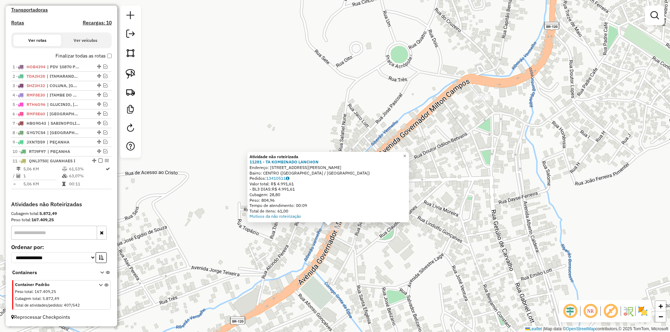
drag, startPoint x: 459, startPoint y: 143, endPoint x: 455, endPoint y: 209, distance: 66.0
click at [455, 209] on div "Atividade não roteirizada 11281 - TA KOMBINADO LANCHON Endereço: [STREET_ADDRES…" at bounding box center [335, 166] width 670 height 332
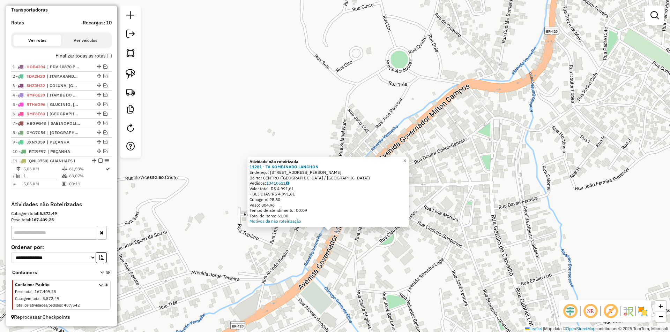
drag, startPoint x: 468, startPoint y: 183, endPoint x: 469, endPoint y: 147, distance: 36.3
click at [467, 180] on div "Atividade não roteirizada 11281 - TA KOMBINADO LANCHON Endereço: [STREET_ADDRES…" at bounding box center [335, 166] width 670 height 332
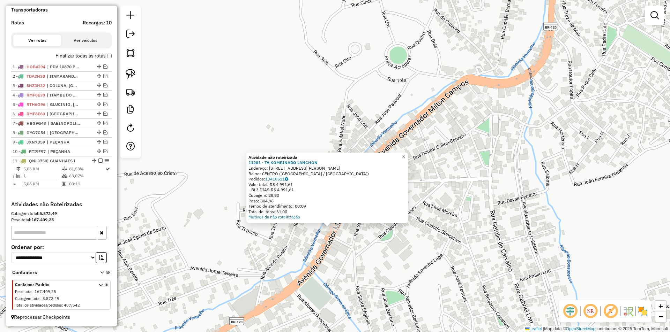
click at [476, 101] on div at bounding box center [480, 97] width 17 height 7
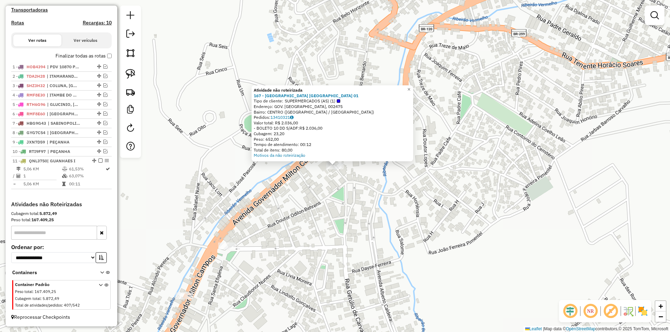
click at [369, 220] on div "Atividade não roteirizada 167 - SUL AMERICA LOJA 01 Tipo de cliente: SUPERMERCA…" at bounding box center [335, 166] width 670 height 332
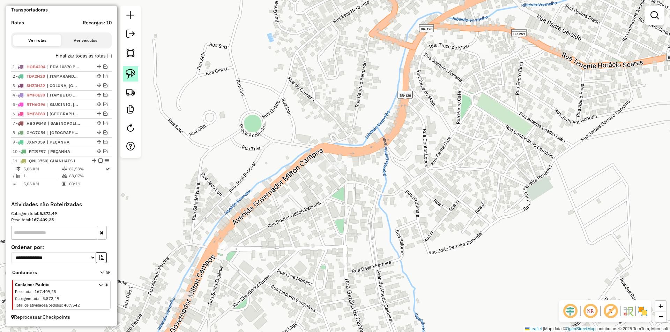
drag, startPoint x: 128, startPoint y: 73, endPoint x: 147, endPoint y: 71, distance: 19.6
click at [128, 72] on img at bounding box center [131, 74] width 10 height 10
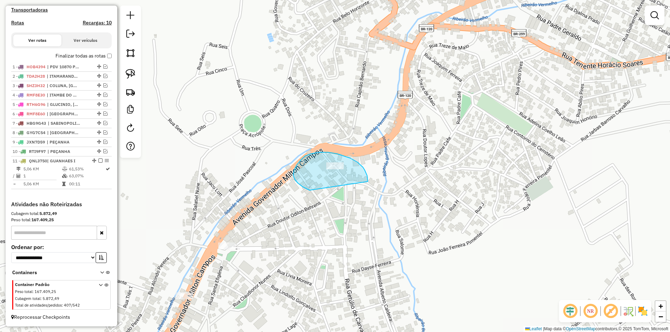
drag, startPoint x: 368, startPoint y: 182, endPoint x: 385, endPoint y: 156, distance: 30.7
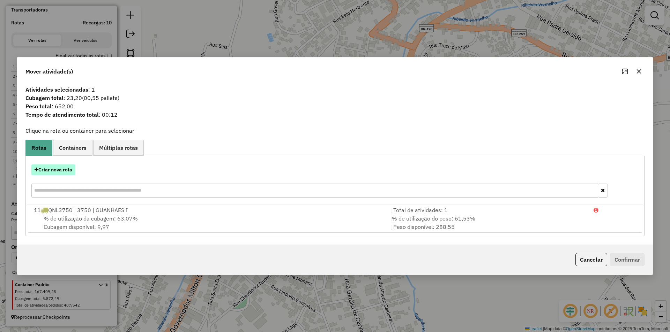
drag, startPoint x: 56, startPoint y: 169, endPoint x: 61, endPoint y: 168, distance: 4.9
click at [61, 168] on button "Criar nova rota" at bounding box center [53, 170] width 44 height 11
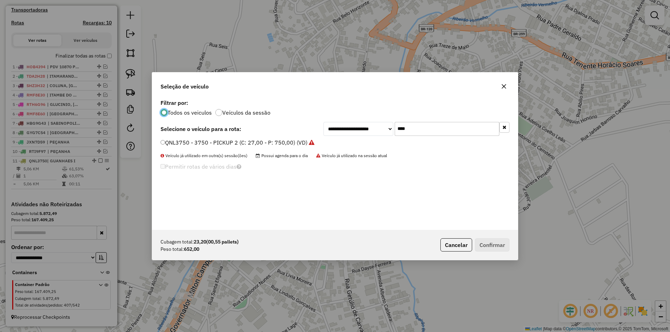
scroll to position [4, 2]
click at [215, 144] on label "QNL3750 - 3750 - PICKUP 2 (C: 27,00 - P: 750,00) (VD)" at bounding box center [237, 142] width 154 height 8
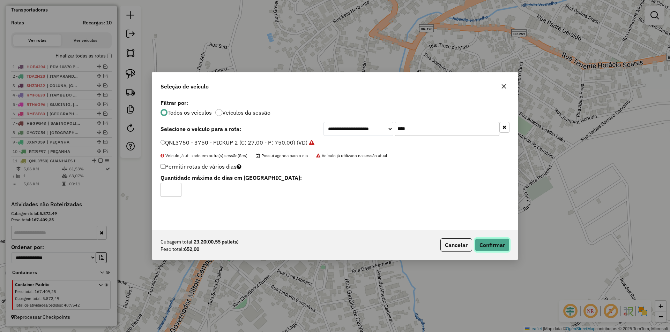
click at [491, 248] on button "Confirmar" at bounding box center [492, 245] width 35 height 13
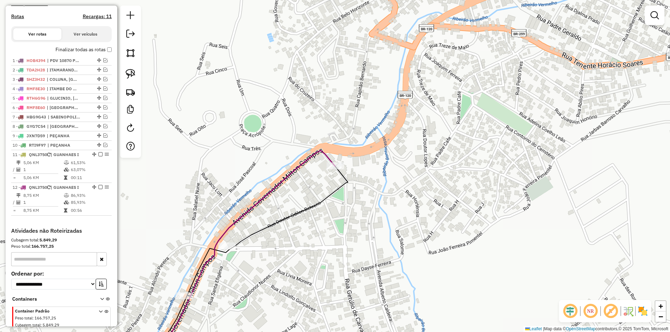
scroll to position [223, 0]
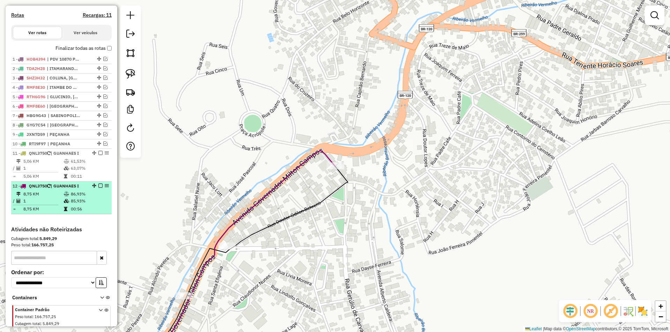
click at [99, 188] on em at bounding box center [100, 186] width 4 height 4
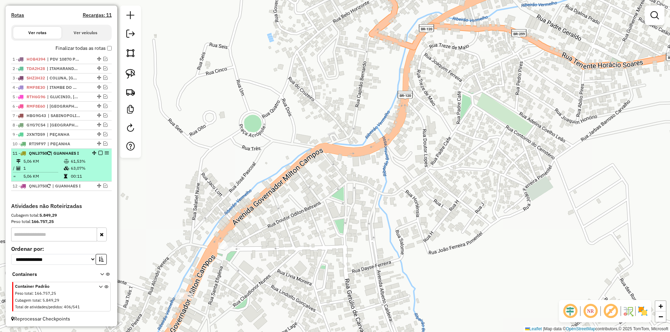
click at [99, 155] on em at bounding box center [100, 153] width 4 height 4
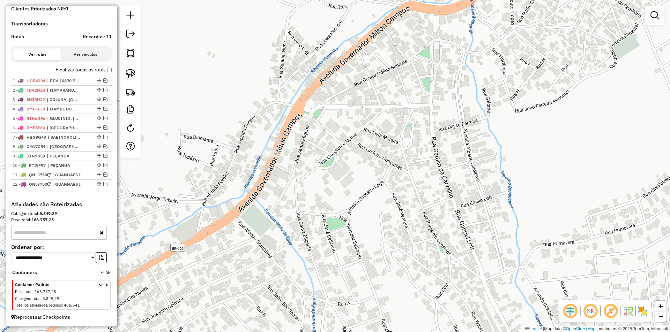
drag, startPoint x: 349, startPoint y: 191, endPoint x: 391, endPoint y: 97, distance: 103.2
click at [399, 95] on div "Janela de atendimento Grade de atendimento Capacidade Transportadoras Veículos …" at bounding box center [335, 166] width 670 height 332
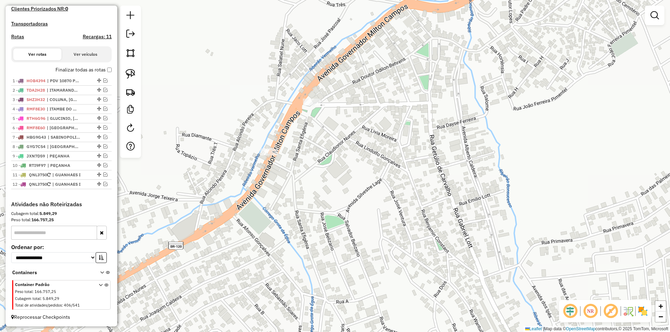
drag, startPoint x: 129, startPoint y: 72, endPoint x: 172, endPoint y: 98, distance: 49.5
click at [129, 72] on img at bounding box center [131, 74] width 10 height 10
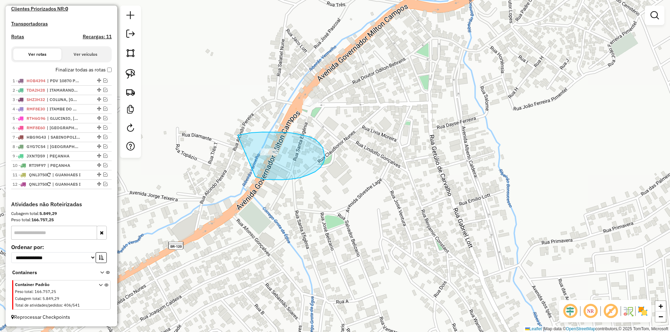
drag, startPoint x: 257, startPoint y: 177, endPoint x: 233, endPoint y: 136, distance: 47.7
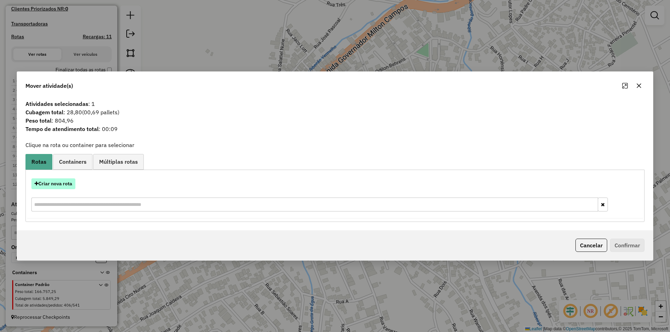
click at [61, 189] on button "Criar nova rota" at bounding box center [53, 184] width 44 height 11
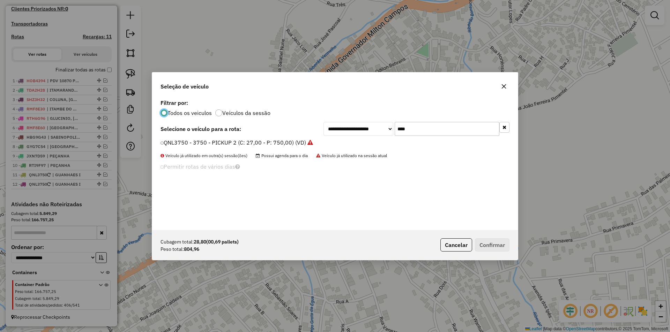
scroll to position [4, 2]
drag, startPoint x: 208, startPoint y: 142, endPoint x: 214, endPoint y: 142, distance: 7.0
click at [209, 142] on label "QNL3750 - 3750 - PICKUP 2 (C: 27,00 - P: 750,00) (VD)" at bounding box center [236, 142] width 153 height 8
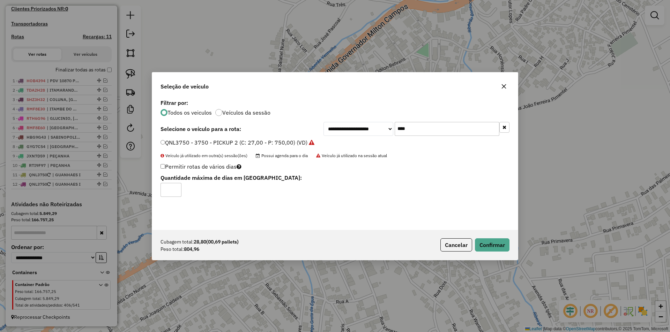
drag, startPoint x: 325, startPoint y: 131, endPoint x: 297, endPoint y: 100, distance: 41.7
click at [289, 123] on div "**********" at bounding box center [334, 129] width 349 height 14
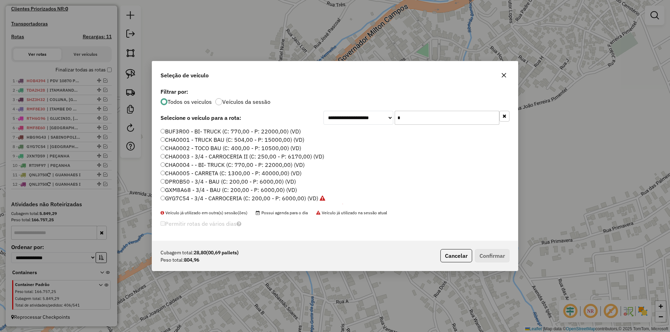
type input "*"
click at [289, 157] on label "CHA0003 - 3/4 - CARROCERIA II (C: 250,00 - P: 6170,00) (VD)" at bounding box center [242, 156] width 164 height 8
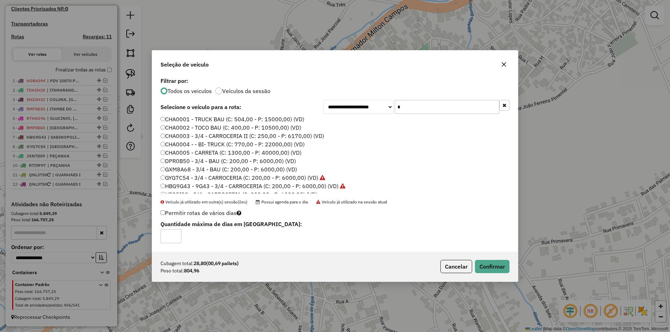
scroll to position [0, 0]
click at [491, 266] on button "Confirmar" at bounding box center [492, 266] width 35 height 13
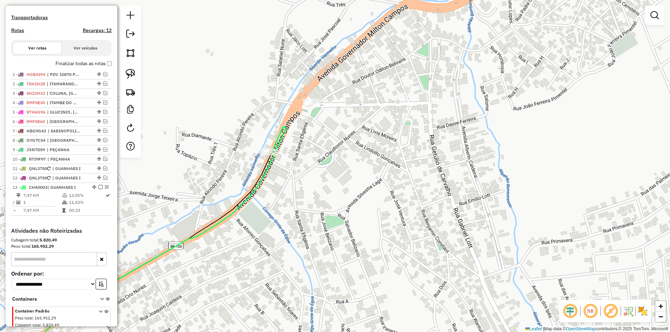
scroll to position [223, 0]
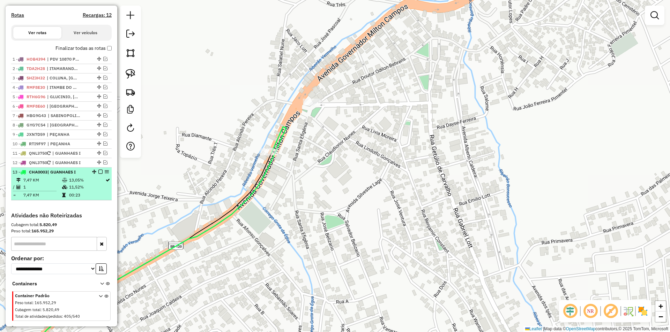
click at [62, 191] on td at bounding box center [65, 187] width 7 height 7
select select "*********"
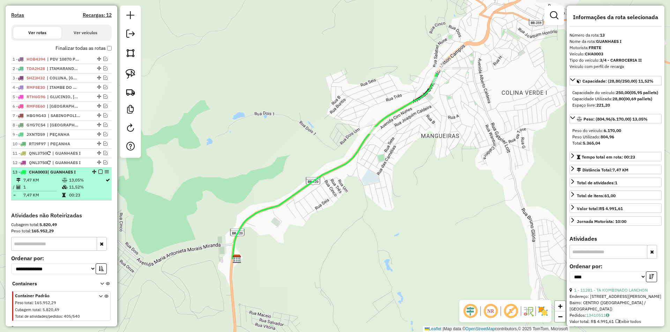
click at [98, 174] on em at bounding box center [100, 172] width 4 height 4
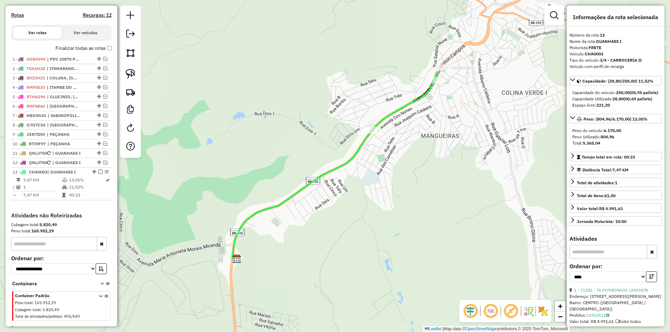
scroll to position [217, 0]
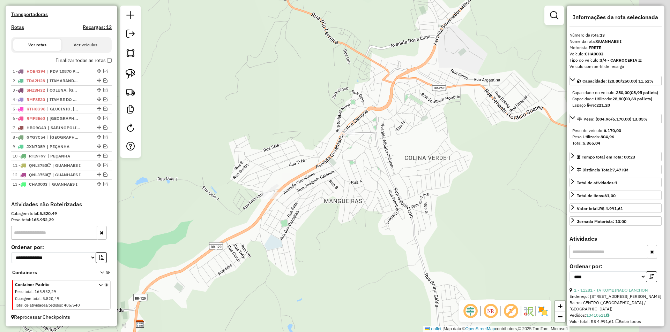
drag, startPoint x: 355, startPoint y: 178, endPoint x: 318, endPoint y: 202, distance: 43.8
click at [306, 222] on div "Janela de atendimento Grade de atendimento Capacidade Transportadoras Veículos …" at bounding box center [335, 166] width 670 height 332
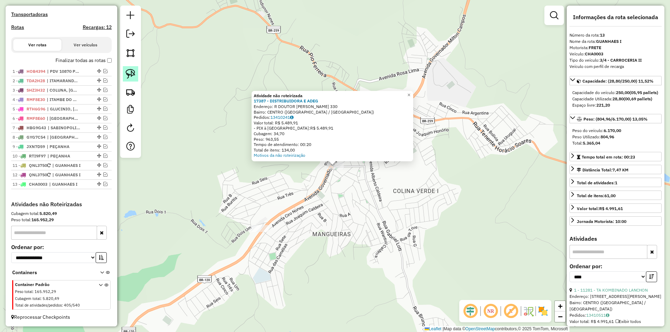
click at [135, 71] on img at bounding box center [131, 74] width 10 height 10
drag, startPoint x: 360, startPoint y: 191, endPoint x: 313, endPoint y: 129, distance: 78.5
click at [313, 129] on div "Atividade não roteirizada 17387 - DISTRIBUIDORA E ADEG Endereço: R DOUTOR [PERS…" at bounding box center [335, 166] width 670 height 332
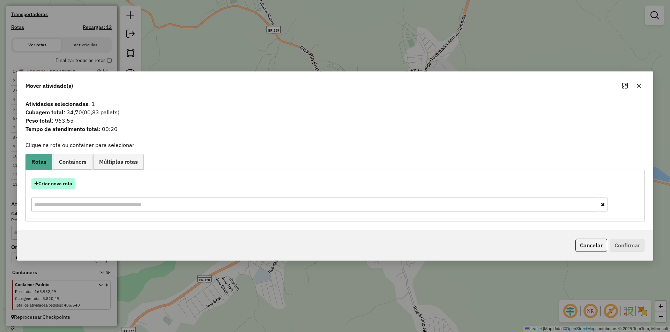
click at [56, 180] on button "Criar nova rota" at bounding box center [53, 184] width 44 height 11
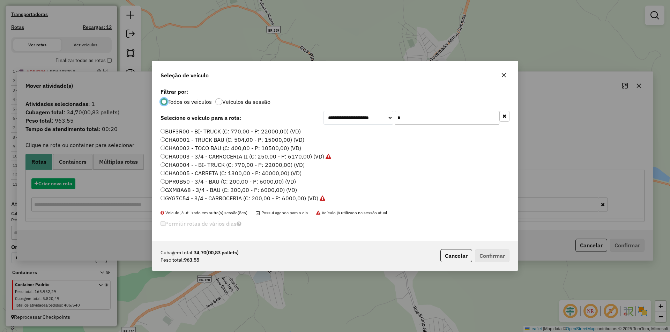
scroll to position [4, 2]
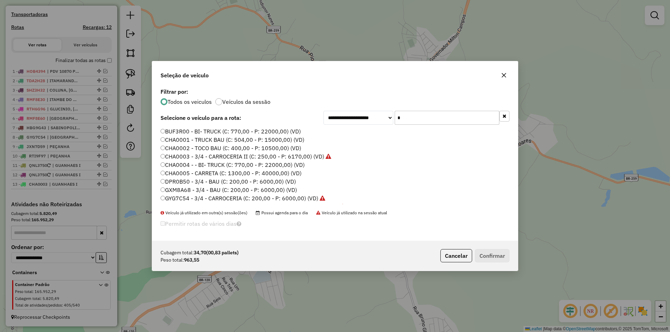
click at [199, 158] on label "CHA0003 - 3/4 - CARROCERIA II (C: 250,00 - P: 6170,00) (VD)" at bounding box center [245, 156] width 171 height 8
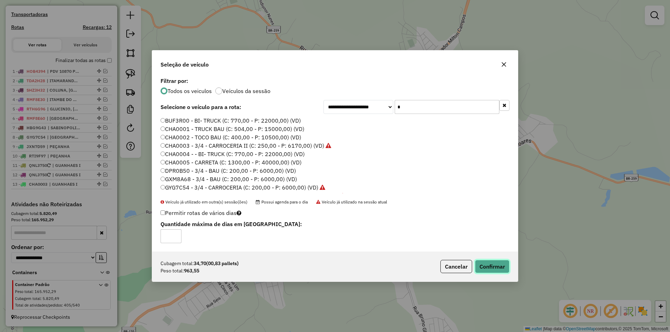
click at [487, 265] on button "Confirmar" at bounding box center [492, 266] width 35 height 13
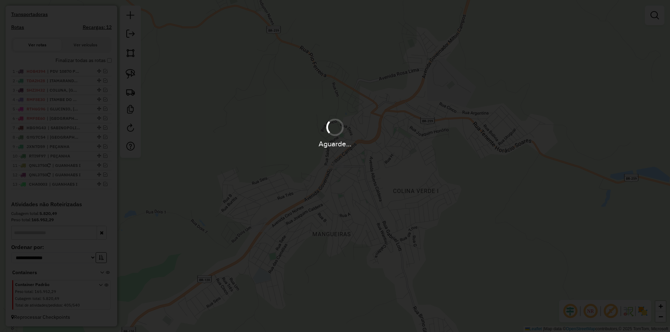
scroll to position [223, 0]
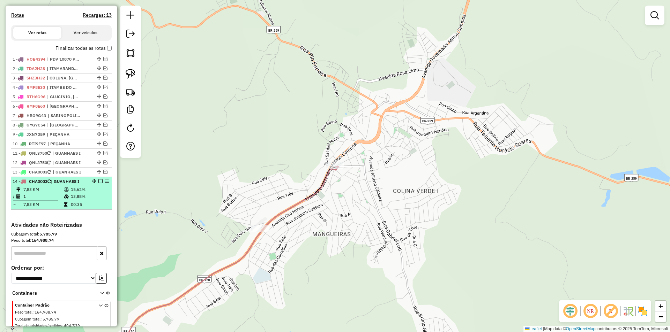
click at [75, 193] on td "15,62%" at bounding box center [89, 189] width 38 height 7
select select "*********"
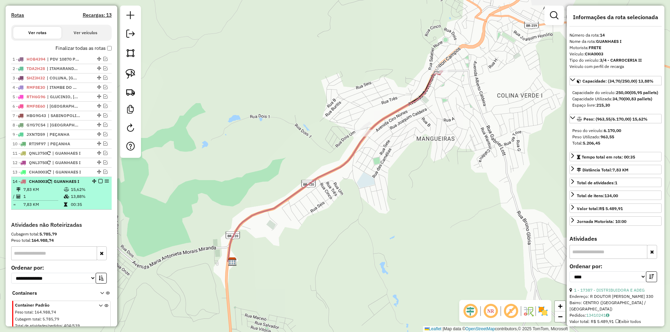
click at [103, 200] on td "13,88%" at bounding box center [89, 196] width 38 height 7
click at [81, 193] on td "15,62%" at bounding box center [89, 189] width 38 height 7
click at [99, 183] on em at bounding box center [100, 181] width 4 height 4
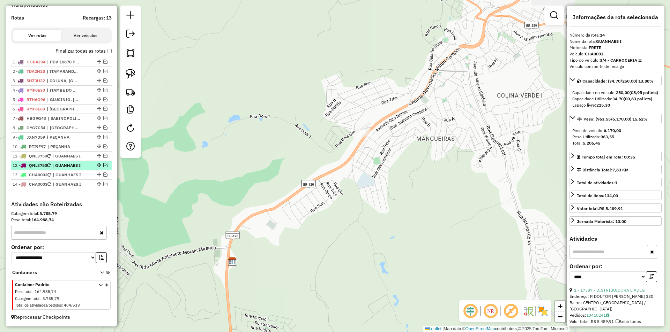
drag, startPoint x: 64, startPoint y: 161, endPoint x: 65, endPoint y: 165, distance: 3.8
click at [64, 159] on span "| GUANHAES I" at bounding box center [68, 156] width 32 height 6
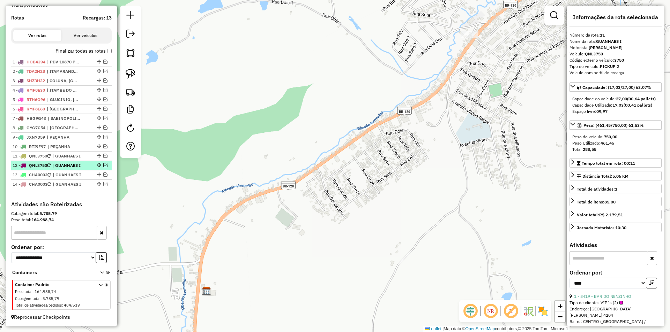
click at [68, 169] on span "| GUANHAES I" at bounding box center [68, 166] width 32 height 6
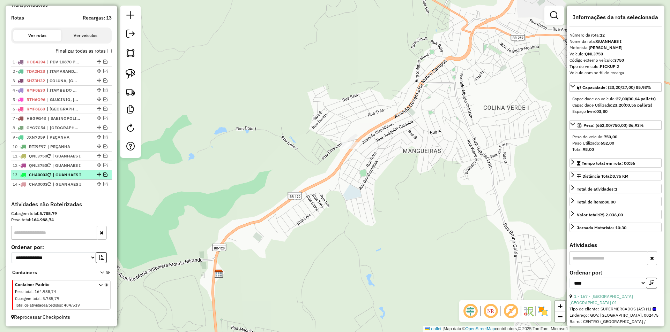
click at [69, 178] on span "| GUANHAES I" at bounding box center [69, 175] width 32 height 6
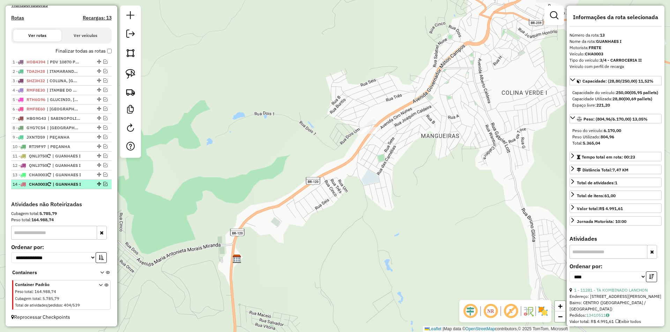
click at [69, 188] on span "| GUANHAES I" at bounding box center [69, 184] width 32 height 6
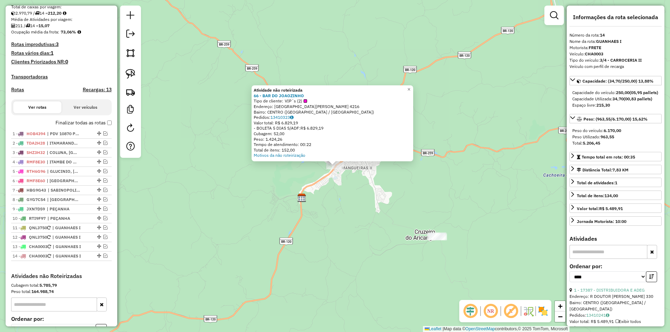
scroll to position [153, 0]
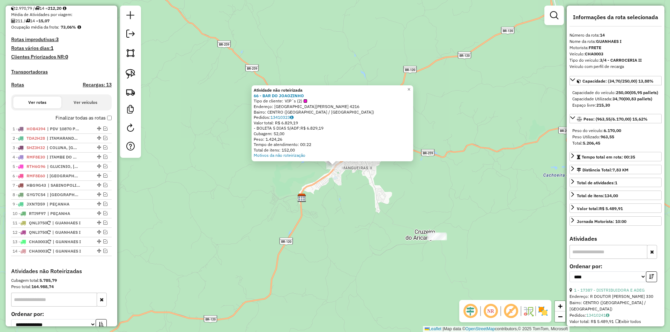
drag, startPoint x: 324, startPoint y: 209, endPoint x: 271, endPoint y: 186, distance: 58.4
click at [316, 205] on div "Atividade não roteirizada 66 - BAR DO JOAOZINHO Tipo de cliente: VIP´s (2) Ende…" at bounding box center [335, 166] width 670 height 332
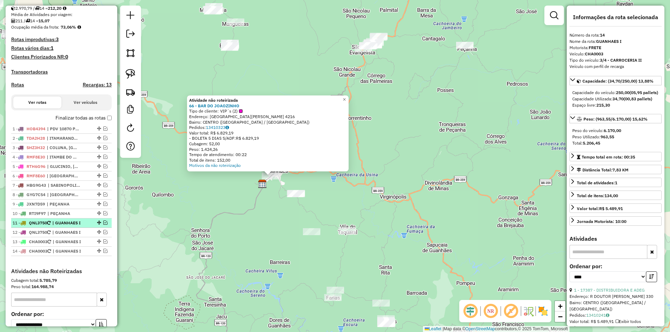
click at [71, 226] on span "| GUANHAES I" at bounding box center [68, 223] width 32 height 6
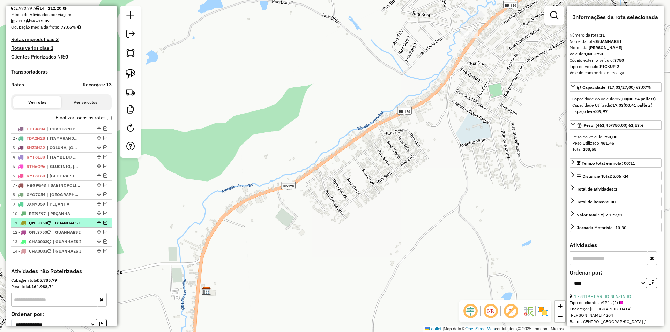
click at [75, 226] on span "| GUANHAES I" at bounding box center [68, 223] width 32 height 6
click at [64, 226] on span "| GUANHAES I" at bounding box center [68, 223] width 32 height 6
click at [48, 226] on div "11 - QNL3750 | GUANHAES I" at bounding box center [50, 223] width 74 height 6
click at [70, 226] on span "| GUANHAES I" at bounding box center [68, 223] width 32 height 6
click at [67, 226] on span "| GUANHAES I" at bounding box center [68, 223] width 32 height 6
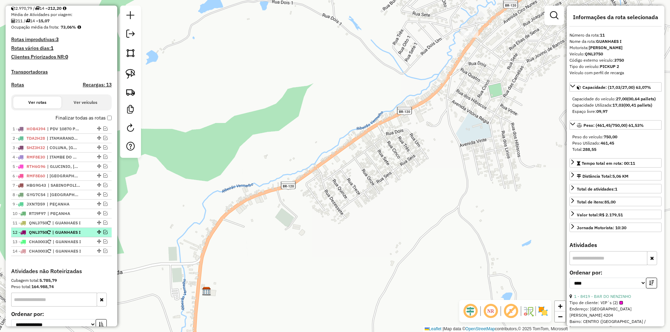
click at [71, 236] on span "| GUANHAES I" at bounding box center [68, 232] width 32 height 6
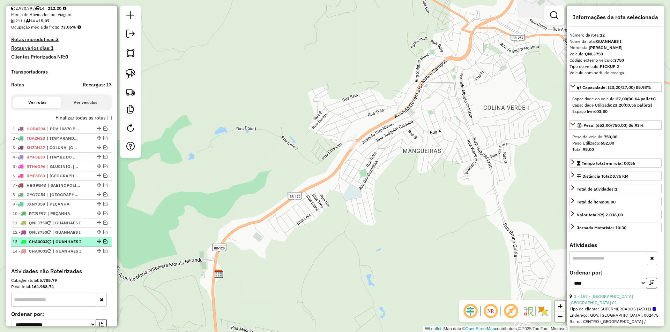
click at [72, 245] on span "| GUANHAES I" at bounding box center [69, 242] width 32 height 6
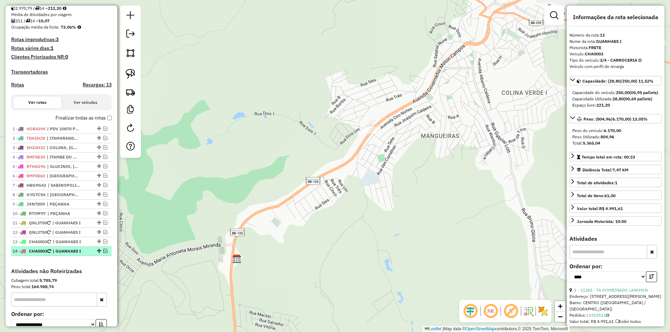
click at [77, 255] on span "| GUANHAES I" at bounding box center [69, 251] width 32 height 6
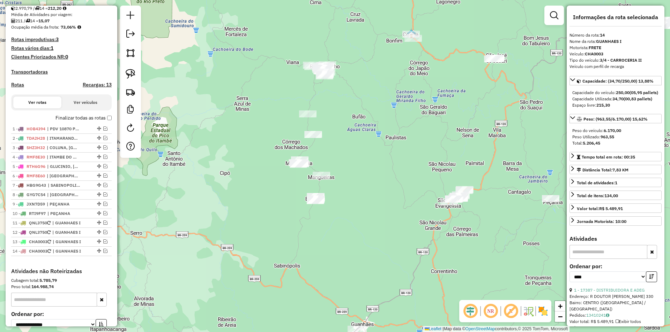
drag, startPoint x: 411, startPoint y: 178, endPoint x: 387, endPoint y: 267, distance: 92.3
click at [425, 297] on div "Janela de atendimento Grade de atendimento Capacidade Transportadoras Veículos …" at bounding box center [335, 166] width 670 height 332
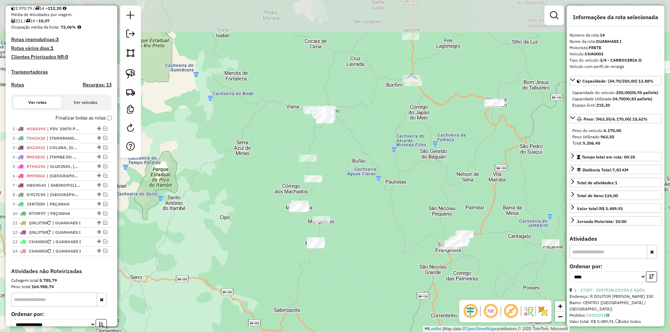
drag, startPoint x: 372, startPoint y: 219, endPoint x: 222, endPoint y: 250, distance: 153.1
click at [378, 284] on div "Janela de atendimento Grade de atendimento Capacidade Transportadoras Veículos …" at bounding box center [335, 166] width 670 height 332
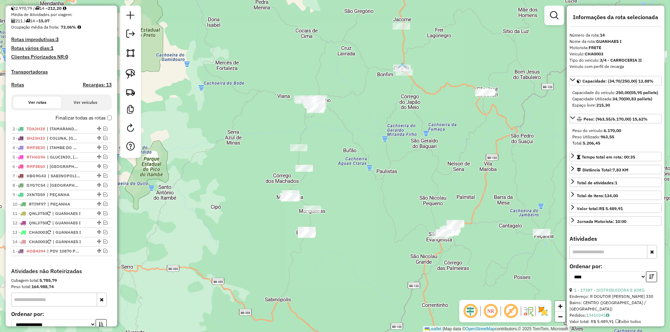
drag, startPoint x: 96, startPoint y: 134, endPoint x: 99, endPoint y: 245, distance: 110.9
drag, startPoint x: 98, startPoint y: 172, endPoint x: 97, endPoint y: 119, distance: 52.7
drag, startPoint x: 97, startPoint y: 201, endPoint x: 92, endPoint y: 183, distance: 18.8
drag, startPoint x: 96, startPoint y: 210, endPoint x: 94, endPoint y: 190, distance: 20.0
click at [73, 132] on span "| [GEOGRAPHIC_DATA]" at bounding box center [63, 129] width 32 height 6
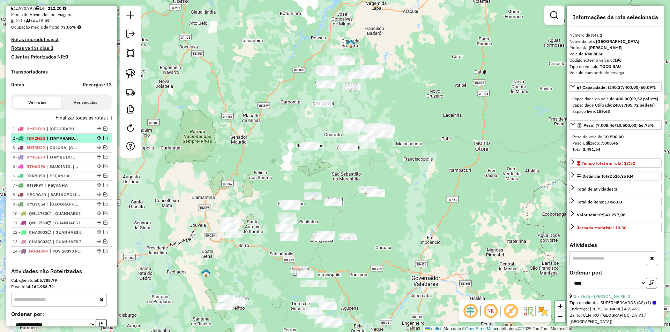
click at [76, 142] on span "| ITAMARANDIBA" at bounding box center [63, 138] width 32 height 6
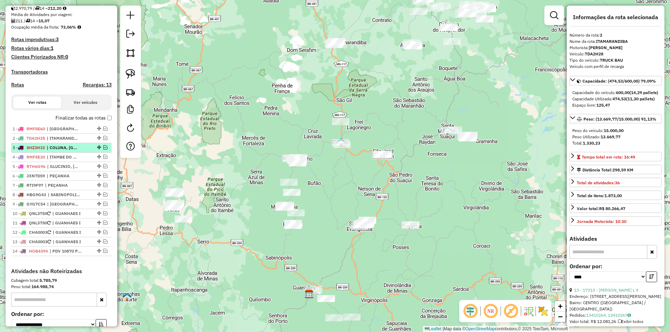
click at [74, 151] on span "| COLUNA, [GEOGRAPHIC_DATA], JACURI" at bounding box center [63, 148] width 32 height 6
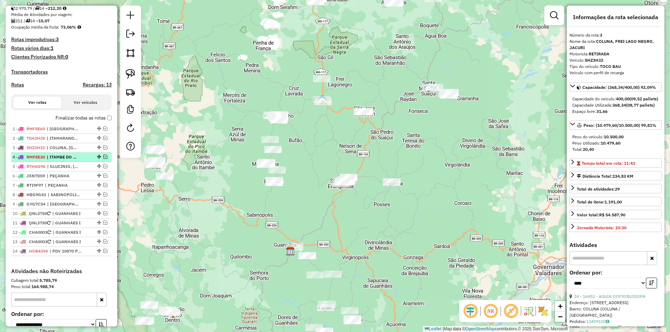
click at [74, 160] on span "| ITAMBE DO MATO DENTRO, [PERSON_NAME], S.A.R.A S.S.R.P - PASSABEM - ITAMBÉ" at bounding box center [63, 157] width 32 height 6
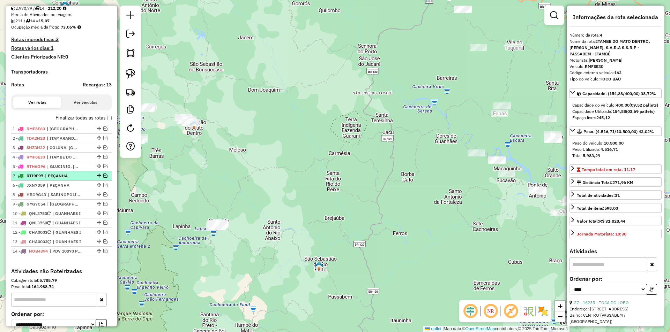
drag, startPoint x: 97, startPoint y: 190, endPoint x: 92, endPoint y: 179, distance: 12.3
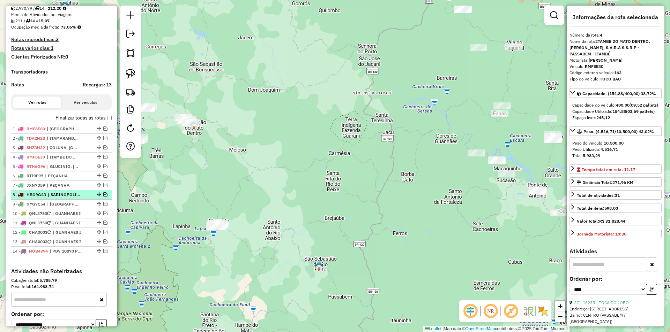
click at [65, 198] on span "| SABINOPOLIS I" at bounding box center [64, 195] width 32 height 6
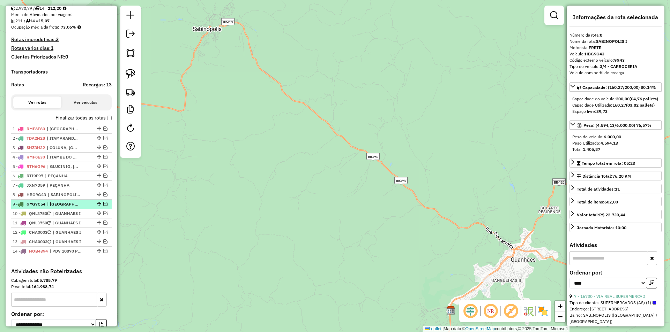
click at [67, 208] on span "| [GEOGRAPHIC_DATA], [GEOGRAPHIC_DATA] I" at bounding box center [63, 204] width 32 height 6
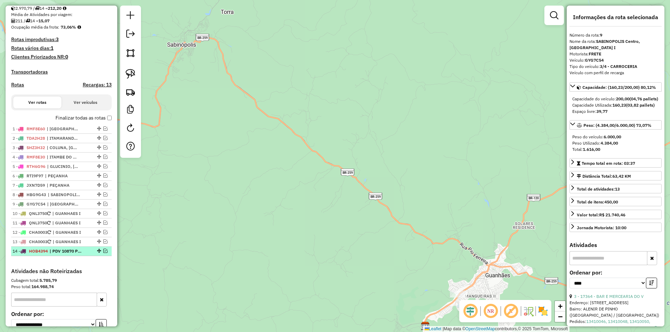
click at [53, 255] on span "| PDV 10870 PITSTOP MACOL" at bounding box center [66, 251] width 32 height 6
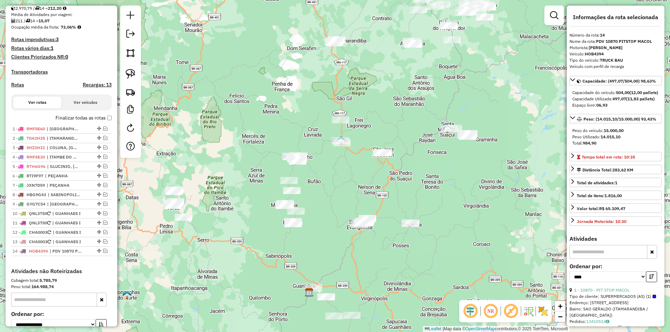
click at [77, 268] on div "1 - RMF8E60 | [GEOGRAPHIC_DATA] 2 - TDA2H28 | [GEOGRAPHIC_DATA] 3 - SHZ3H32 | C…" at bounding box center [61, 197] width 100 height 144
drag, startPoint x: 462, startPoint y: 189, endPoint x: 322, endPoint y: 188, distance: 139.8
click at [459, 188] on div "Janela de atendimento Grade de atendimento Capacidade Transportadoras Veículos …" at bounding box center [335, 166] width 670 height 332
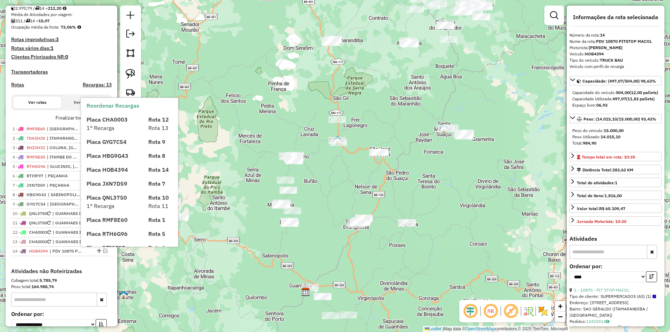
click at [108, 125] on span "1° Recarga" at bounding box center [100, 128] width 28 height 7
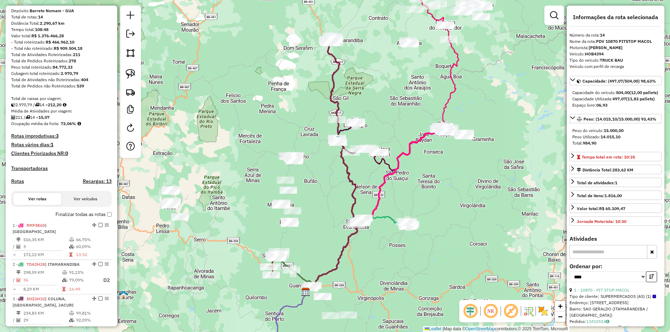
scroll to position [0, 0]
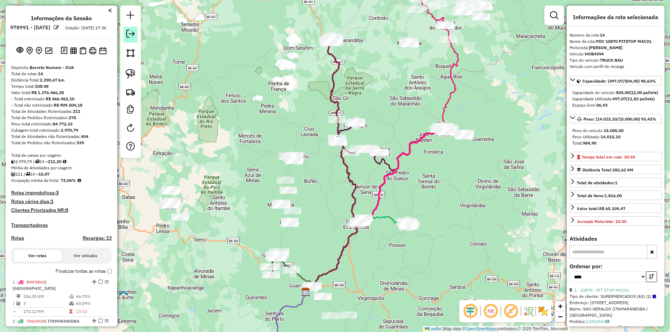
click at [132, 33] on em at bounding box center [130, 34] width 8 height 8
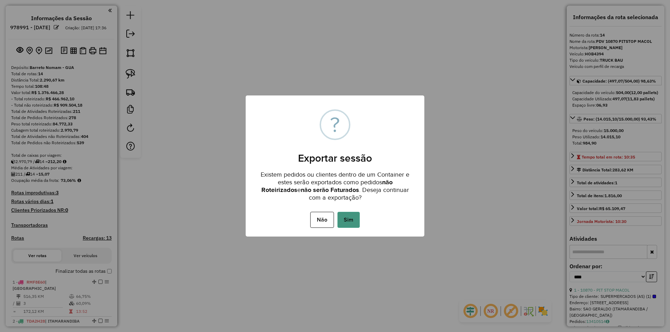
click at [340, 222] on button "Sim" at bounding box center [348, 220] width 22 height 16
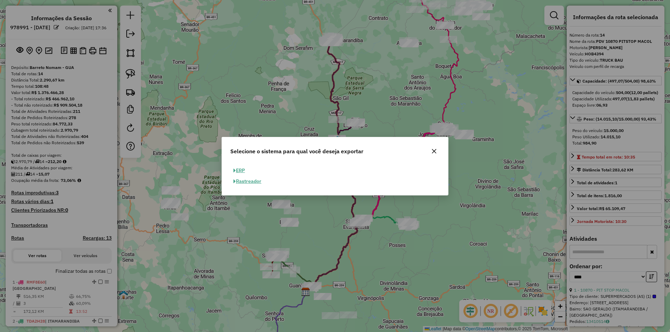
click at [241, 170] on button "ERP" at bounding box center [239, 170] width 18 height 11
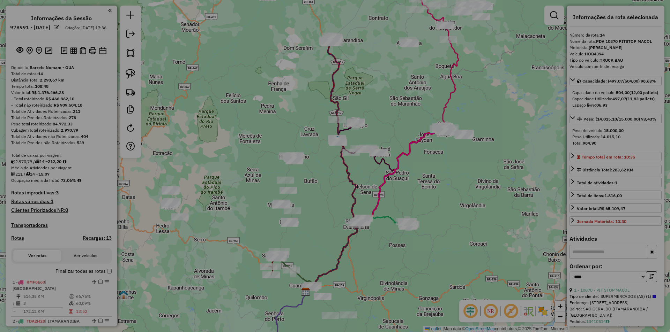
select select "**"
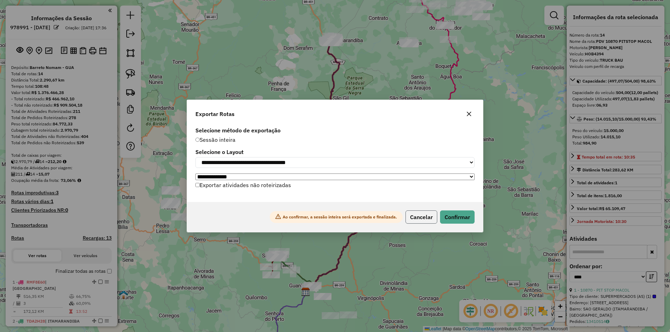
click at [429, 221] on button "Cancelar" at bounding box center [421, 217] width 32 height 13
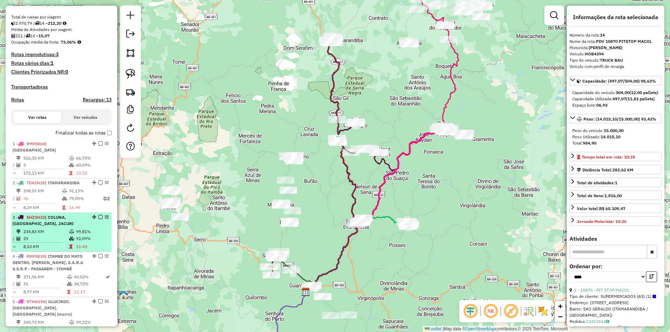
scroll to position [174, 0]
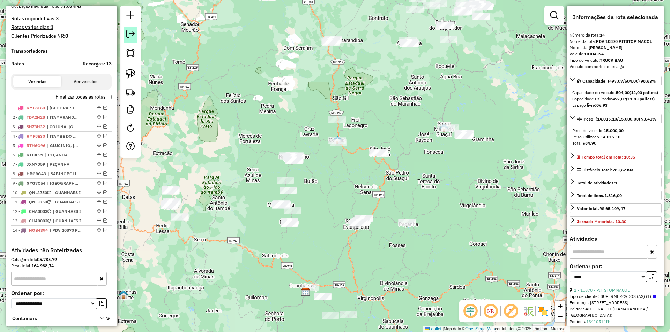
click at [131, 33] on em at bounding box center [130, 34] width 8 height 8
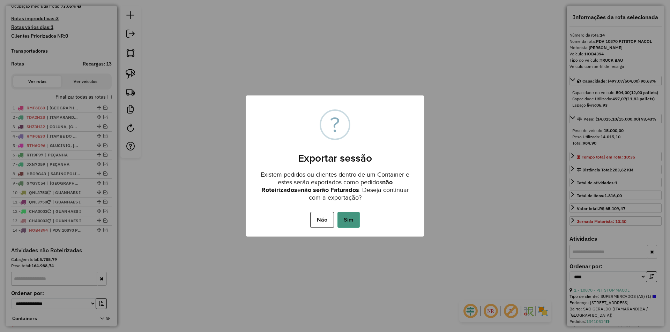
click at [355, 221] on button "Sim" at bounding box center [348, 220] width 22 height 16
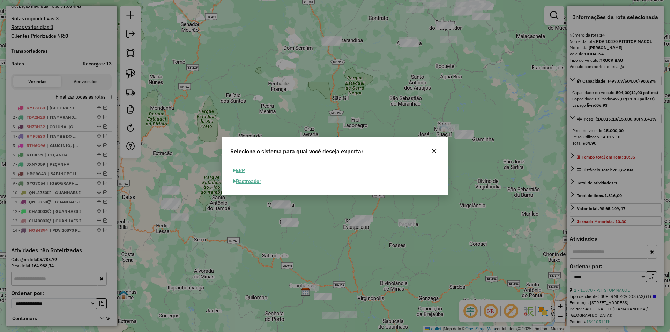
click at [241, 169] on button "ERP" at bounding box center [239, 170] width 18 height 11
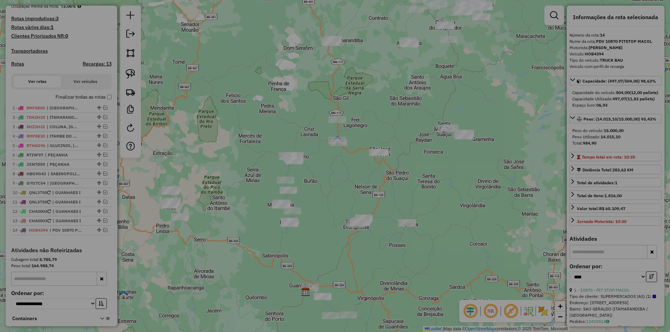
select select "**"
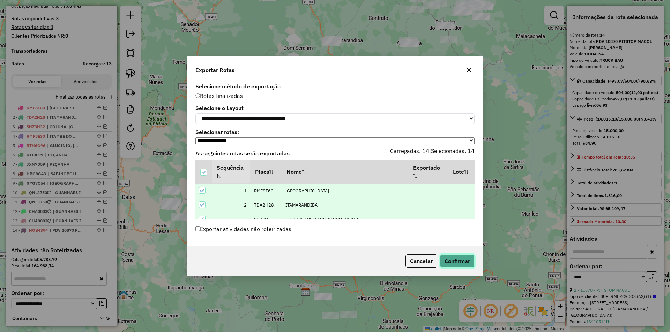
click at [468, 259] on button "Confirmar" at bounding box center [457, 261] width 35 height 13
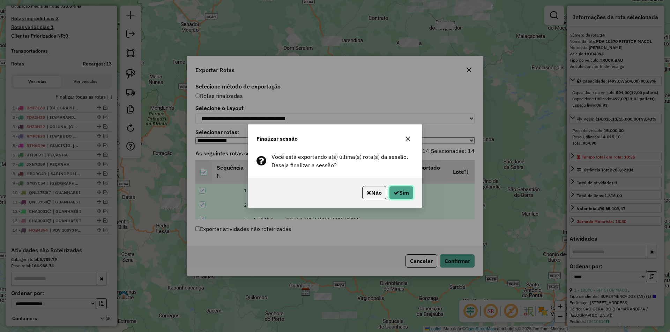
click at [396, 196] on button "Sim" at bounding box center [401, 192] width 24 height 13
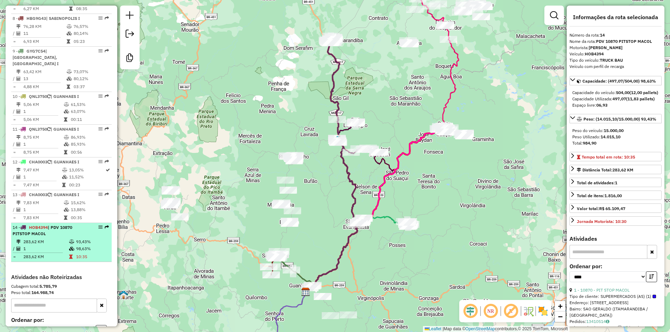
scroll to position [588, 0]
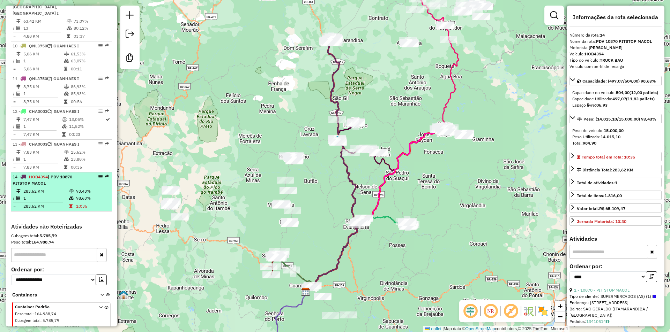
click at [74, 188] on td at bounding box center [72, 191] width 7 height 7
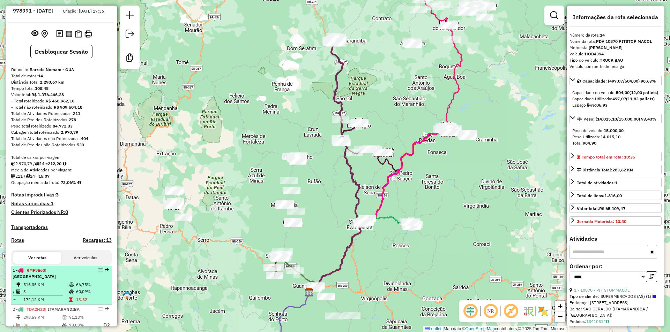
scroll to position [0, 0]
